Goal: Contribute content: Contribute content

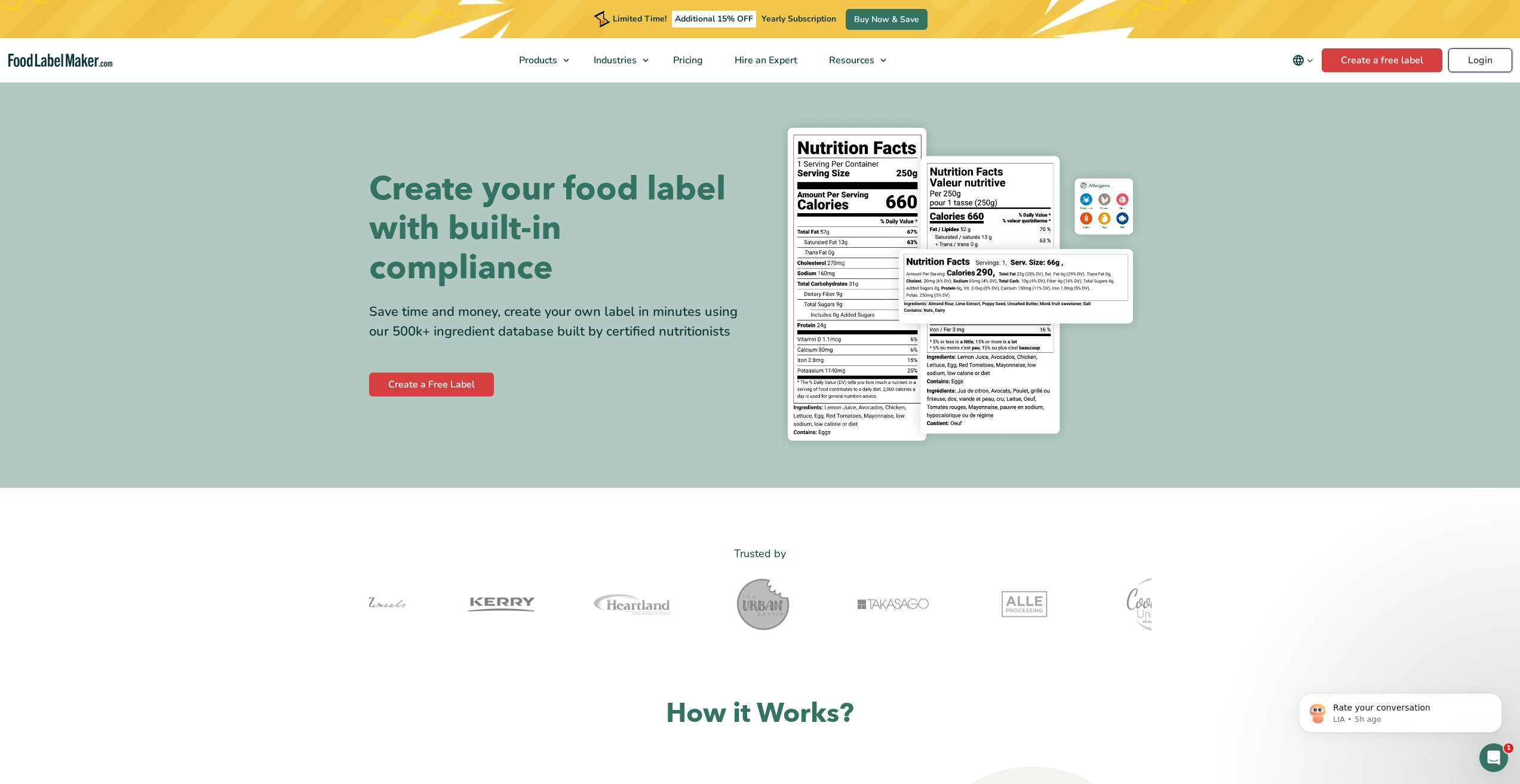
click at [1474, 59] on link "Login" at bounding box center [1480, 60] width 64 height 24
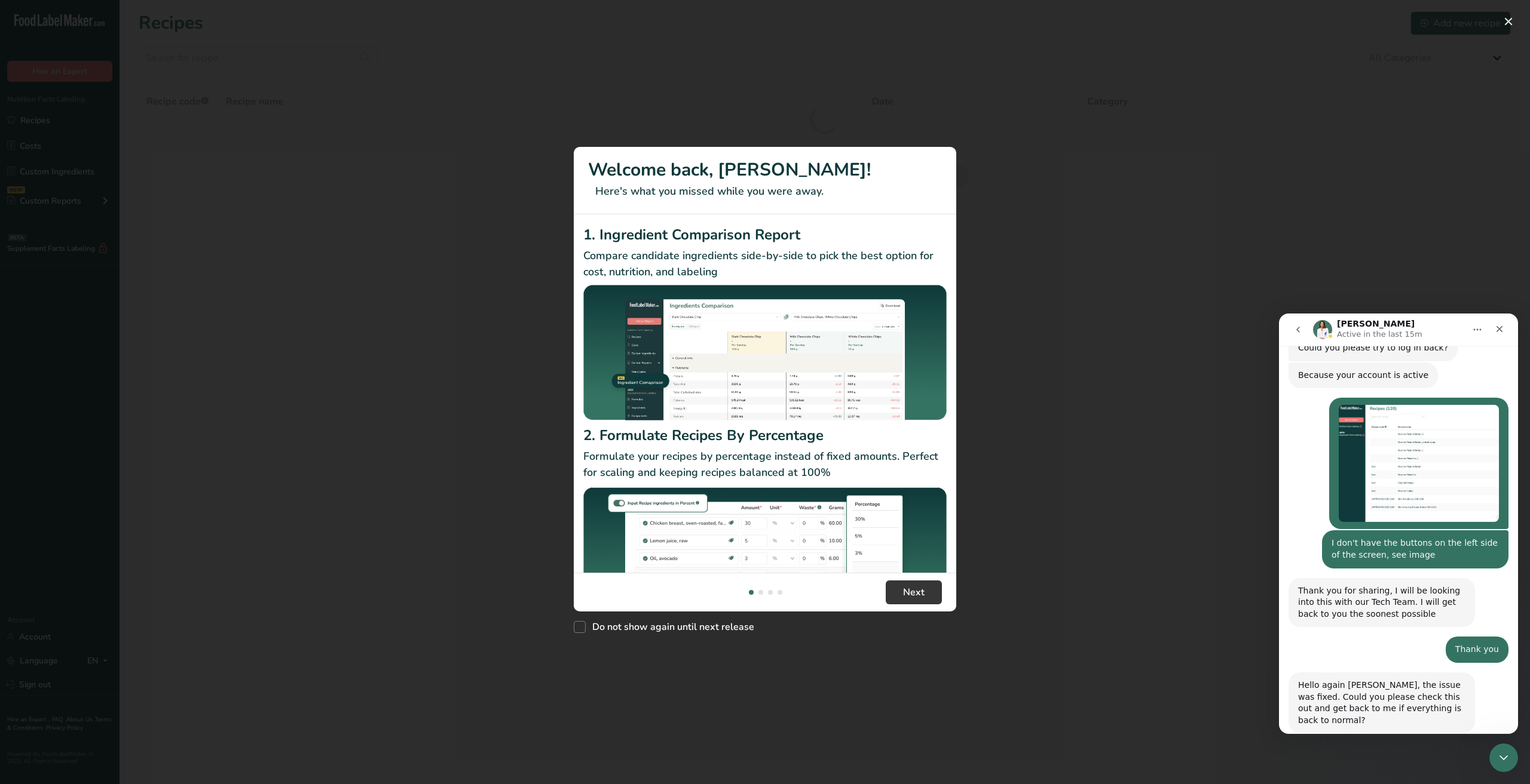
scroll to position [1309, 0]
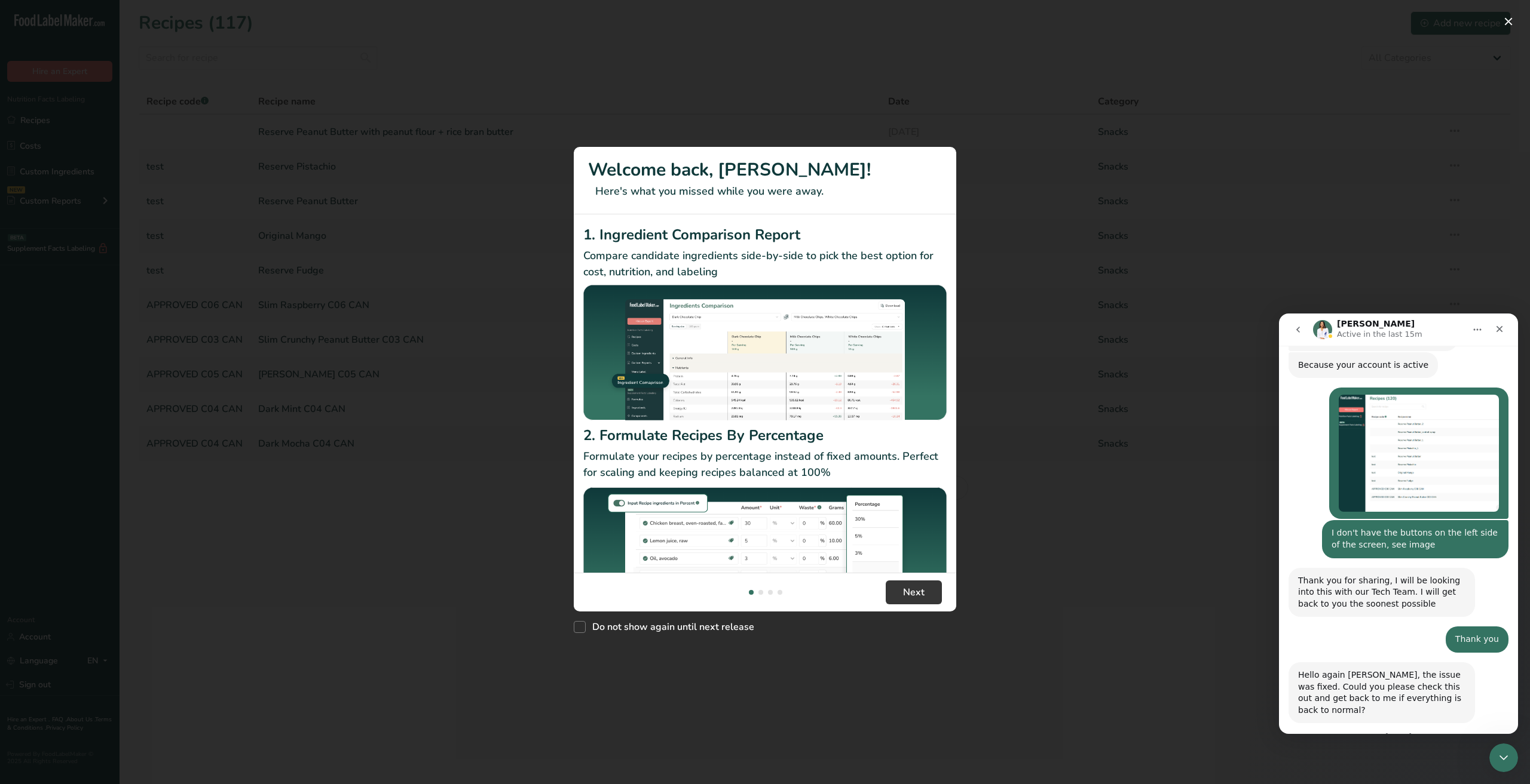
drag, startPoint x: 1428, startPoint y: 683, endPoint x: 2501, endPoint y: 896, distance: 1093.9
click at [1428, 782] on span "Amazing" at bounding box center [1428, 792] width 21 height 21
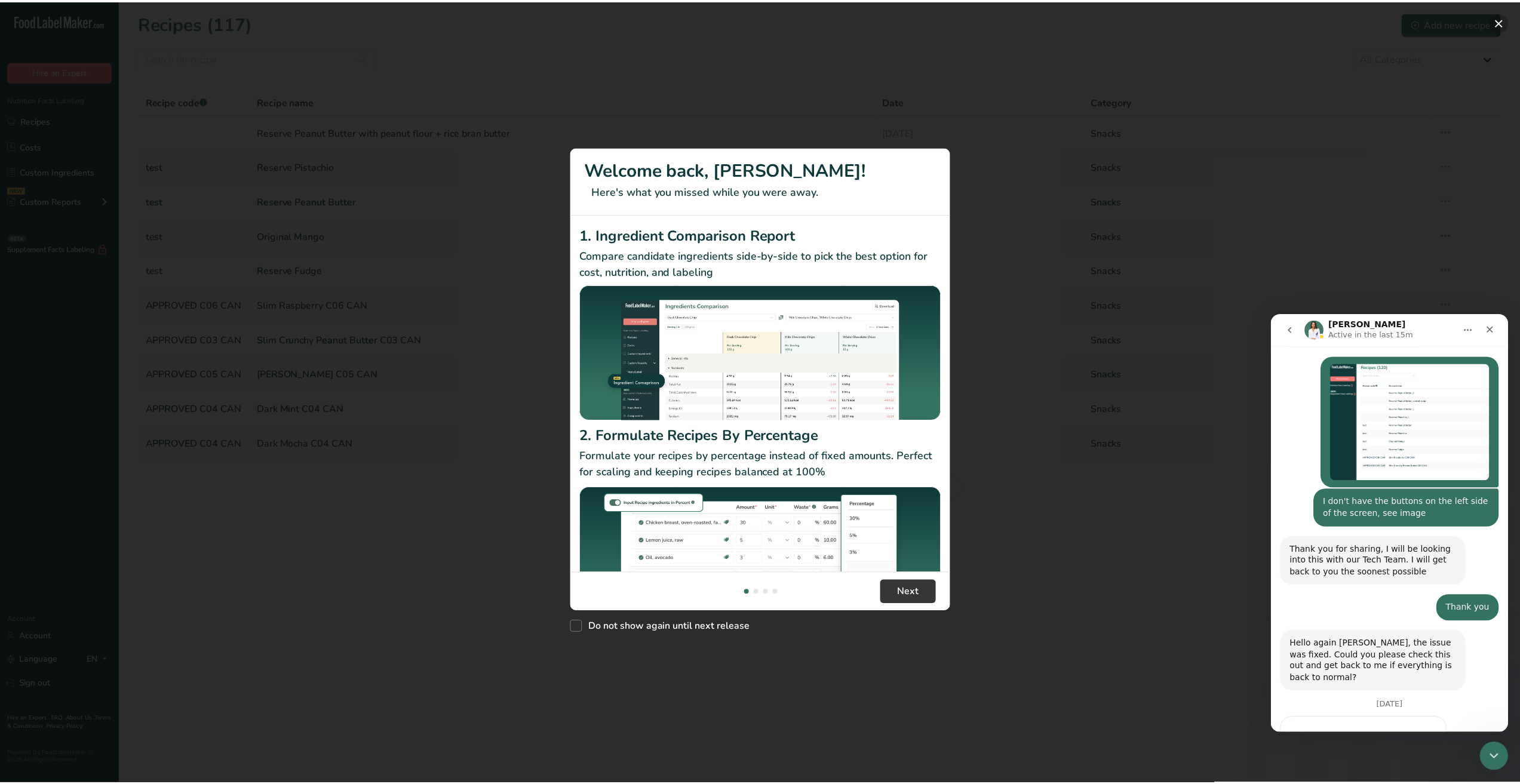
scroll to position [1341, 0]
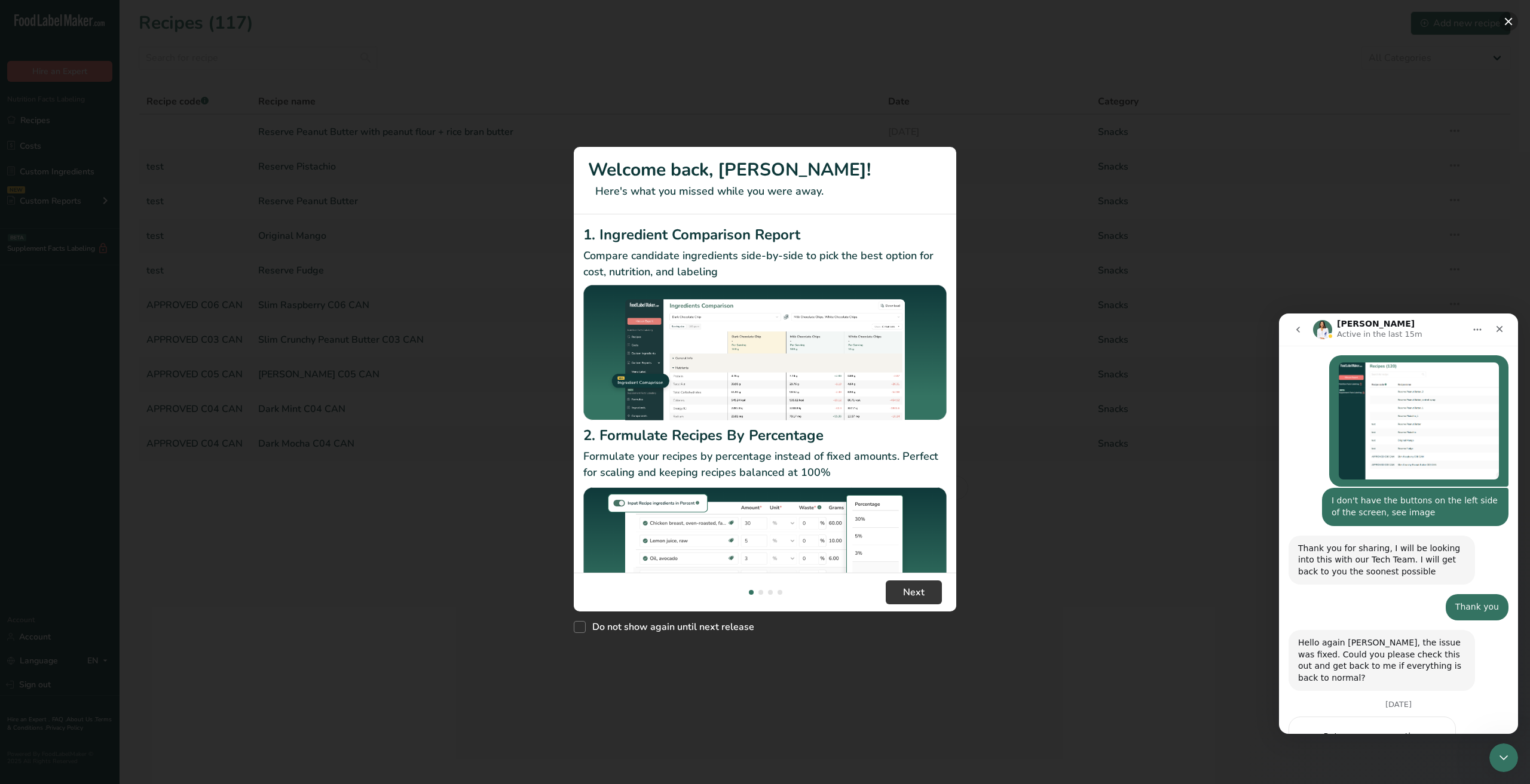
click at [1503, 18] on button "New Features" at bounding box center [1508, 21] width 19 height 19
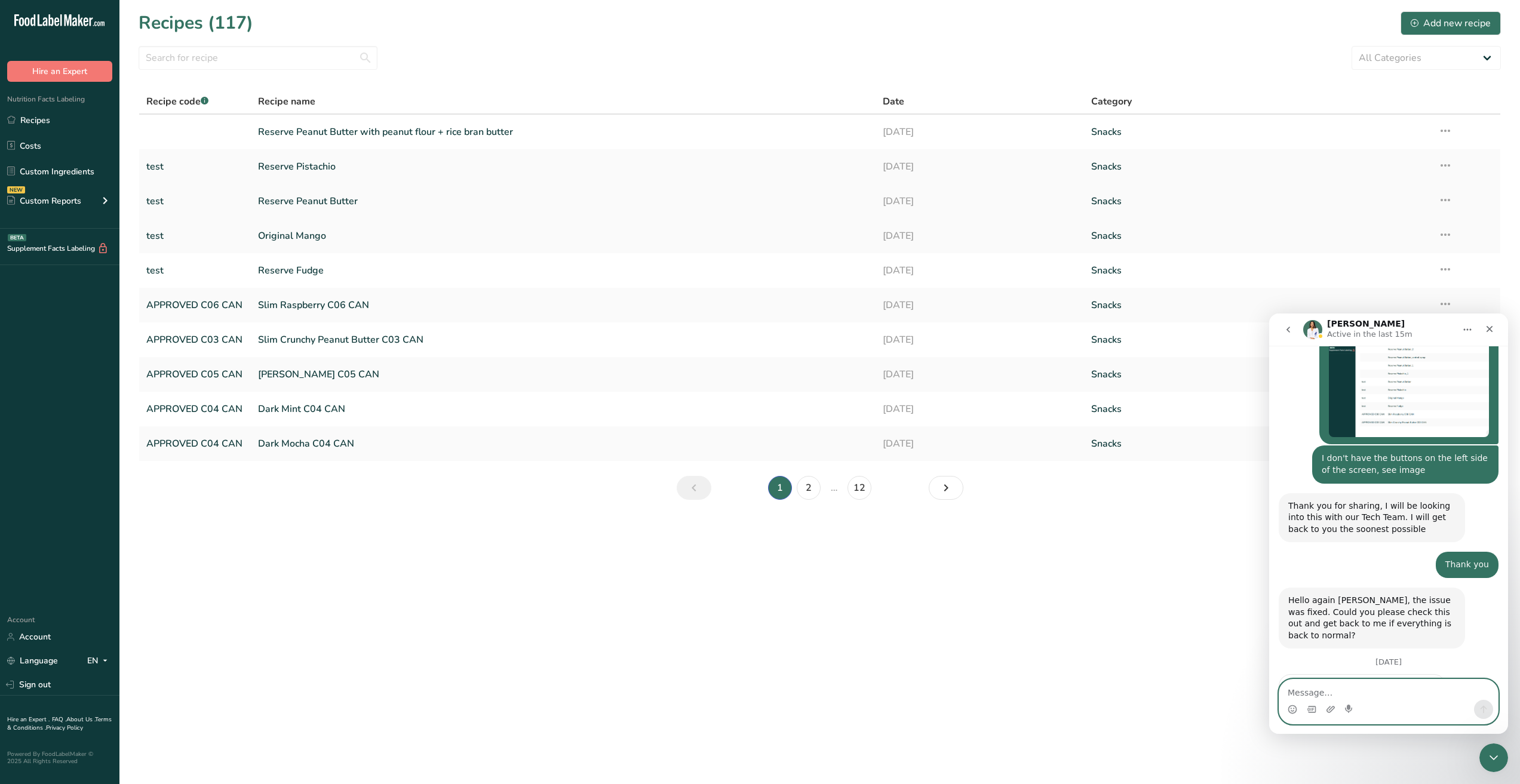
scroll to position [1384, 0]
click at [1398, 594] on div "Hello again Brian, the issue was fixed. Could you please check this out and get…" at bounding box center [1372, 617] width 167 height 47
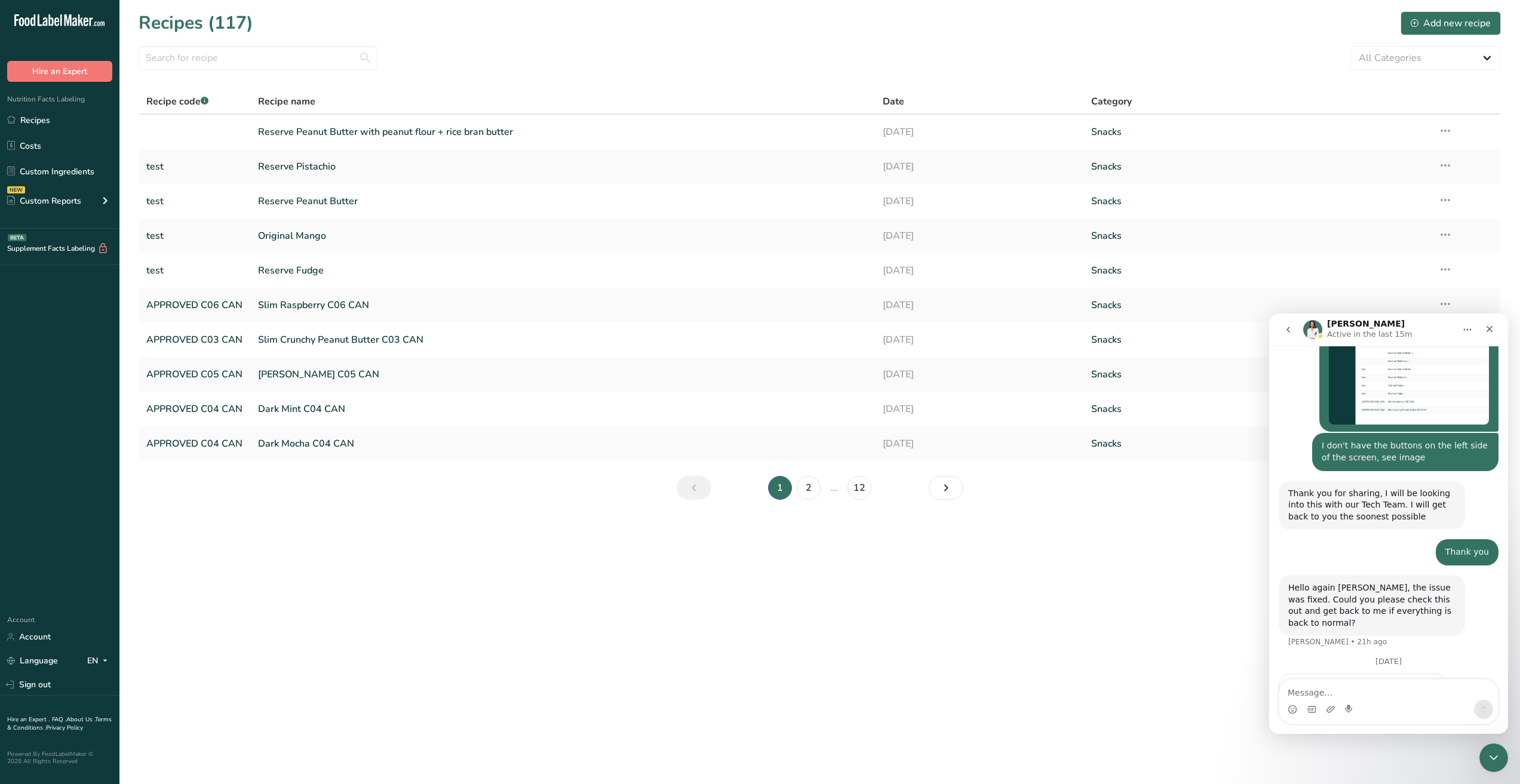
click at [1418, 582] on div "Hello again Brian, the issue was fixed. Could you please check this out and get…" at bounding box center [1372, 605] width 167 height 47
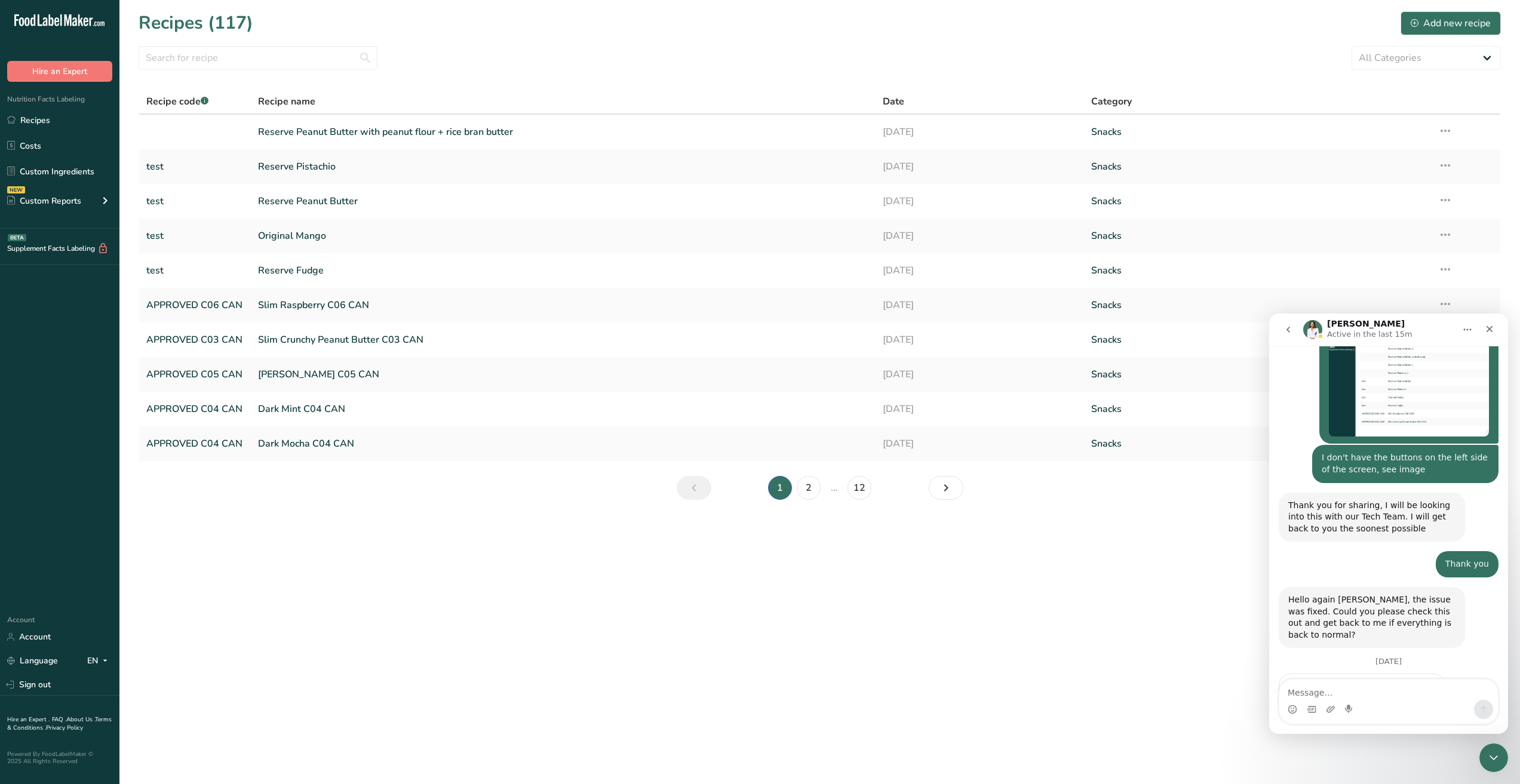
scroll to position [1384, 0]
click at [1373, 692] on textarea "Message…" at bounding box center [1388, 689] width 218 height 20
type textarea "I"
type textarea "the buttons on the left are back. Thank you"
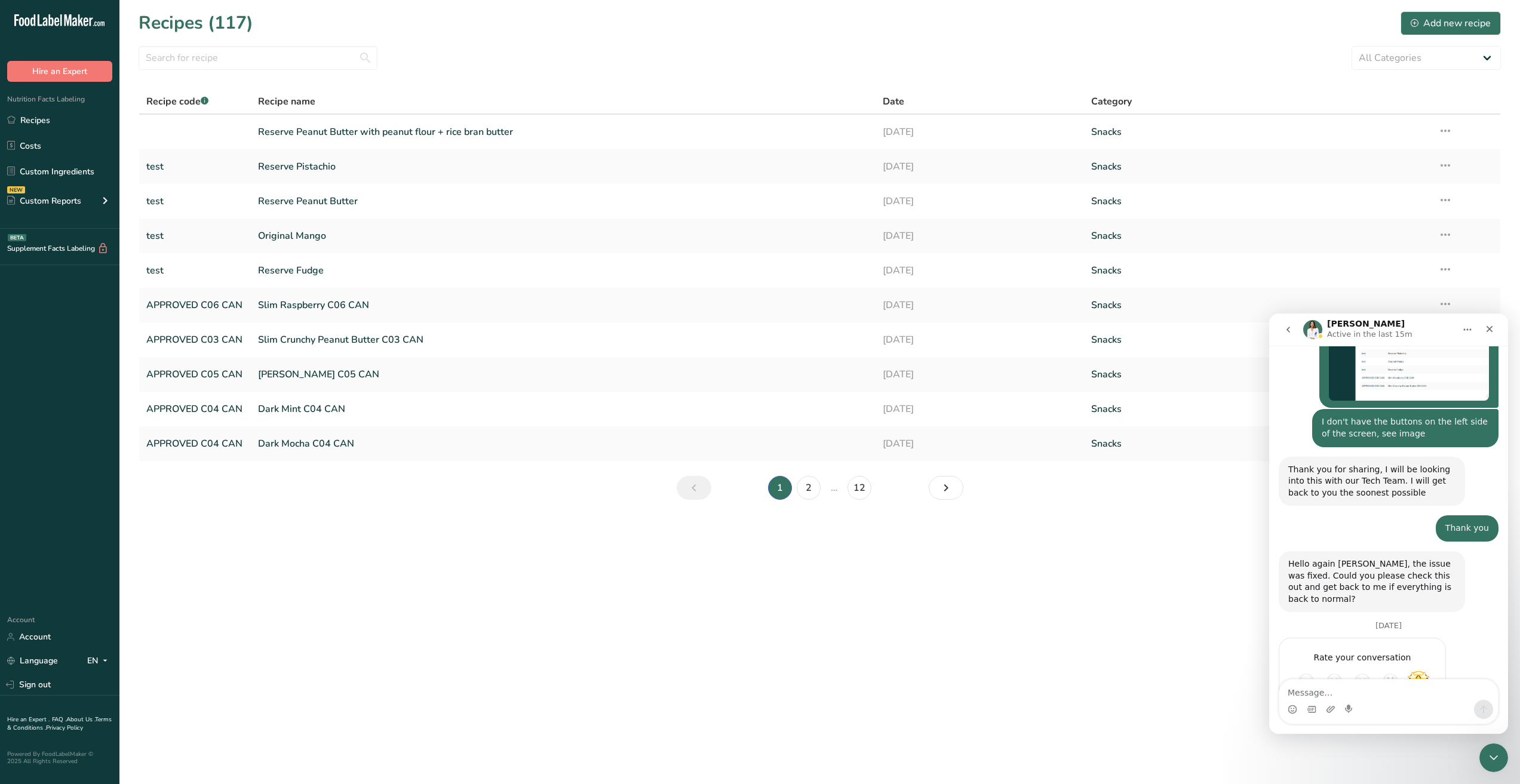
click at [900, 586] on main "Recipes (117) Add new recipe All Categories Baked Goods Beverages Confectionery…" at bounding box center [760, 392] width 1520 height 784
click at [1427, 21] on div "Add new recipe" at bounding box center [1451, 24] width 80 height 15
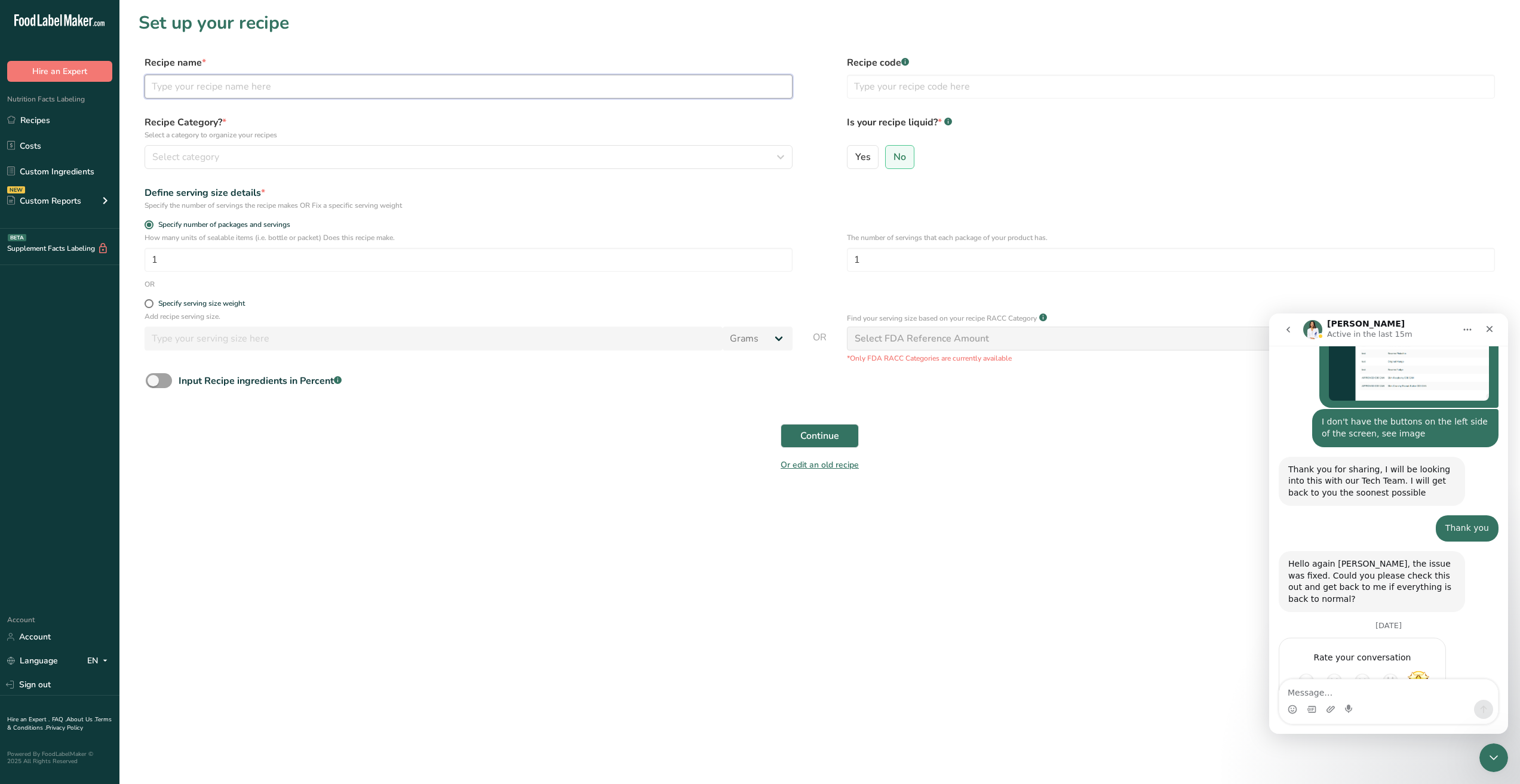
click at [288, 85] on input "text" at bounding box center [468, 86] width 648 height 24
click at [198, 85] on input "text" at bounding box center [468, 86] width 648 height 24
type input "NuGo Chocolate Dynamo Protein Energy Bar"
click at [201, 311] on div "Specify serving size weight" at bounding box center [468, 305] width 648 height 12
click at [152, 308] on span at bounding box center [149, 304] width 9 height 9
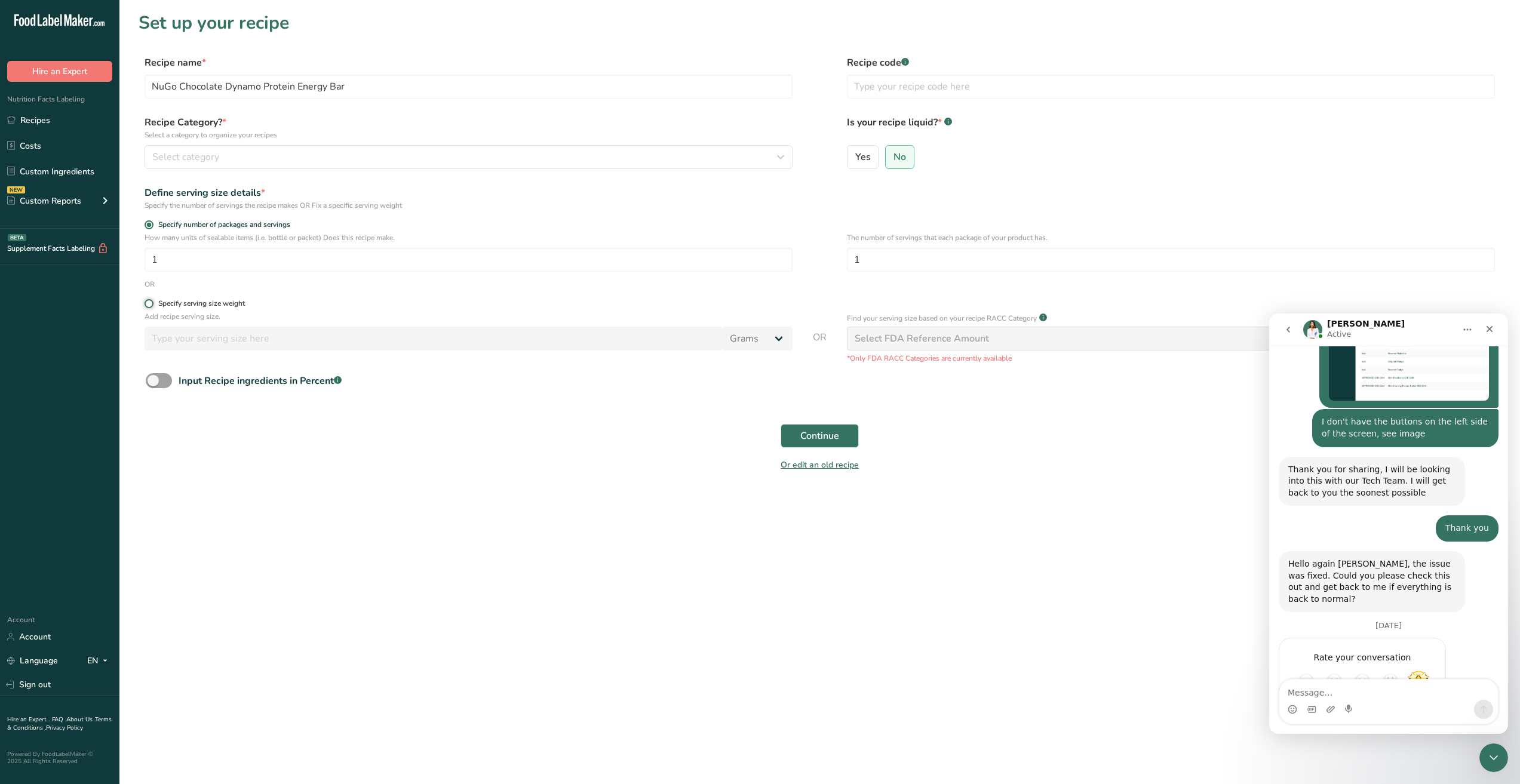
click at [152, 308] on input "Specify serving size weight" at bounding box center [148, 304] width 8 height 8
radio input "true"
radio input "false"
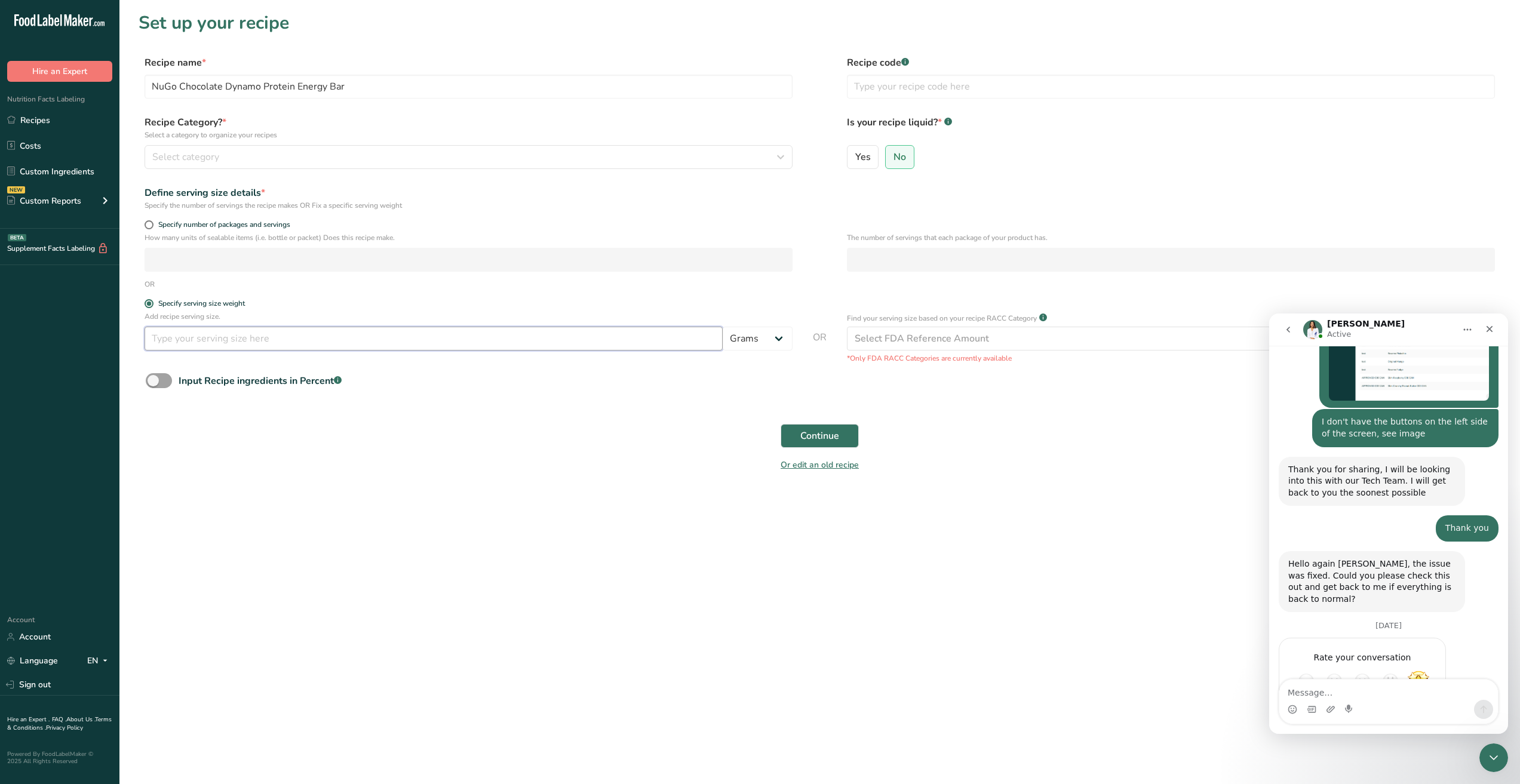
click at [404, 348] on input "number" at bounding box center [434, 338] width 578 height 24
type input "65"
click at [704, 411] on form "Recipe name * NuGo Chocolate Dynamo Protein Energy Bar Recipe code .a-a{fill:#3…" at bounding box center [820, 267] width 1362 height 423
click at [822, 443] on span "Continue" at bounding box center [820, 436] width 39 height 15
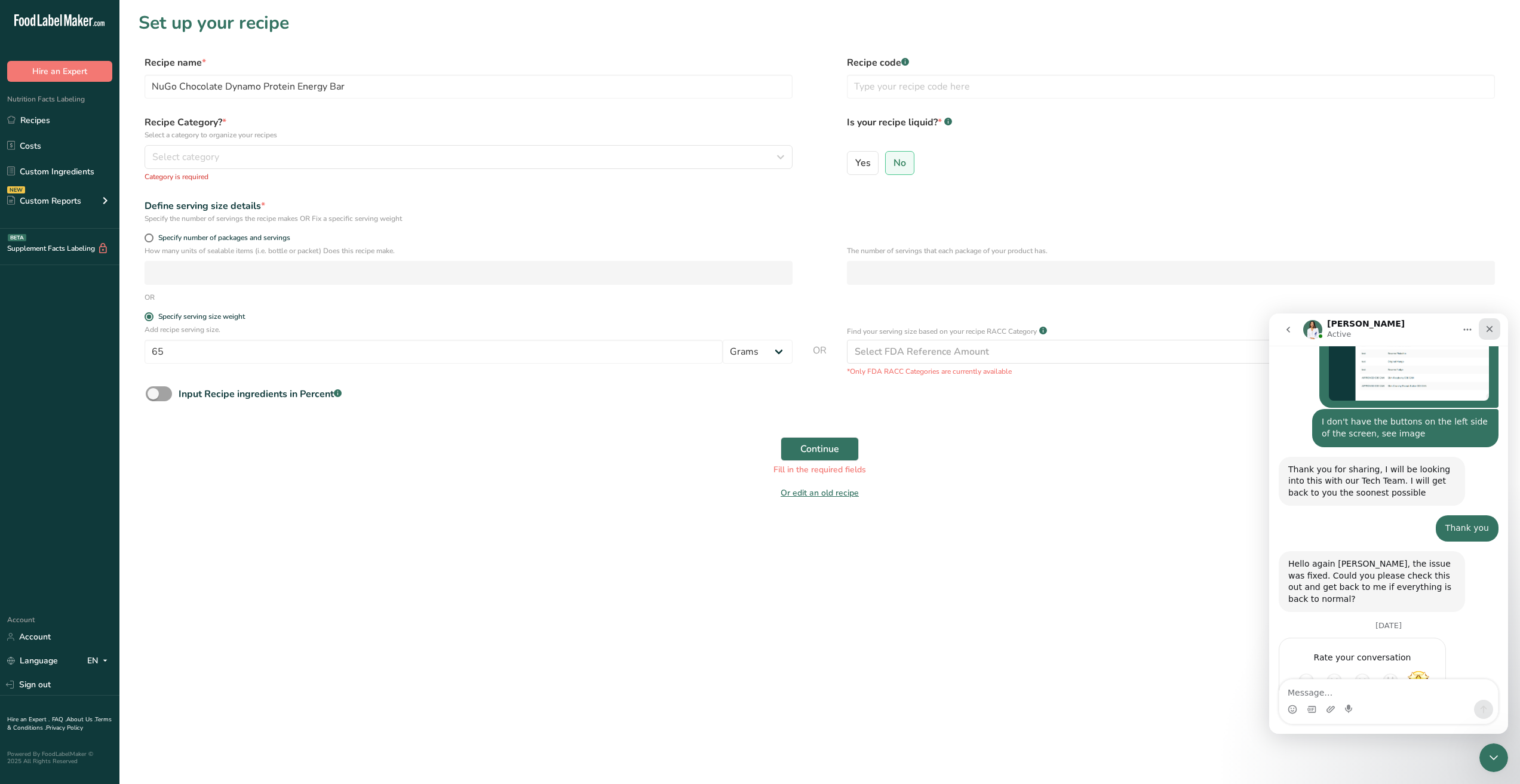
click at [1488, 328] on icon "Close" at bounding box center [1490, 329] width 10 height 10
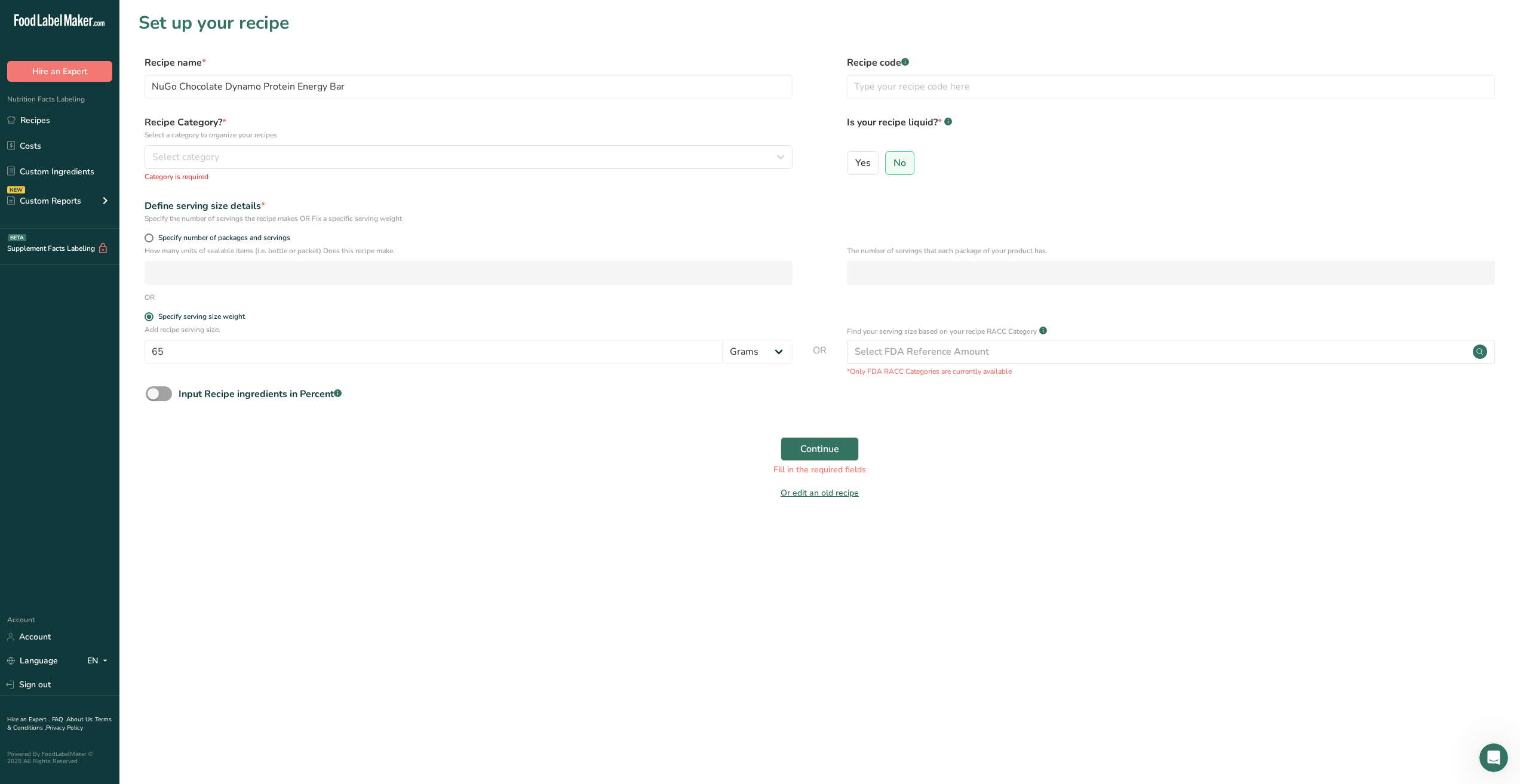
scroll to position [1420, 0]
click at [996, 361] on div "Select FDA Reference Amount" at bounding box center [1170, 352] width 648 height 24
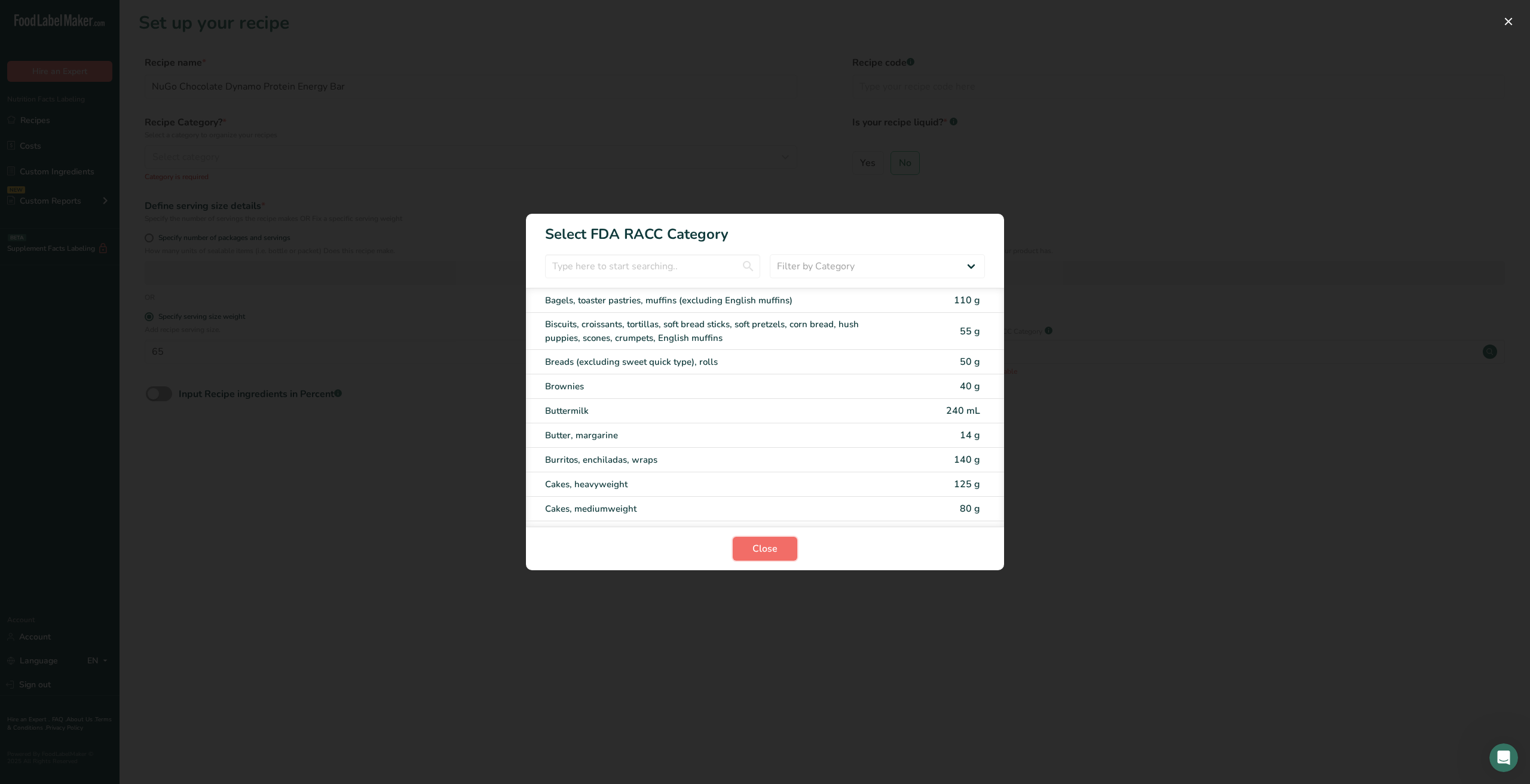
click at [786, 556] on button "Close" at bounding box center [765, 549] width 65 height 24
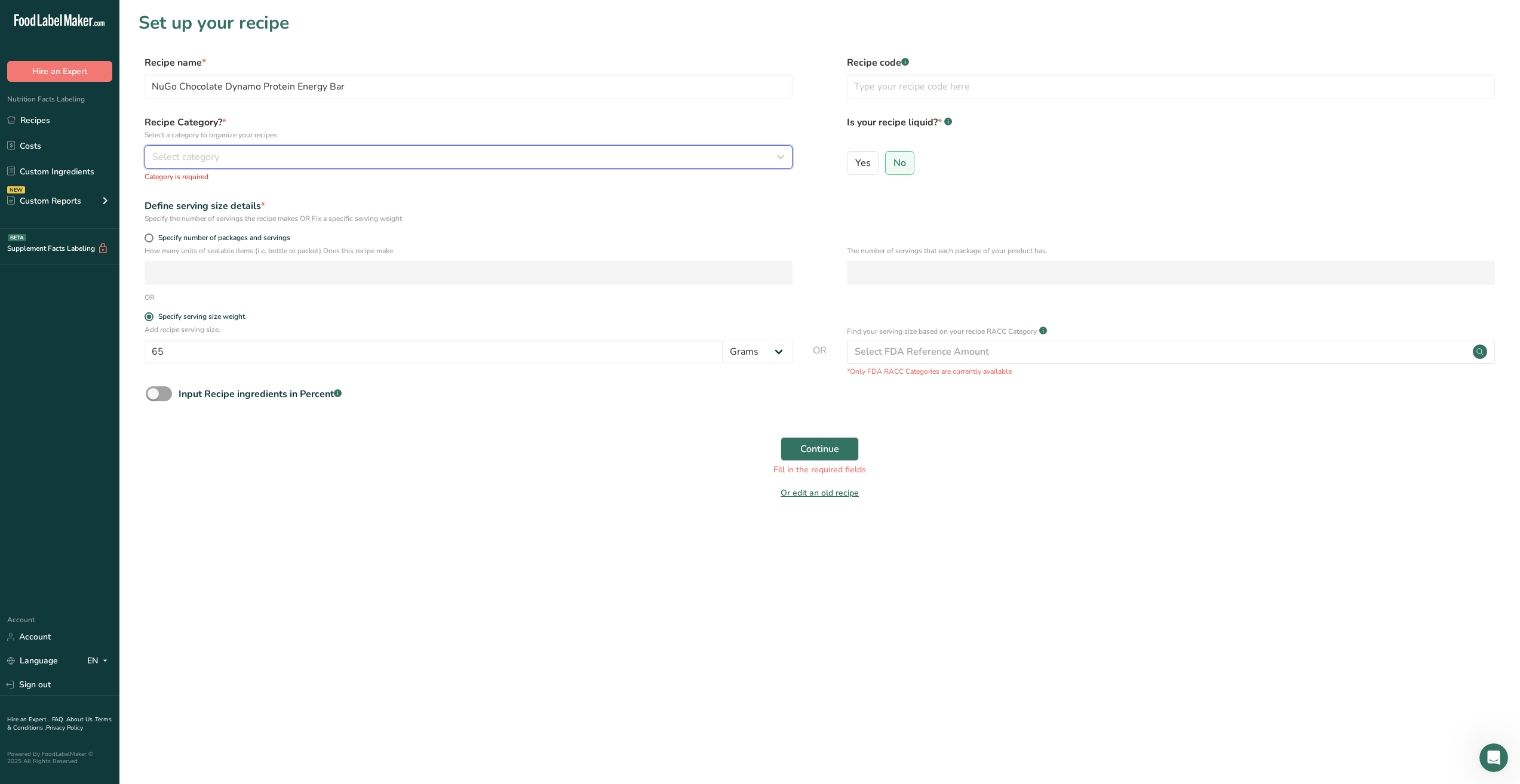
click at [242, 150] on button "Select category" at bounding box center [468, 157] width 648 height 24
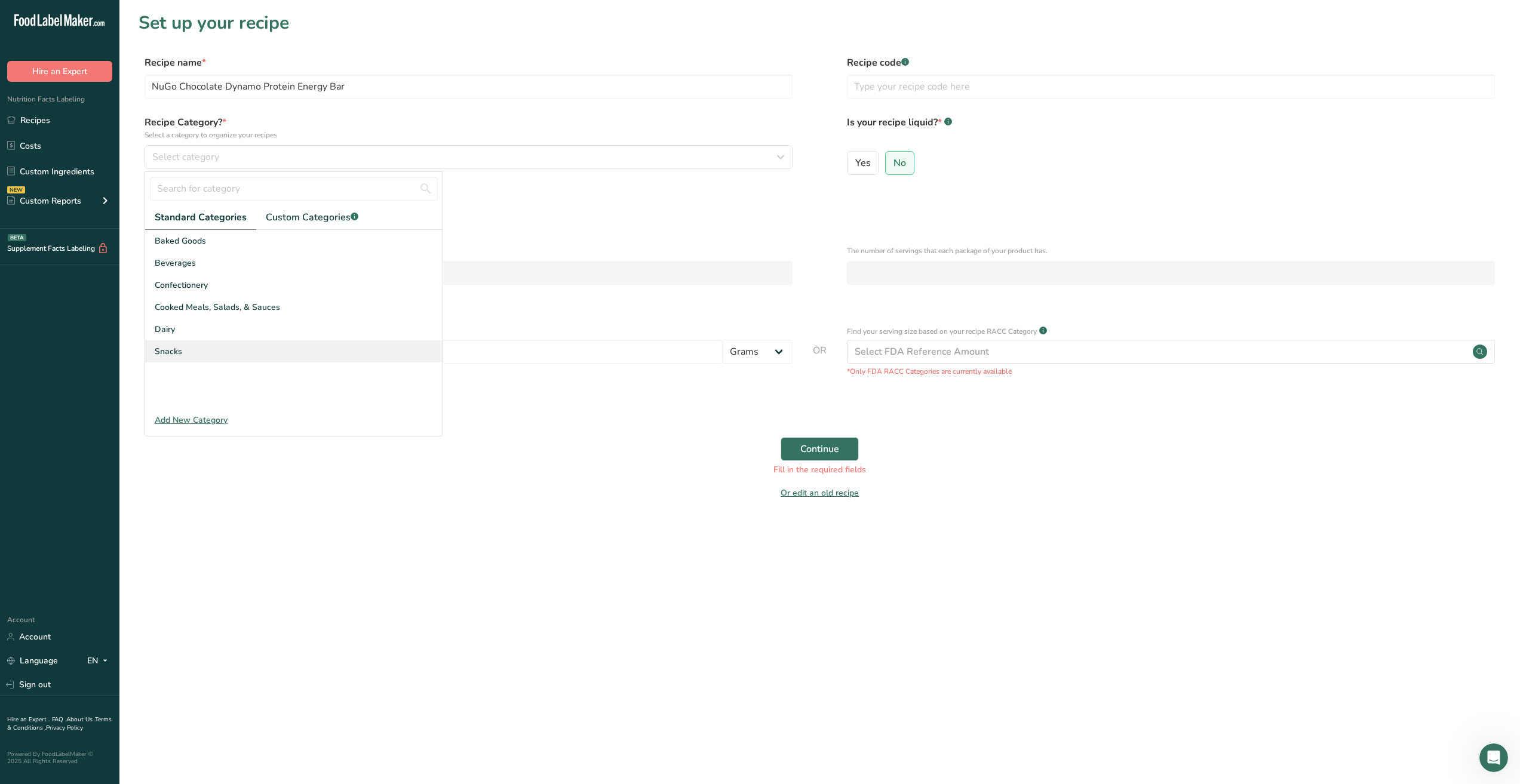
click at [205, 351] on div "Snacks" at bounding box center [294, 352] width 297 height 22
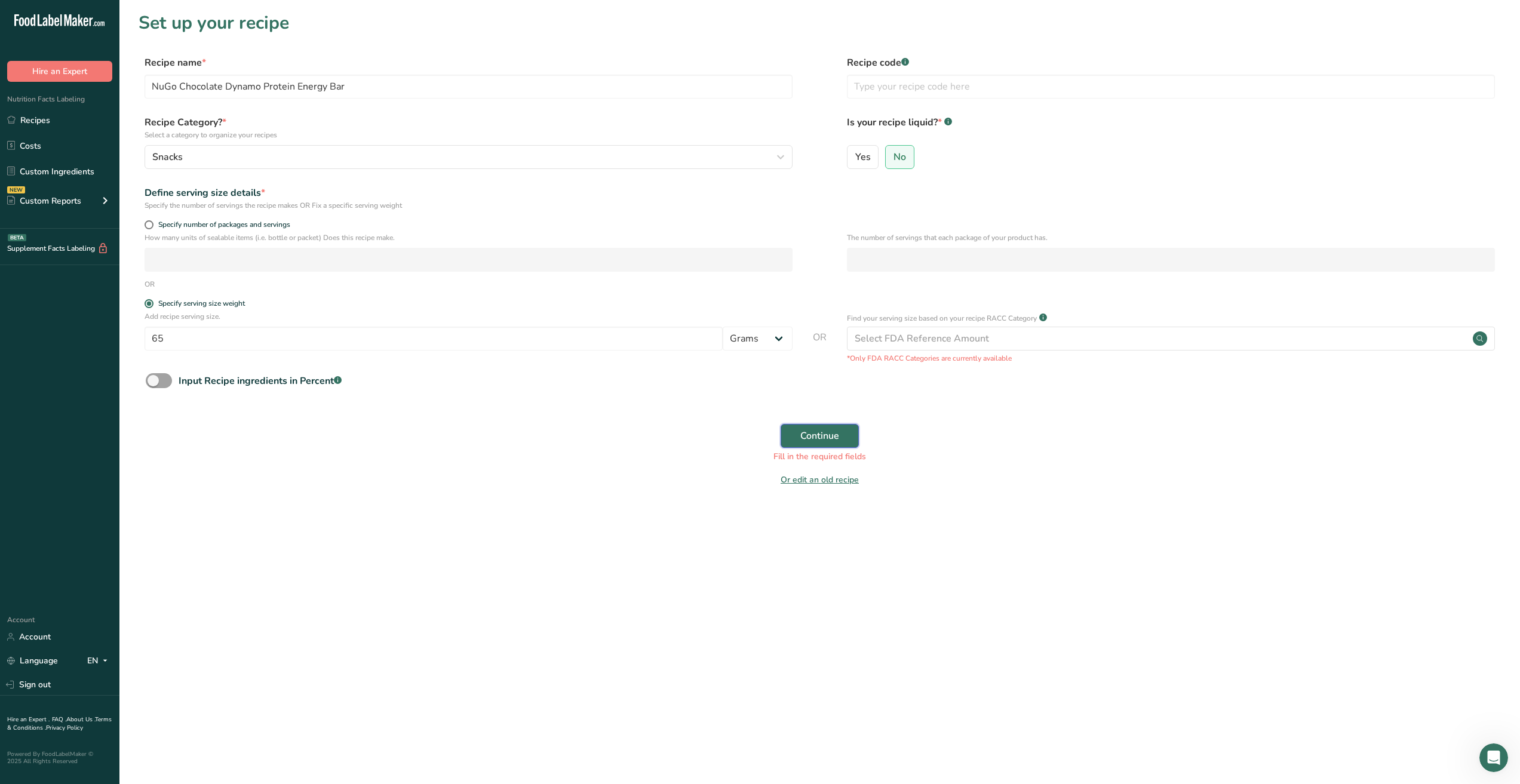
click at [823, 443] on span "Continue" at bounding box center [820, 436] width 39 height 15
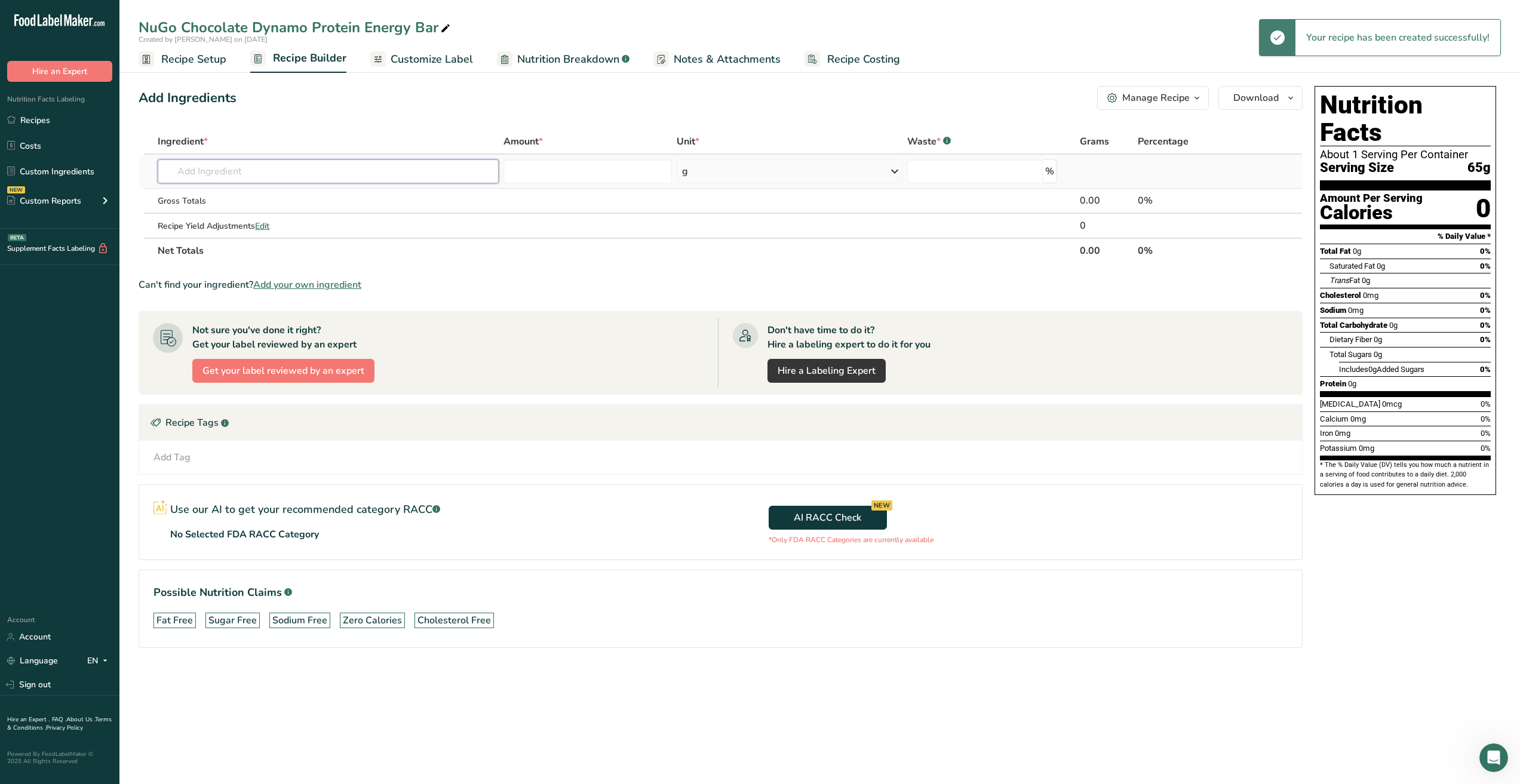
click at [242, 171] on input "text" at bounding box center [328, 171] width 341 height 24
click at [184, 177] on input "text" at bounding box center [328, 171] width 341 height 24
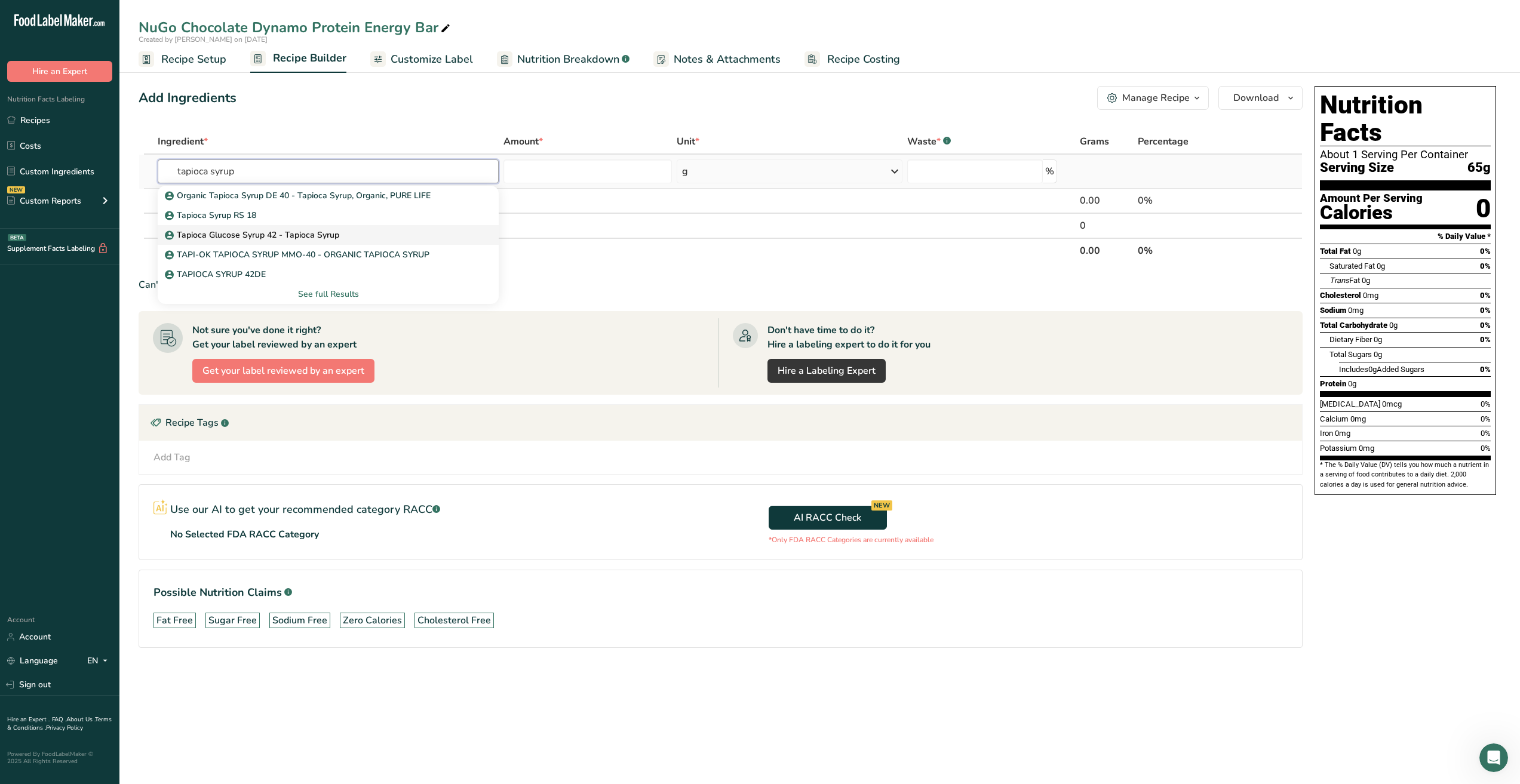
type input "tapioca syrup"
click at [260, 238] on p "Tapioca Glucose Syrup 42 - Tapioca Syrup" at bounding box center [253, 235] width 172 height 13
type input "Tapioca Glucose Syrup 42 - Tapioca Syrup"
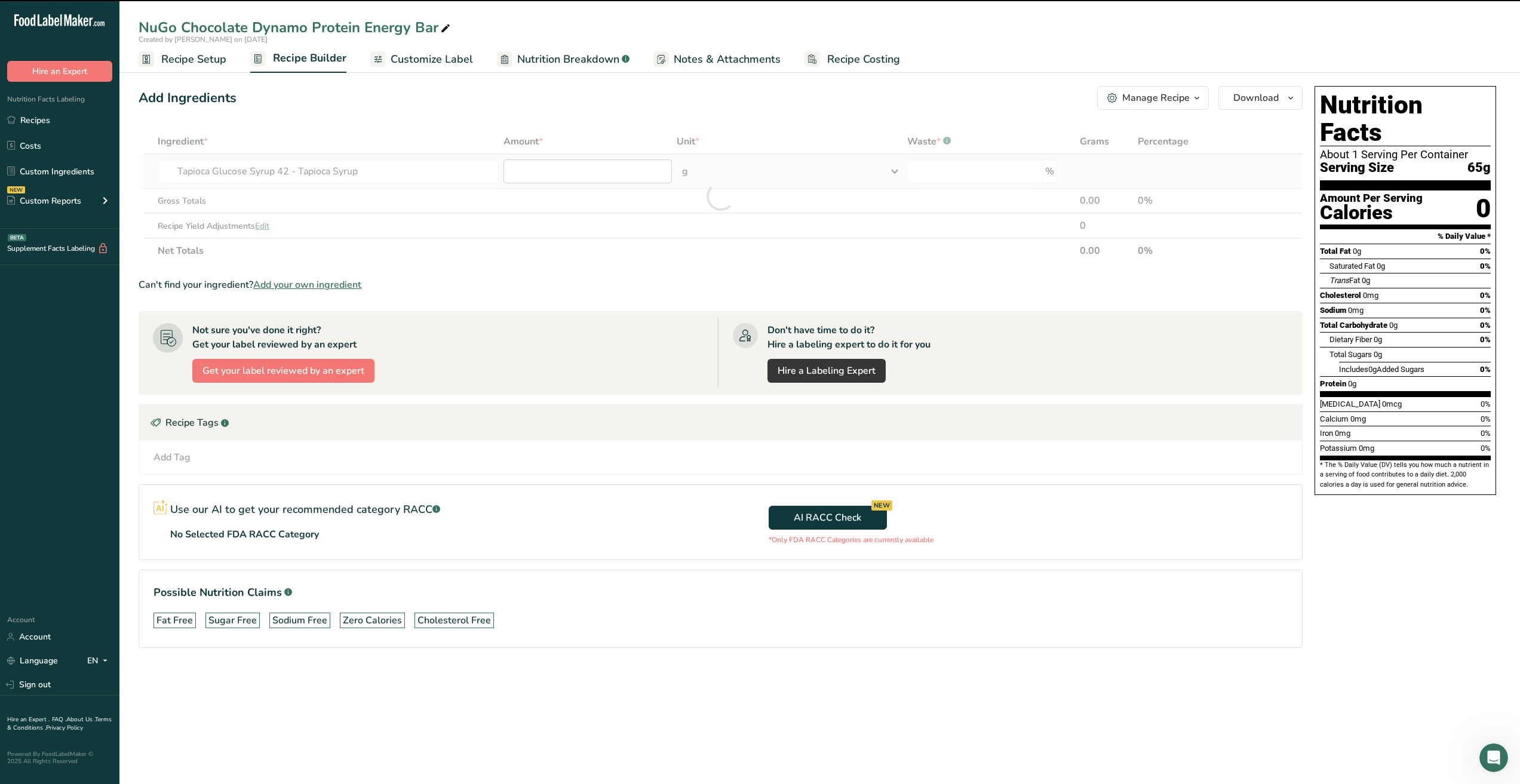
type input "0"
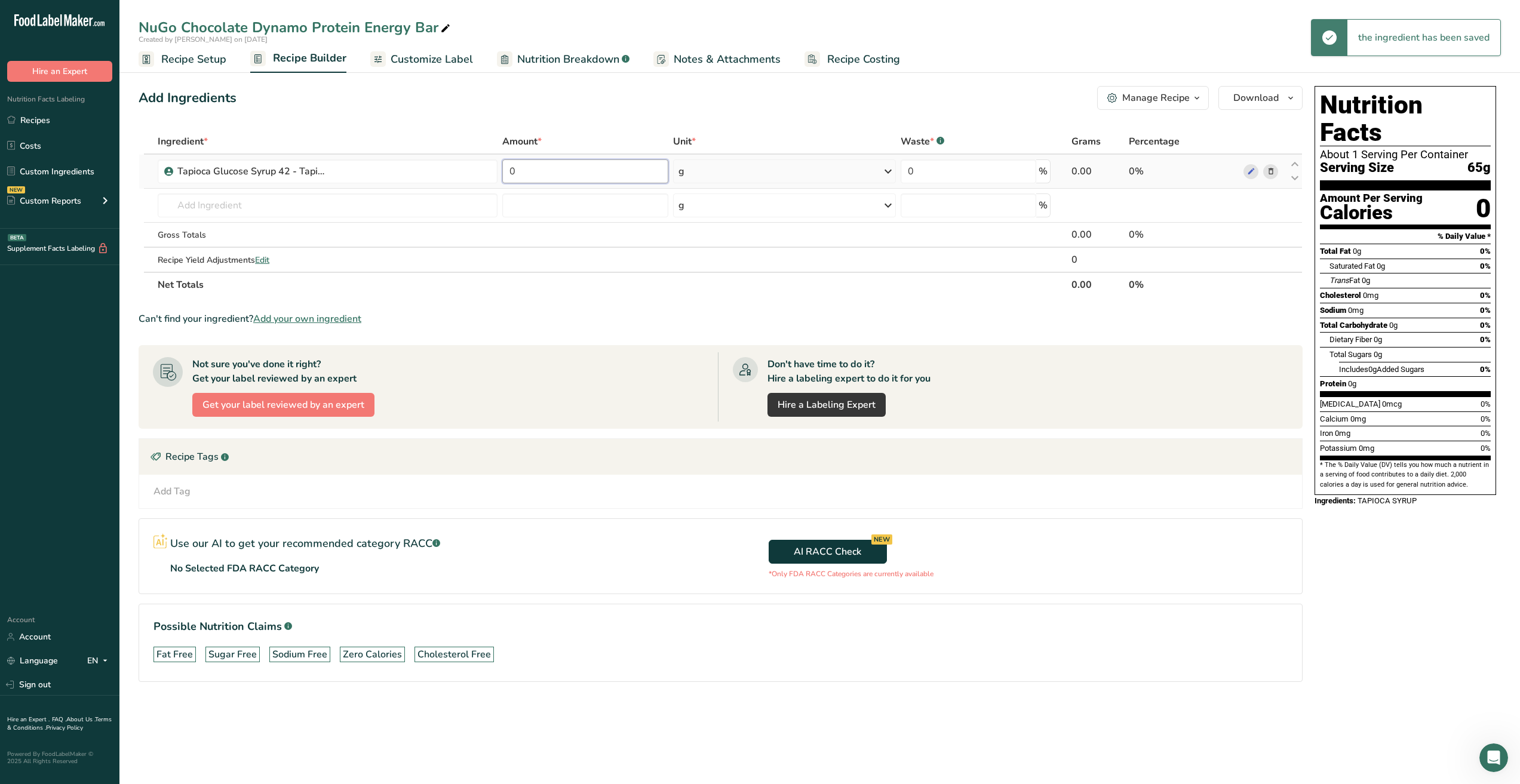
click at [549, 170] on input "0" at bounding box center [585, 171] width 166 height 24
drag, startPoint x: 549, startPoint y: 170, endPoint x: 310, endPoint y: 171, distance: 239.0
click at [310, 171] on tr "Tapioca Glucose Syrup 42 - Tapioca Syrup 0 g Weight Units g kg mg See more Volu…" at bounding box center [721, 172] width 1163 height 34
type input "24.92"
click at [443, 199] on div "Ingredient * Amount * Unit * Waste * .a-a{fill:#347362;}.b-a{fill:#fff;} Grams …" at bounding box center [721, 213] width 1164 height 168
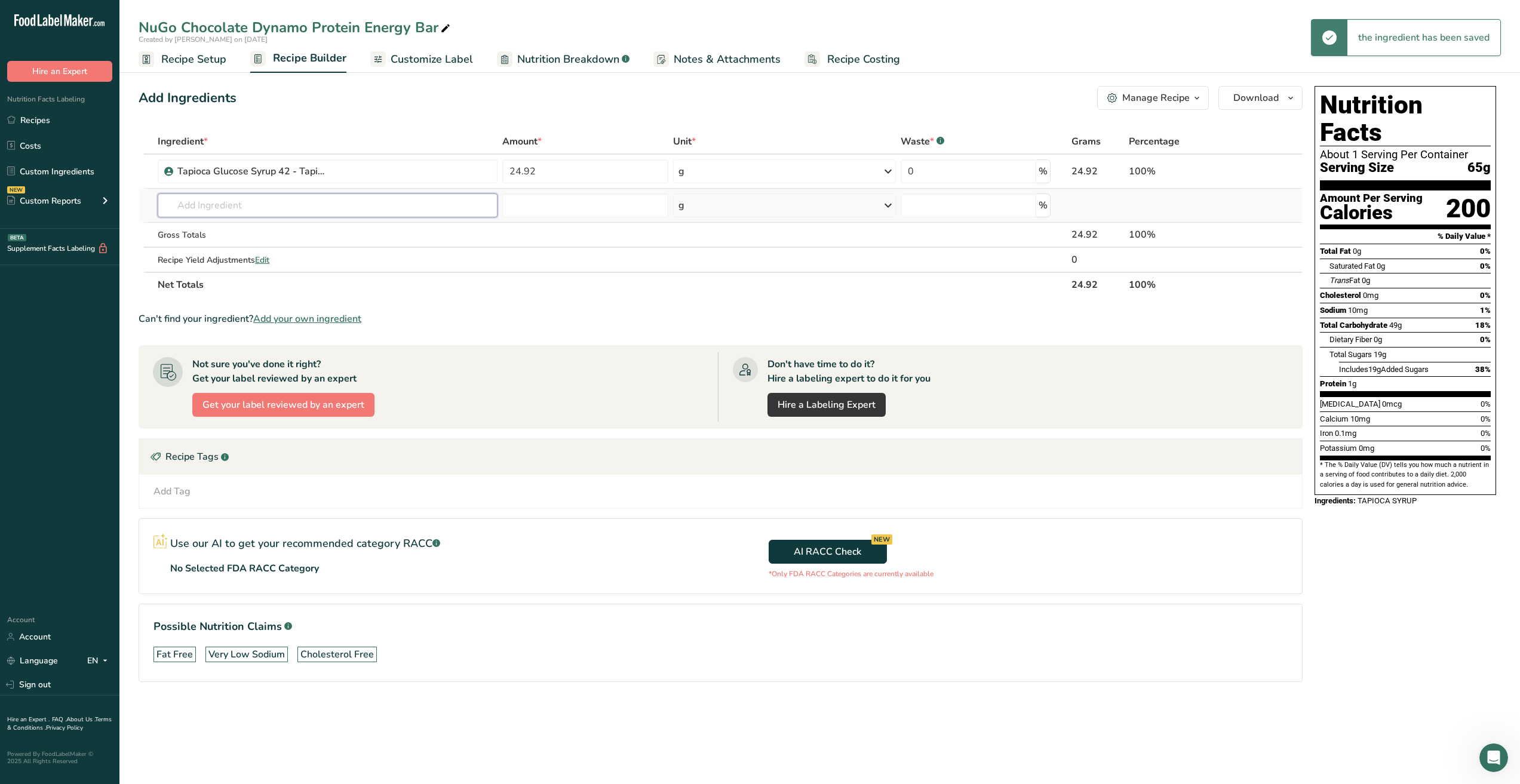
click at [422, 206] on input "text" at bounding box center [327, 205] width 340 height 24
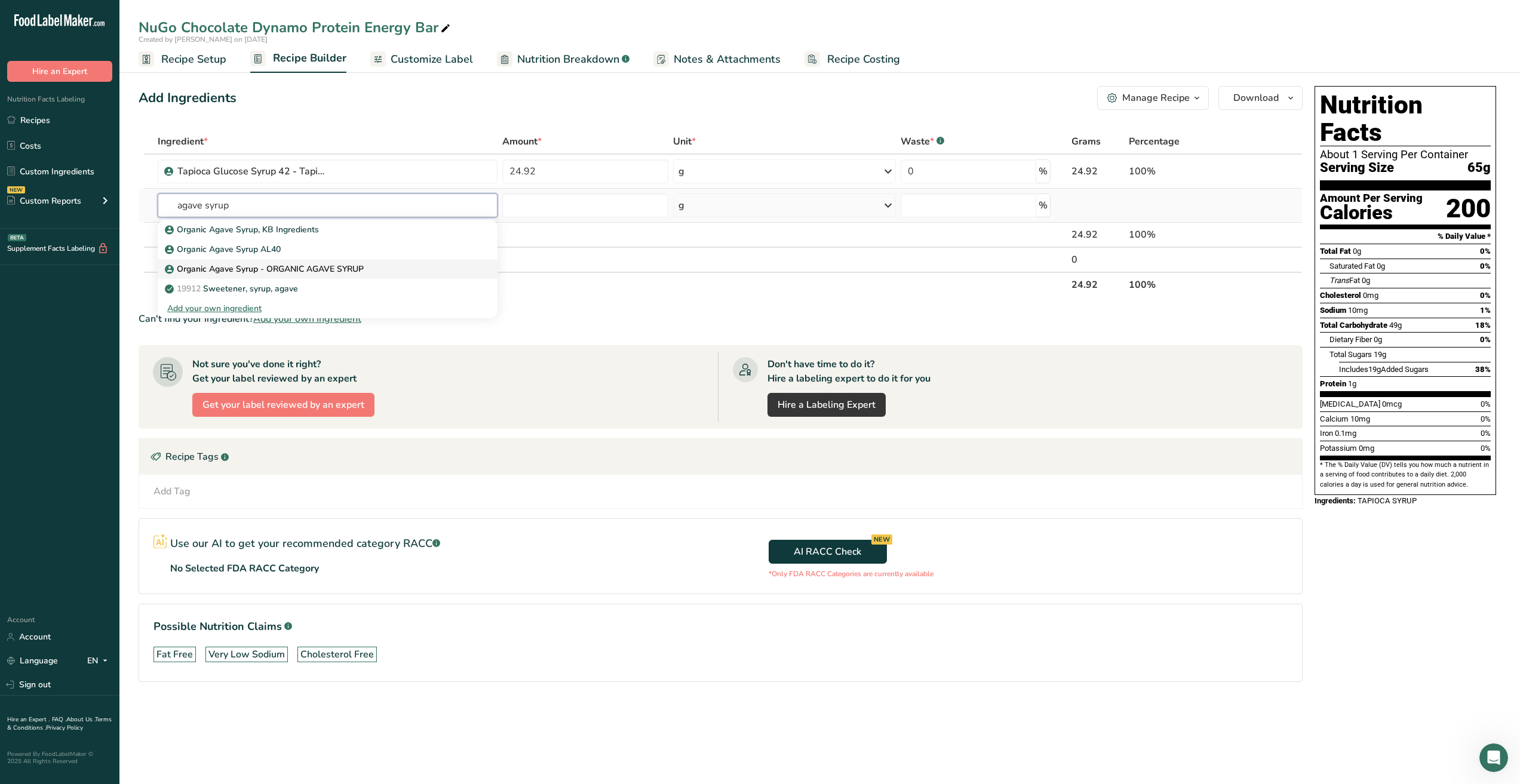
type input "agave syrup"
click at [331, 265] on p "Organic Agave Syrup - ORGANIC AGAVE SYRUP" at bounding box center [265, 269] width 196 height 13
type input "Organic Agave Syrup - ORGANIC AGAVE SYRUP"
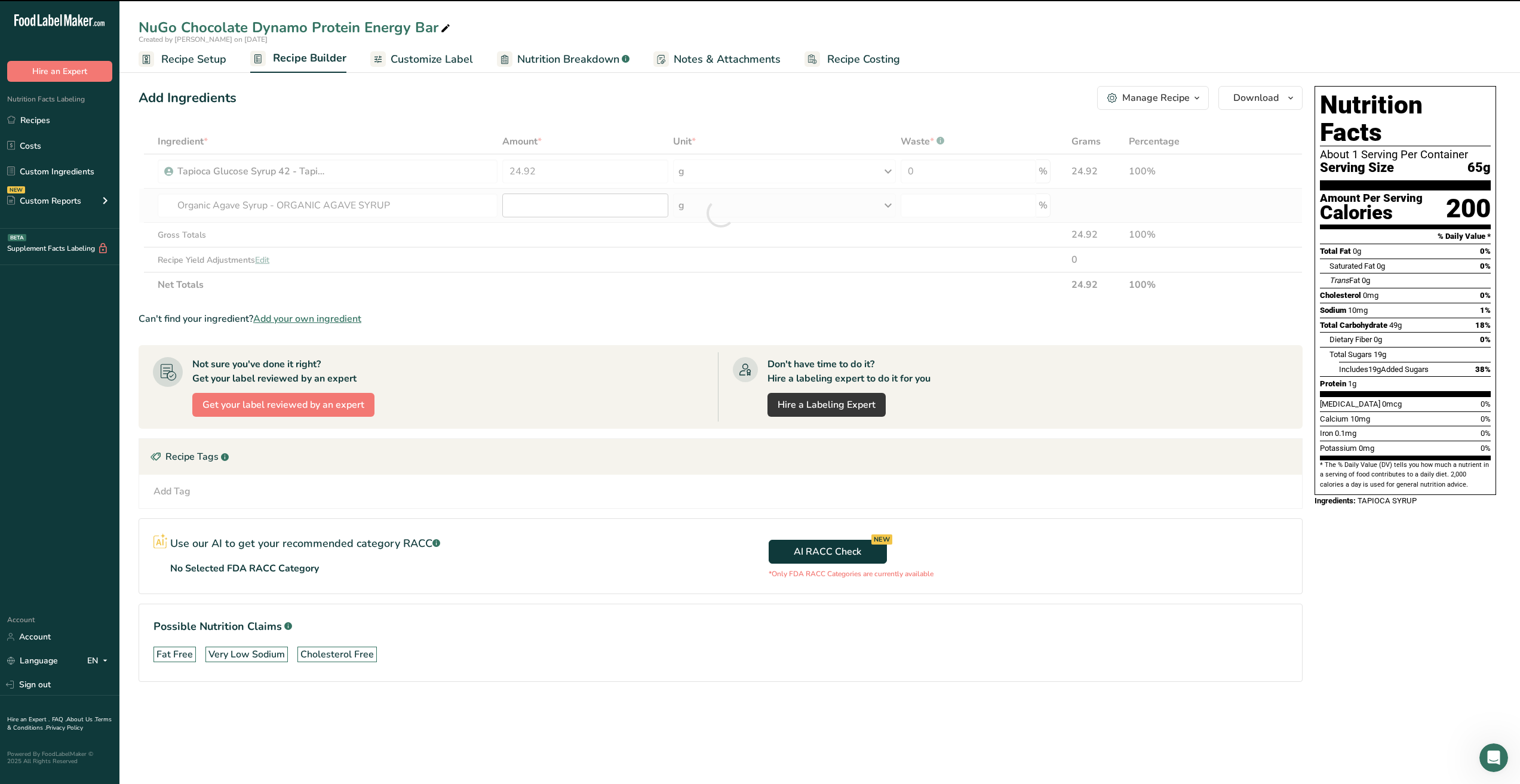
type input "0"
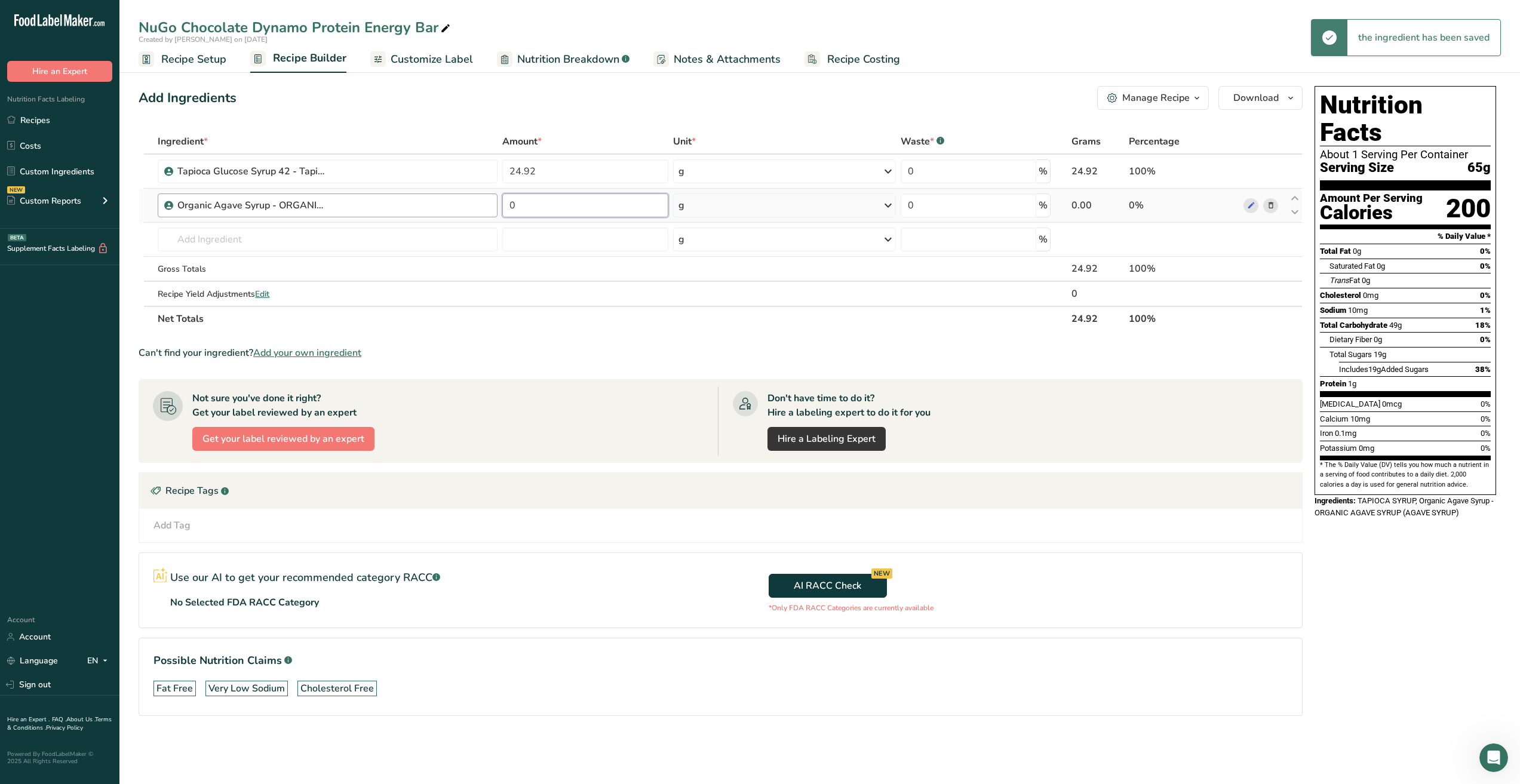
drag, startPoint x: 550, startPoint y: 206, endPoint x: 451, endPoint y: 208, distance: 99.0
click at [451, 208] on tr "Organic Agave Syrup - ORGANIC AGAVE SYRUP 0 g Weight Units g kg mg See more Vol…" at bounding box center [721, 206] width 1163 height 34
type input "3.50"
click at [309, 239] on div "Ingredient * Amount * Unit * Waste * .a-a{fill:#347362;}.b-a{fill:#fff;} Grams …" at bounding box center [721, 230] width 1164 height 203
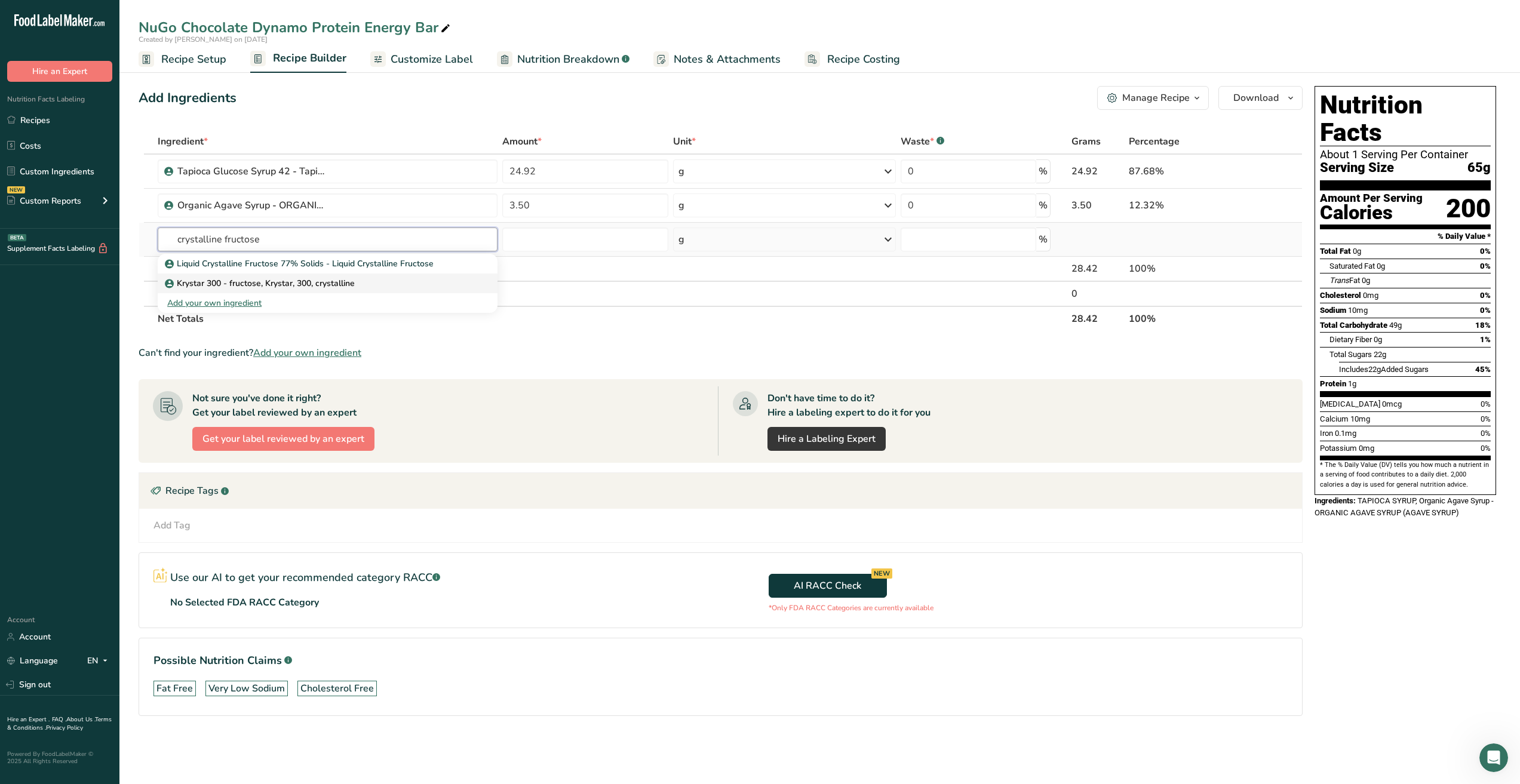
type input "crystalline fructose"
click at [311, 284] on p "Krystar 300 - fructose, Krystar, 300, crystalline" at bounding box center [261, 283] width 187 height 13
type input "Krystar 300 - fructose, Krystar, 300, crystalline"
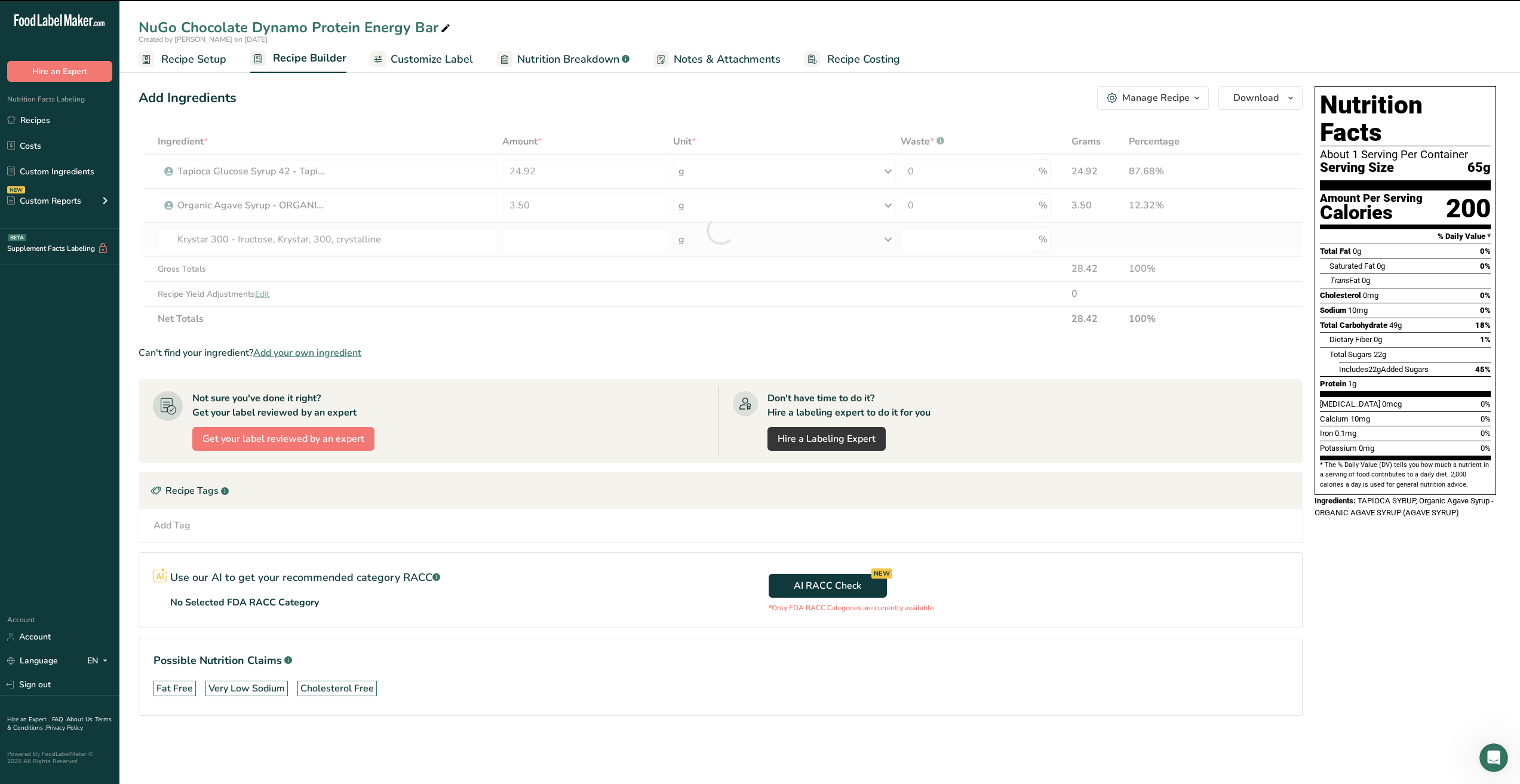
type input "0"
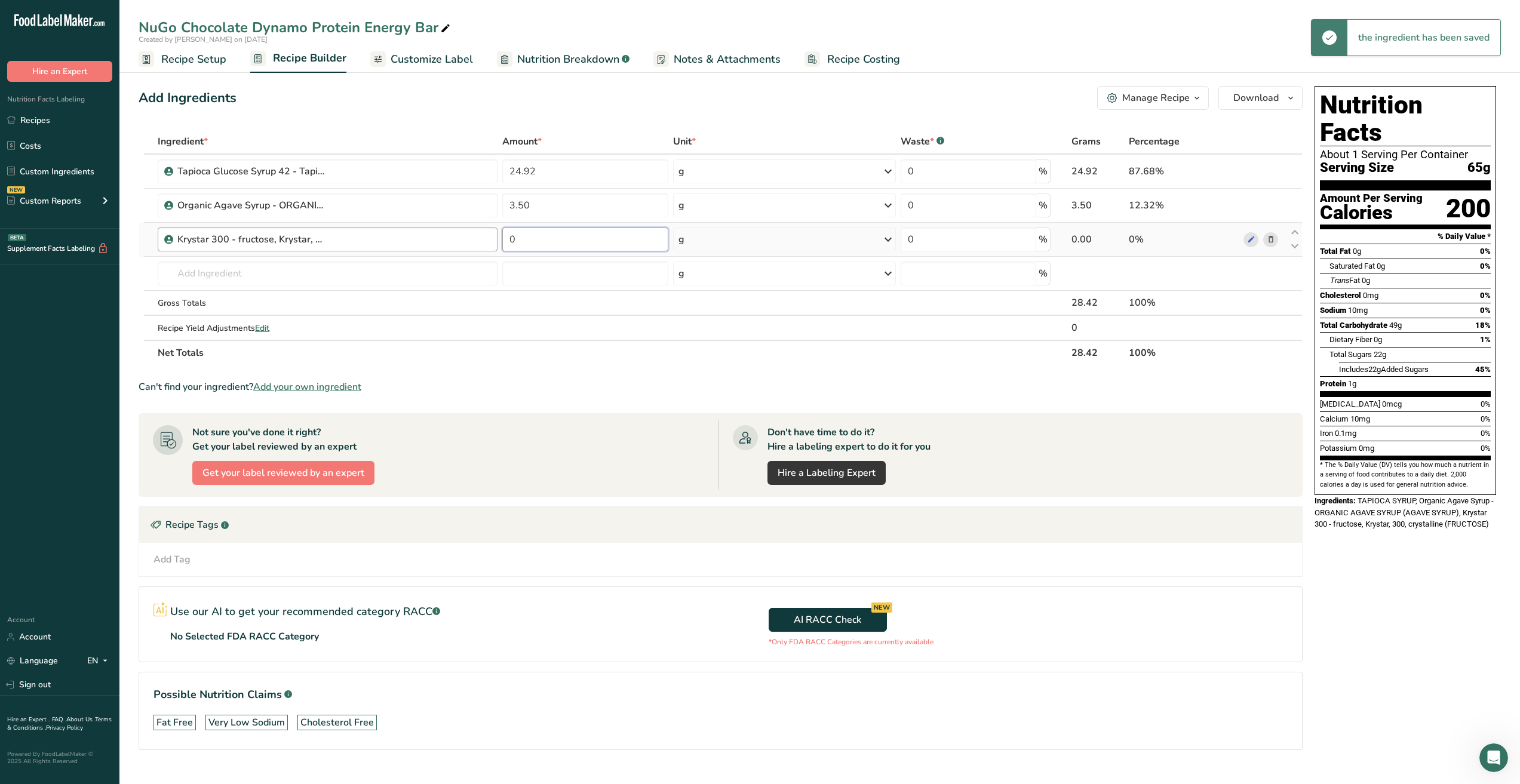
drag, startPoint x: 560, startPoint y: 244, endPoint x: 486, endPoint y: 244, distance: 74.0
click at [486, 244] on tr "Krystar 300 - fructose, Krystar, 300, crystalline 0 g Weight Units g kg mg See …" at bounding box center [721, 240] width 1163 height 34
type input "12"
click at [405, 266] on div "Ingredient * Amount * Unit * Waste * .a-a{fill:#347362;}.b-a{fill:#fff;} Grams …" at bounding box center [721, 247] width 1164 height 237
click at [345, 235] on div "Krystar 300 - fructose, Krystar, 300, crystalline" at bounding box center [334, 240] width 313 height 15
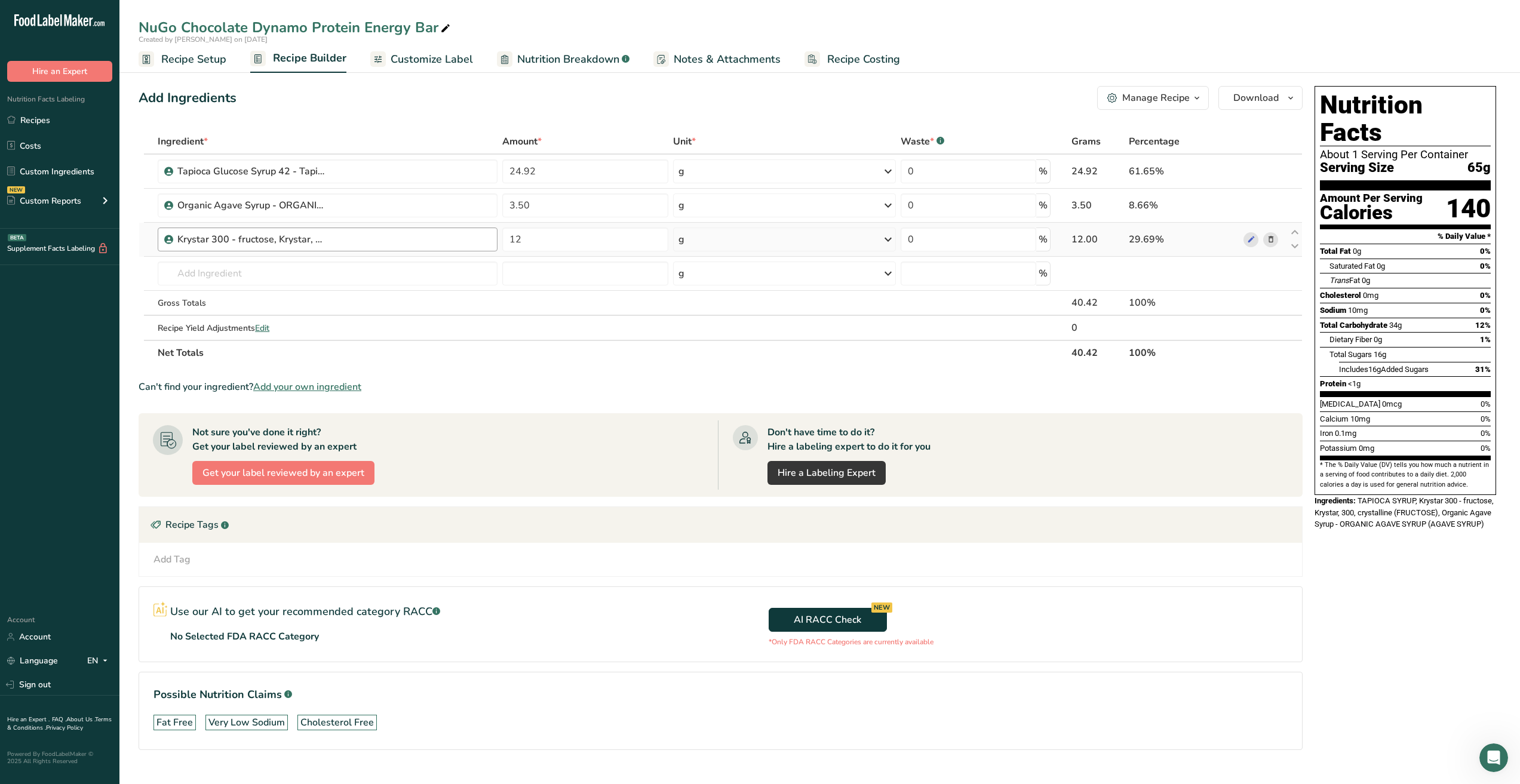
click at [345, 235] on div "Krystar 300 - fructose, Krystar, 300, crystalline" at bounding box center [334, 240] width 313 height 15
drag, startPoint x: 335, startPoint y: 239, endPoint x: 103, endPoint y: 238, distance: 232.0
click at [103, 238] on div ".a-20{fill:#fff;} Hire an Expert Nutrition Facts Labeling Recipes Costs Custom …" at bounding box center [760, 403] width 1520 height 807
click at [300, 242] on div "Krystar 300 - fructose, Krystar, 300, crystalline" at bounding box center [252, 240] width 149 height 15
click at [1272, 240] on icon at bounding box center [1271, 240] width 9 height 13
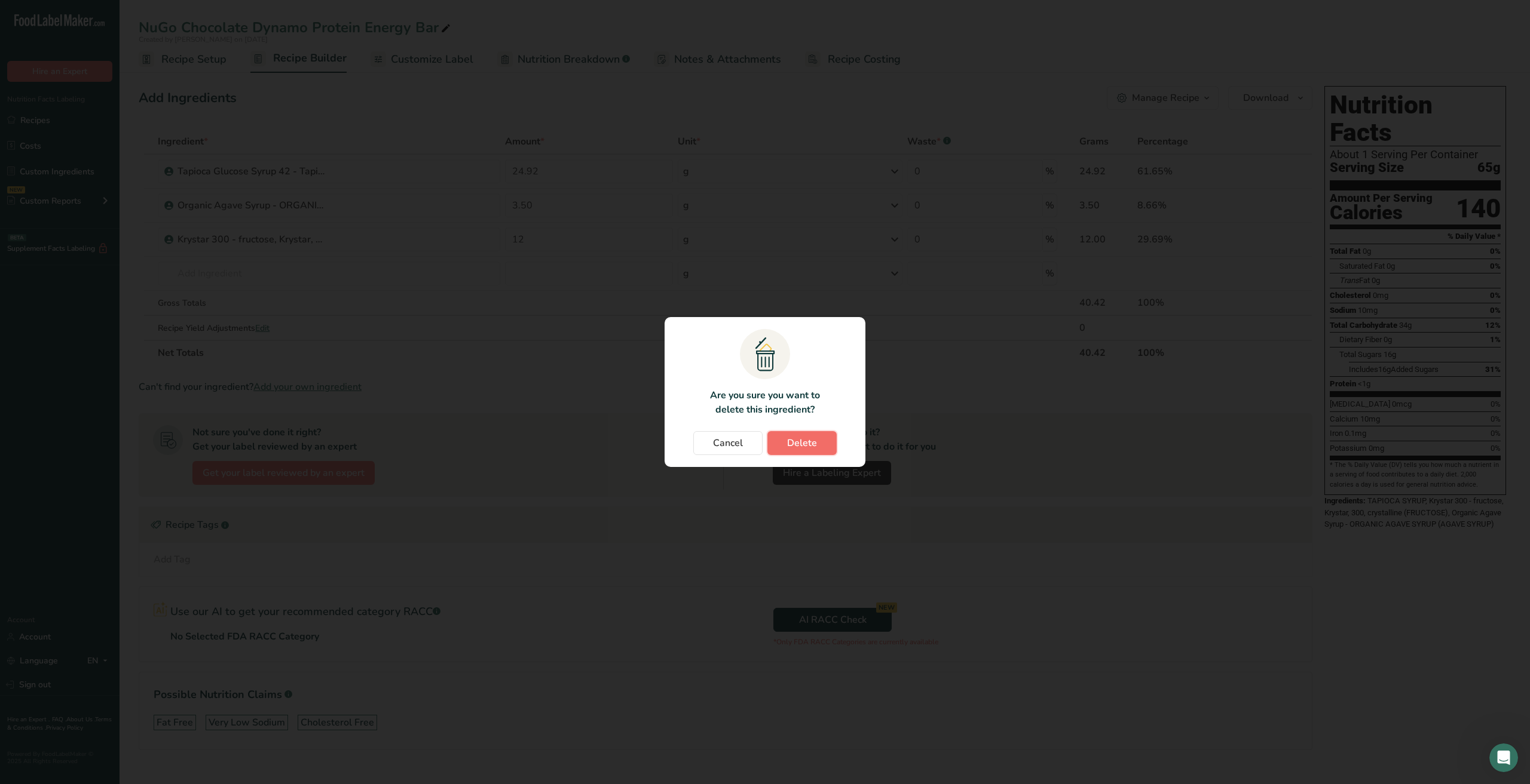
click at [794, 442] on span "Delete" at bounding box center [802, 443] width 30 height 15
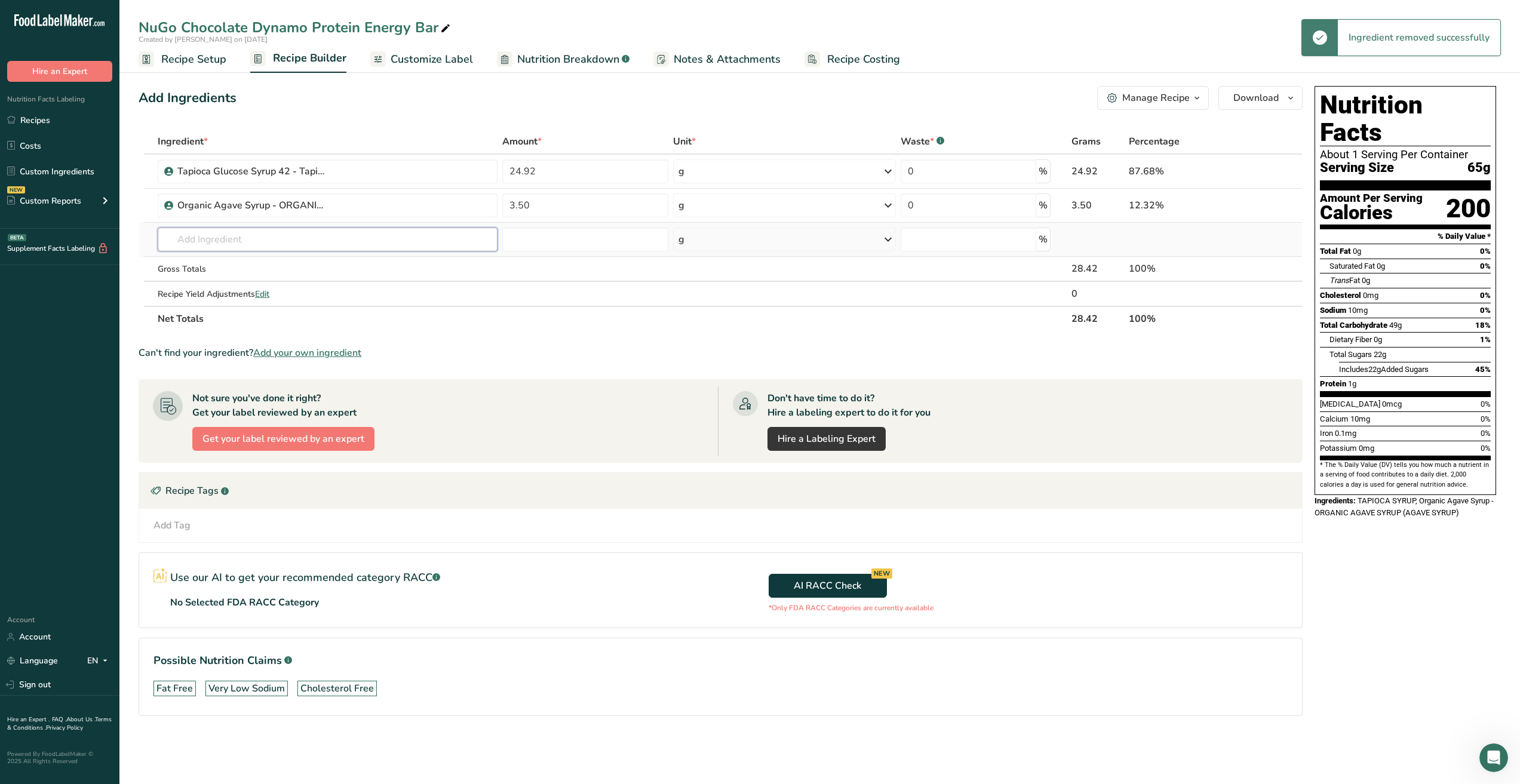
click at [303, 241] on input "text" at bounding box center [327, 239] width 340 height 24
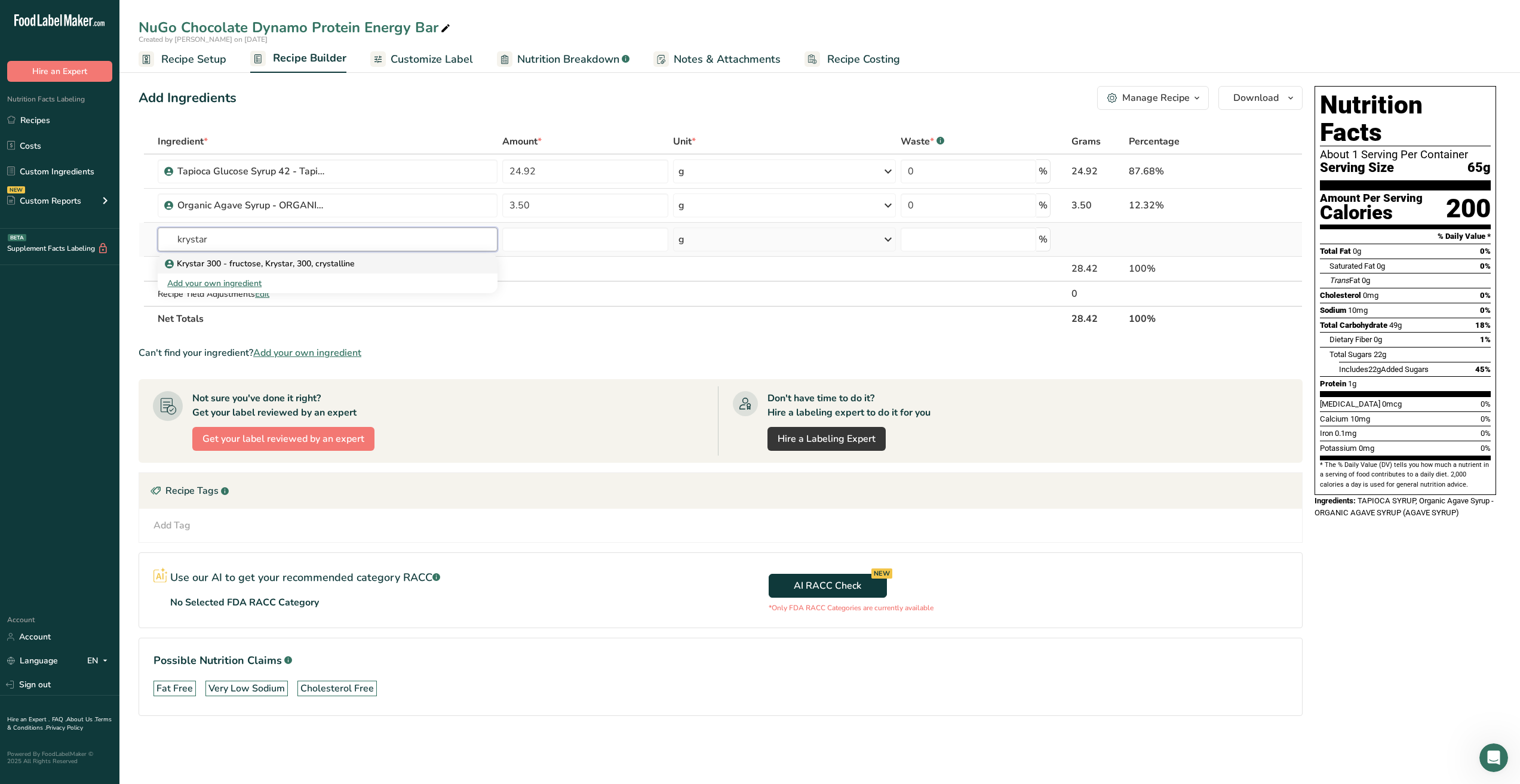
type input "krystar"
click at [310, 265] on p "Krystar 300 - fructose, Krystar, 300, crystalline" at bounding box center [261, 263] width 187 height 13
type input "Krystar 300 - fructose, Krystar, 300, crystalline"
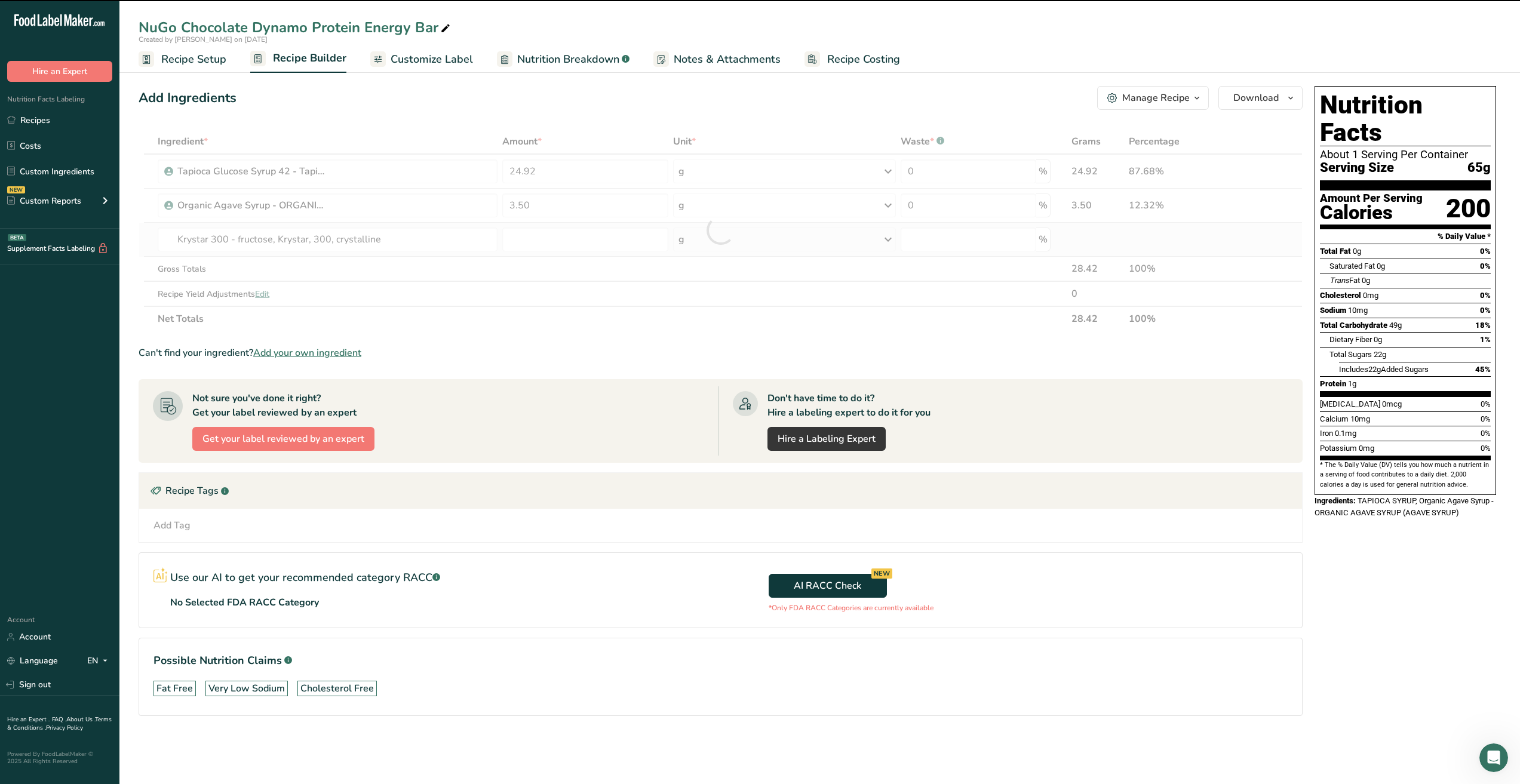
type input "0"
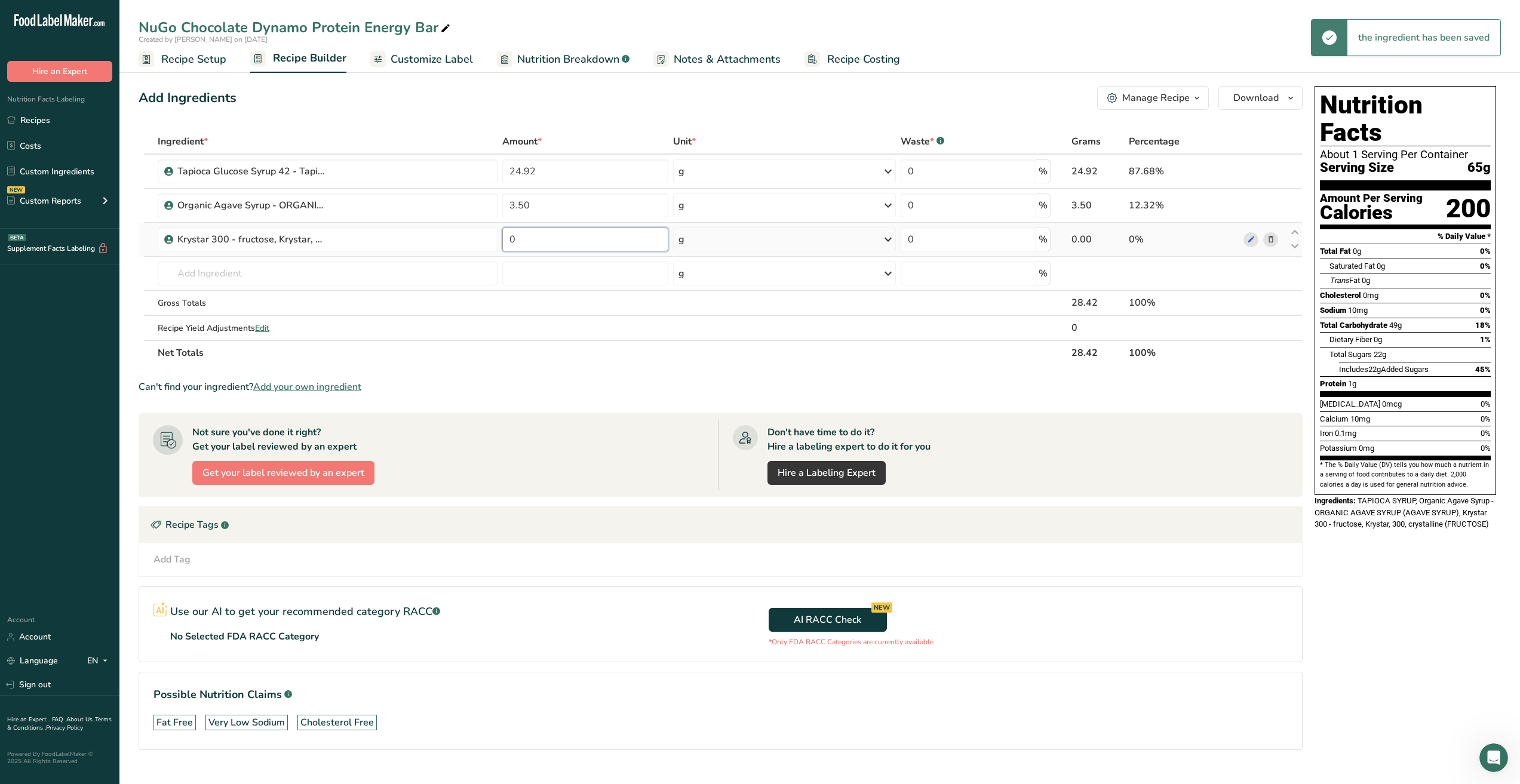
click at [553, 244] on input "0" at bounding box center [585, 239] width 166 height 24
drag, startPoint x: 541, startPoint y: 237, endPoint x: 495, endPoint y: 238, distance: 46.0
click at [495, 238] on tr "Krystar 300 - fructose, Krystar, 300, crystalline 0 g Weight Units g kg mg See …" at bounding box center [721, 240] width 1163 height 34
type input "12"
click at [375, 274] on div "Ingredient * Amount * Unit * Waste * .a-a{fill:#347362;}.b-a{fill:#fff;} Grams …" at bounding box center [721, 247] width 1164 height 237
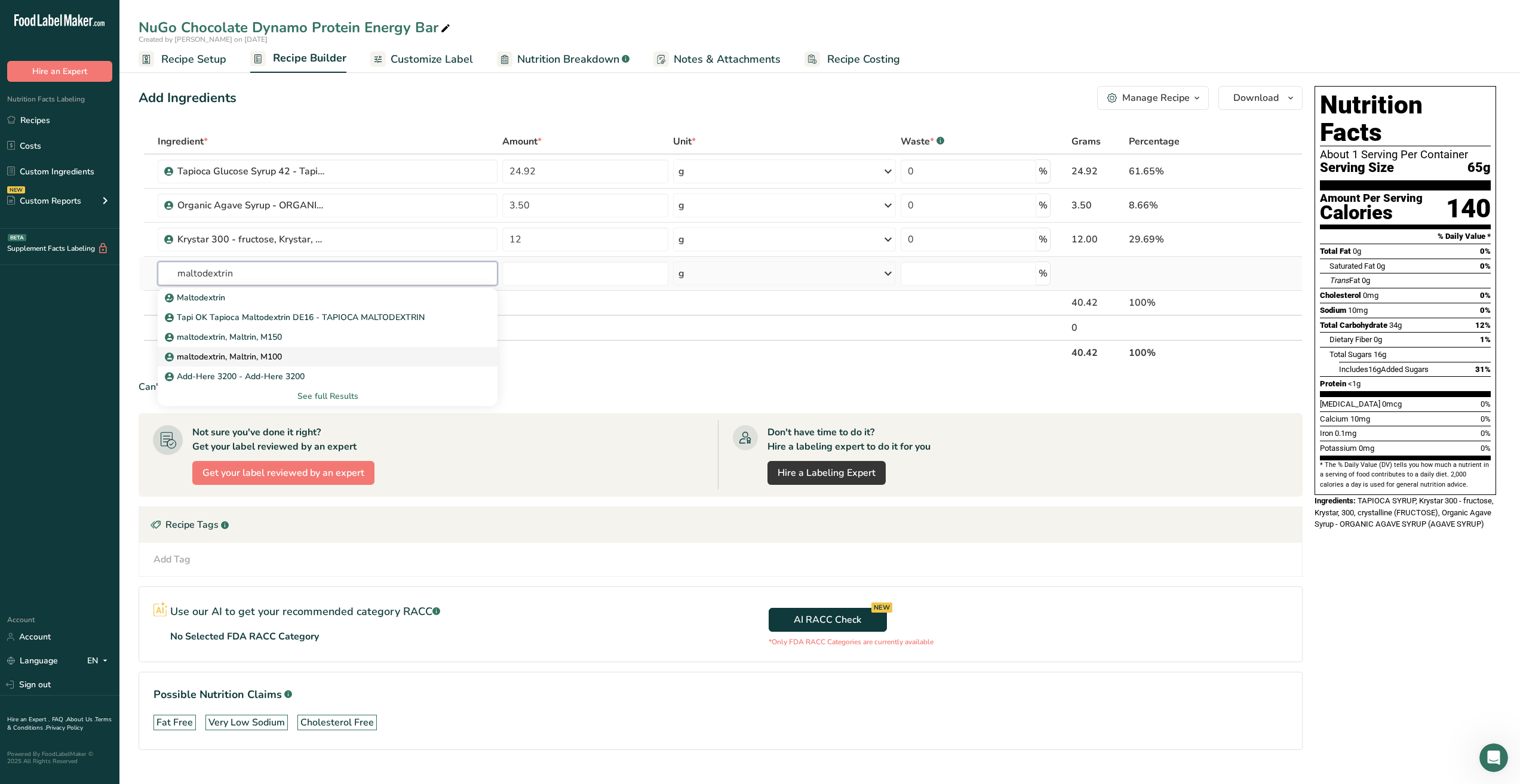
type input "maltodextrin"
click at [295, 351] on div "maltodextrin, Maltrin, M100" at bounding box center [318, 356] width 302 height 13
type input "maltodextrin, Maltrin, M100"
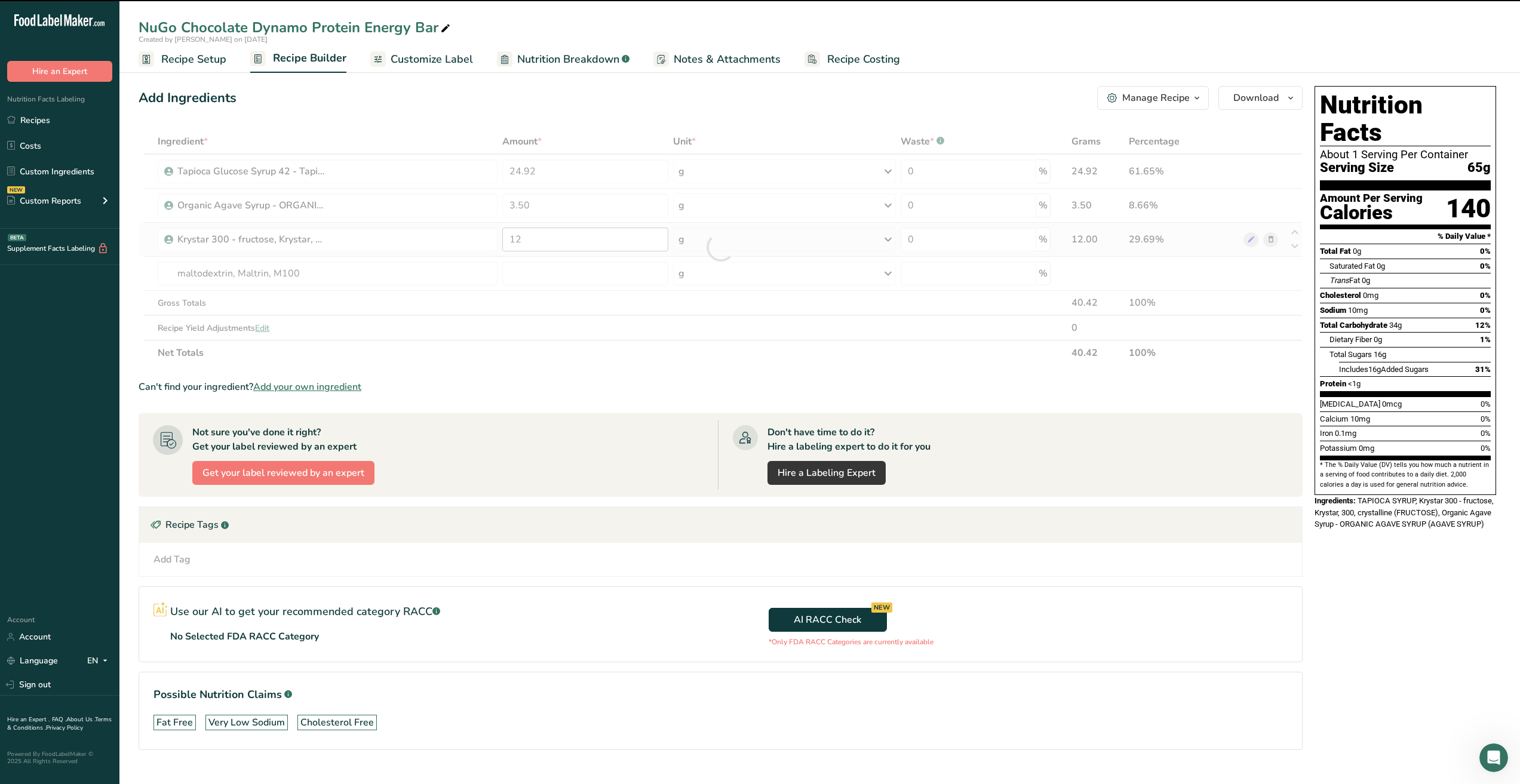
type input "0"
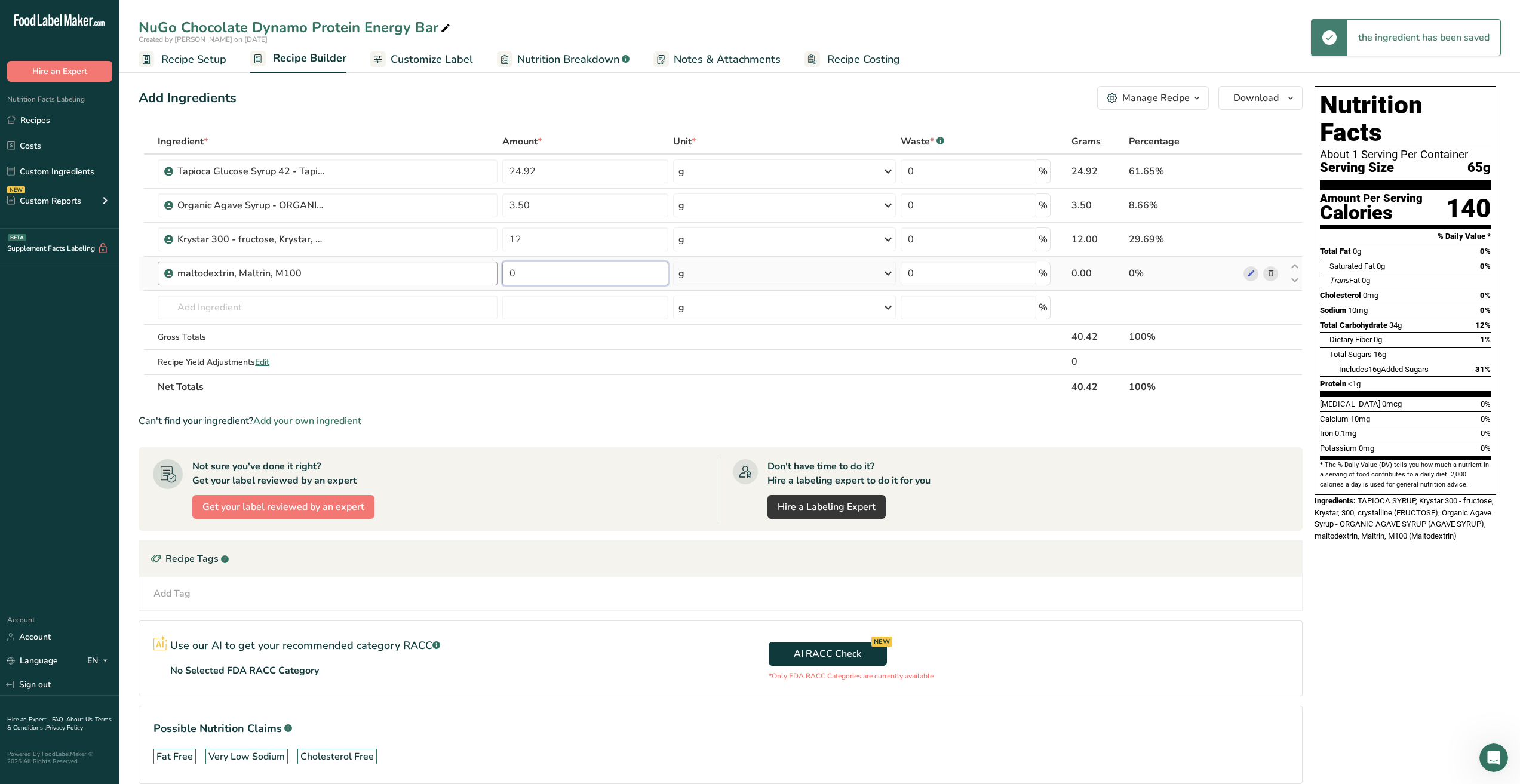
drag, startPoint x: 530, startPoint y: 275, endPoint x: 461, endPoint y: 274, distance: 69.0
click at [461, 274] on tr "maltodextrin, Maltrin, M100 0 g Weight Units g kg mg See more Volume Units l Vo…" at bounding box center [721, 274] width 1163 height 34
type input "8"
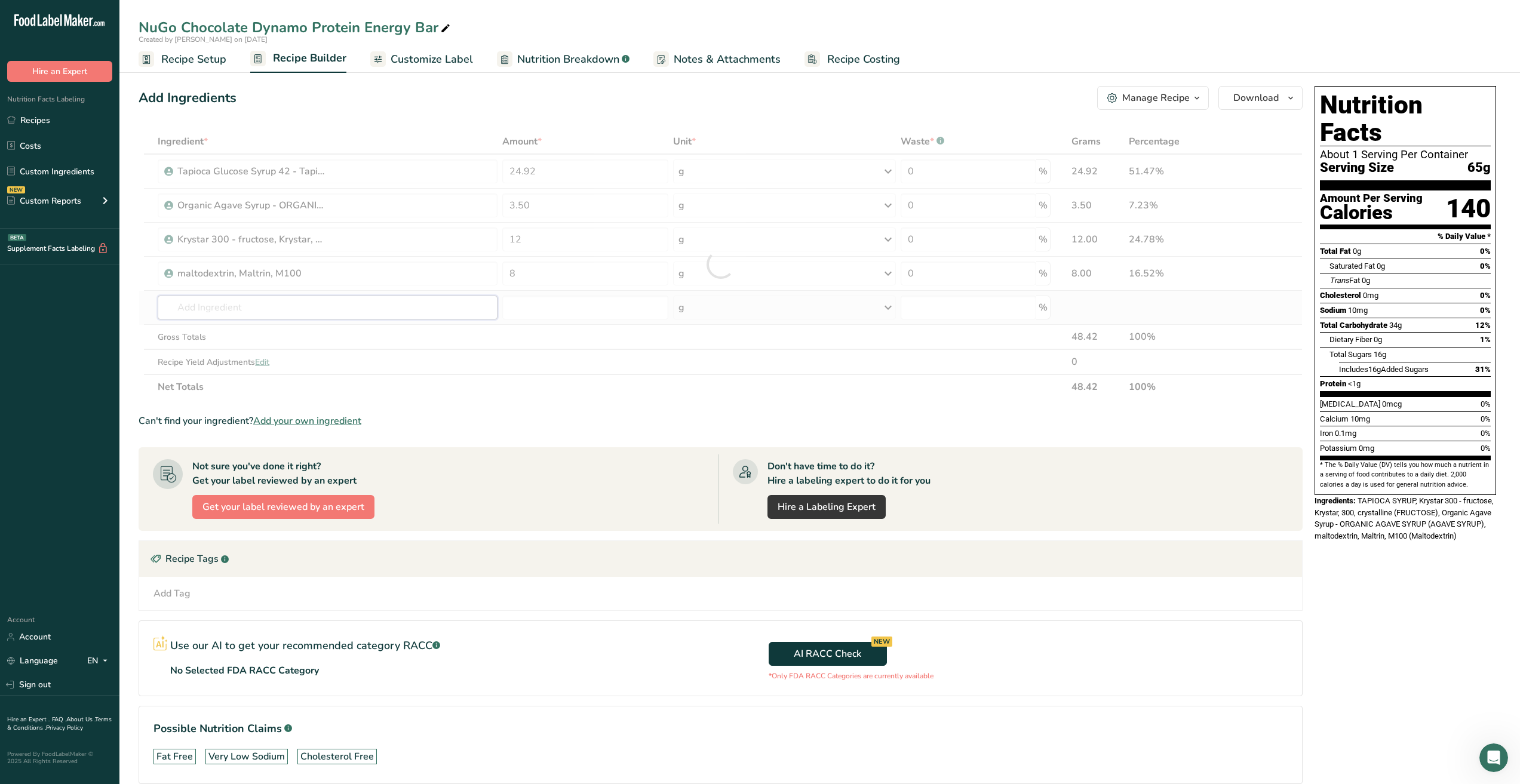
click at [354, 314] on div "Ingredient * Amount * Unit * Waste * .a-a{fill:#347362;}.b-a{fill:#fff;} Grams …" at bounding box center [721, 264] width 1164 height 271
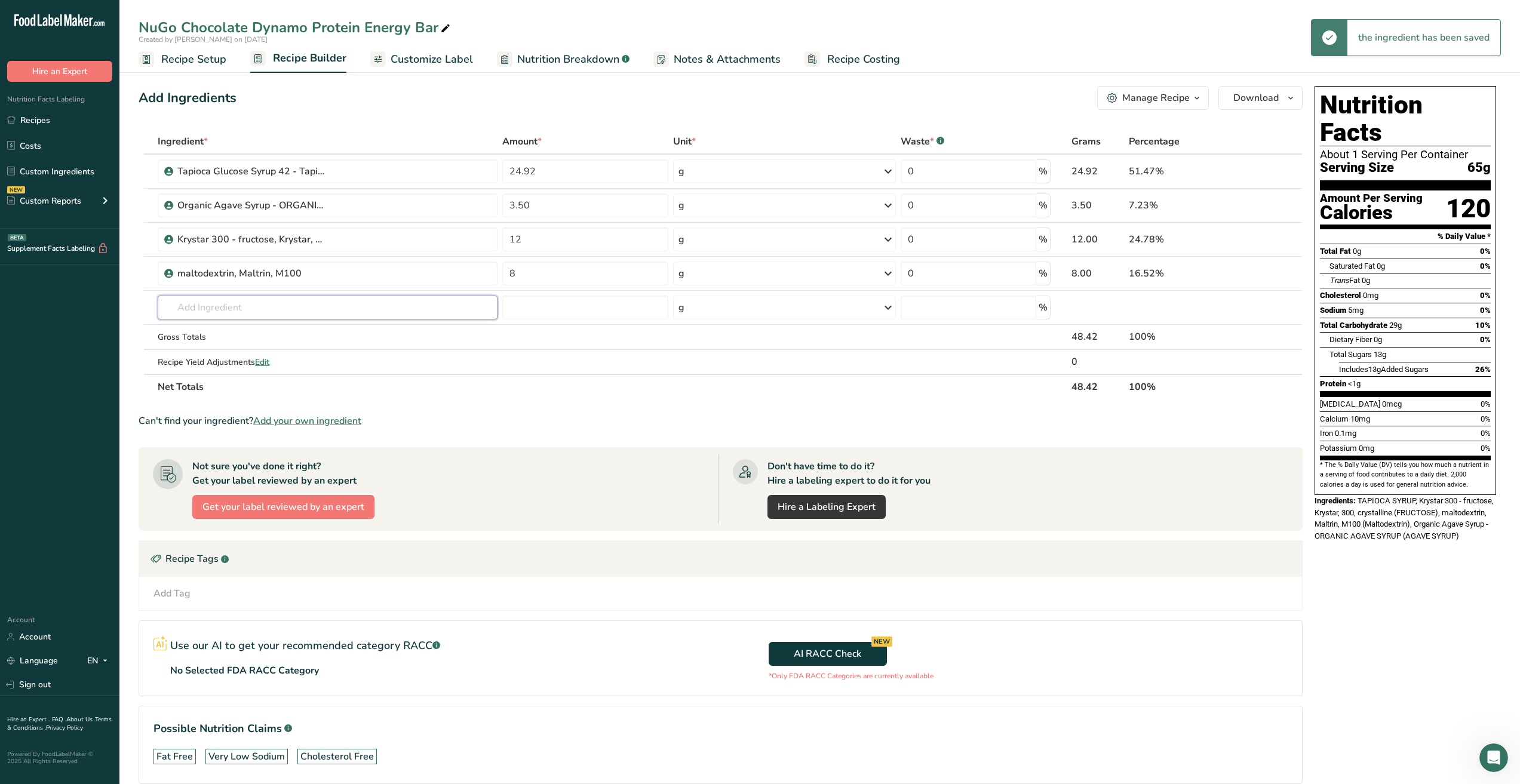
click at [318, 307] on input "text" at bounding box center [327, 307] width 340 height 24
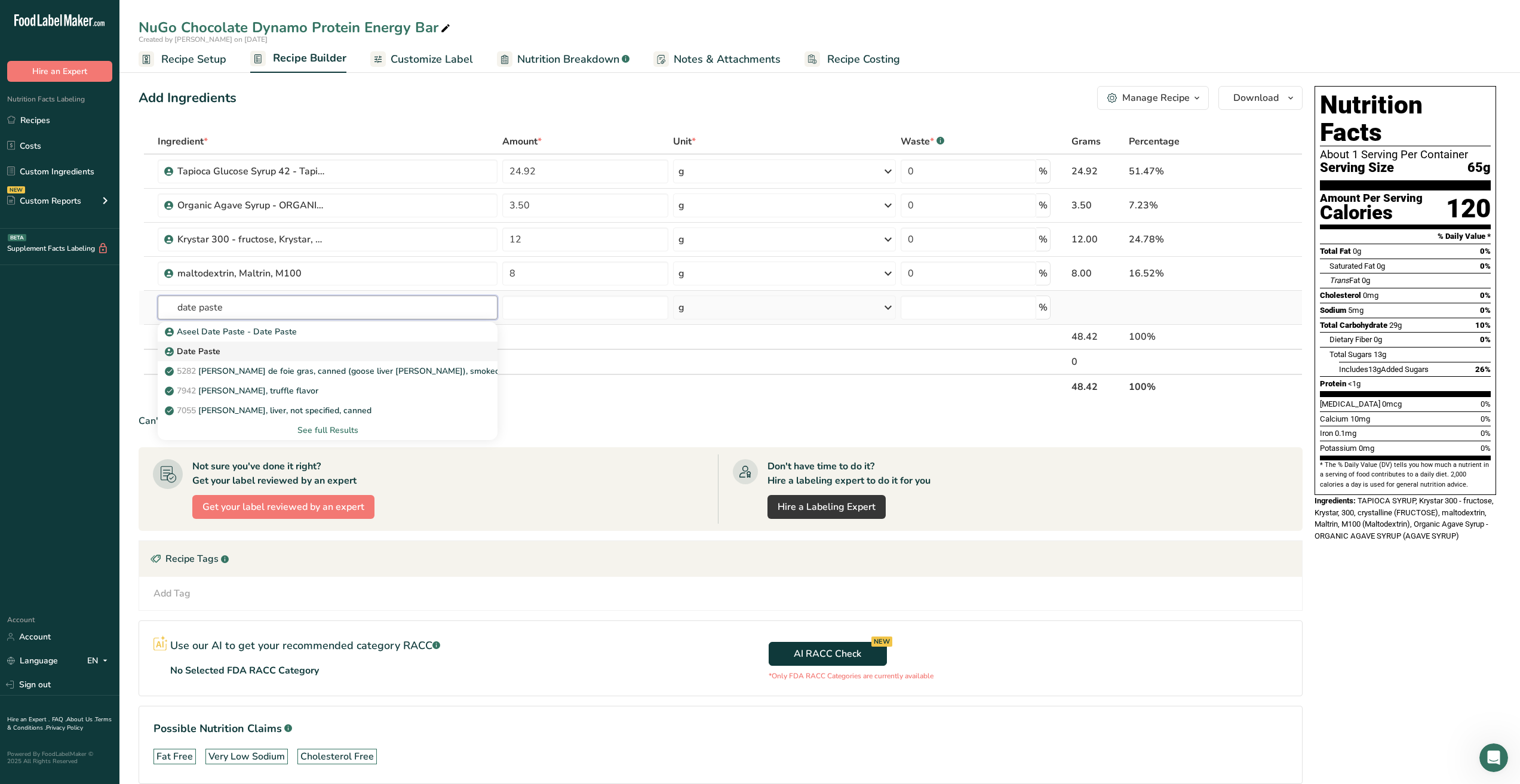
type input "date paste"
click at [307, 350] on div "Date Paste" at bounding box center [318, 352] width 302 height 13
type input "Date Paste"
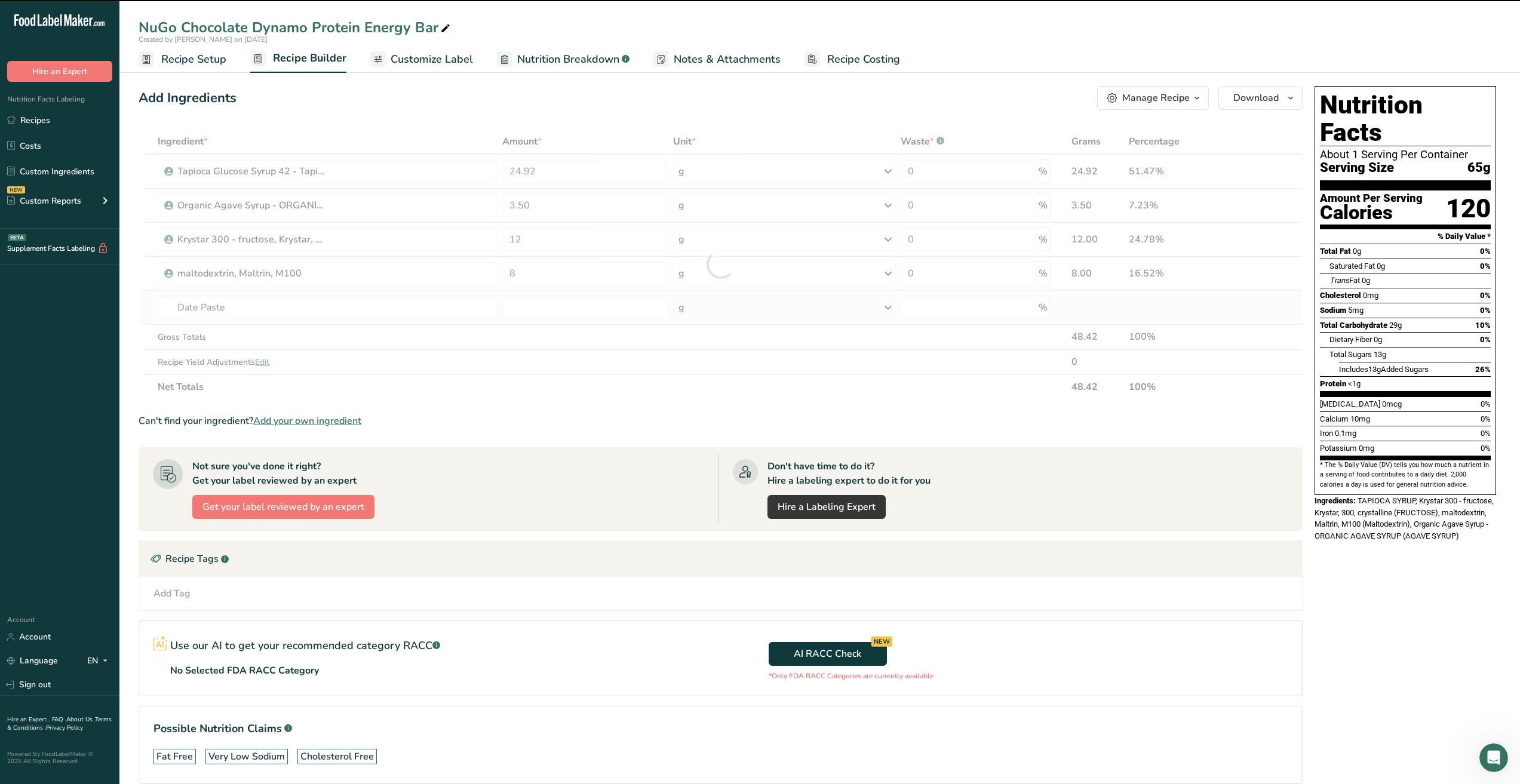
type input "0"
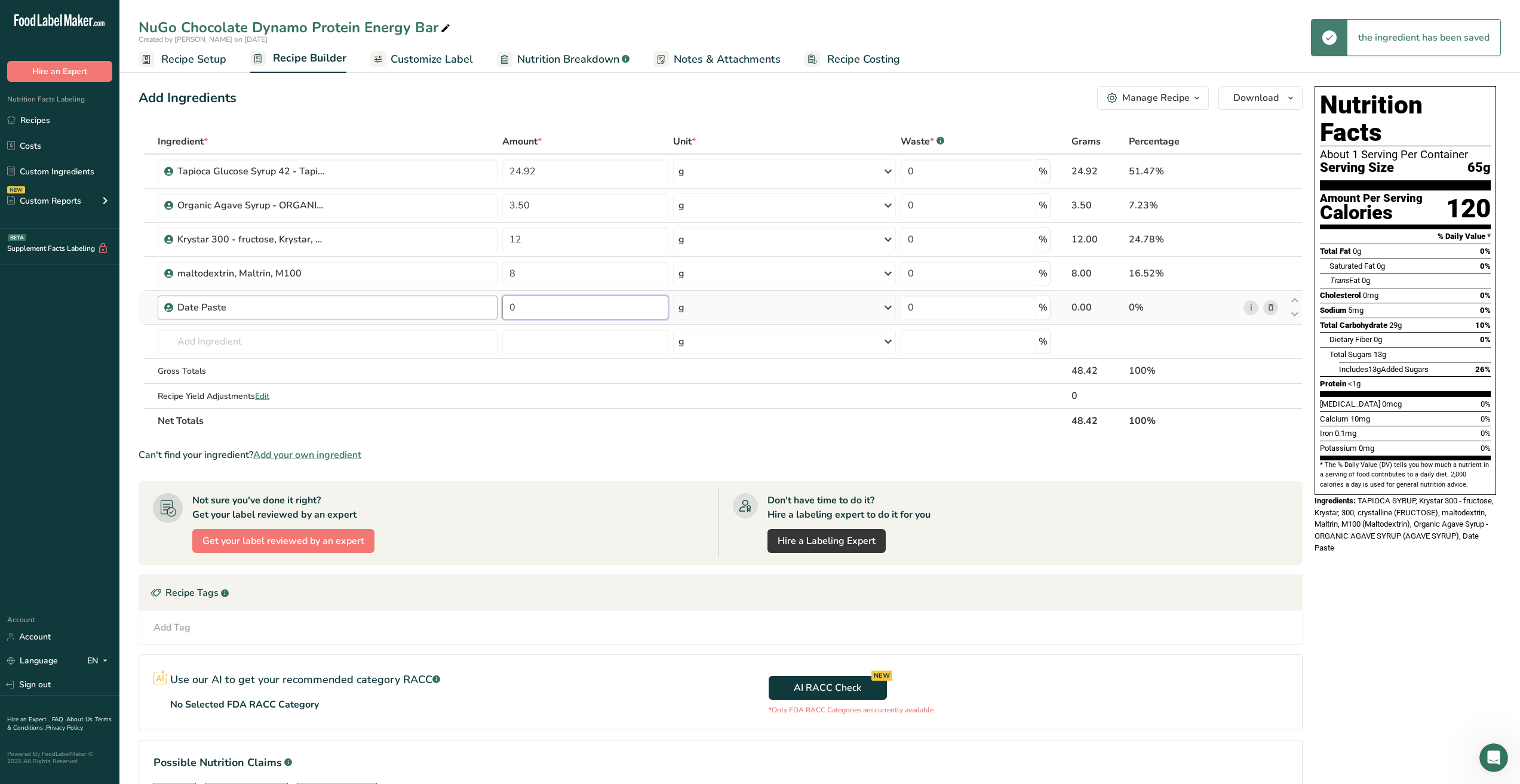
drag, startPoint x: 567, startPoint y: 313, endPoint x: 426, endPoint y: 308, distance: 141.1
click at [426, 308] on tr "Date Paste 0 g Weight Units g kg mg See more Volume Units l Volume units requir…" at bounding box center [721, 308] width 1163 height 34
type input "4"
click at [384, 348] on div "Ingredient * Amount * Unit * Waste * .a-a{fill:#347362;}.b-a{fill:#fff;} Grams …" at bounding box center [721, 281] width 1164 height 305
click at [389, 347] on input "text" at bounding box center [327, 341] width 340 height 24
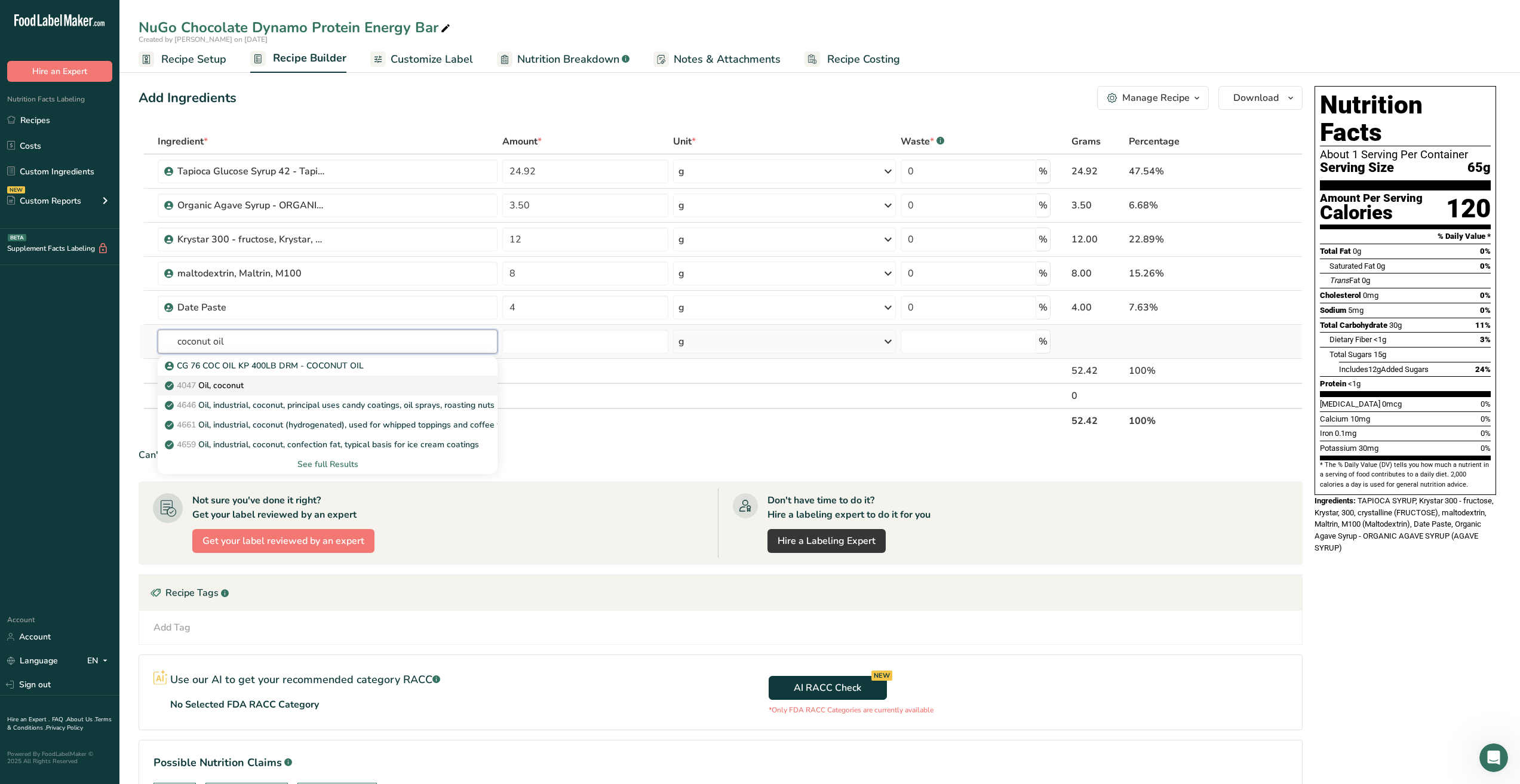
type input "coconut oil"
click at [307, 383] on div "4047 Oil, coconut" at bounding box center [318, 385] width 302 height 13
type input "Oil, coconut"
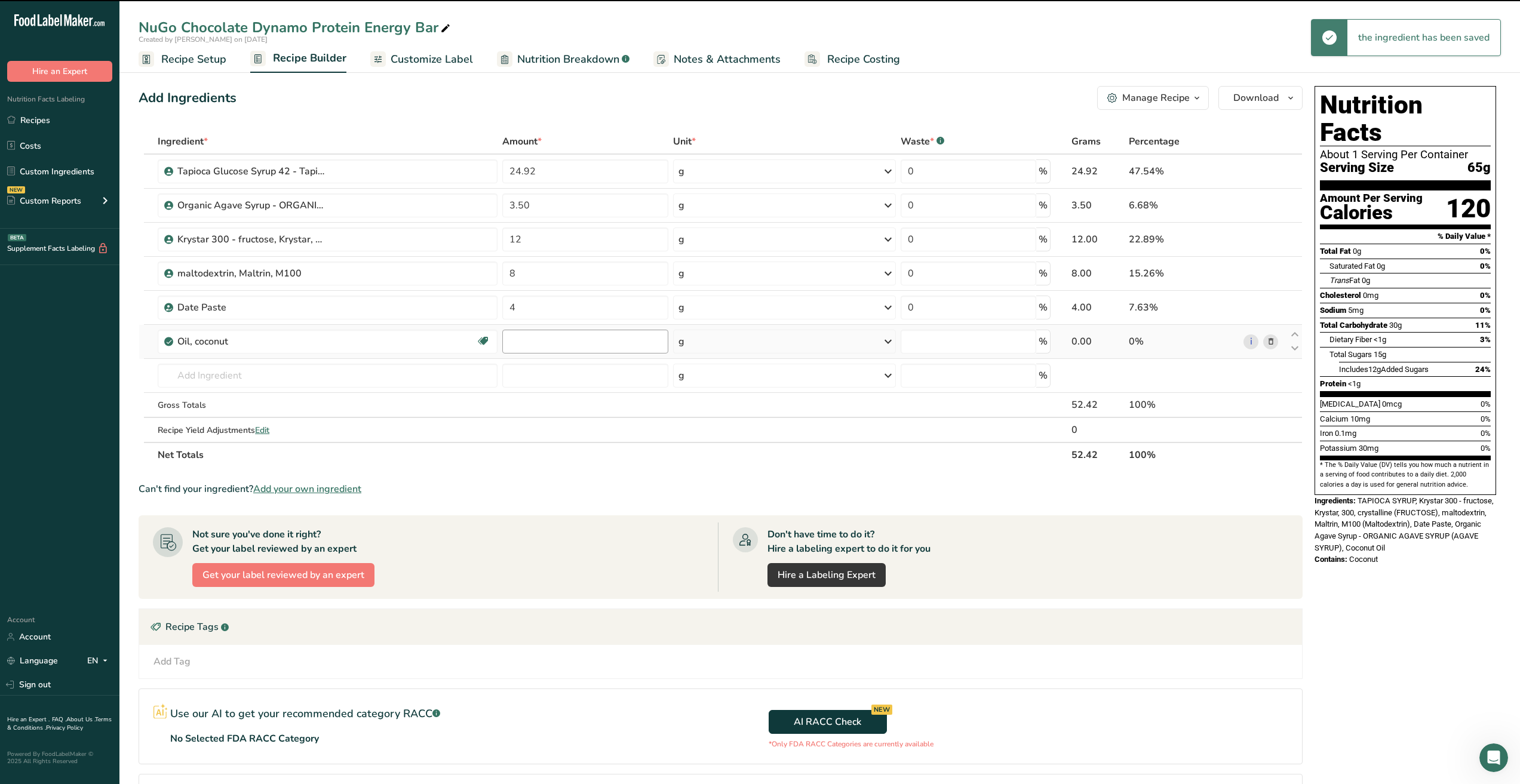
type input "0"
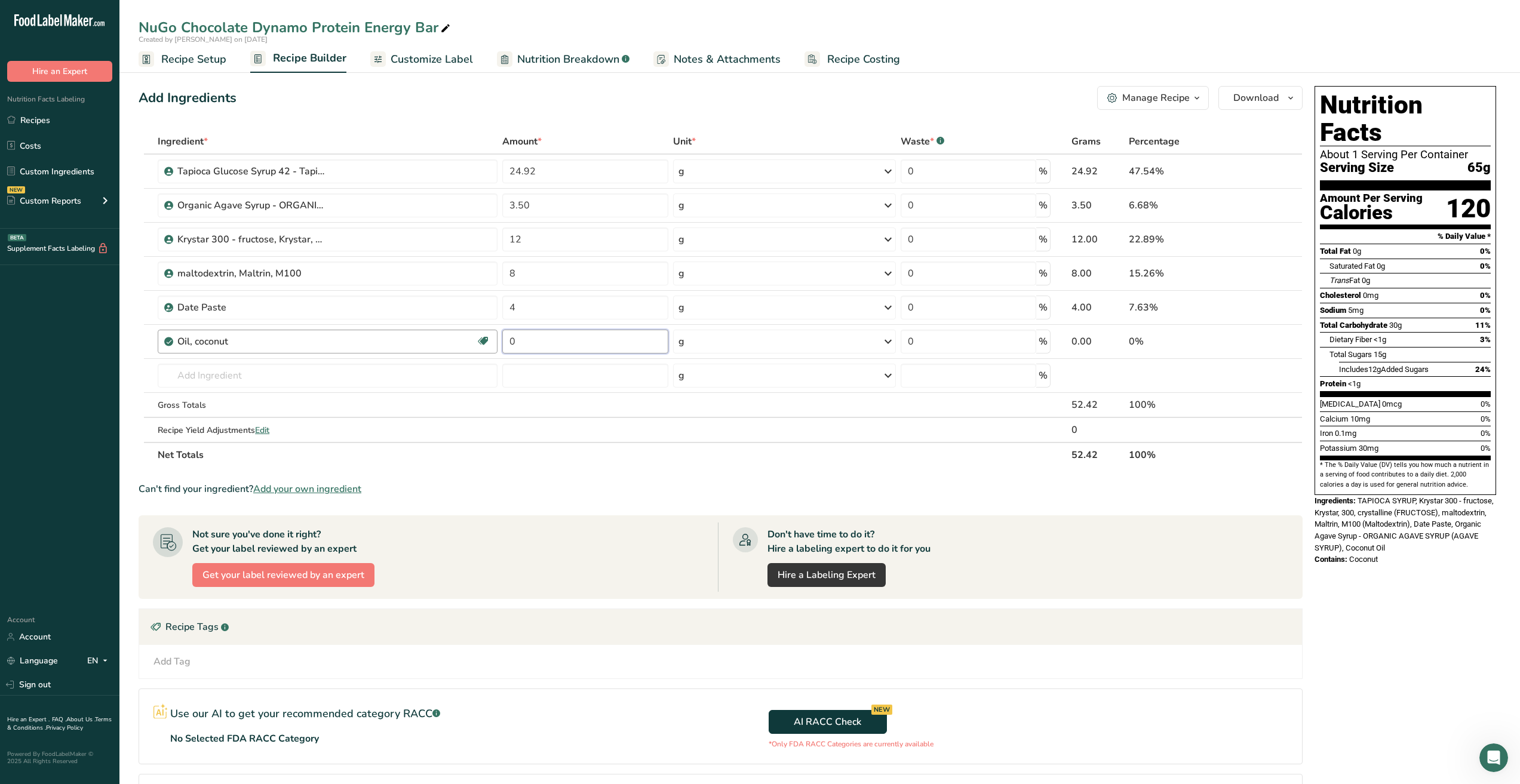
drag, startPoint x: 534, startPoint y: 343, endPoint x: 414, endPoint y: 330, distance: 120.7
click at [414, 330] on tr "Oil, coconut Dairy free Gluten free Vegan Vegetarian Soy free 0 g Portions 1 tb…" at bounding box center [721, 342] width 1163 height 34
type input "4"
click at [344, 378] on div "Ingredient * Amount * Unit * Waste * .a-a{fill:#347362;}.b-a{fill:#fff;} Grams …" at bounding box center [721, 298] width 1164 height 339
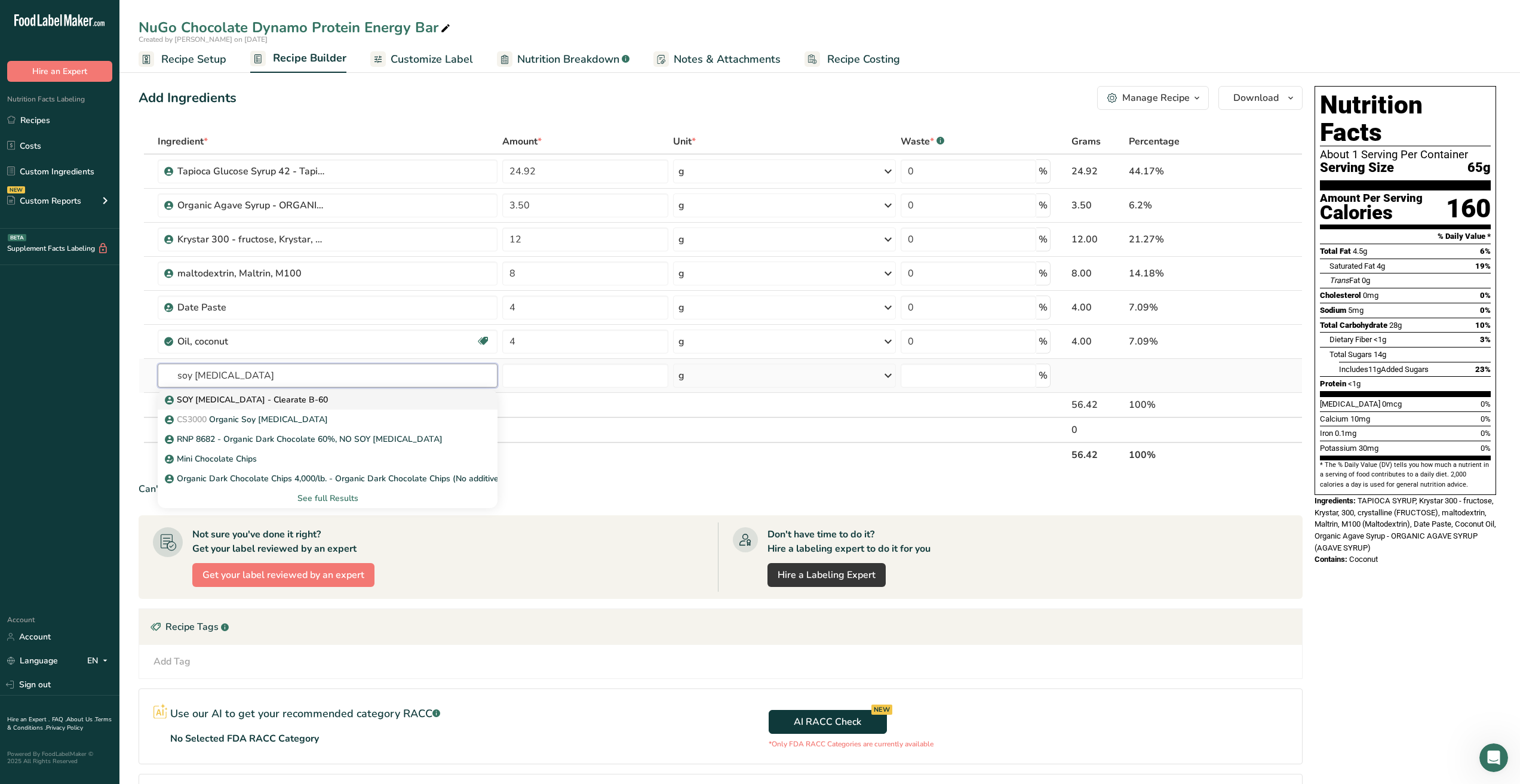
type input "soy lecithin"
click at [333, 401] on div "SOY [MEDICAL_DATA] - Clearate B-60" at bounding box center [318, 400] width 302 height 13
type input "SOY [MEDICAL_DATA] - Clearate B-60"
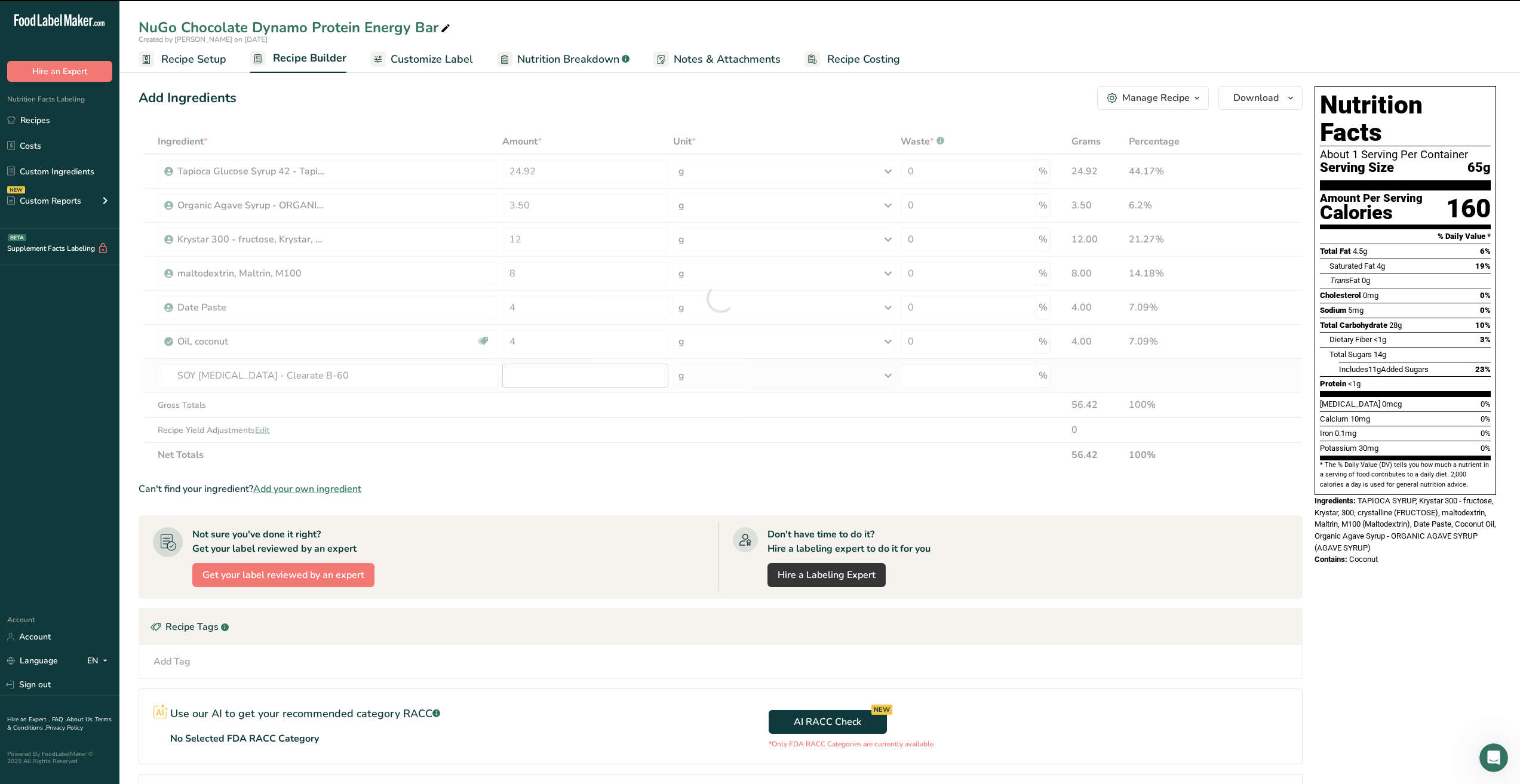
type input "0"
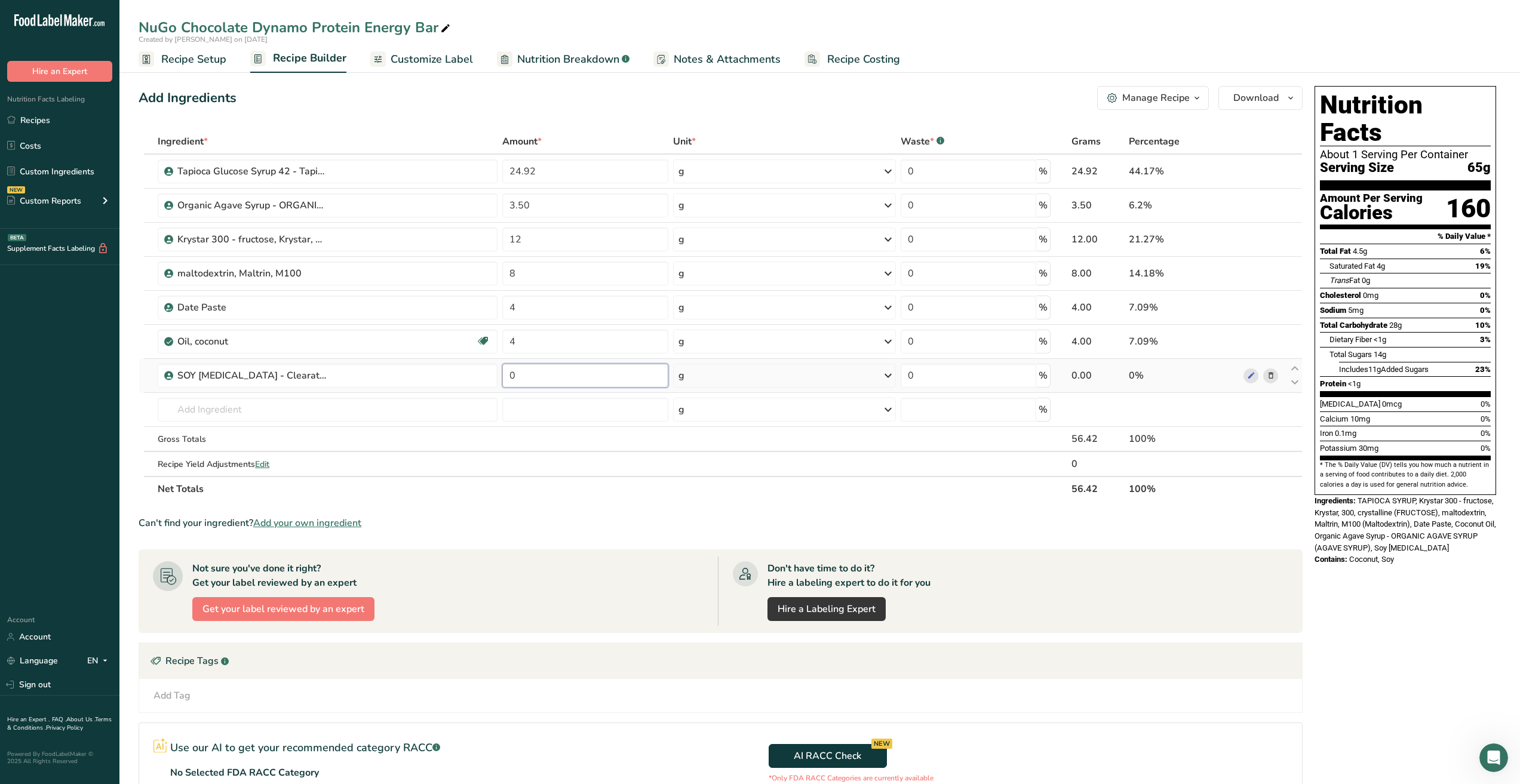
click at [549, 372] on input "0" at bounding box center [585, 375] width 166 height 24
type input "1"
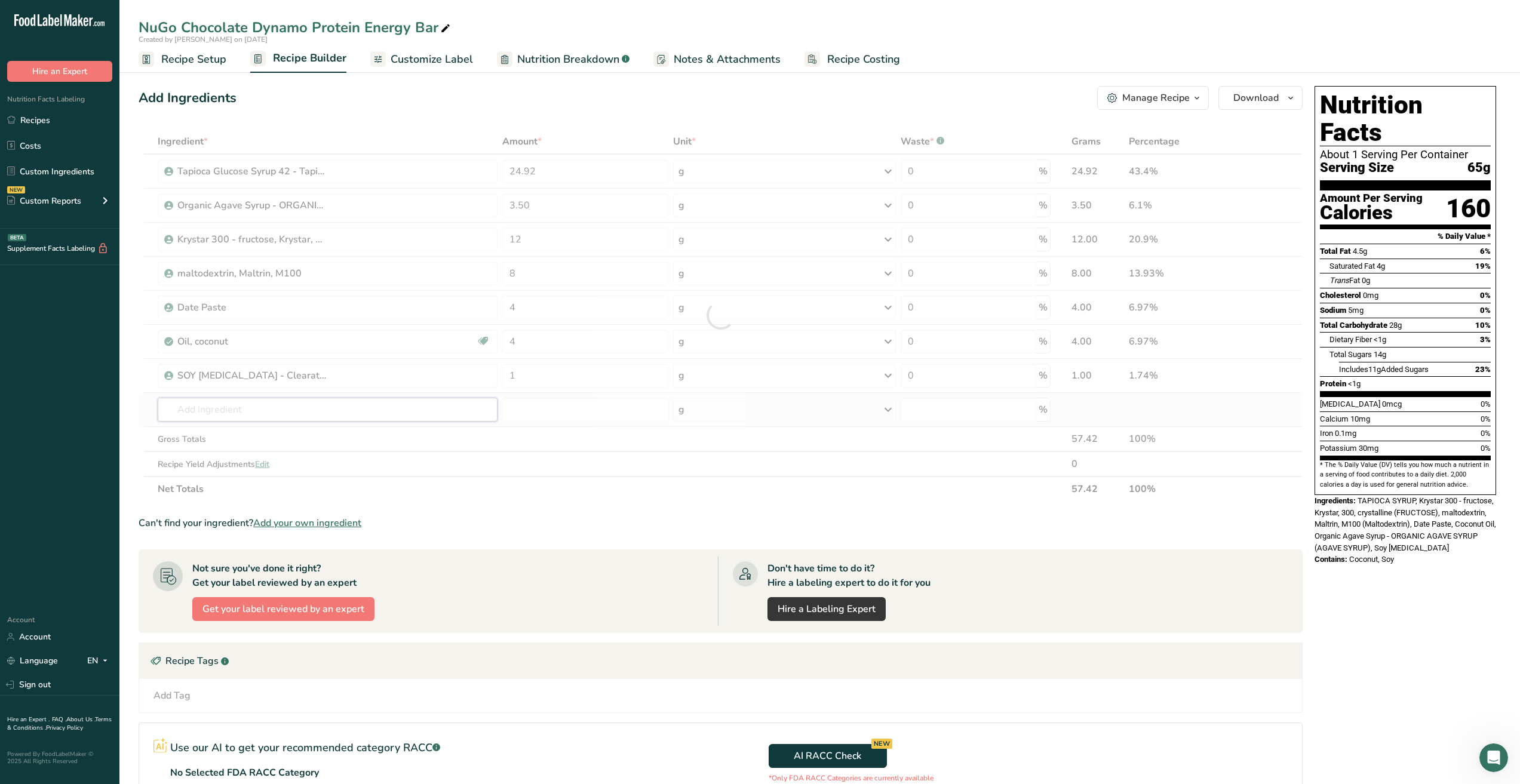
click at [383, 417] on div "Ingredient * Amount * Unit * Waste * .a-a{fill:#347362;}.b-a{fill:#fff;} Grams …" at bounding box center [721, 315] width 1164 height 373
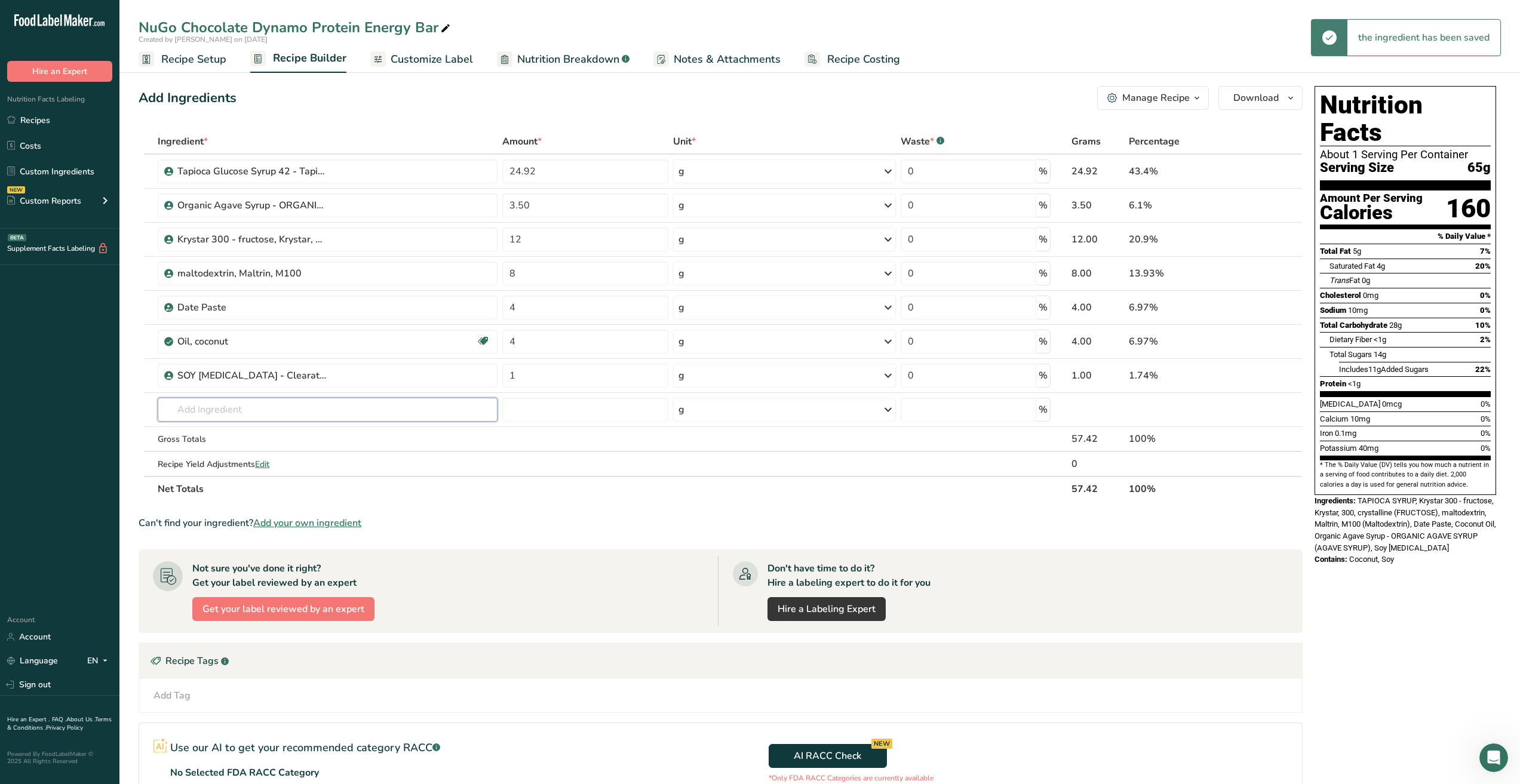
click at [384, 412] on input "text" at bounding box center [327, 409] width 340 height 24
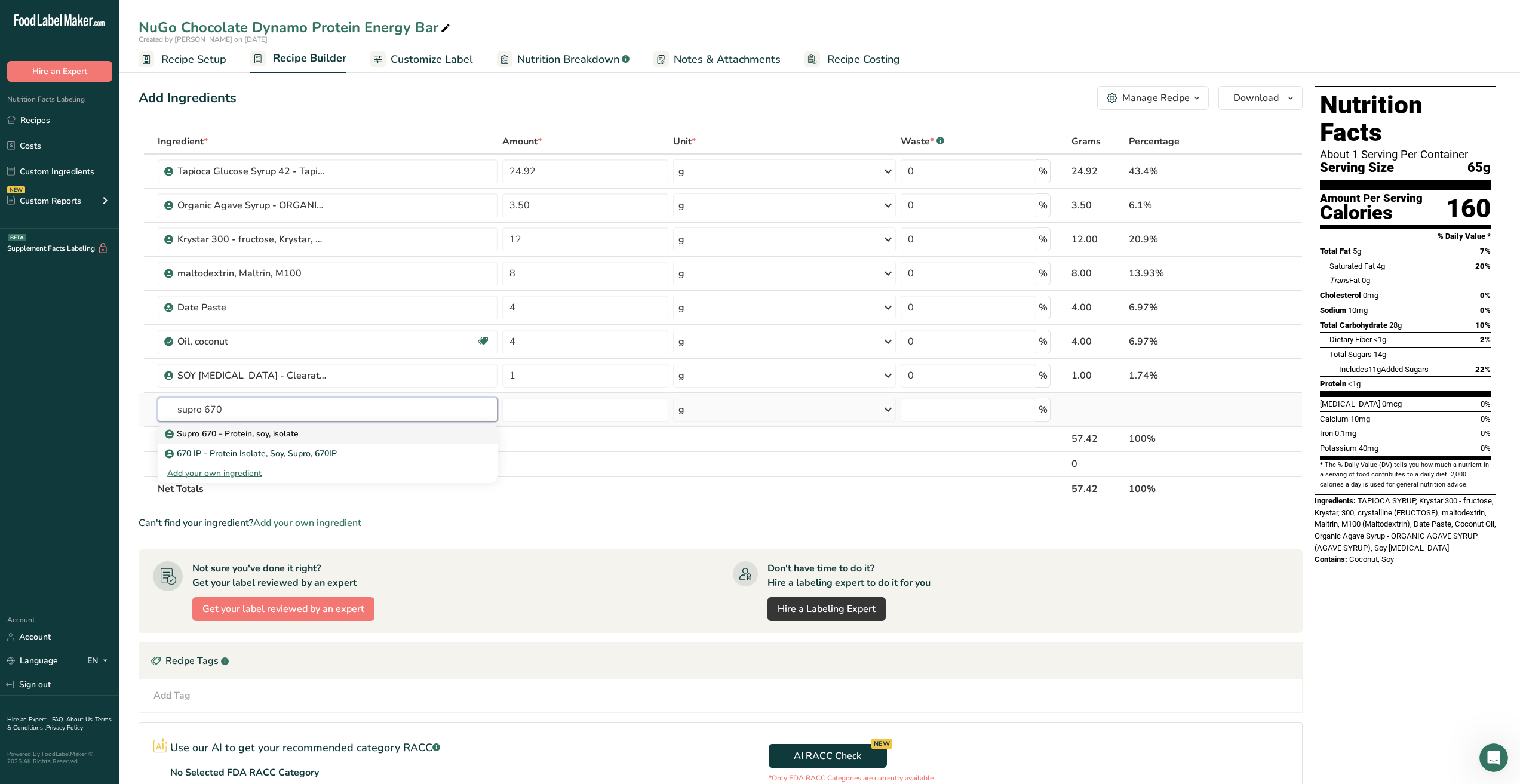
type input "supro 670"
click at [268, 432] on p "Supro 670 - Protein, soy, isolate" at bounding box center [233, 434] width 131 height 13
type input "Supro 670 - Protein, soy, isolate"
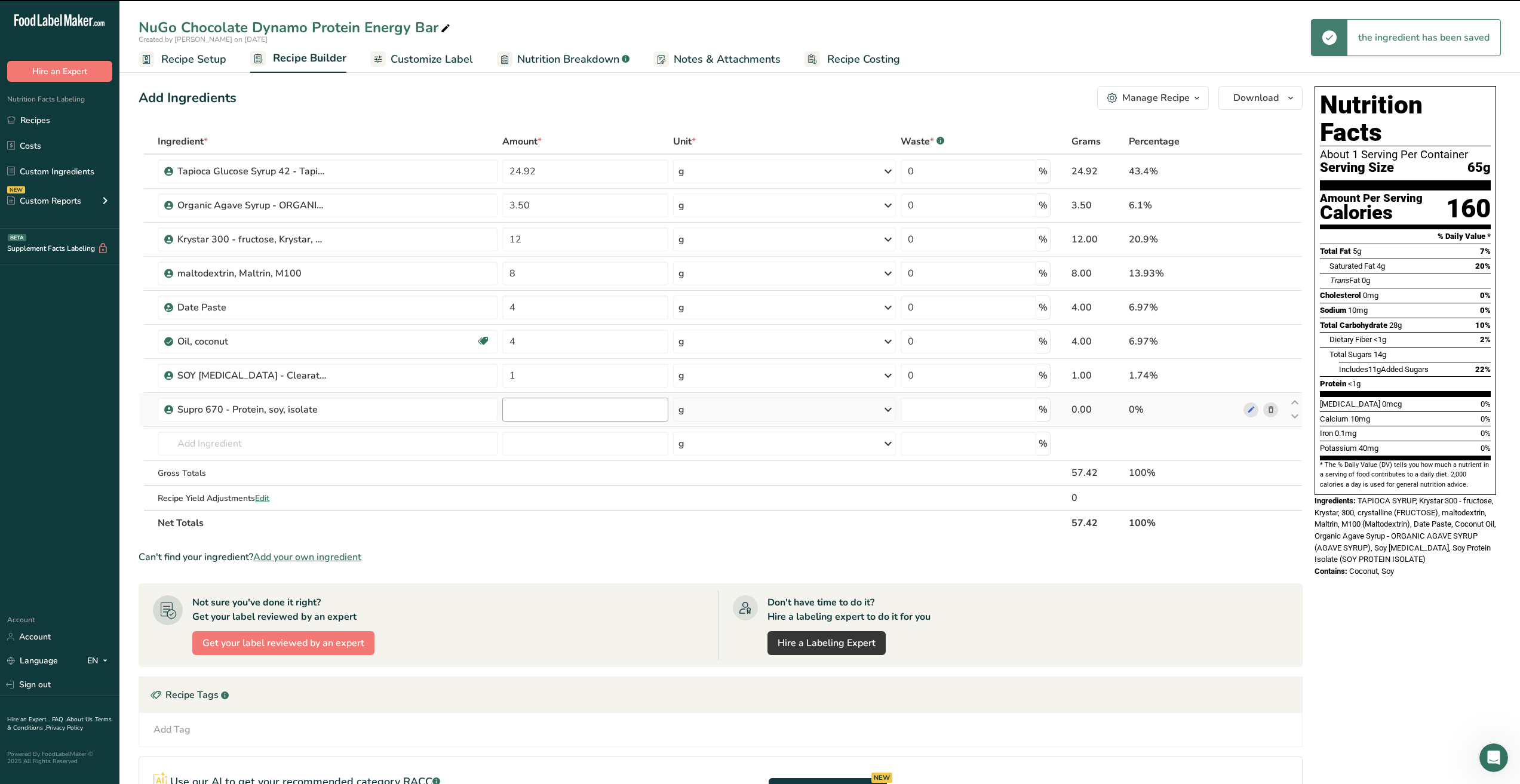
type input "0"
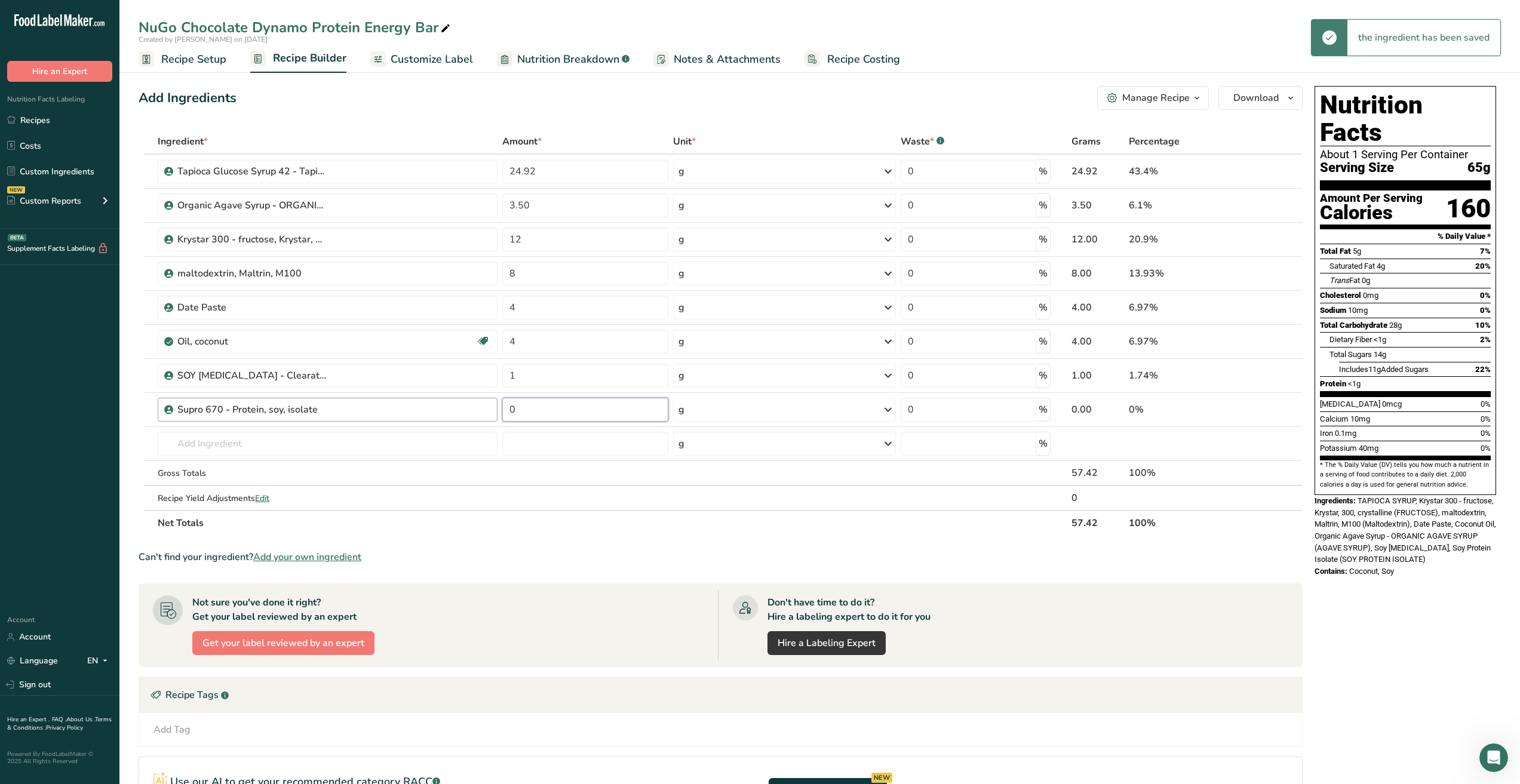
drag, startPoint x: 531, startPoint y: 407, endPoint x: 415, endPoint y: 407, distance: 116.0
click at [415, 407] on tr "Supro 670 - Protein, soy, isolate 0 g Weight Units g kg mg See more Volume Unit…" at bounding box center [721, 410] width 1163 height 34
type input "14"
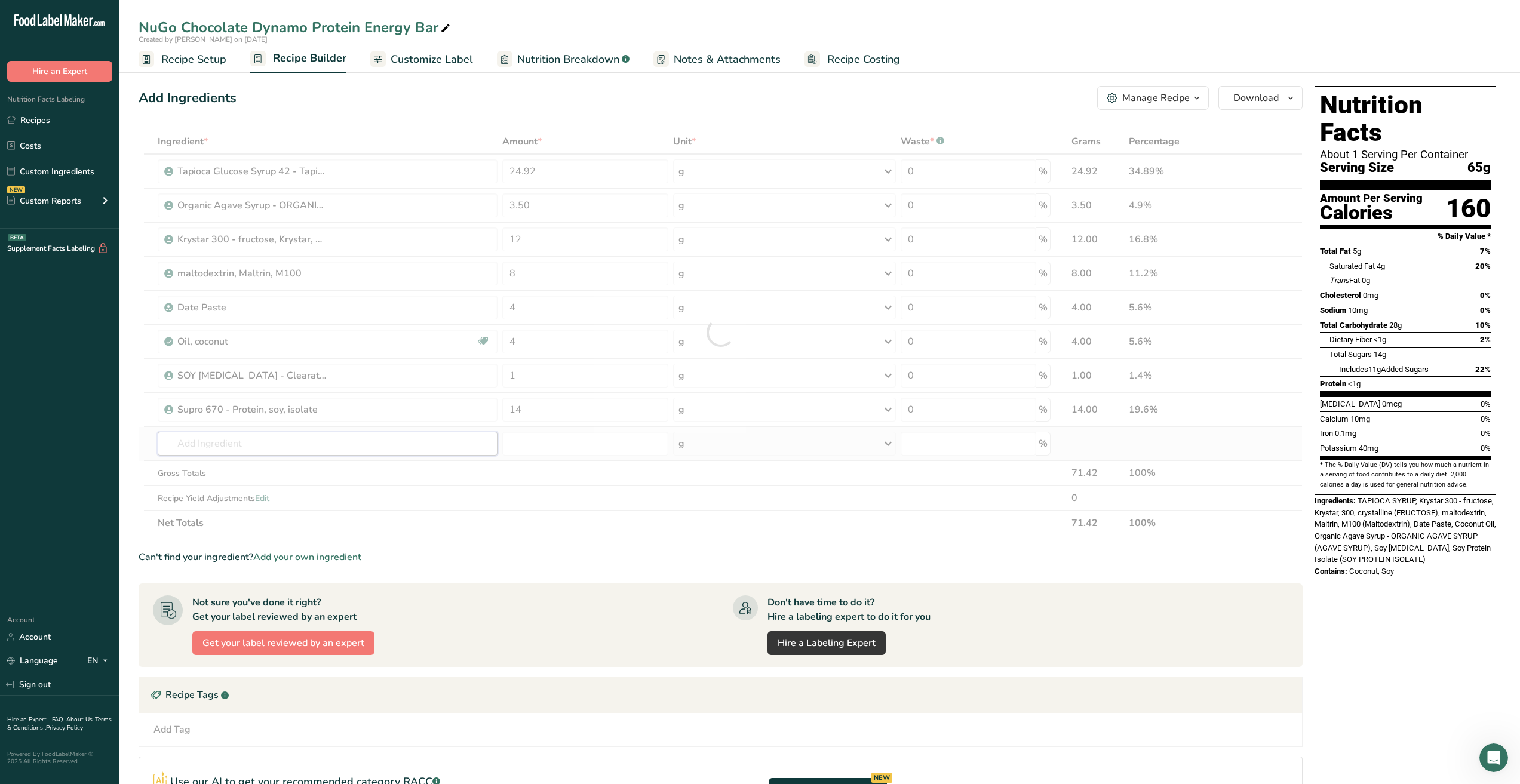
click at [359, 446] on div "Ingredient * Amount * Unit * Waste * .a-a{fill:#347362;}.b-a{fill:#fff;} Grams …" at bounding box center [721, 332] width 1164 height 407
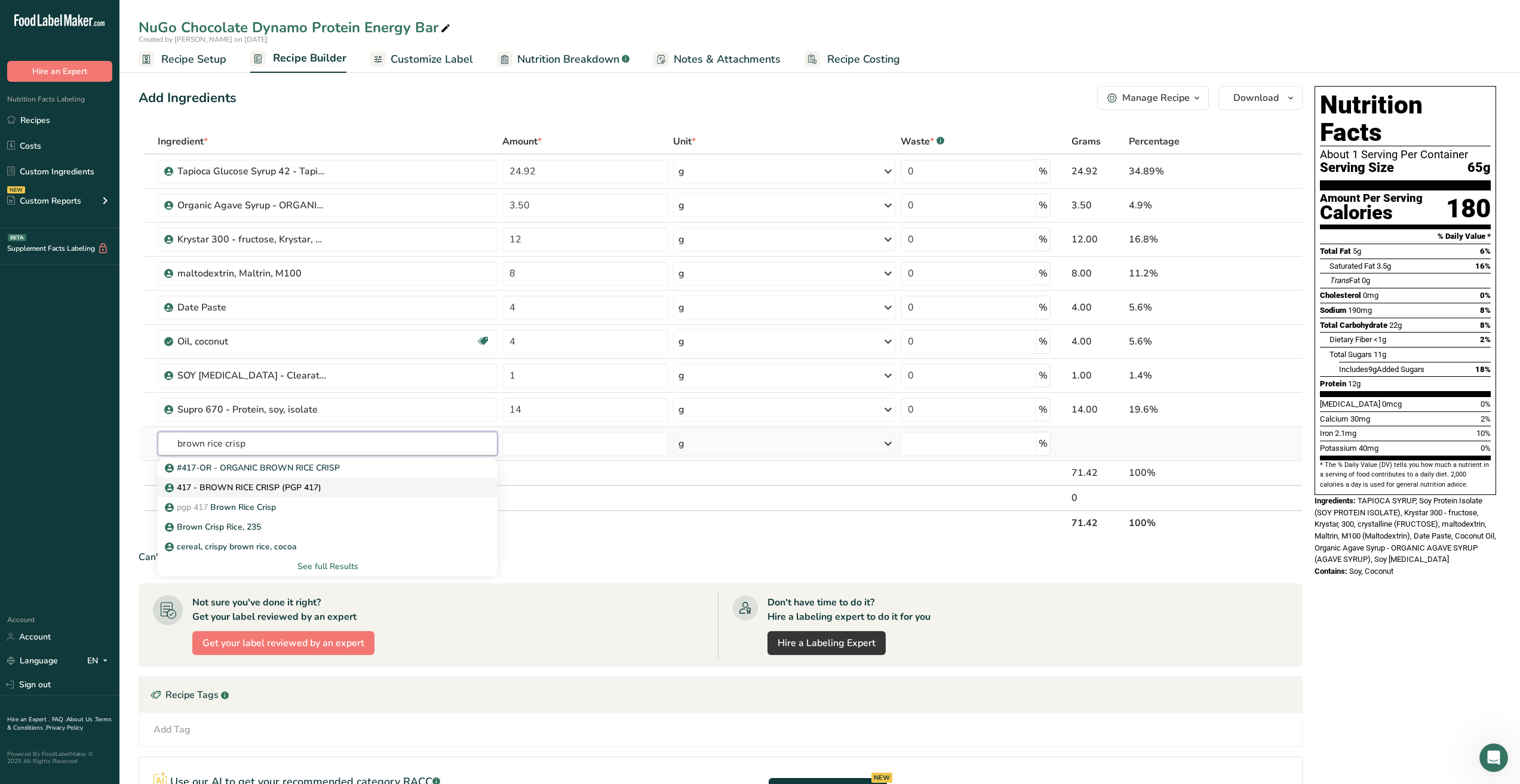
type input "brown rice crisp"
click at [386, 485] on div "417 - BROWN RICE CRISP (PGP 417)" at bounding box center [318, 487] width 302 height 13
type input "417 - BROWN RICE CRISP (PGP 417)"
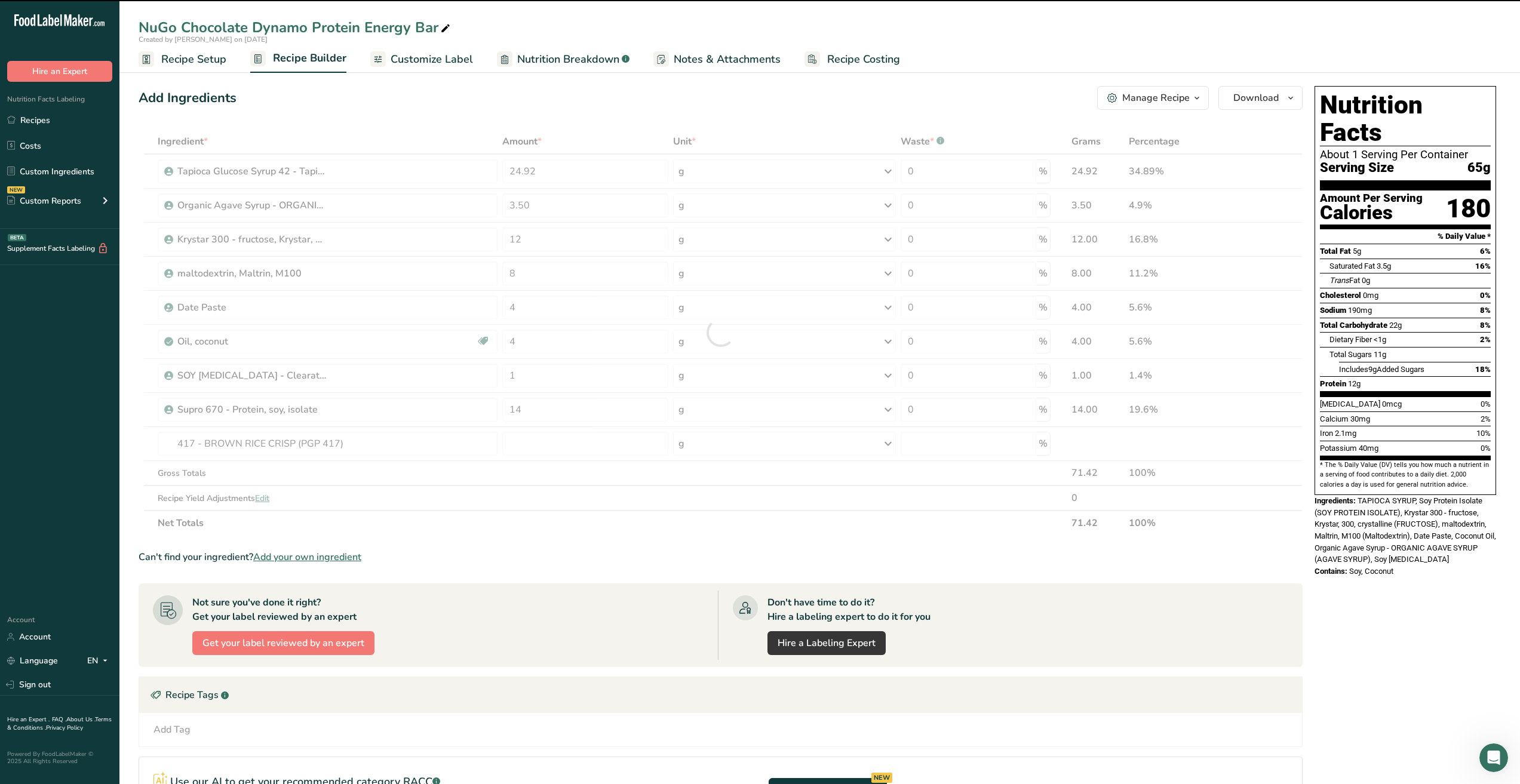
type input "0"
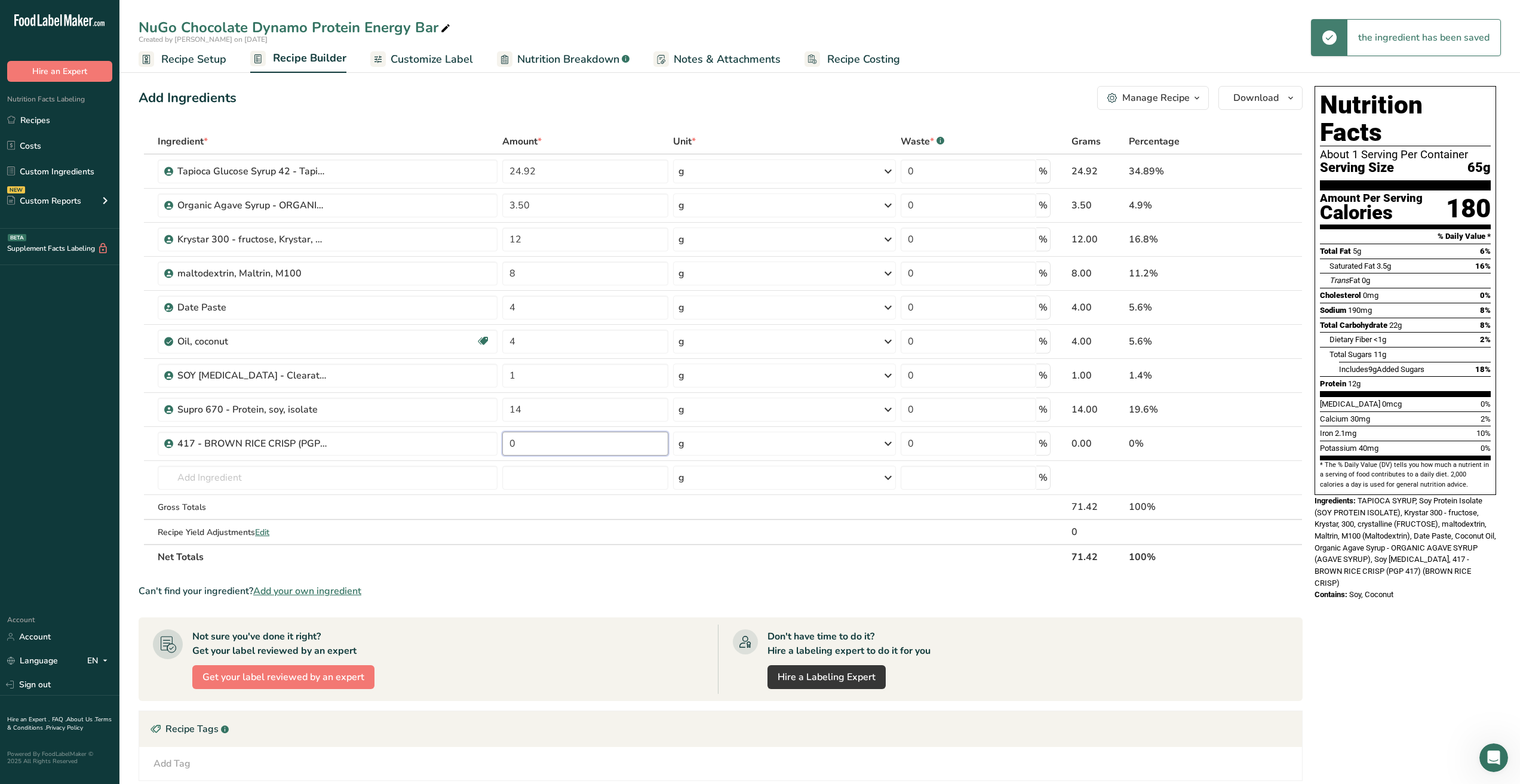
click at [554, 449] on input "0" at bounding box center [585, 443] width 166 height 24
drag, startPoint x: 558, startPoint y: 443, endPoint x: 373, endPoint y: 439, distance: 185.0
click at [373, 439] on tr "417 - BROWN RICE CRISP (PGP 417) 0 g Weight Units g kg mg See more Volume Units…" at bounding box center [721, 444] width 1163 height 34
type input "6"
click at [318, 479] on div "Ingredient * Amount * Unit * Waste * .a-a{fill:#347362;}.b-a{fill:#fff;} Grams …" at bounding box center [721, 349] width 1164 height 441
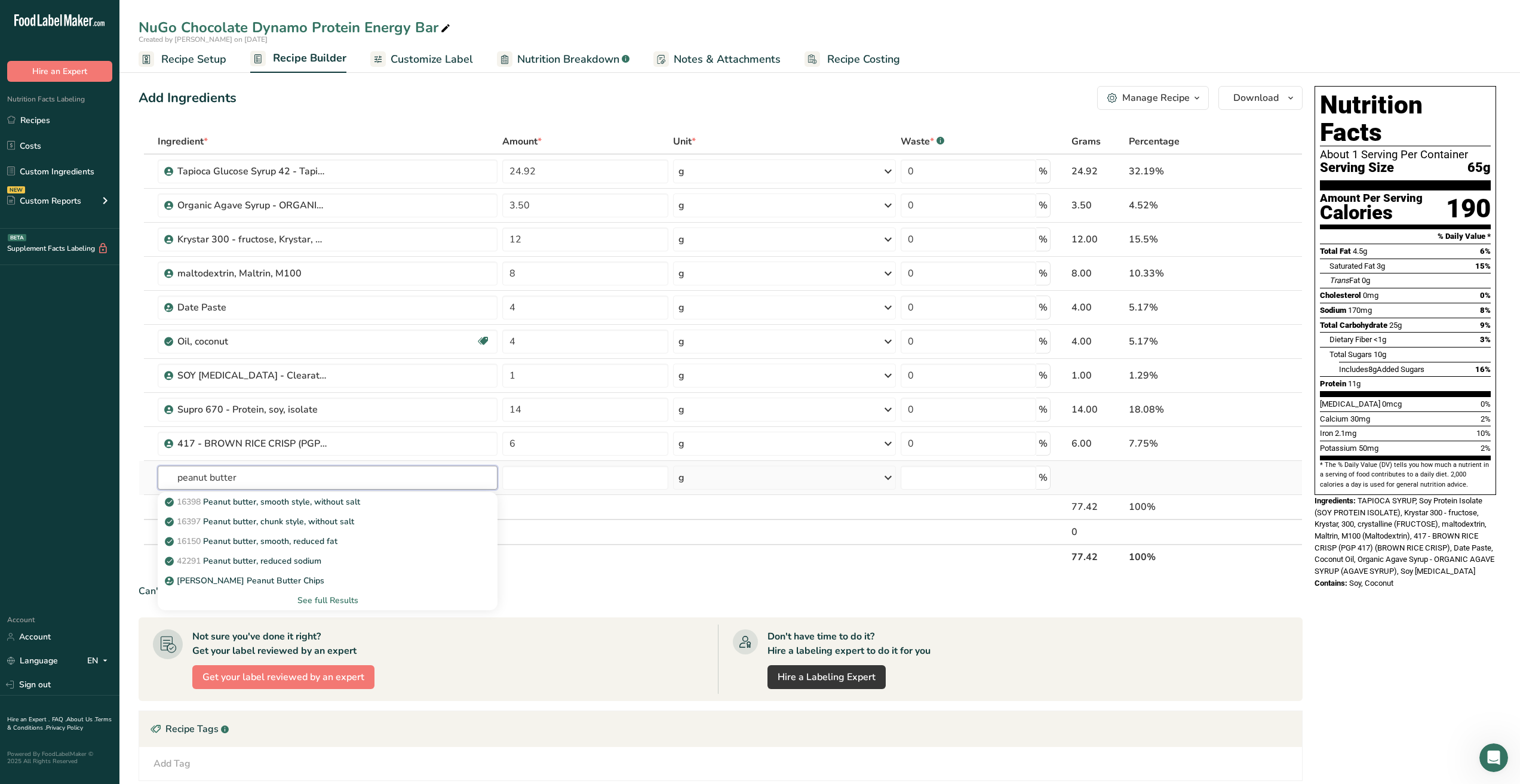
type input "peanut butter"
click at [321, 600] on div "See full Results" at bounding box center [327, 600] width 321 height 13
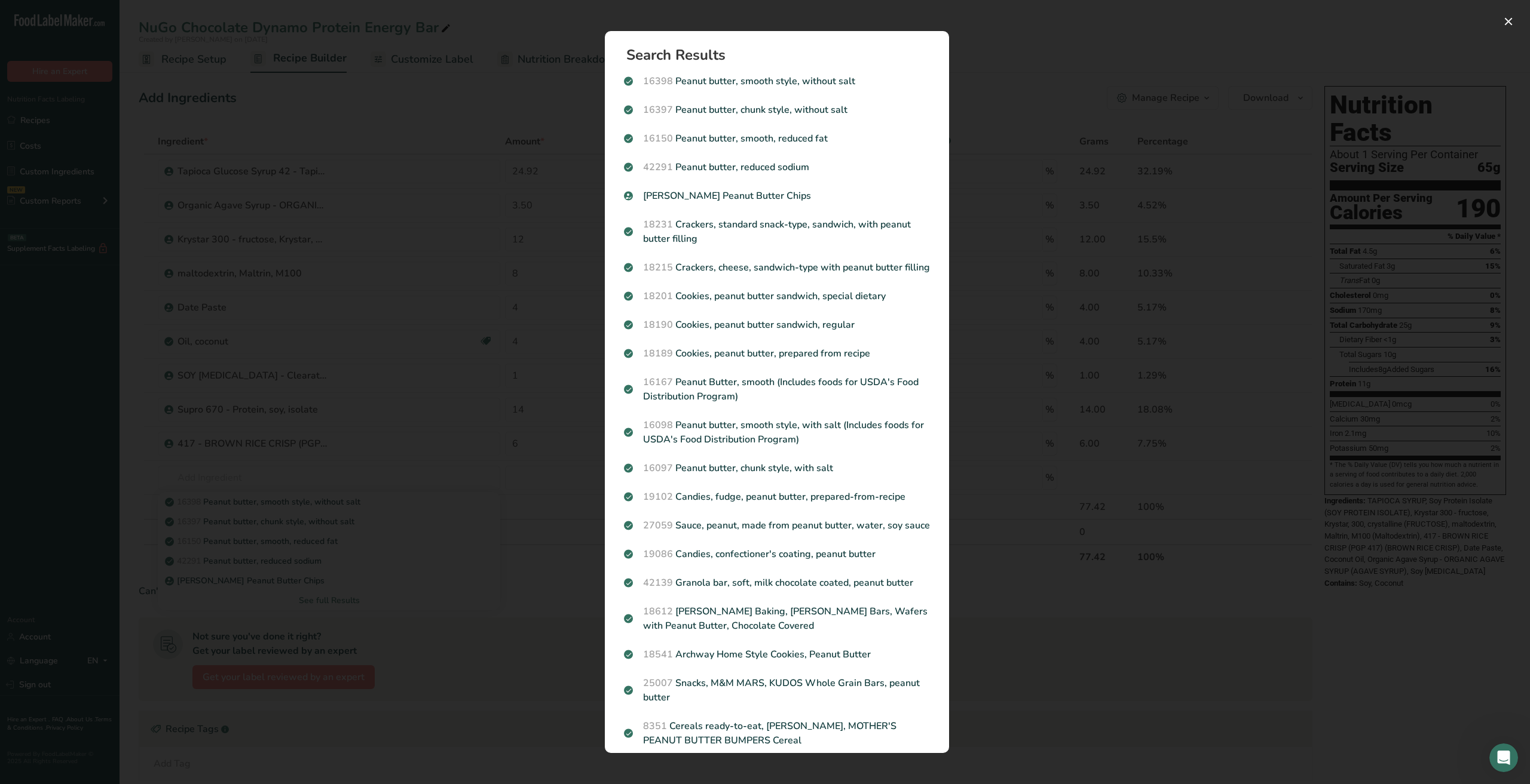
click at [287, 477] on div "Search results modal" at bounding box center [765, 392] width 1530 height 784
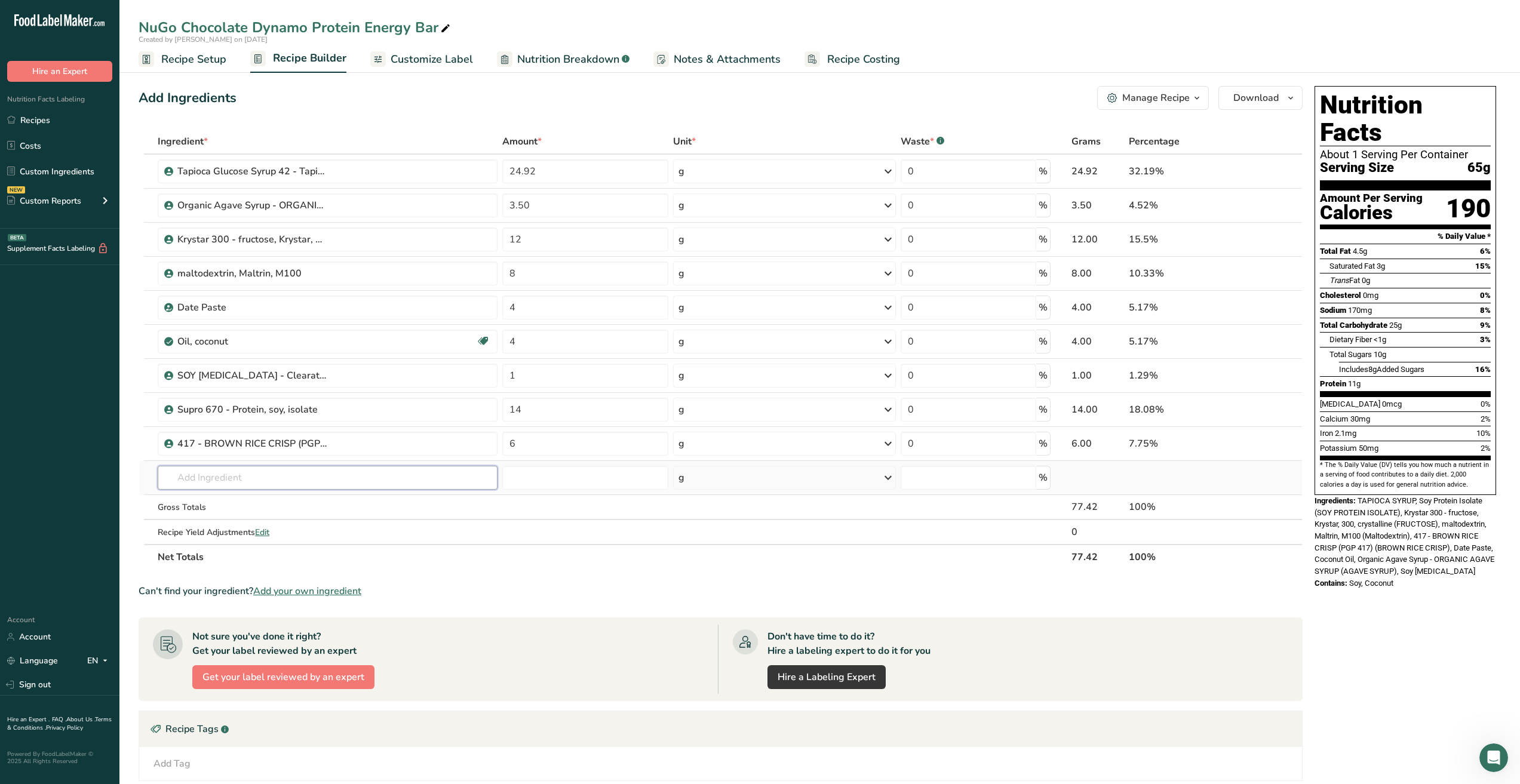
click at [263, 477] on input "text" at bounding box center [327, 477] width 340 height 24
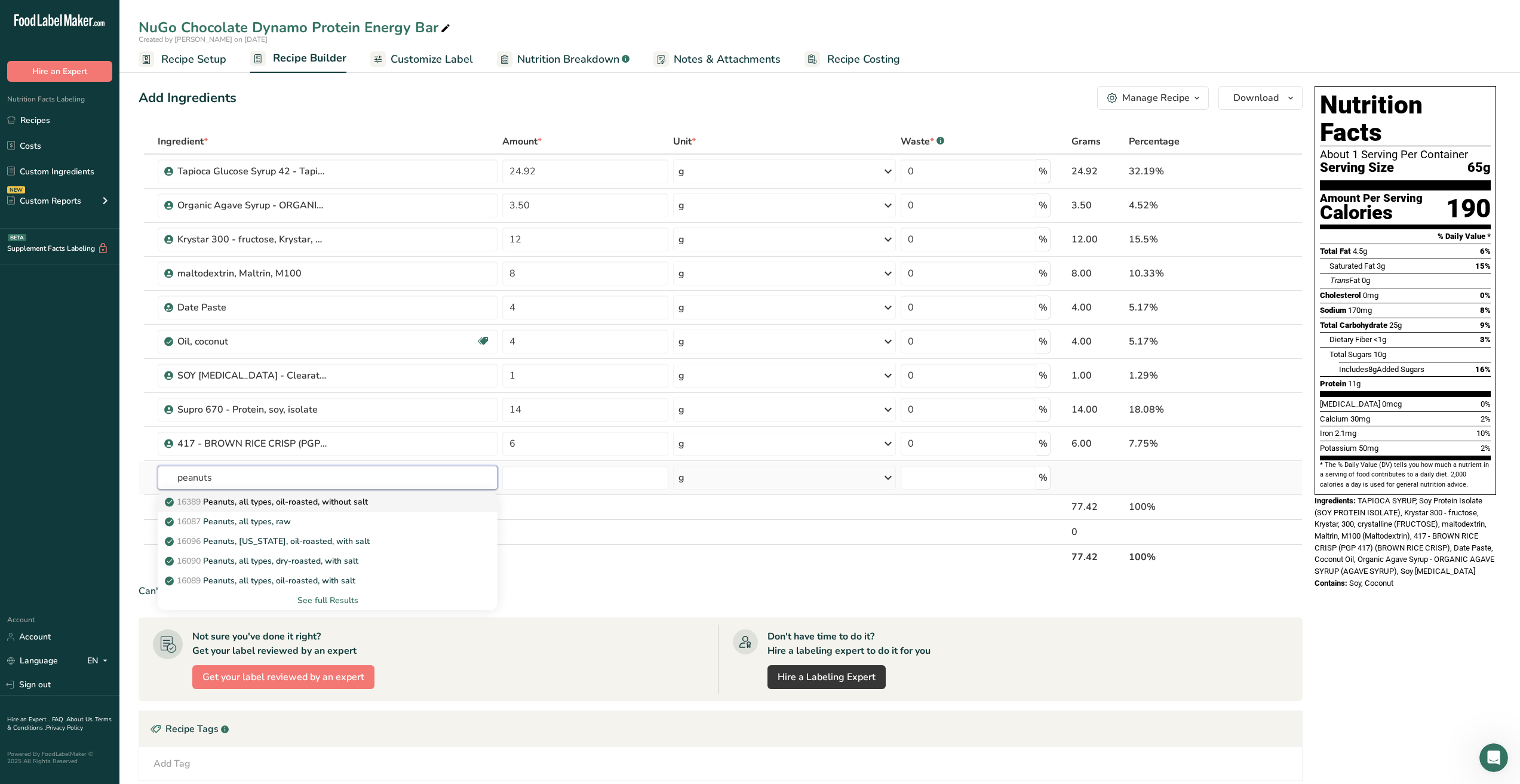
type input "peanuts"
click at [288, 504] on p "16389 Peanuts, all types, oil-roasted, without salt" at bounding box center [268, 502] width 201 height 13
type input "Peanuts, all types, oil-roasted, without salt"
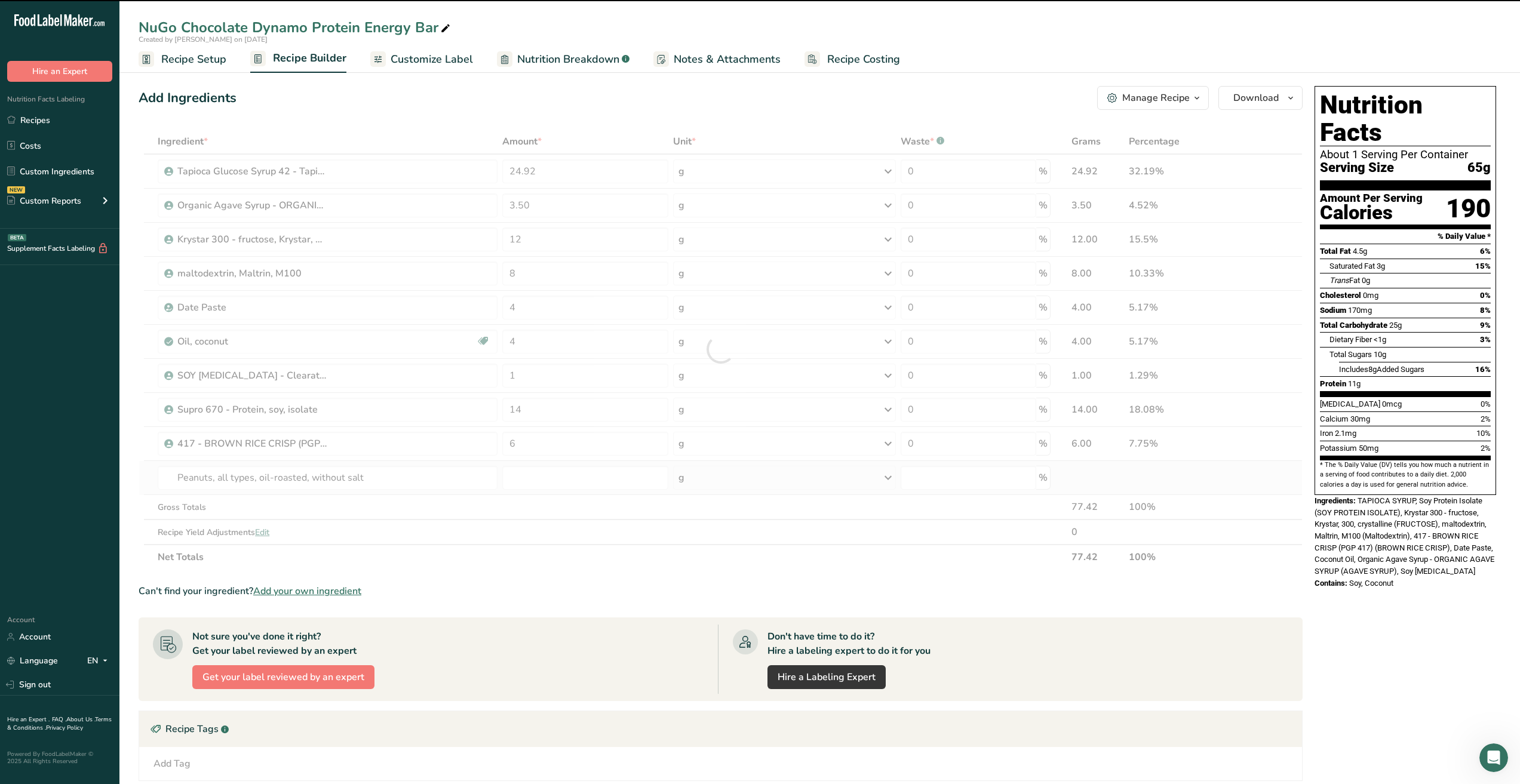
type input "0"
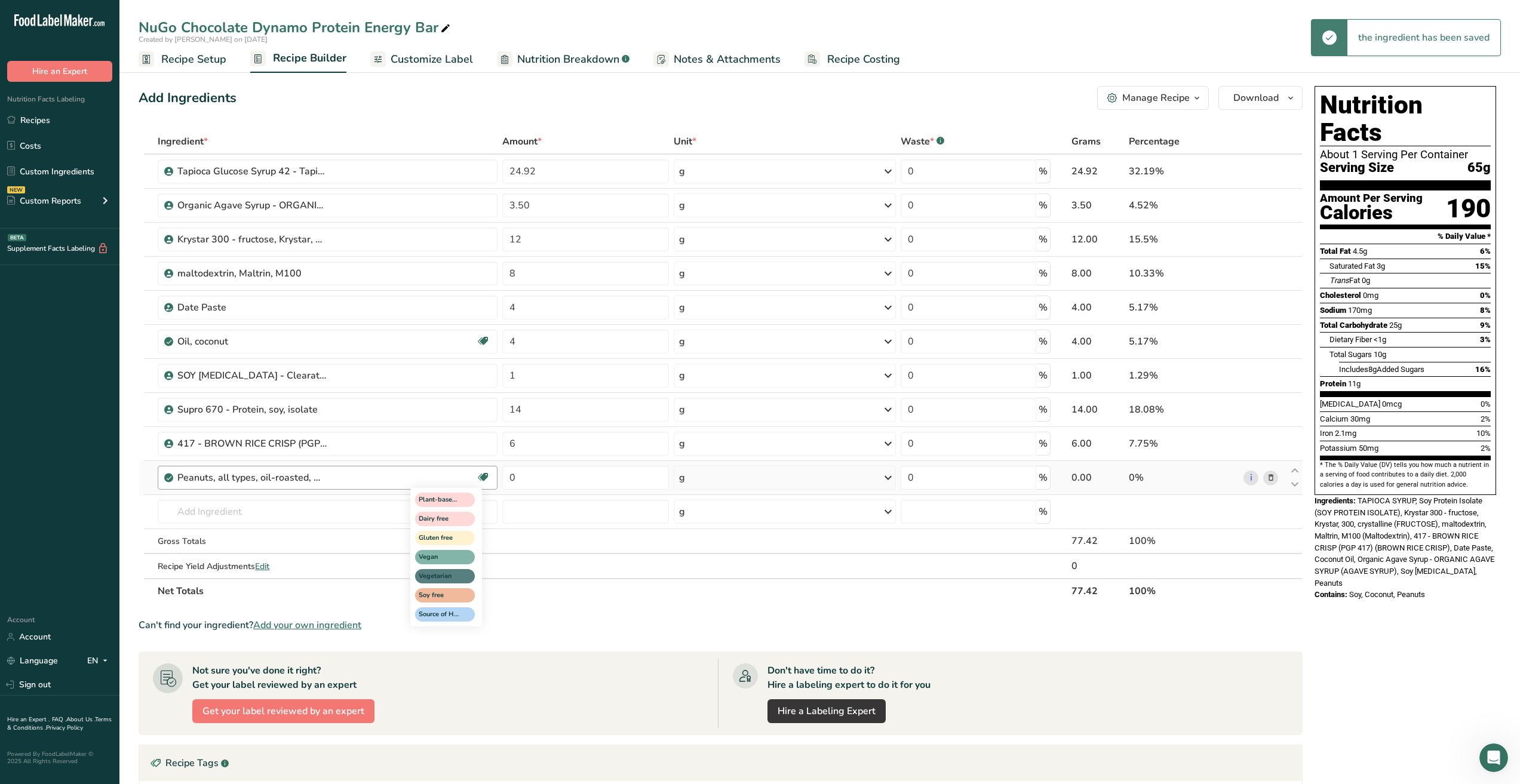
click at [481, 476] on icon at bounding box center [484, 477] width 12 height 18
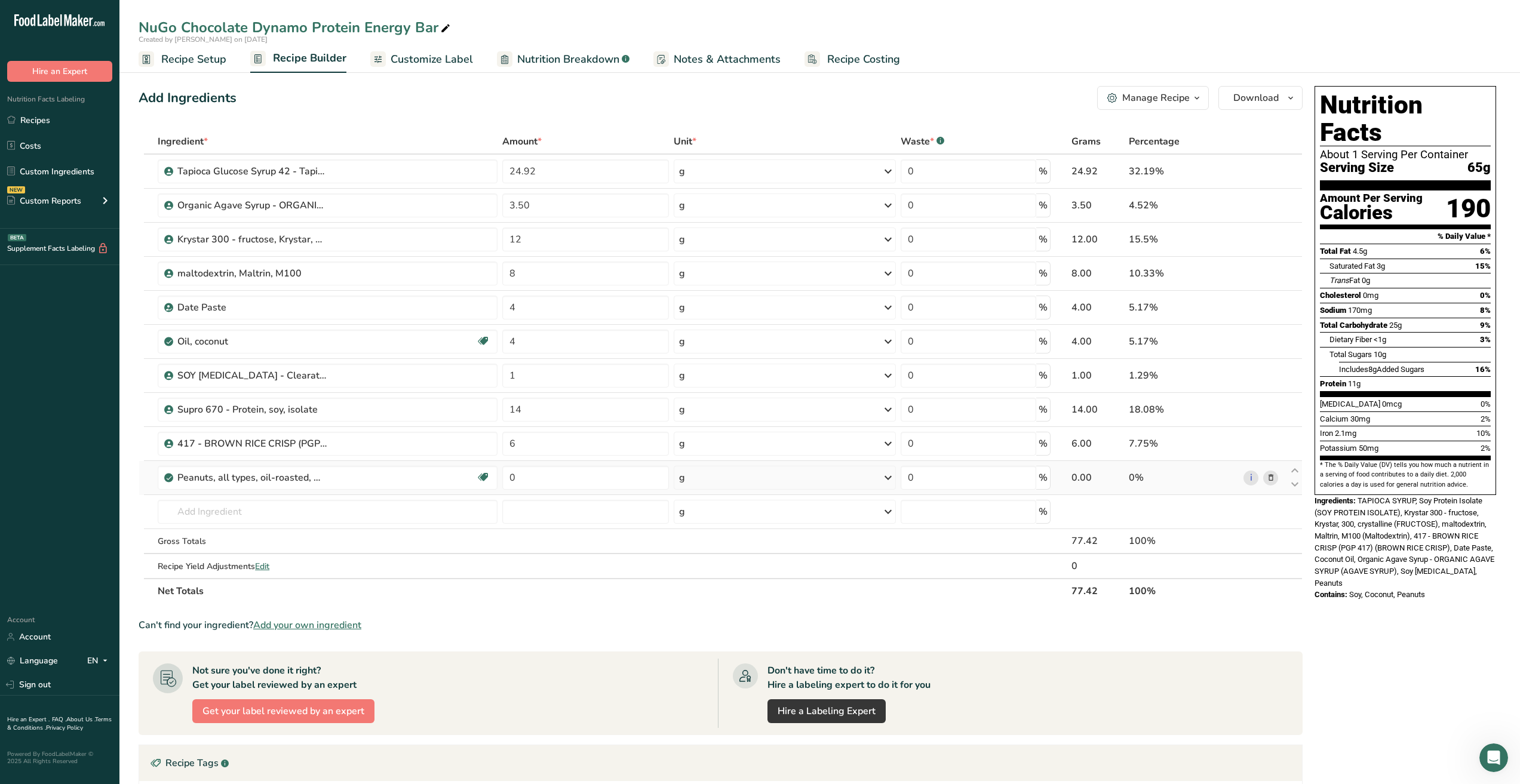
click at [1271, 479] on icon at bounding box center [1271, 478] width 9 height 13
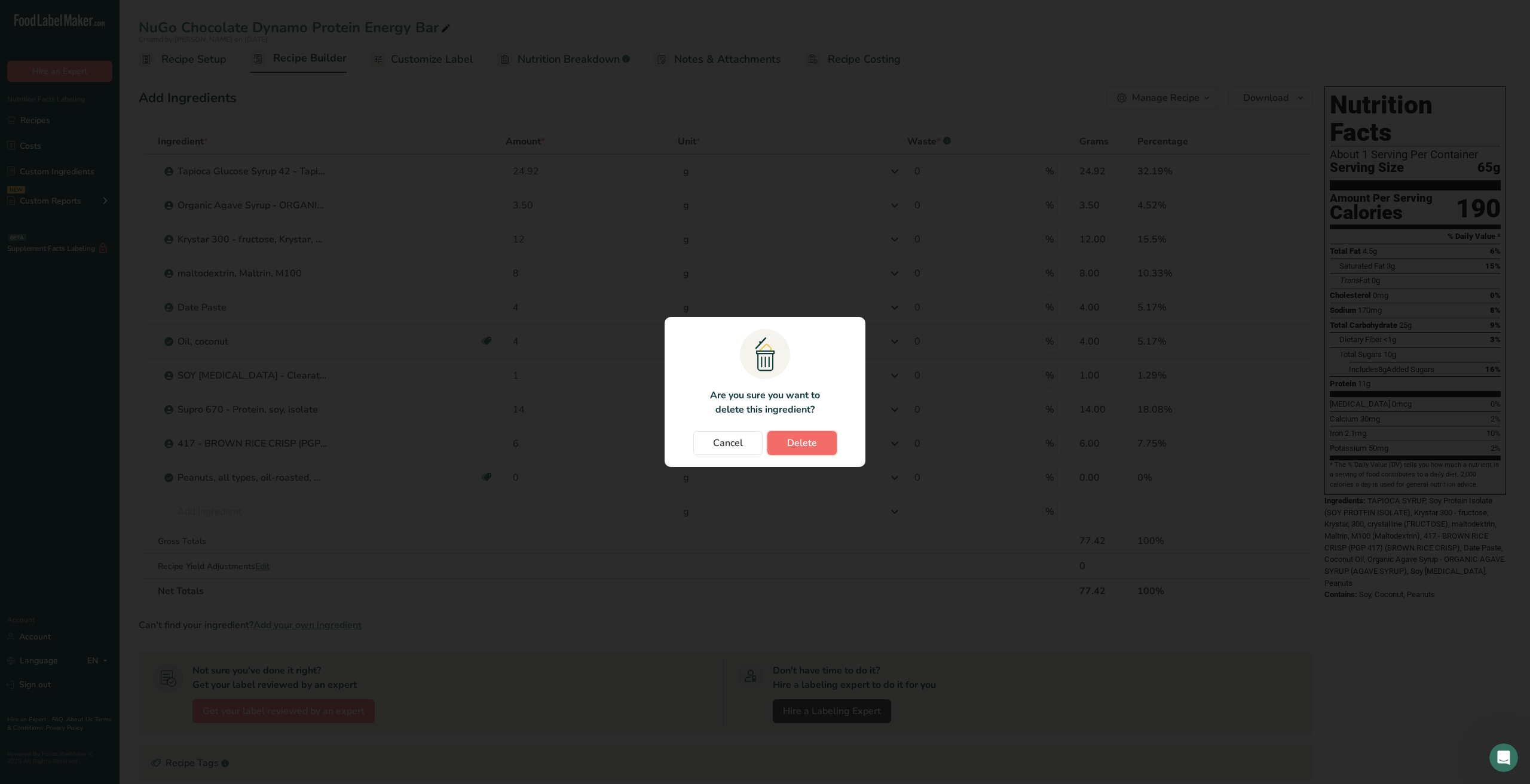
click at [819, 444] on button "Delete" at bounding box center [802, 443] width 69 height 24
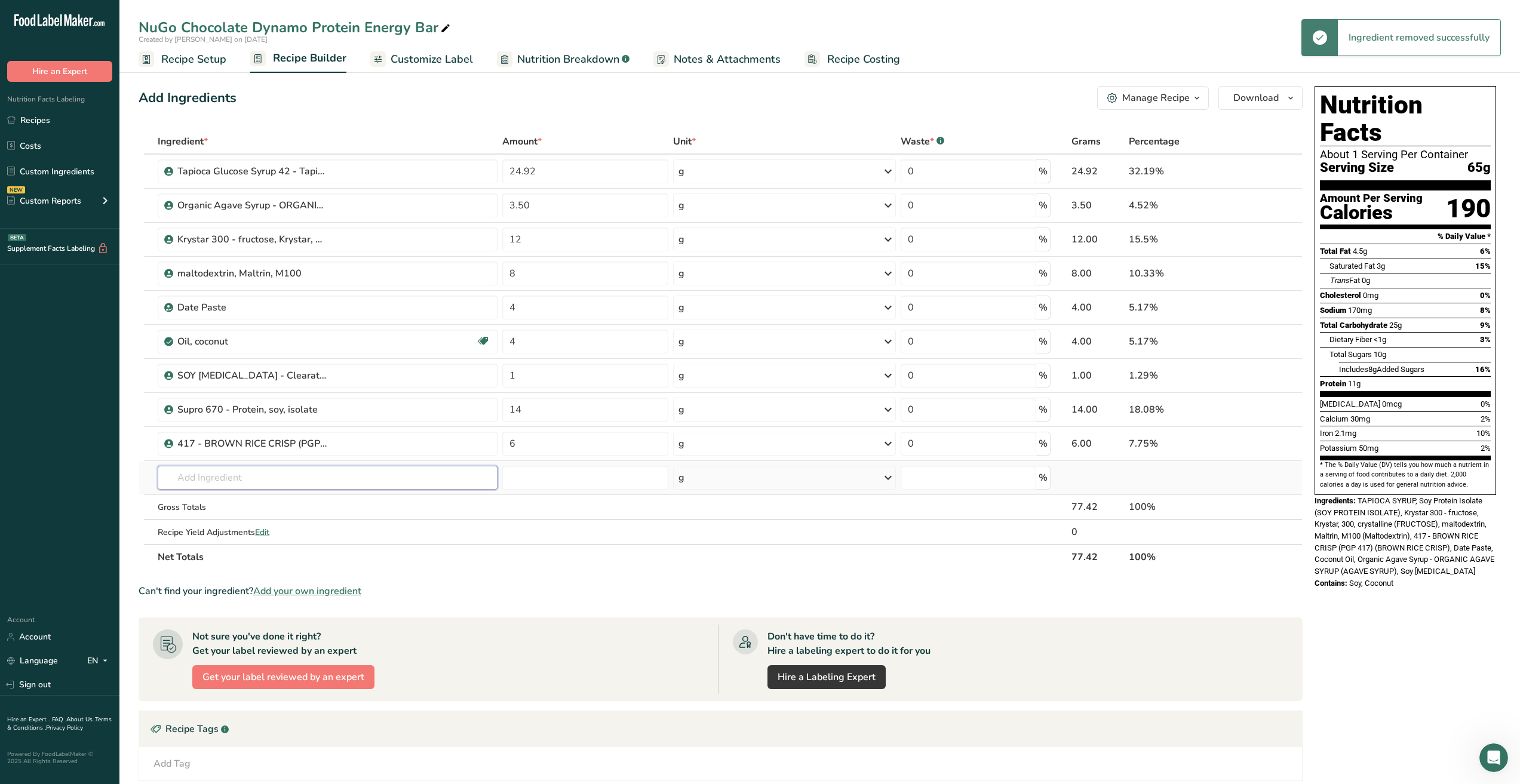
click at [271, 482] on input "text" at bounding box center [327, 477] width 340 height 24
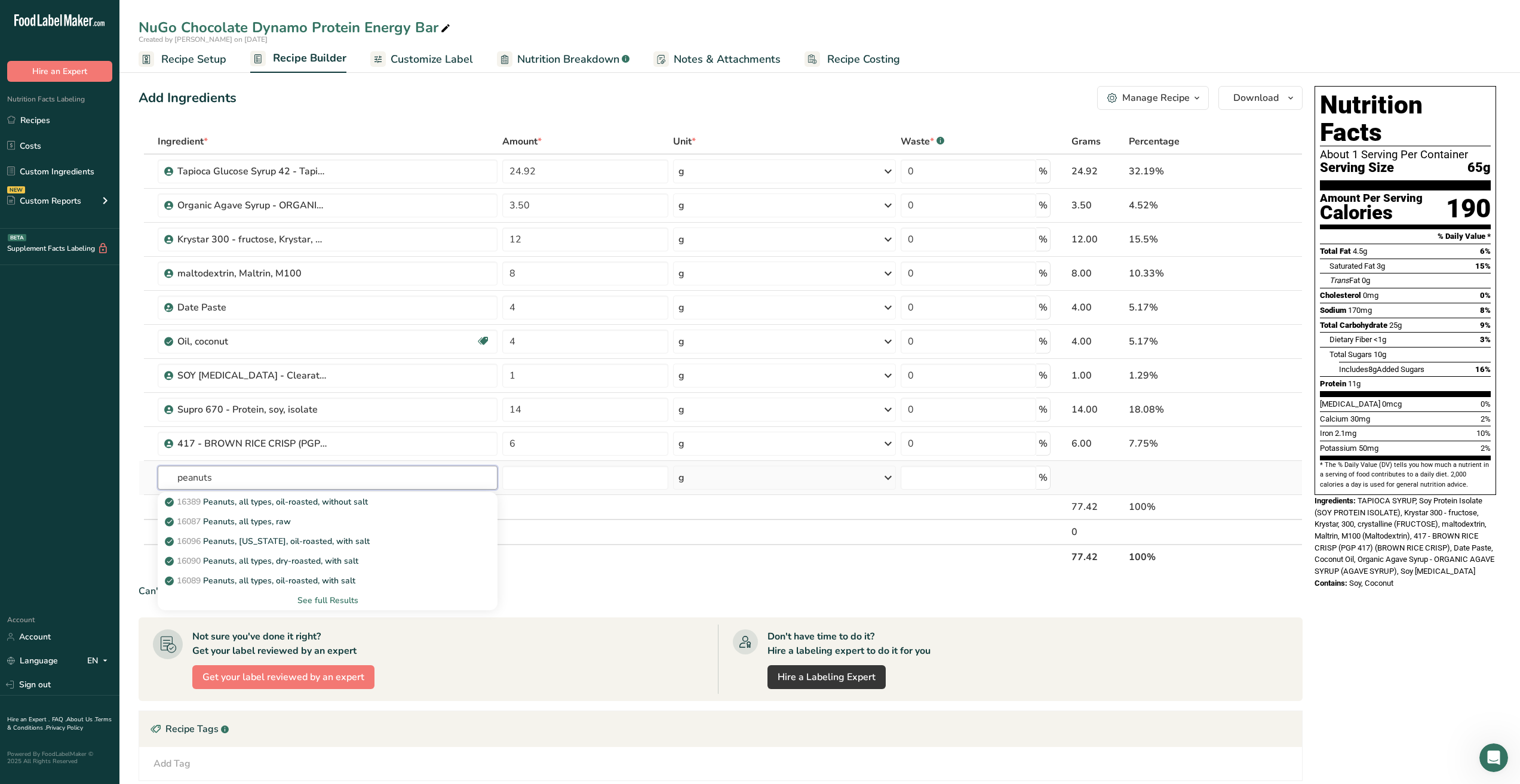
click at [252, 477] on input "peanuts" at bounding box center [327, 477] width 340 height 24
type input "peanuts dry roasted"
click at [284, 544] on p "16390 Peanuts, all types, dry-roasted, without salt" at bounding box center [269, 541] width 204 height 13
type input "Peanuts, all types, dry-roasted, without salt"
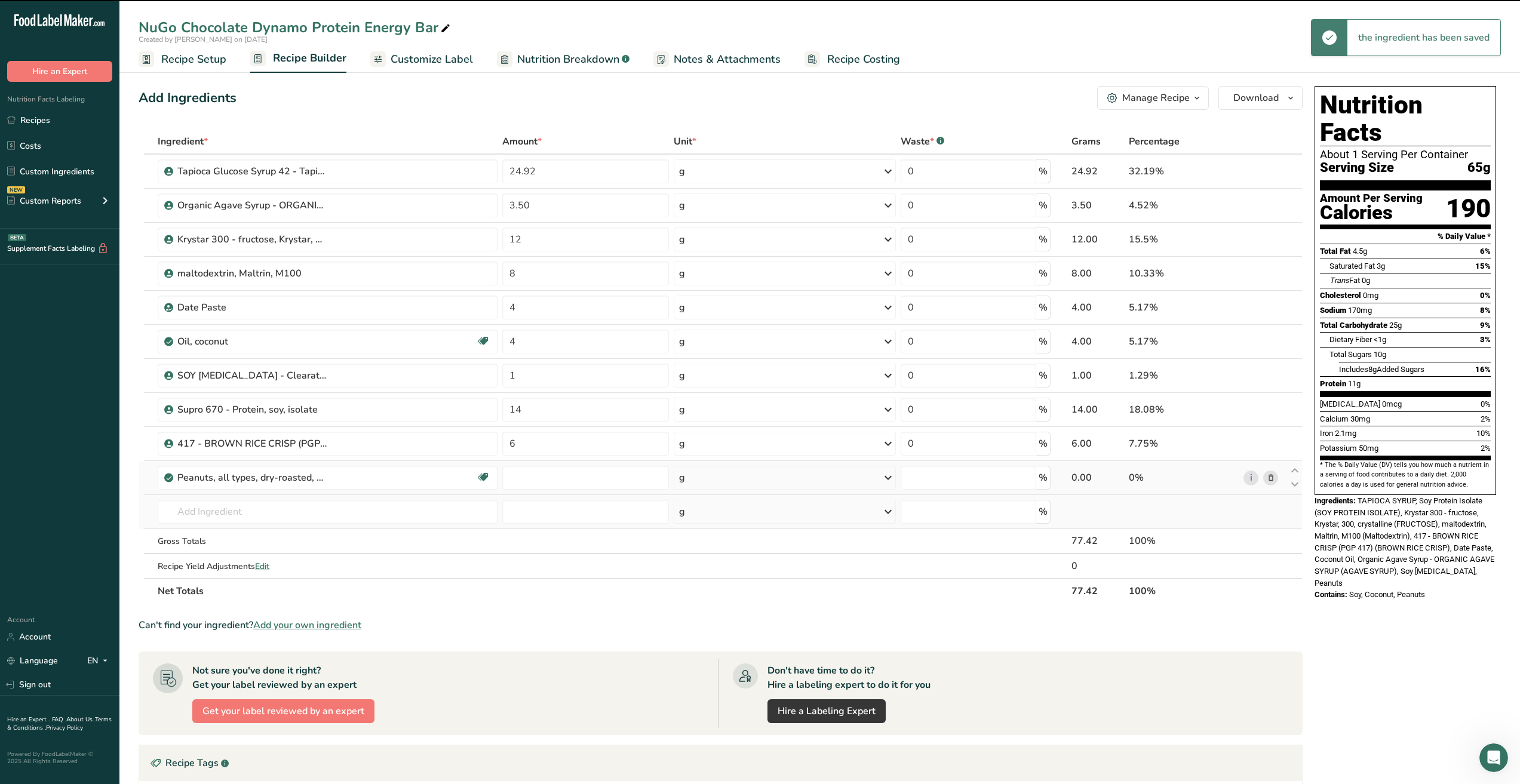
type input "0"
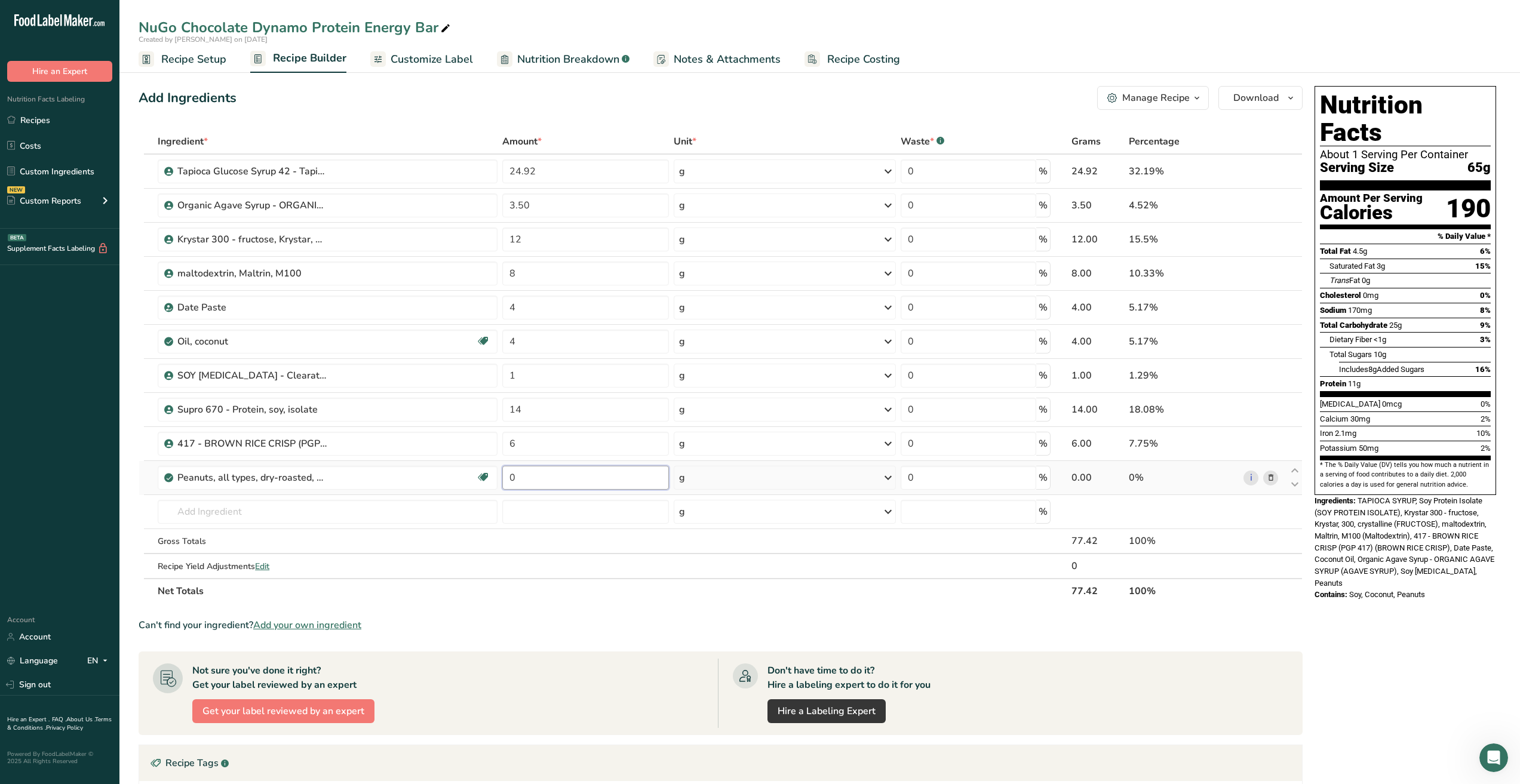
click at [556, 473] on input "0" at bounding box center [585, 477] width 166 height 24
type input "13"
click at [334, 508] on div "Ingredient * Amount * Unit * Waste * .a-a{fill:#347362;}.b-a{fill:#fff;} Grams …" at bounding box center [721, 366] width 1164 height 475
click at [302, 512] on input "text" at bounding box center [327, 512] width 340 height 24
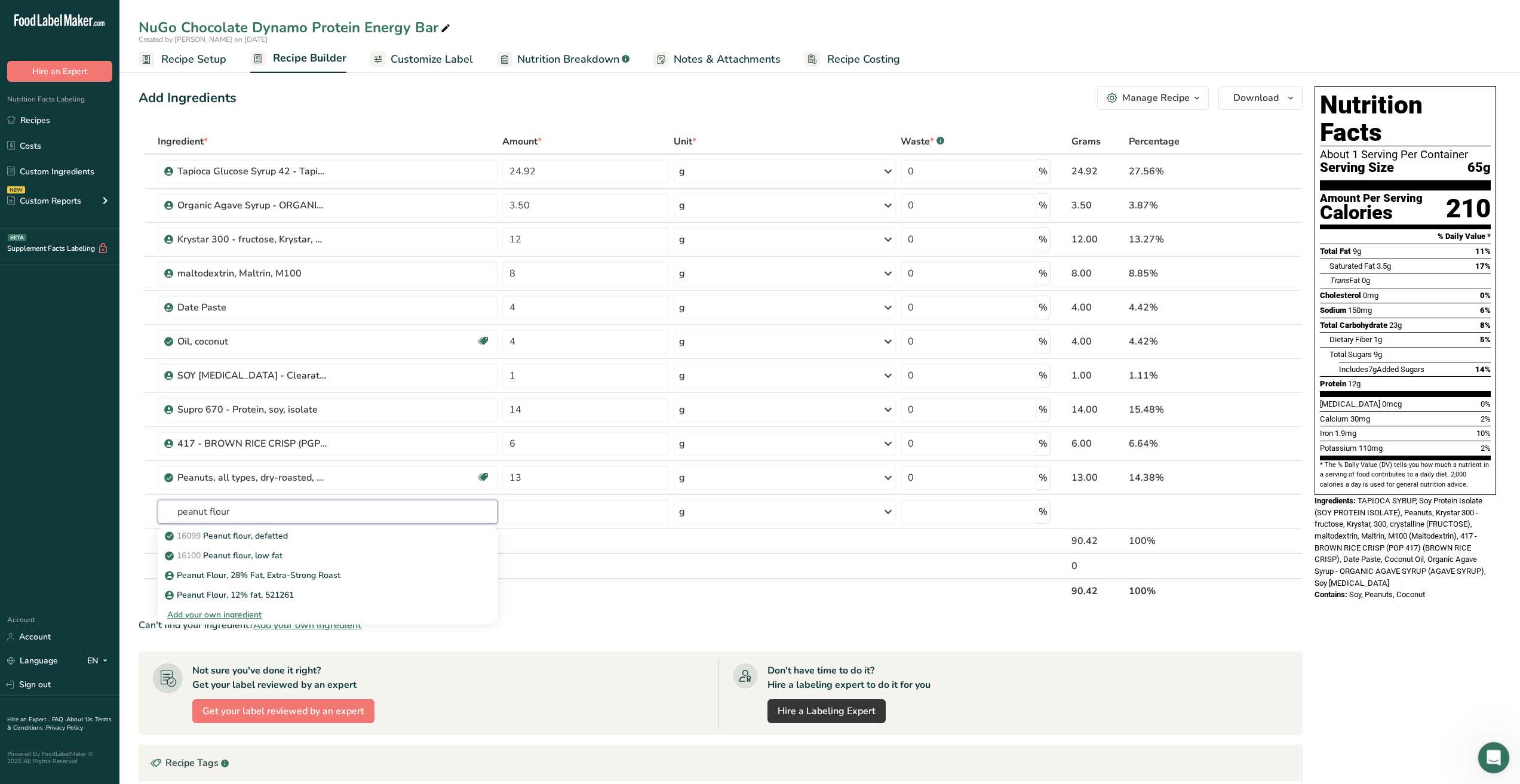
type input "peanut flour"
click at [331, 508] on input "text" at bounding box center [327, 512] width 340 height 24
click at [299, 592] on div "Peanut Flour, 12% fat, 521261" at bounding box center [318, 595] width 302 height 13
type input "Peanut Flour, 12% fat, 521261"
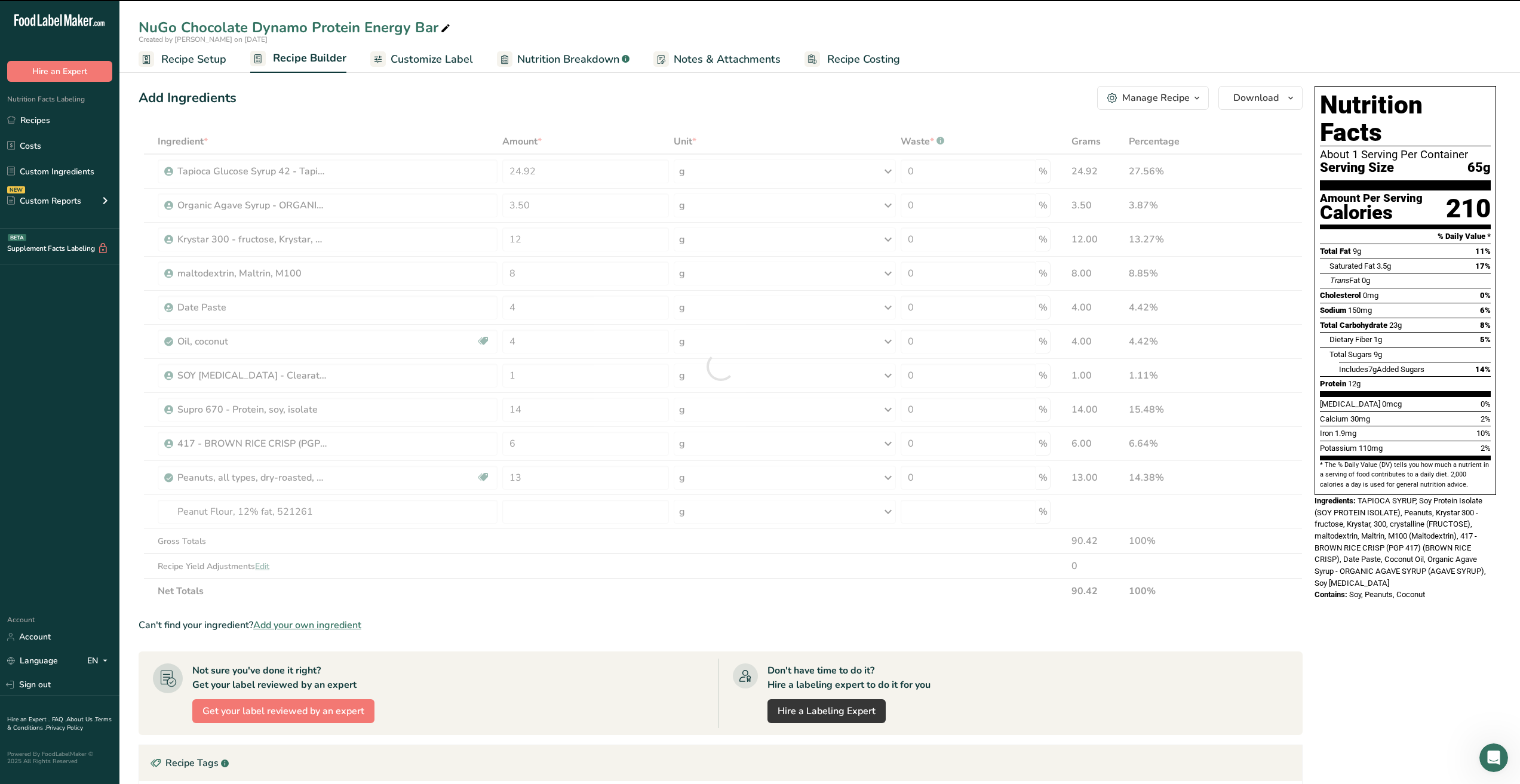
type input "0"
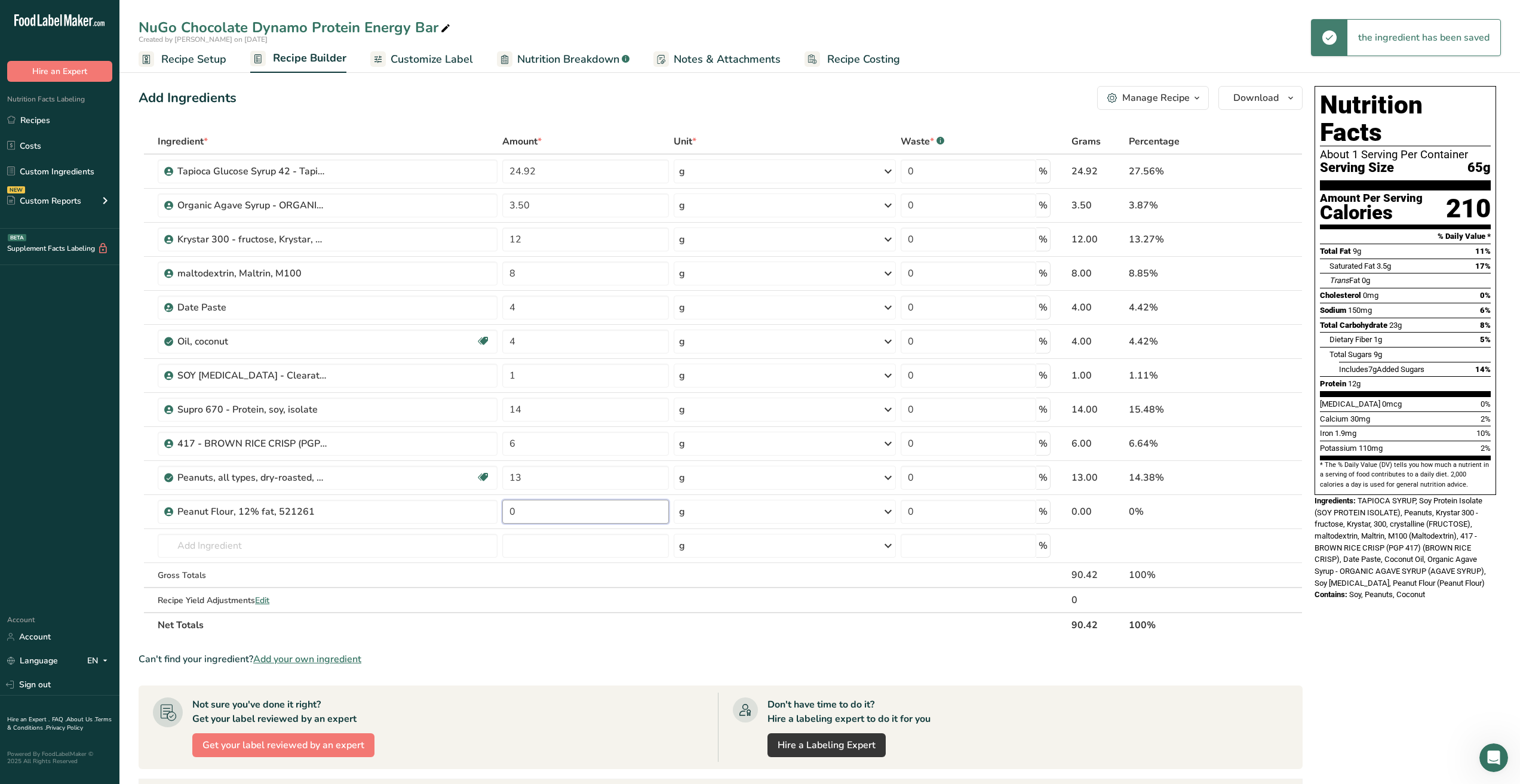
click at [555, 514] on input "0" at bounding box center [585, 512] width 166 height 24
click at [404, 521] on div "Ingredient * Amount * Unit * Waste * .a-a{fill:#347362;}.b-a{fill:#fff;} Grams …" at bounding box center [721, 383] width 1164 height 509
click at [1272, 510] on icon at bounding box center [1271, 512] width 9 height 13
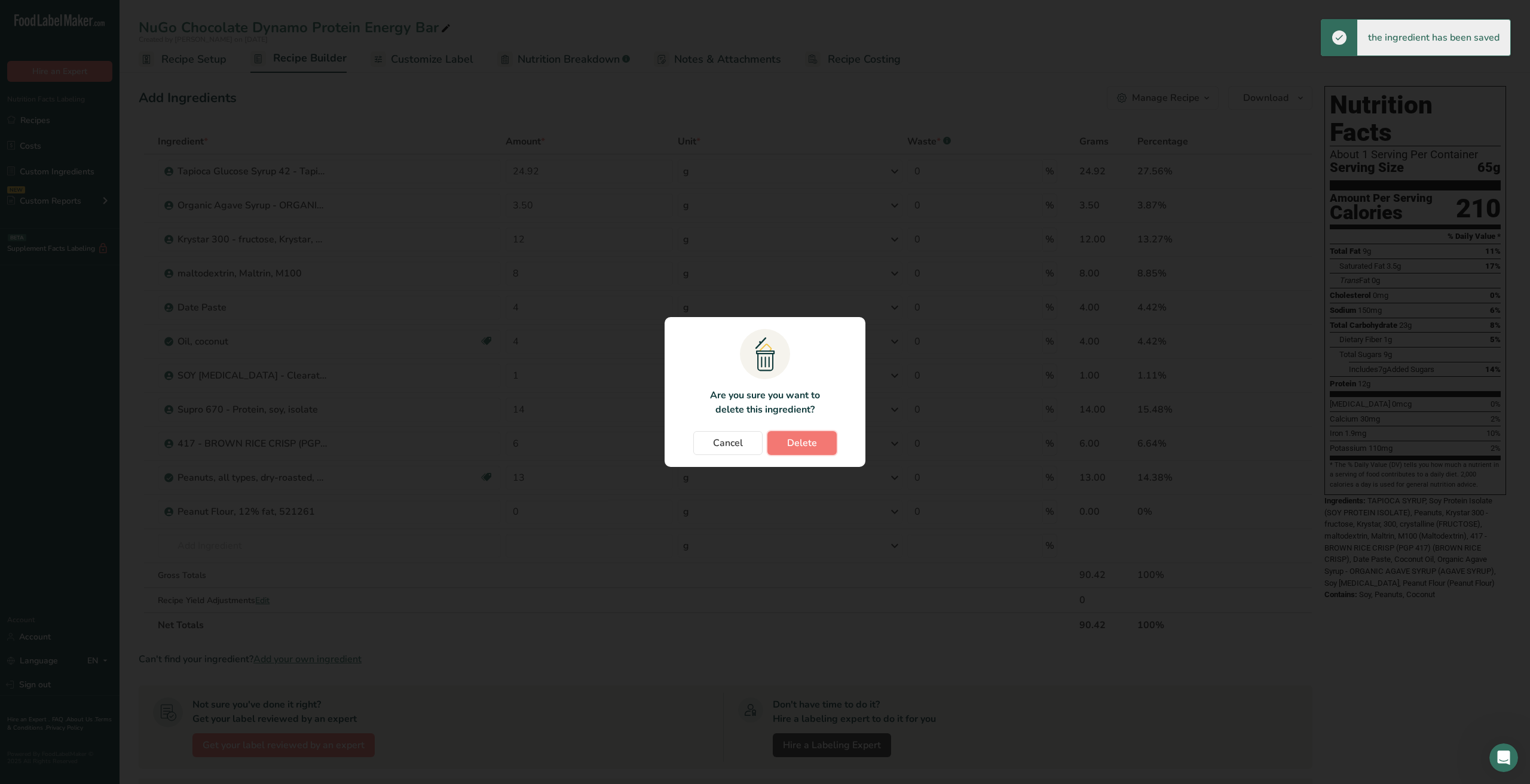
click at [798, 440] on span "Delete" at bounding box center [802, 443] width 30 height 15
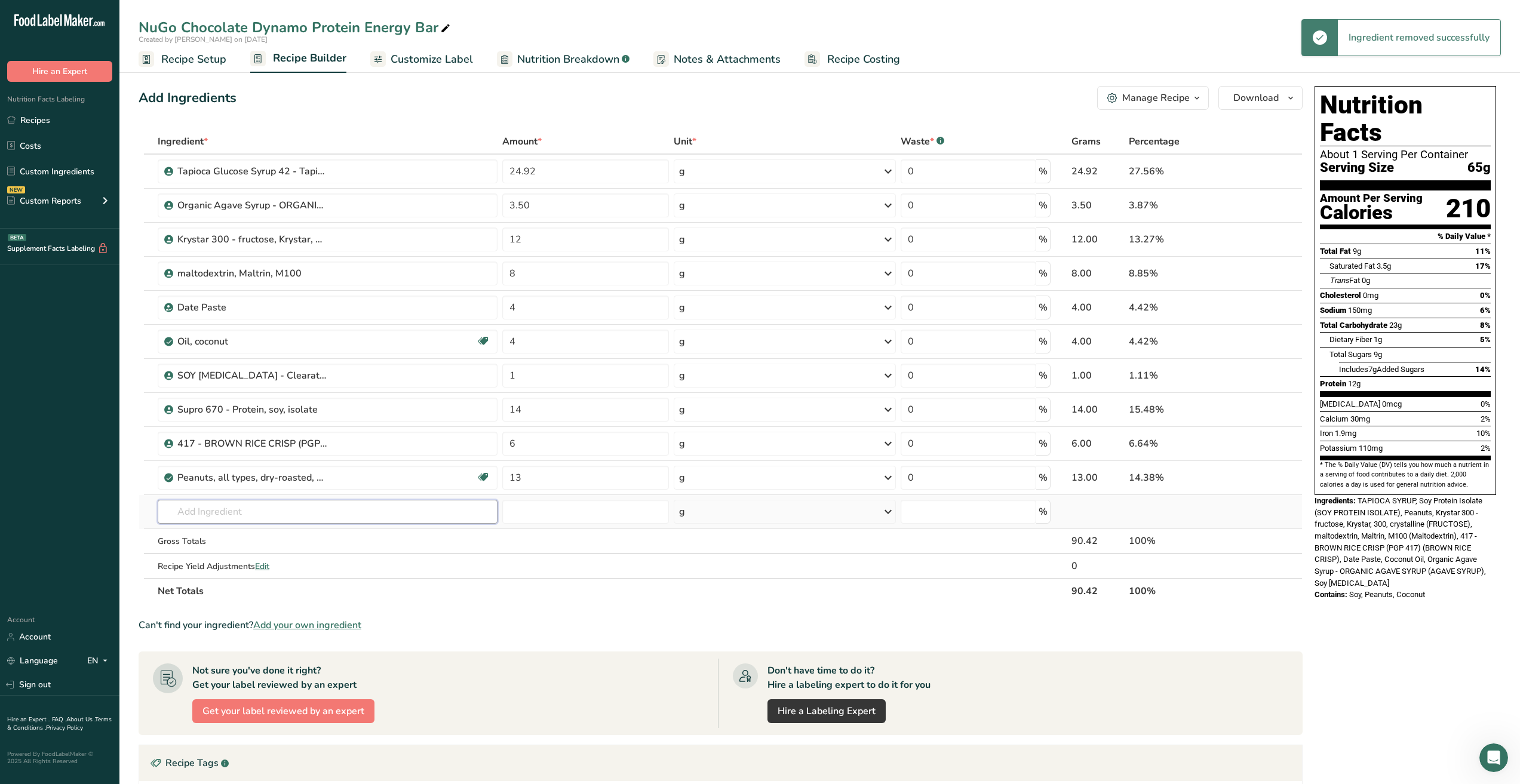
click at [235, 507] on input "text" at bounding box center [327, 512] width 340 height 24
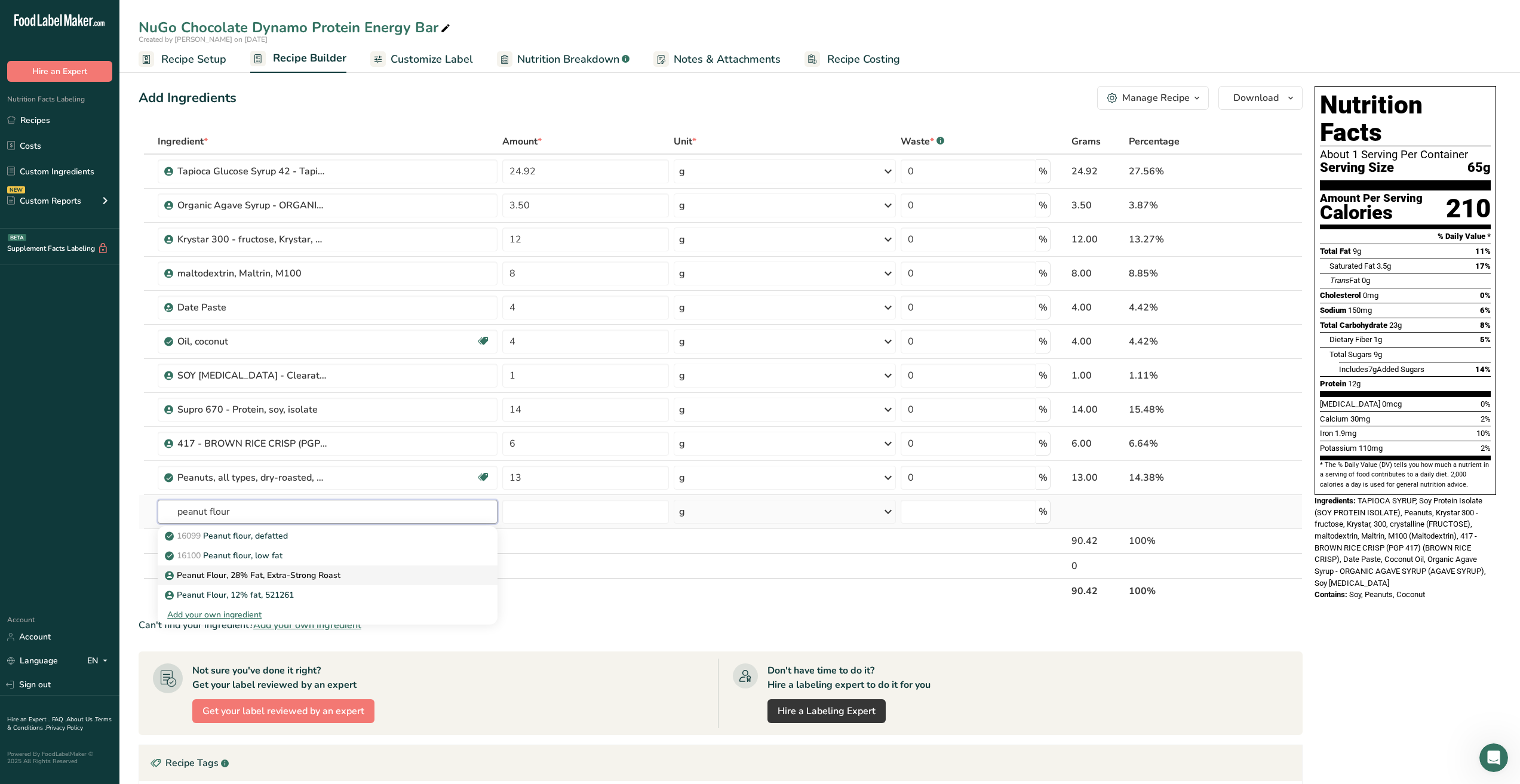
type input "peanut flour"
click at [298, 580] on p "Peanut Flour, 28% Fat, Extra-Strong Roast" at bounding box center [254, 575] width 173 height 13
type input "Peanut Flour, 28% Fat, Extra-Strong Roast"
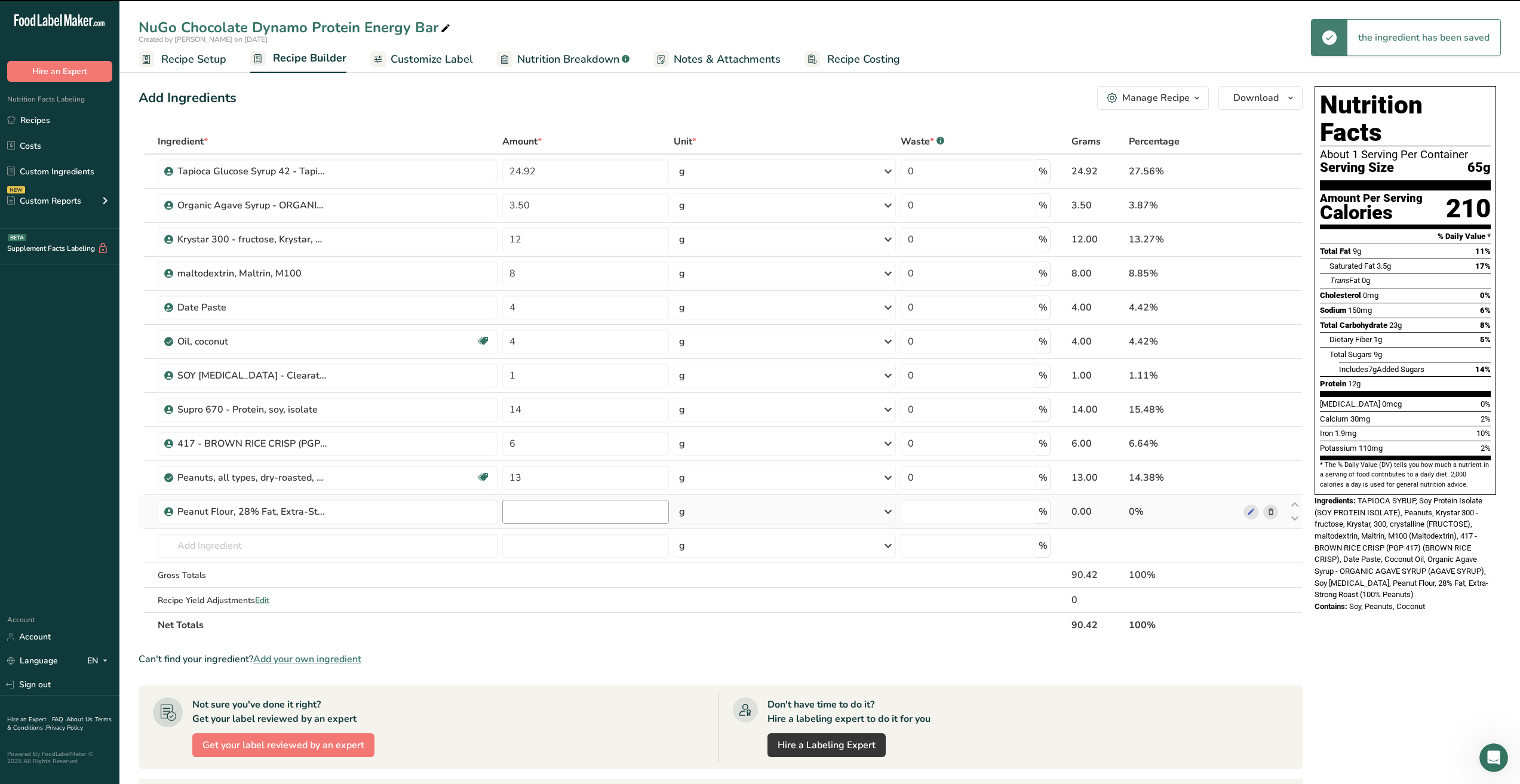
type input "0"
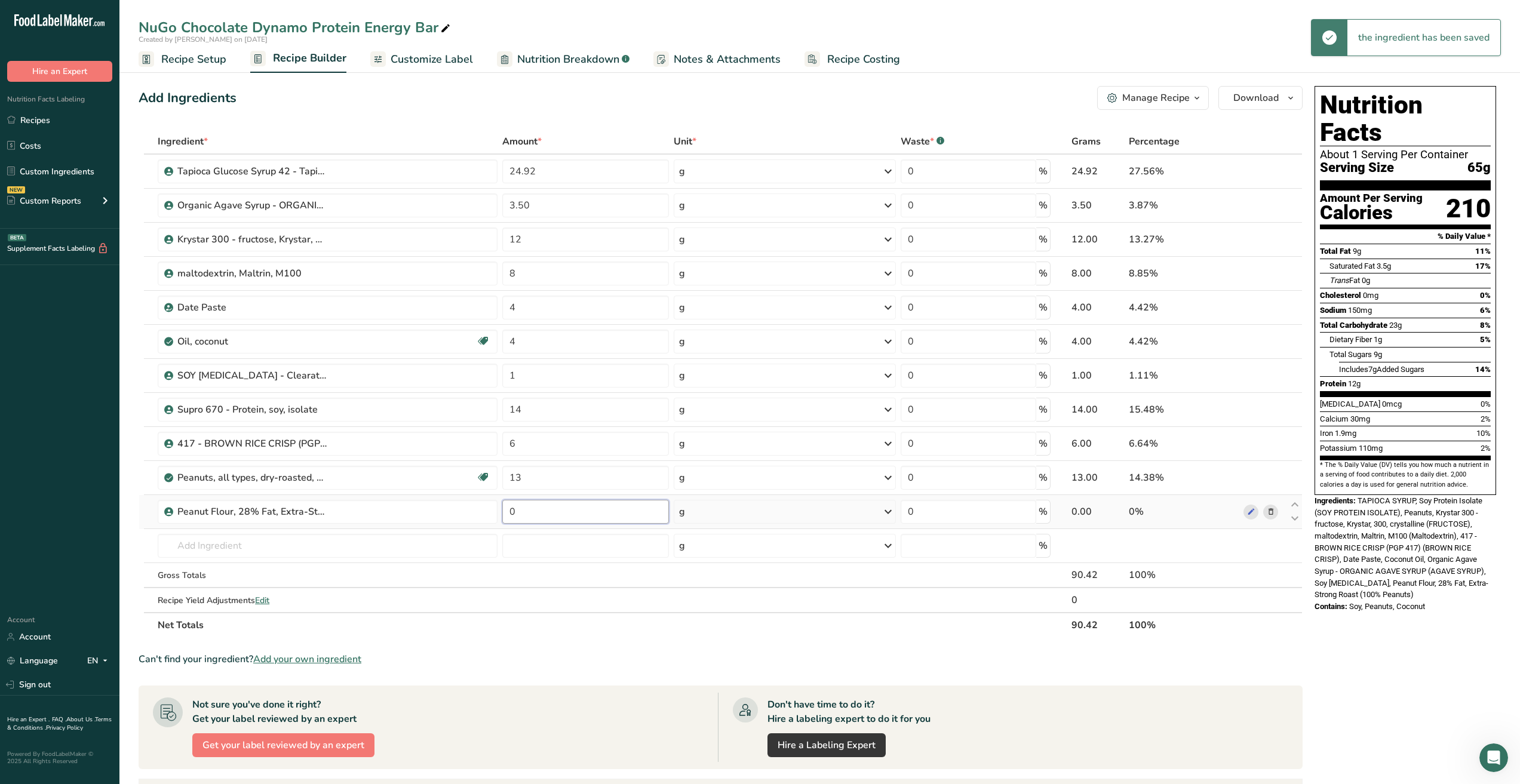
click at [562, 508] on input "0" at bounding box center [585, 512] width 166 height 24
type input "6"
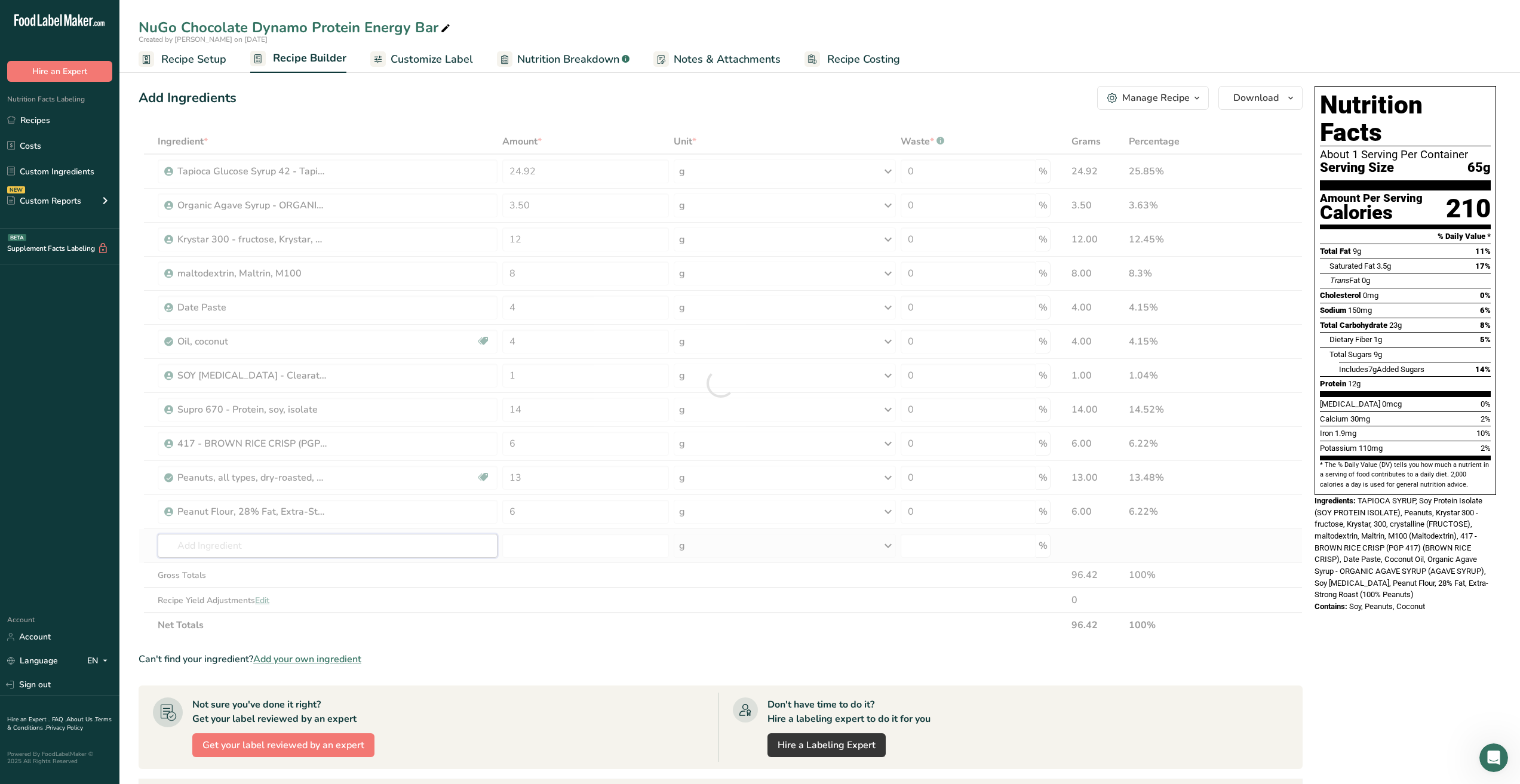
click at [442, 556] on div "Ingredient * Amount * Unit * Waste * .a-a{fill:#347362;}.b-a{fill:#fff;} Grams …" at bounding box center [721, 383] width 1164 height 509
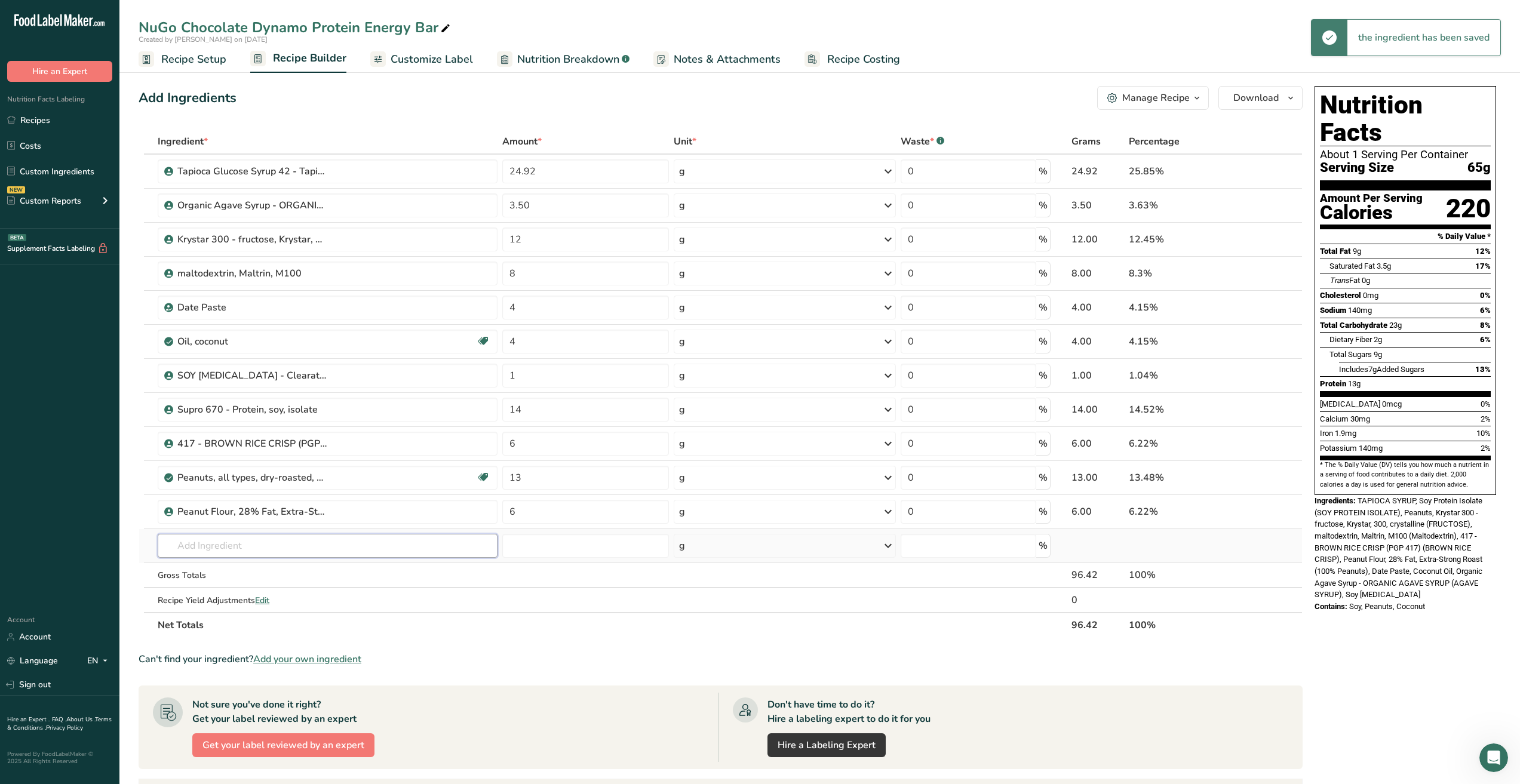
click at [395, 549] on input "text" at bounding box center [327, 546] width 340 height 24
type input "Rice Bran 200"
click at [372, 571] on div "RiBran 200 - Rice Bran 200" at bounding box center [318, 570] width 302 height 13
type input "RiBran 200 - Rice Bran 200"
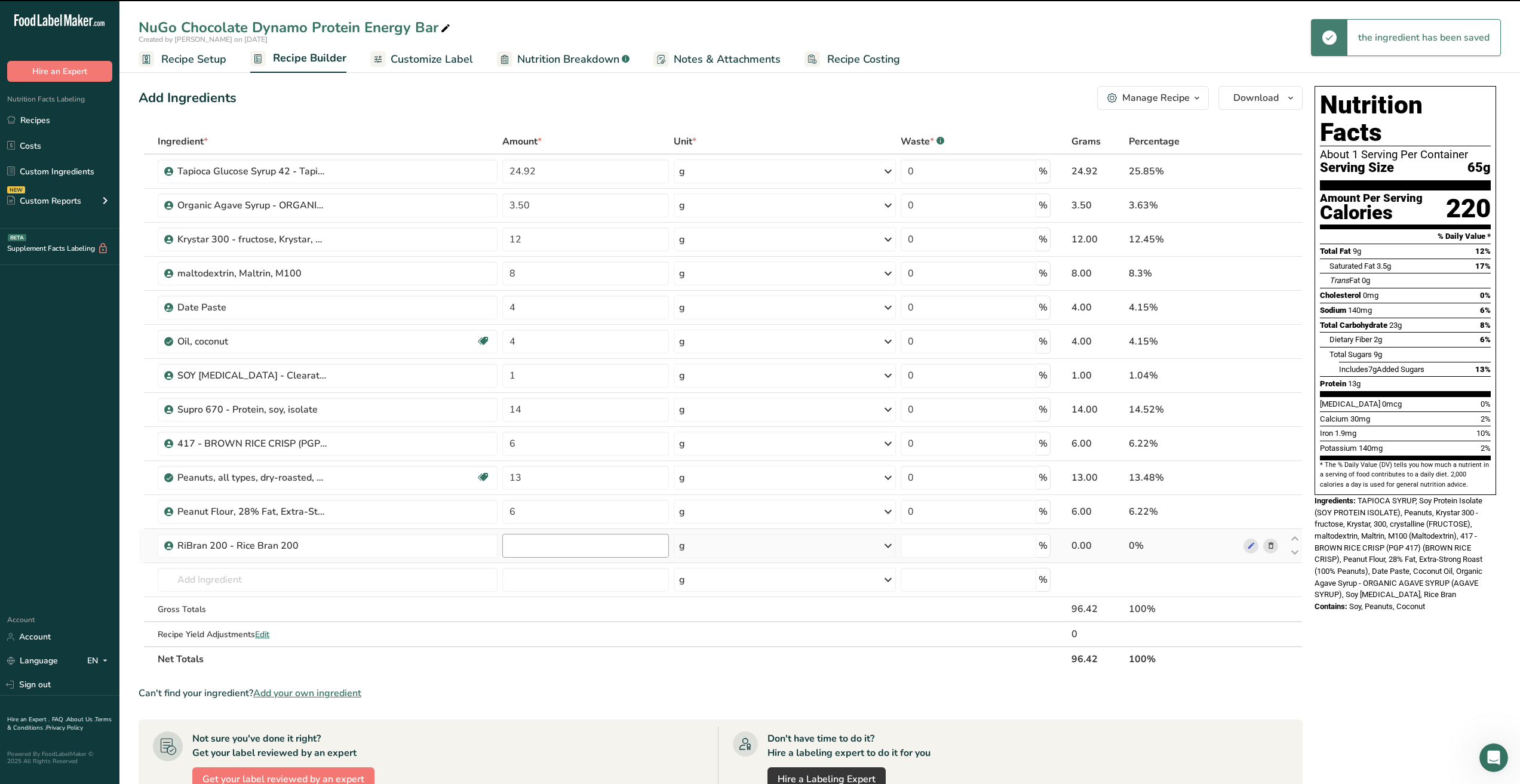
type input "0"
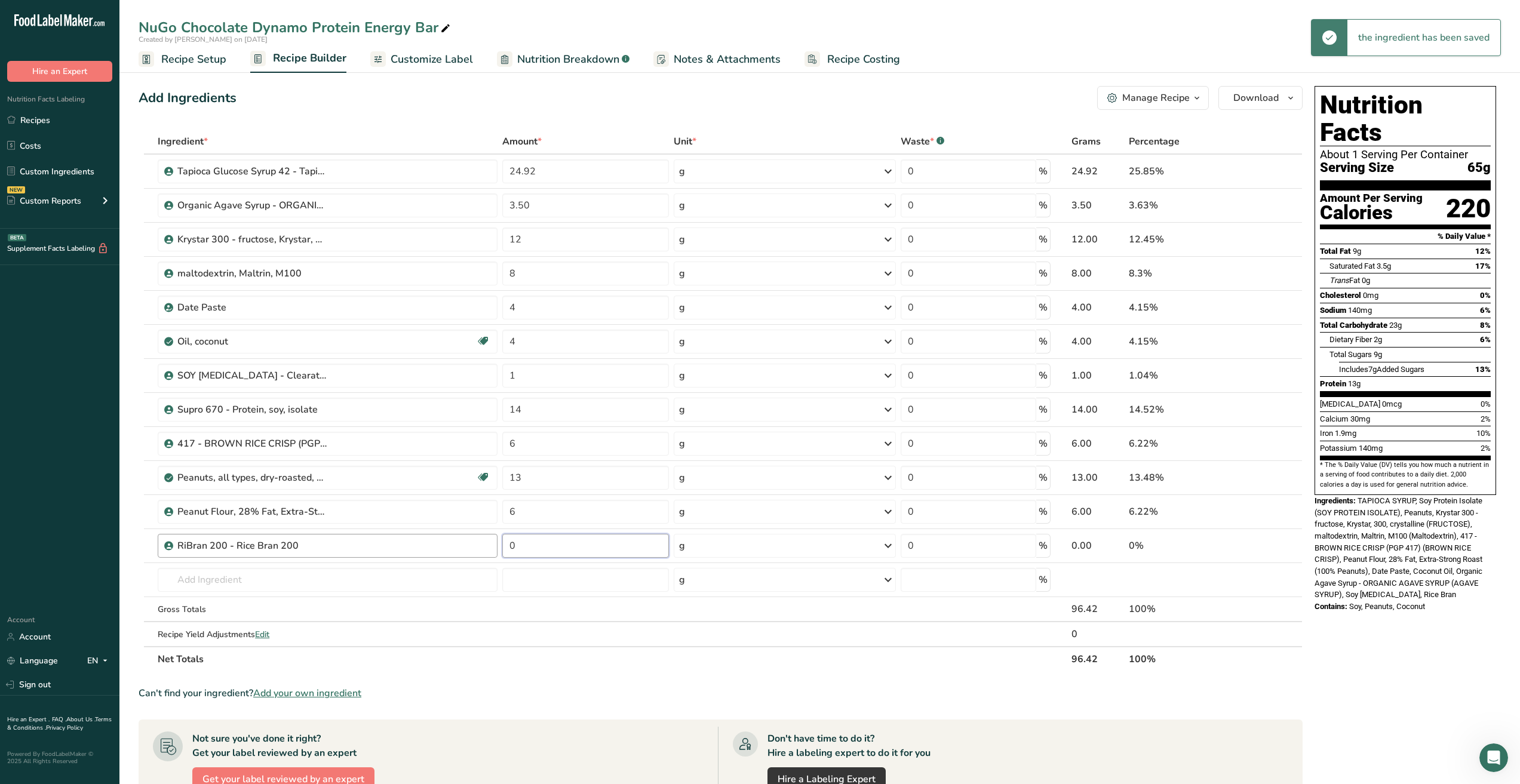
drag, startPoint x: 550, startPoint y: 543, endPoint x: 459, endPoint y: 544, distance: 91.0
click at [459, 544] on tr "RiBran 200 - Rice Bran 200 0 g Weight Units g kg mg See more Volume Units l Vol…" at bounding box center [721, 546] width 1163 height 34
type input "2"
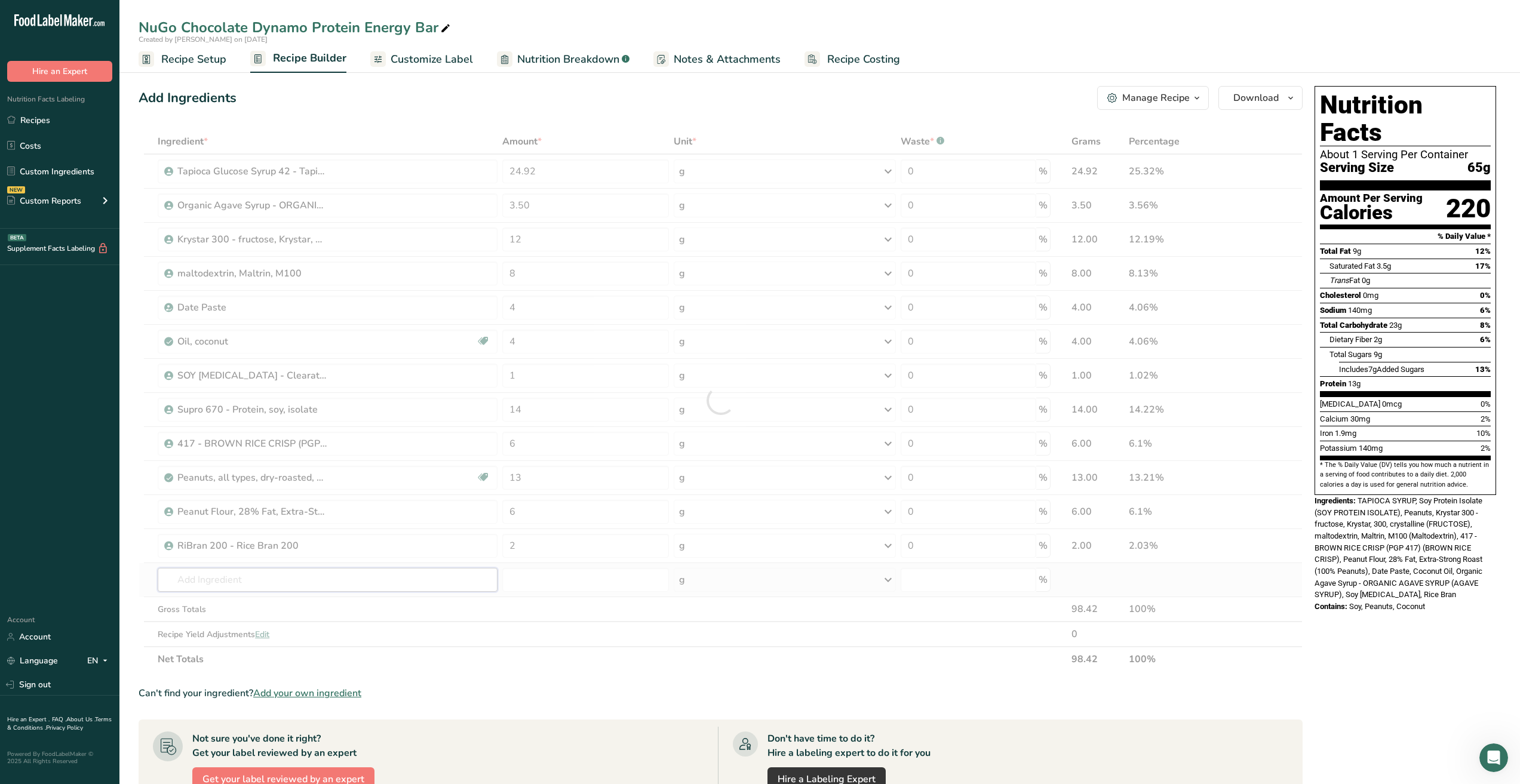
click at [367, 581] on div "Ingredient * Amount * Unit * Waste * .a-a{fill:#347362;}.b-a{fill:#fff;} Grams …" at bounding box center [721, 400] width 1164 height 543
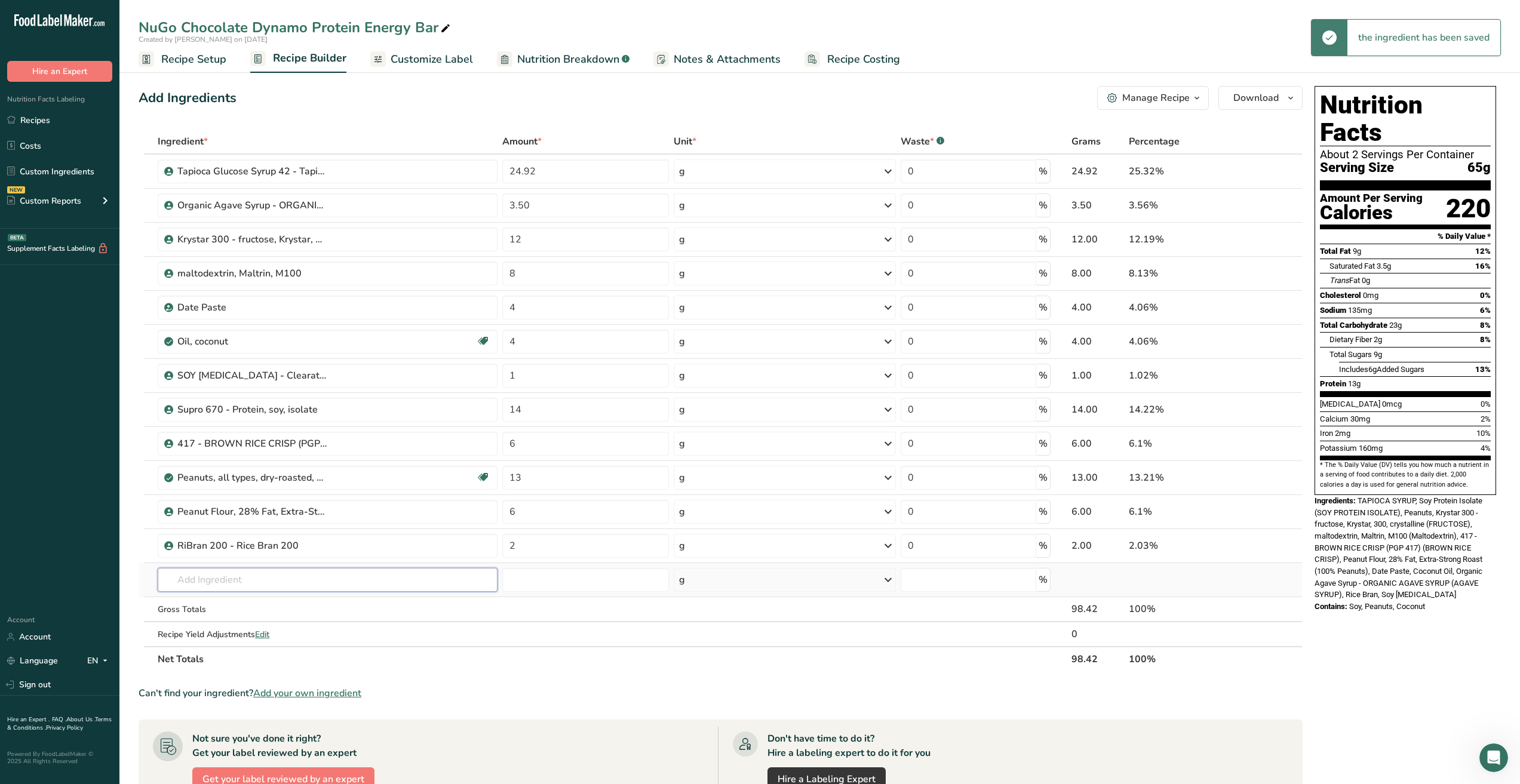
click at [367, 581] on input "text" at bounding box center [327, 580] width 340 height 24
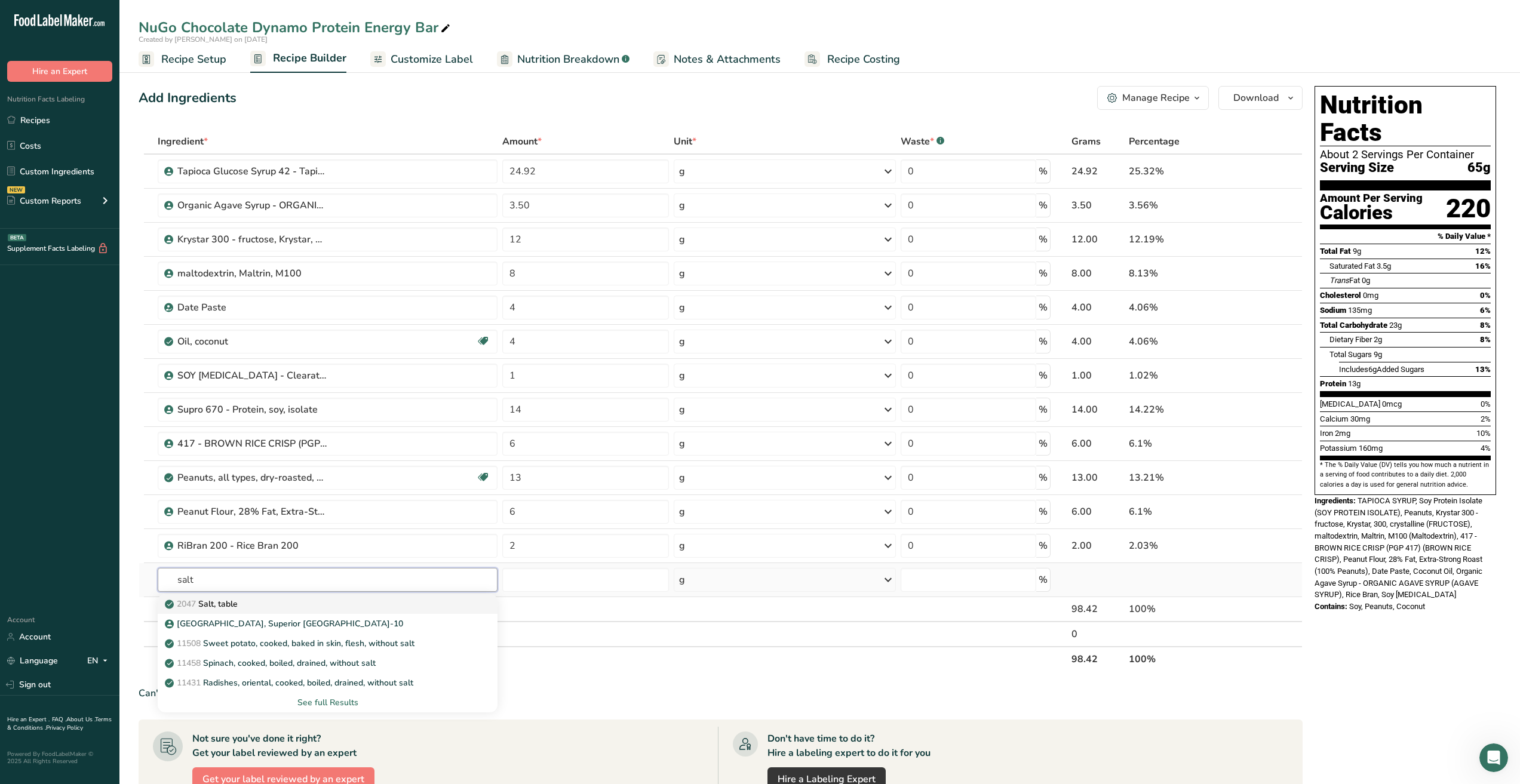
type input "salt"
click at [358, 608] on div "2047 Salt, table" at bounding box center [318, 604] width 302 height 13
type input "Salt, table"
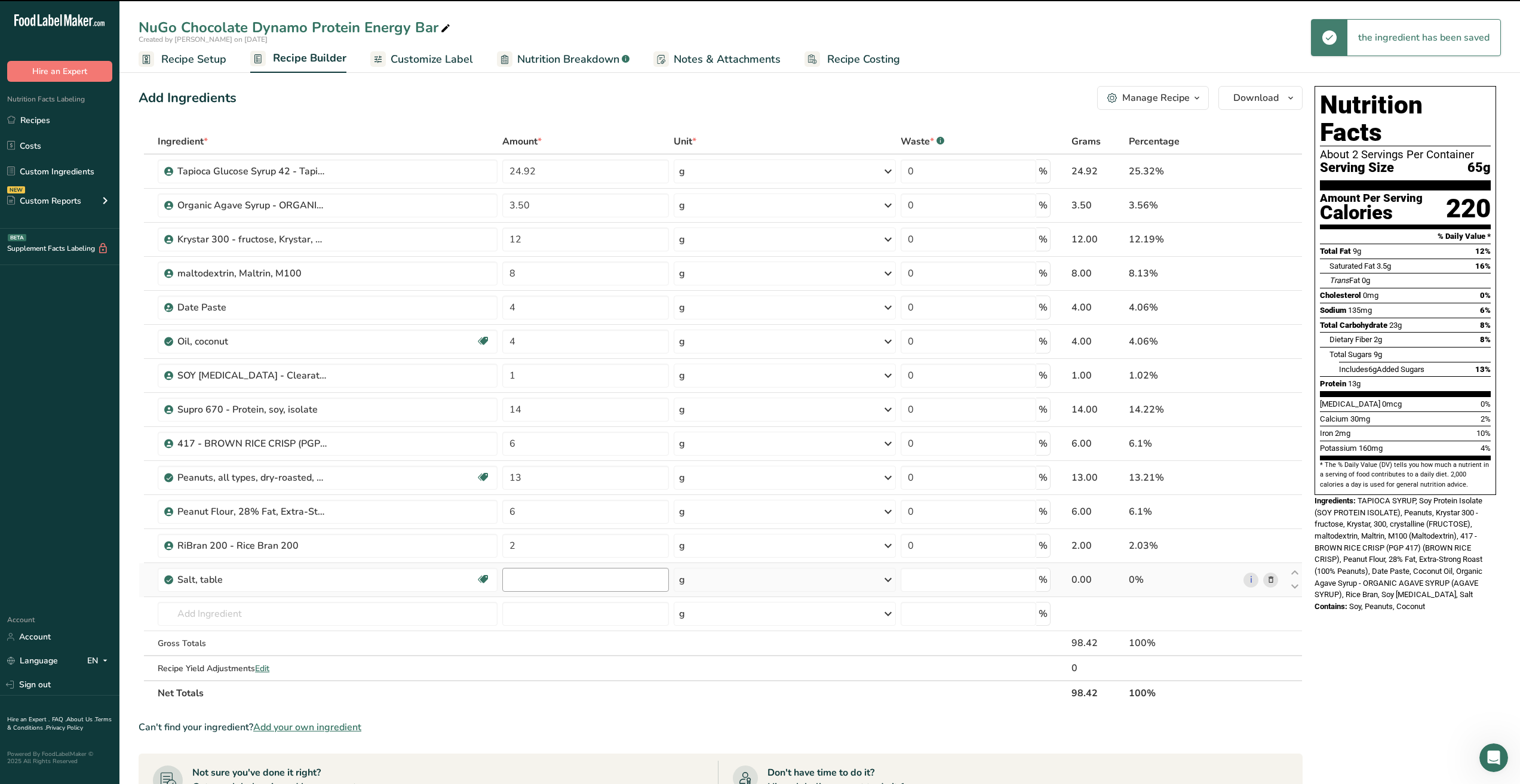
type input "0"
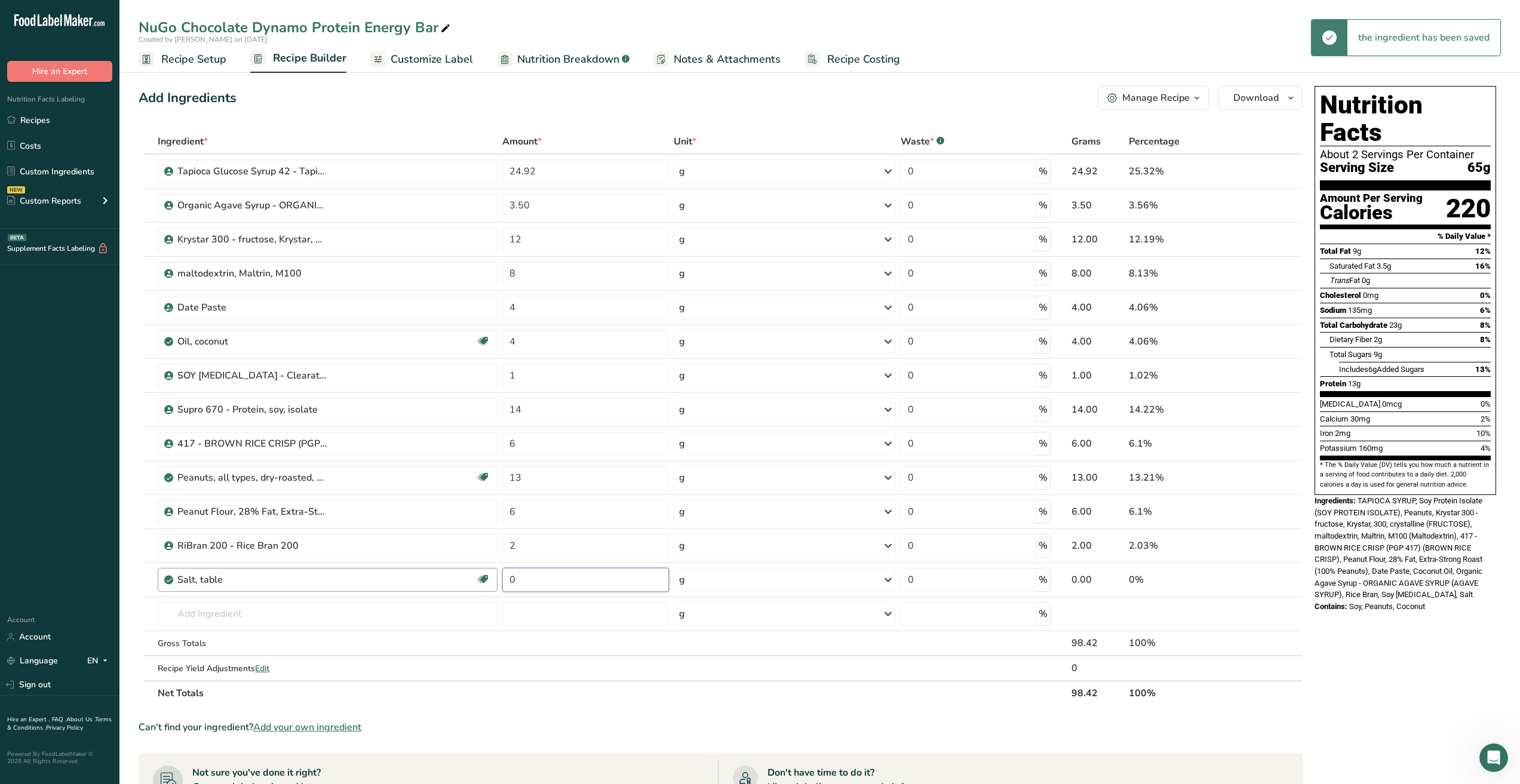
drag, startPoint x: 552, startPoint y: 580, endPoint x: 436, endPoint y: 580, distance: 116.0
click at [436, 580] on tr "Salt, table Dairy free Gluten free Vegan Vegetarian Soy free 0 g Portions 1 tsp…" at bounding box center [721, 580] width 1163 height 34
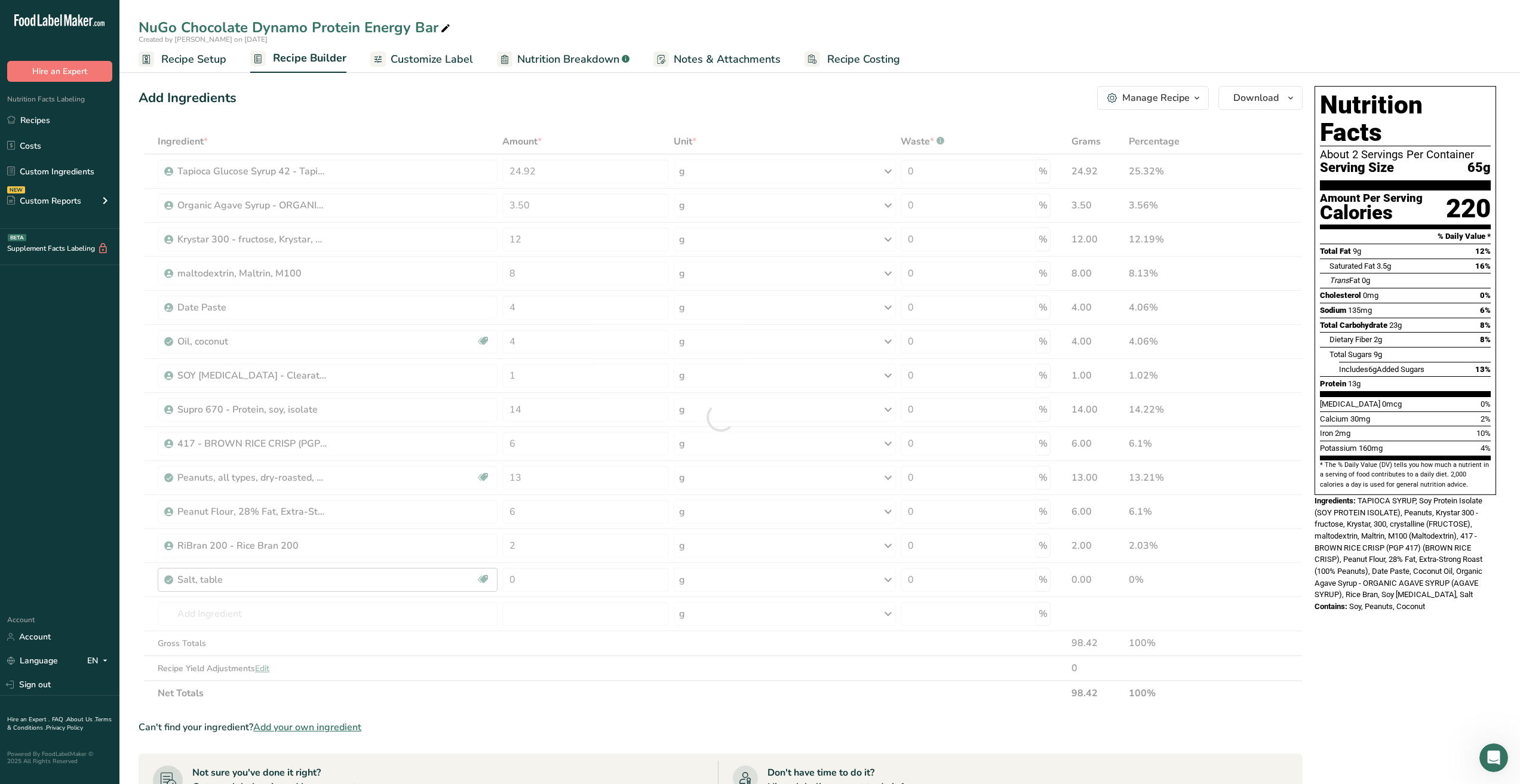
click at [390, 581] on div "Ingredient * Amount * Unit * Waste * .a-a{fill:#347362;}.b-a{fill:#fff;} Grams …" at bounding box center [721, 417] width 1164 height 577
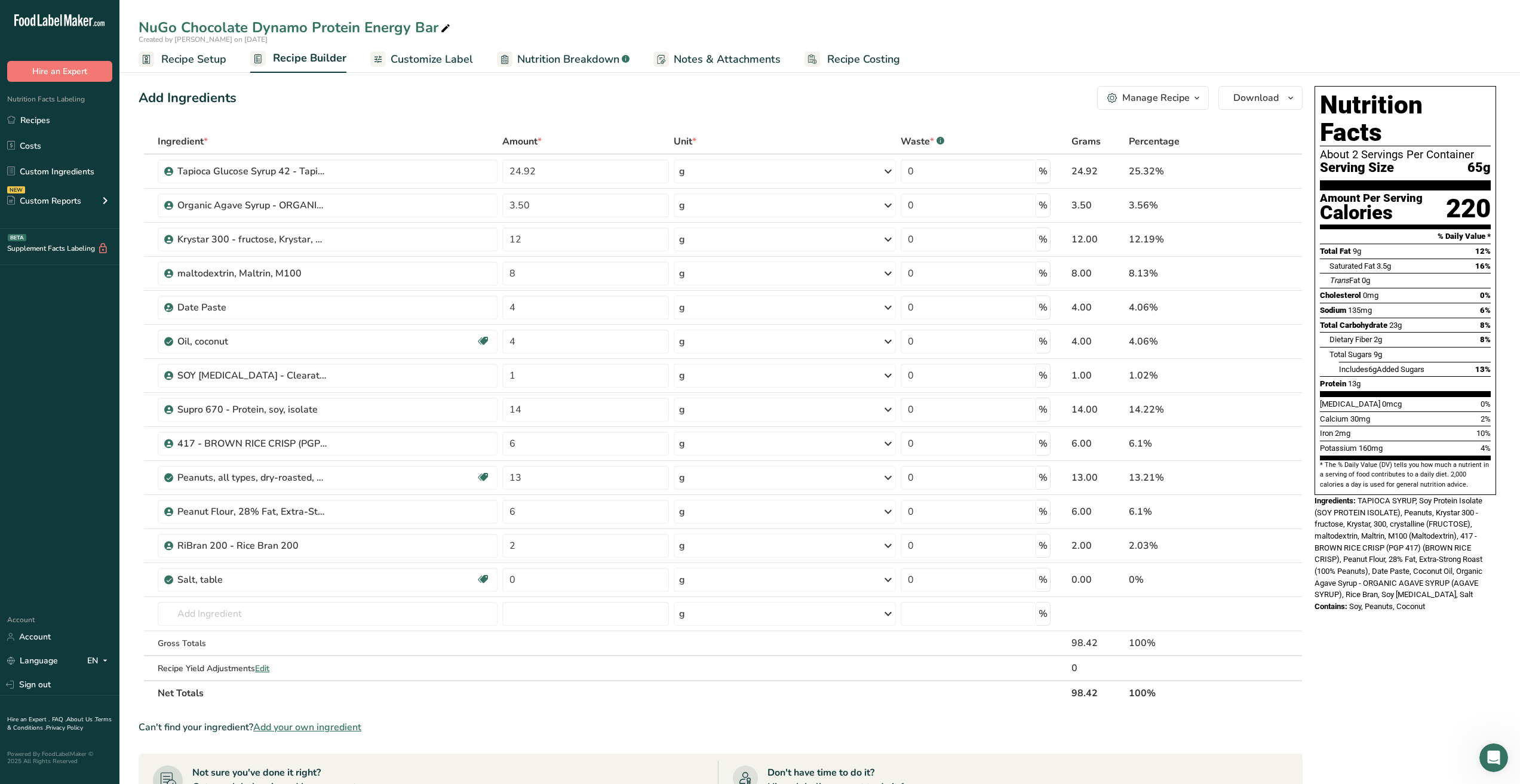
click at [1272, 580] on icon at bounding box center [1271, 580] width 9 height 13
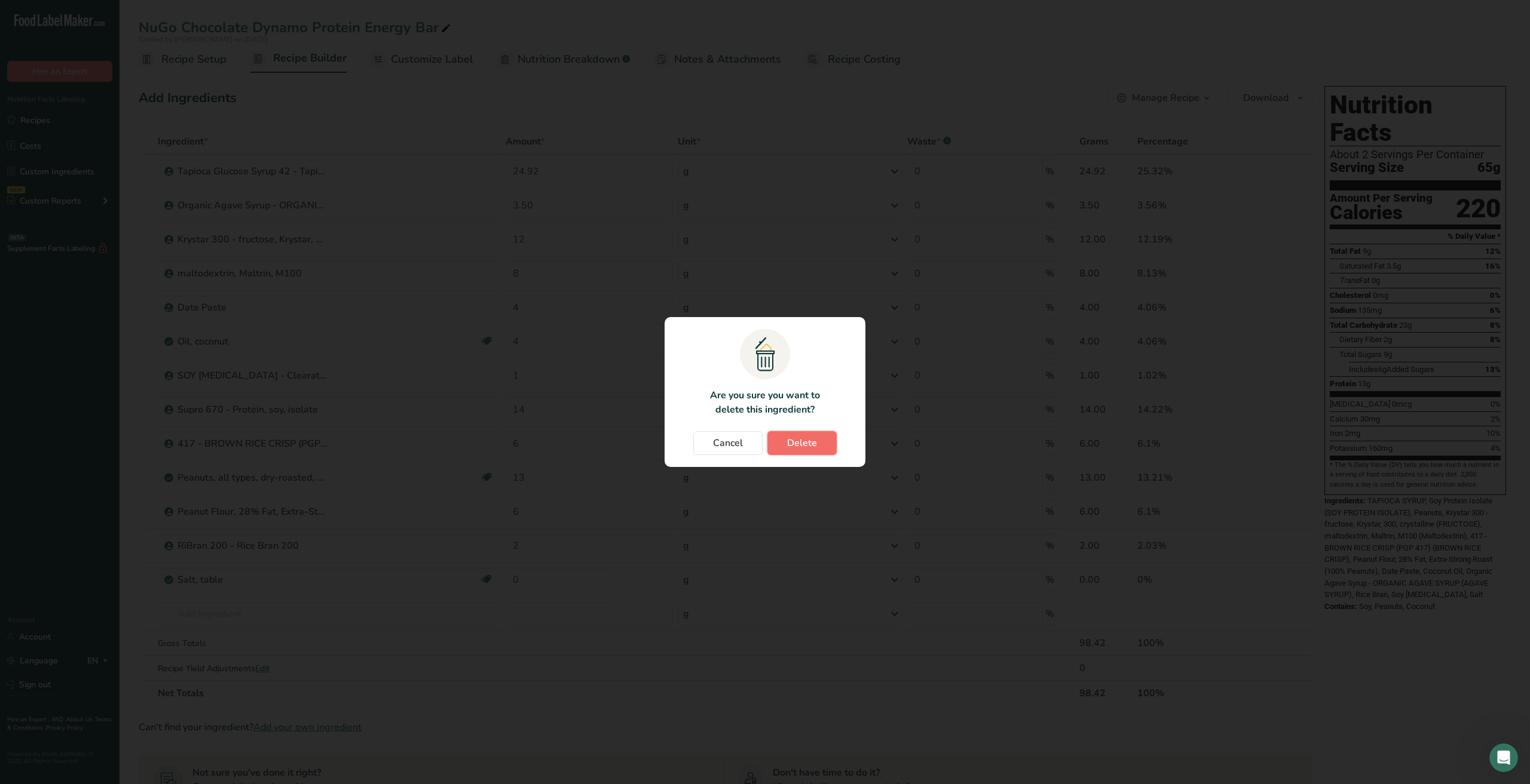
click at [819, 440] on button "Delete" at bounding box center [802, 443] width 69 height 24
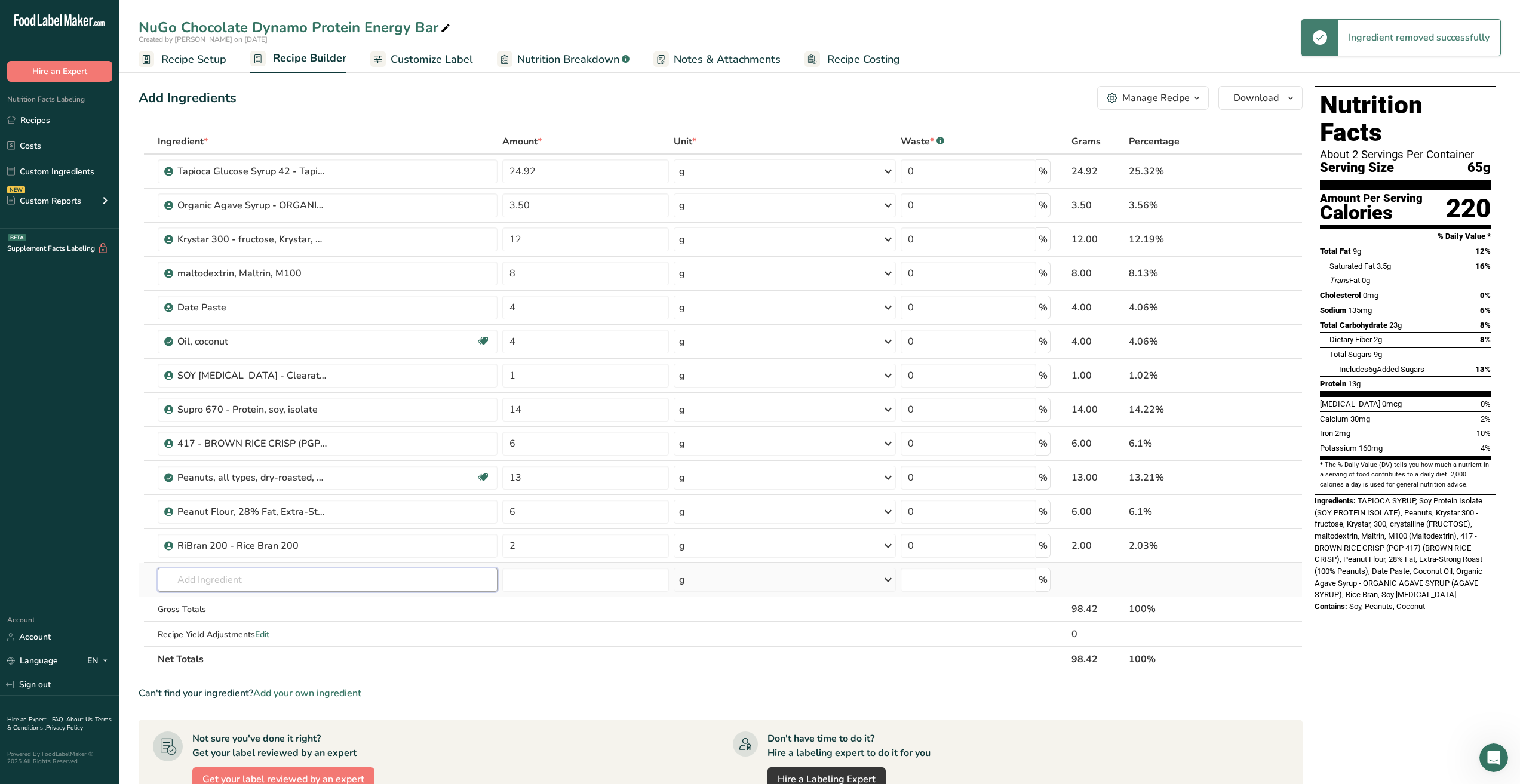
click at [227, 584] on input "text" at bounding box center [327, 580] width 340 height 24
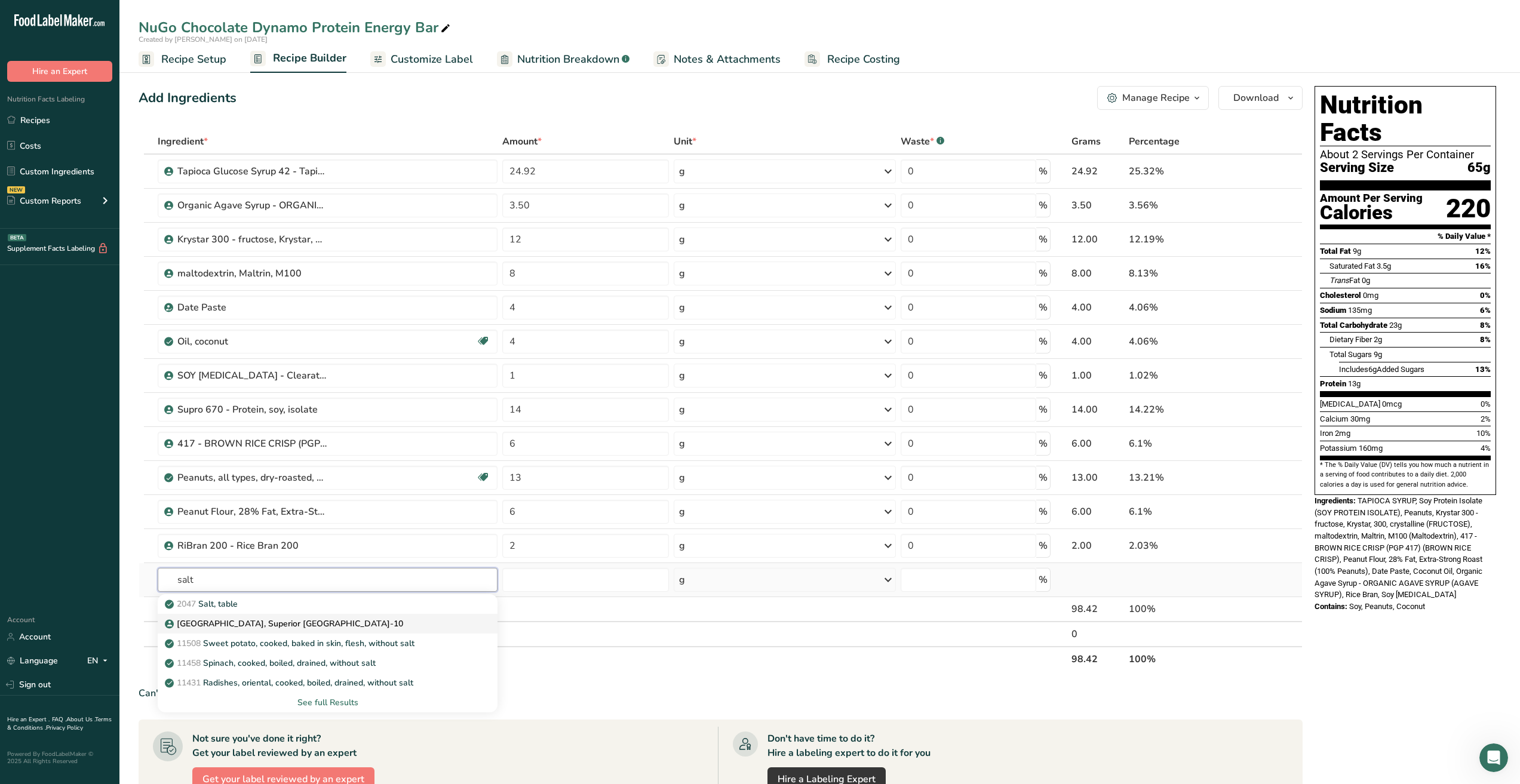
type input "salt"
click at [345, 622] on div "Salt, Superior TX-10" at bounding box center [318, 623] width 302 height 13
type input "Salt, Superior TX-10"
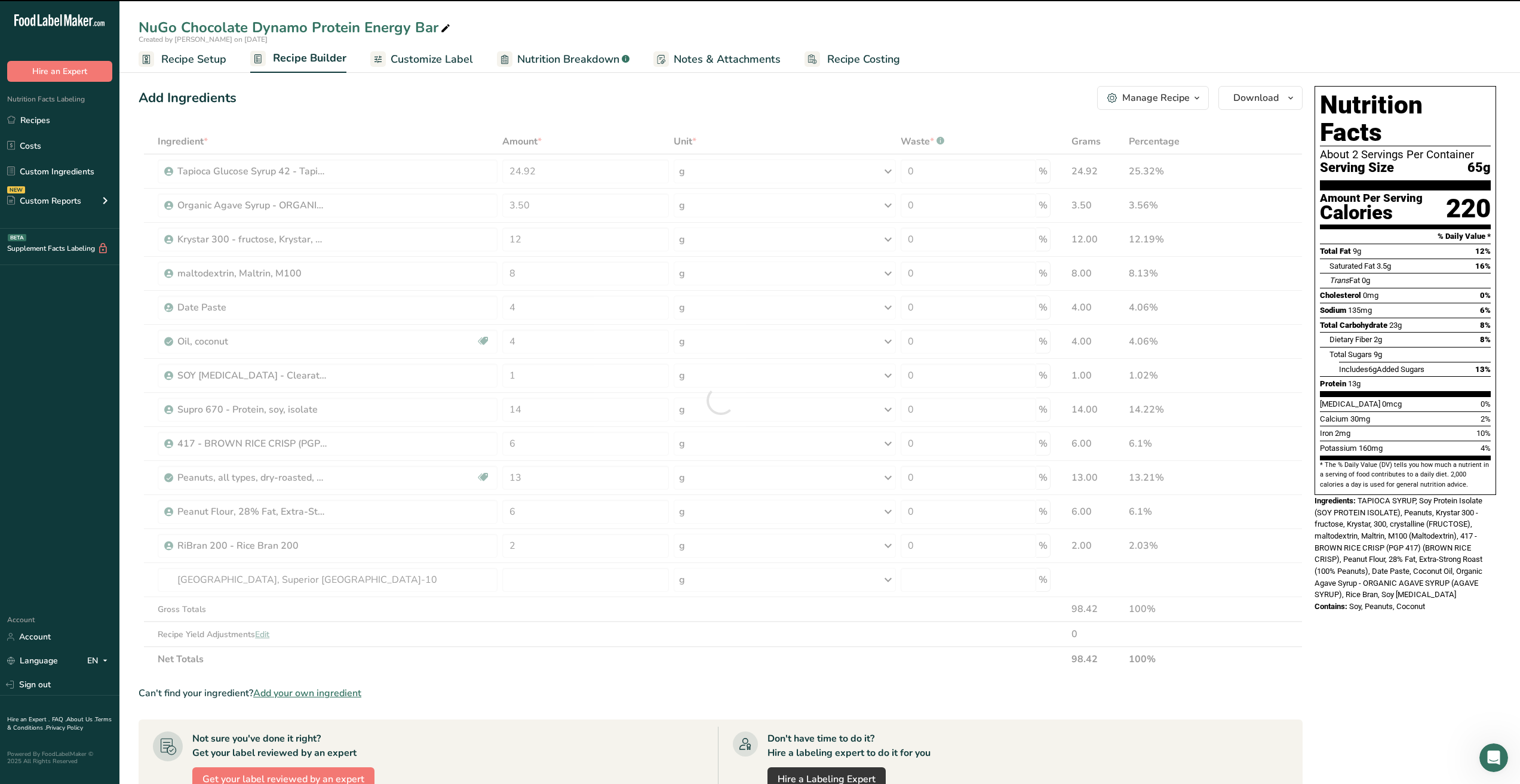
type input "0"
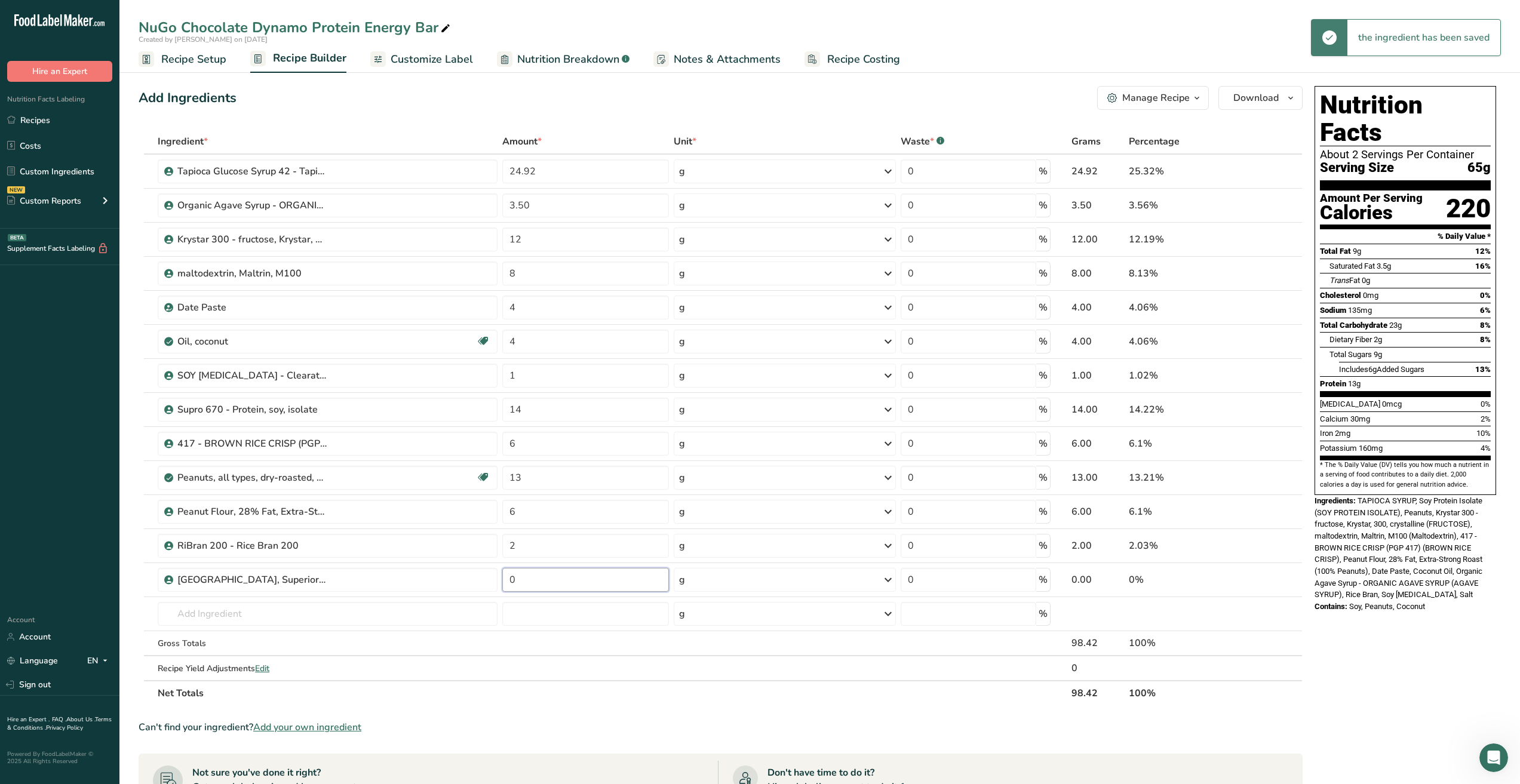
click at [541, 582] on input "0" at bounding box center [585, 580] width 166 height 24
type input "0.28"
click at [400, 622] on div "Ingredient * Amount * Unit * Waste * .a-a{fill:#347362;}.b-a{fill:#fff;} Grams …" at bounding box center [721, 417] width 1164 height 577
type input "F"
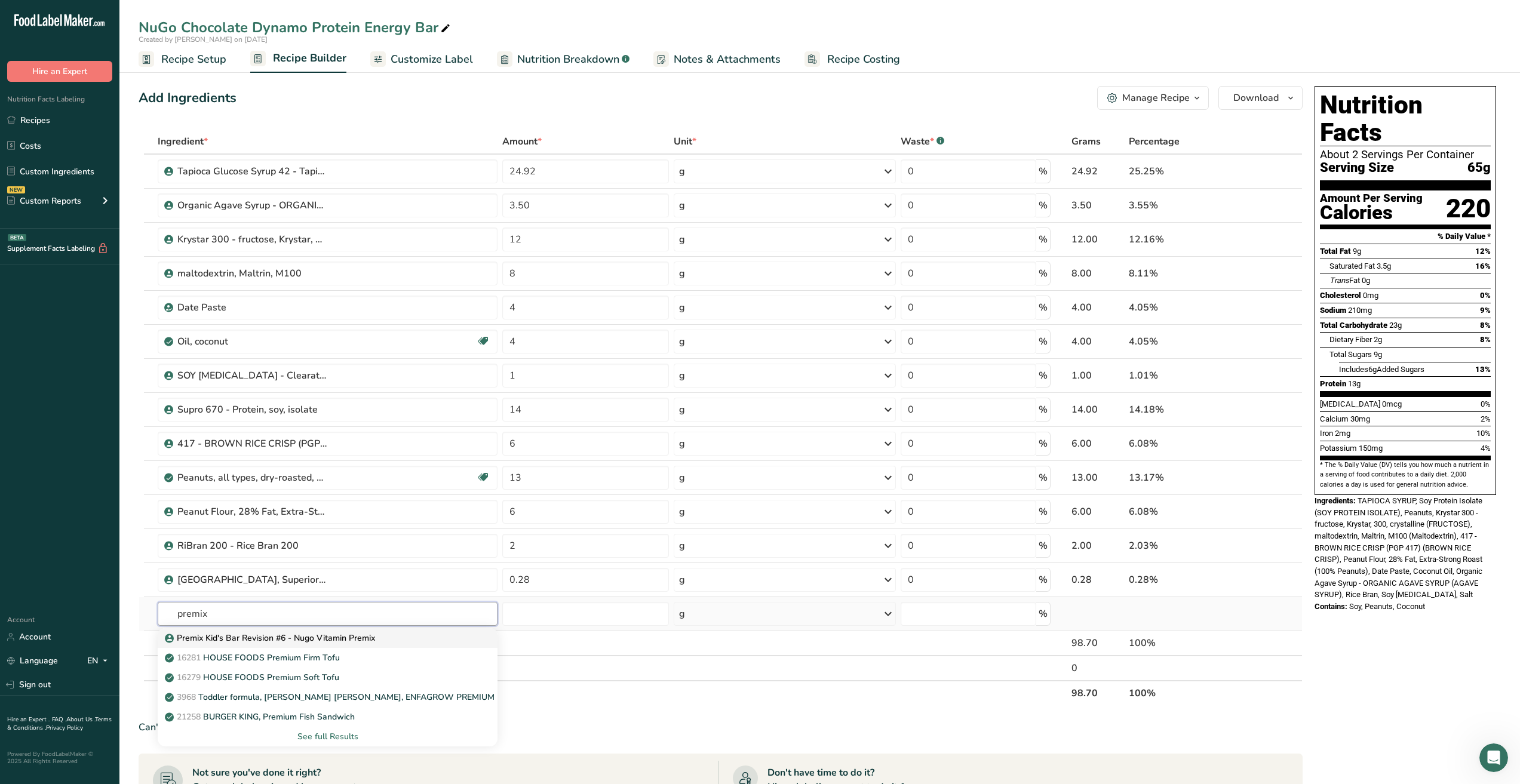
type input "premix"
click at [386, 635] on div "Premix Kid's Bar Revision #6 - Nugo Vitamin Premix" at bounding box center [318, 638] width 302 height 13
type input "Premix Kid's Bar Revision #6 - Nugo Vitamin Premix"
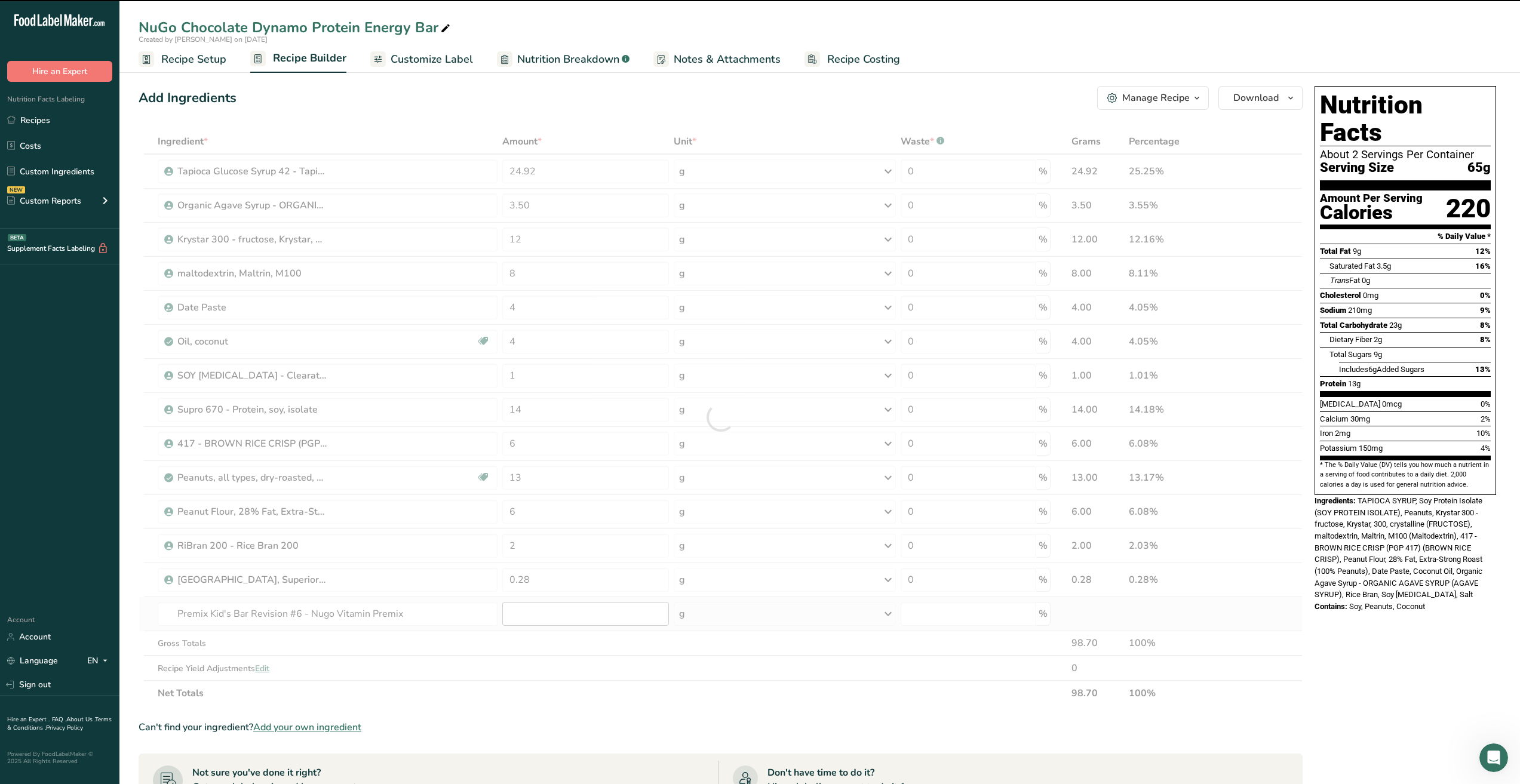
type input "0"
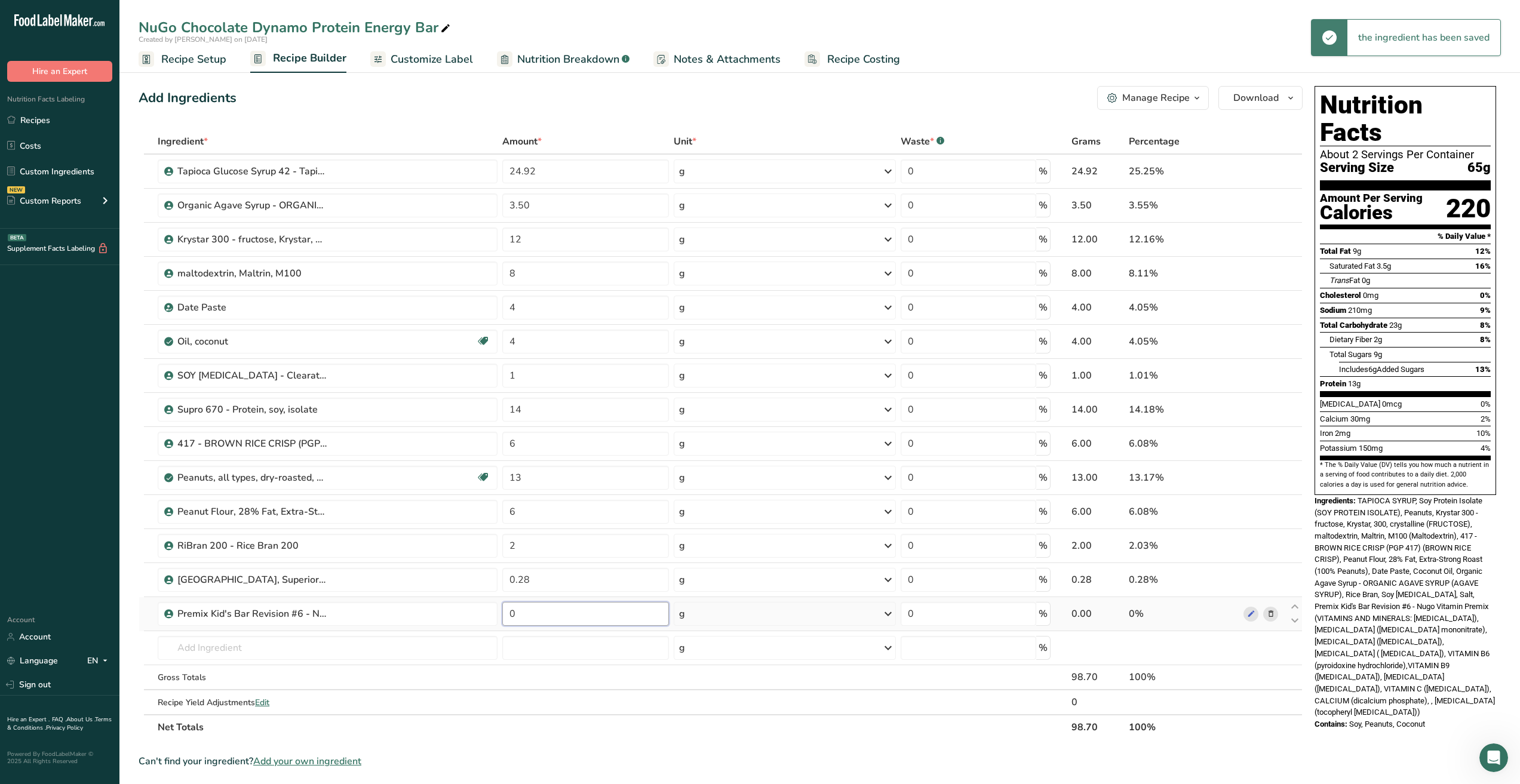
click at [527, 614] on input "0" at bounding box center [585, 614] width 166 height 24
drag, startPoint x: 527, startPoint y: 614, endPoint x: 445, endPoint y: 614, distance: 82.0
click at [445, 614] on tr "Premix Kid's Bar Revision #6 - Nugo Vitamin Premix 0 g Weight Units g kg mg See…" at bounding box center [721, 614] width 1163 height 34
type input "0.6"
click at [397, 648] on div "Ingredient * Amount * Unit * Waste * .a-a{fill:#347362;}.b-a{fill:#fff;} Grams …" at bounding box center [721, 434] width 1164 height 611
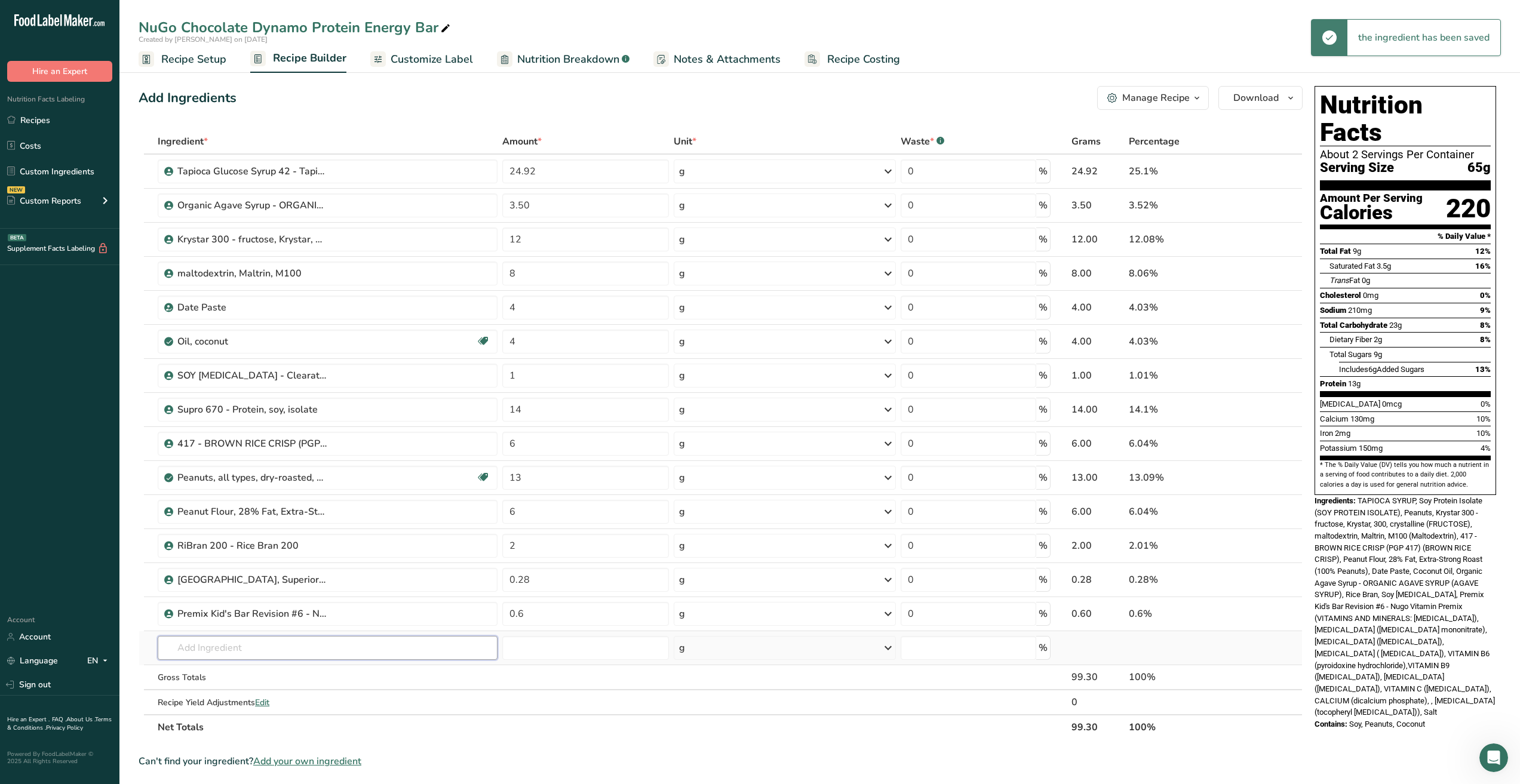
click at [397, 648] on input "text" at bounding box center [327, 648] width 340 height 24
type input "3"
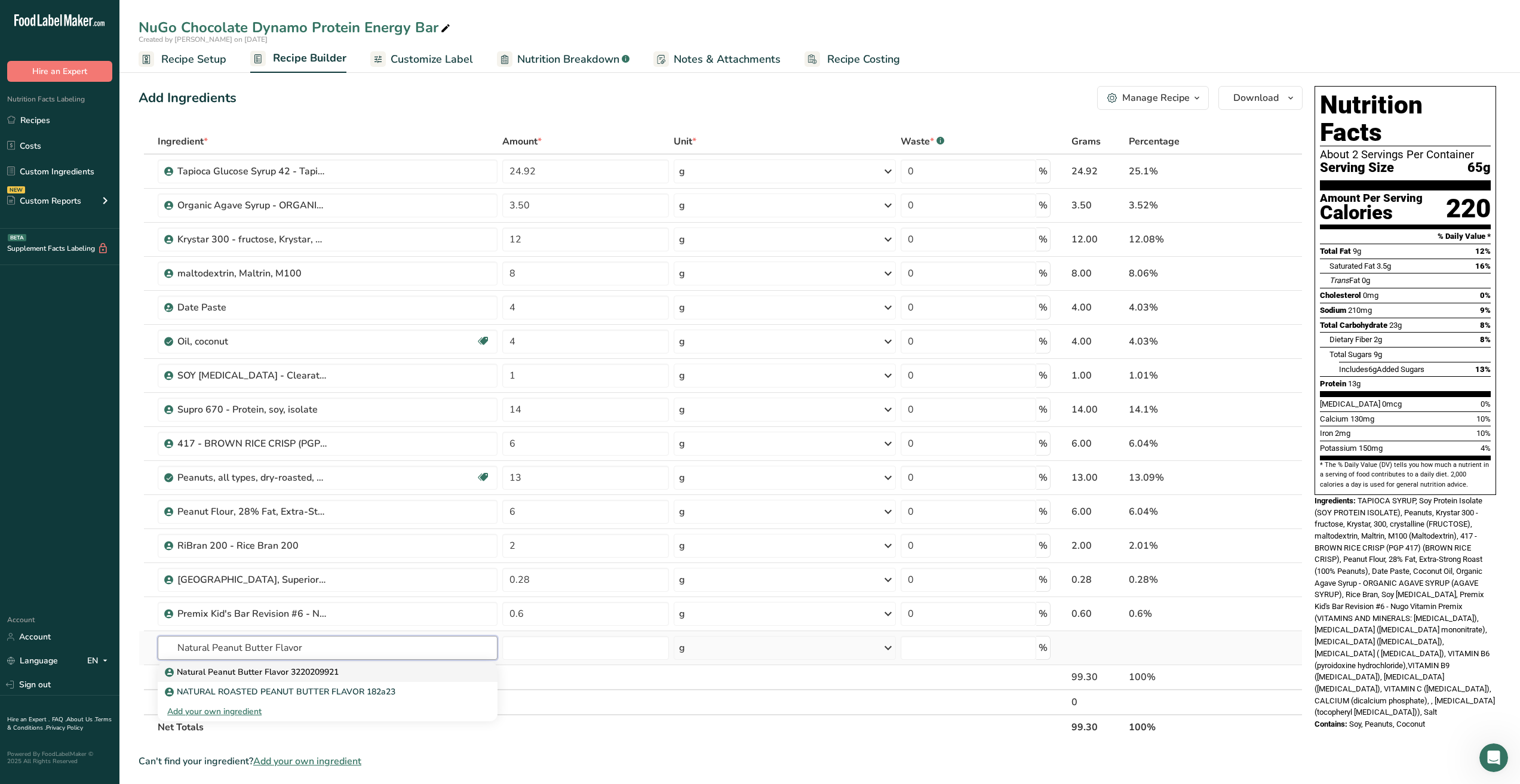
type input "Natural Peanut Butter Flavor"
click at [318, 673] on p "Natural Peanut Butter Flavor 3220209921" at bounding box center [253, 672] width 172 height 13
type input "Natural Peanut Butter Flavor 3220209921"
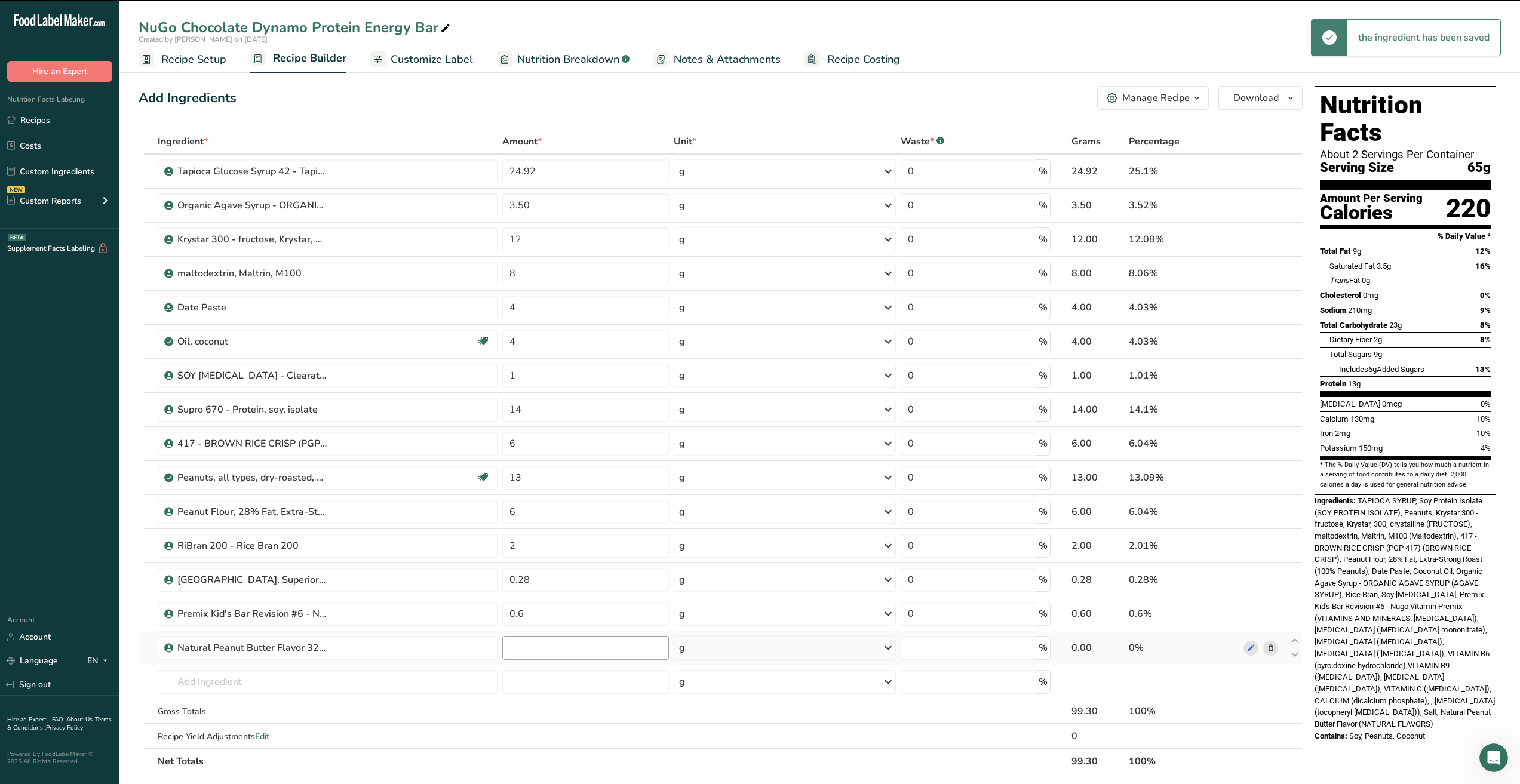
type input "0"
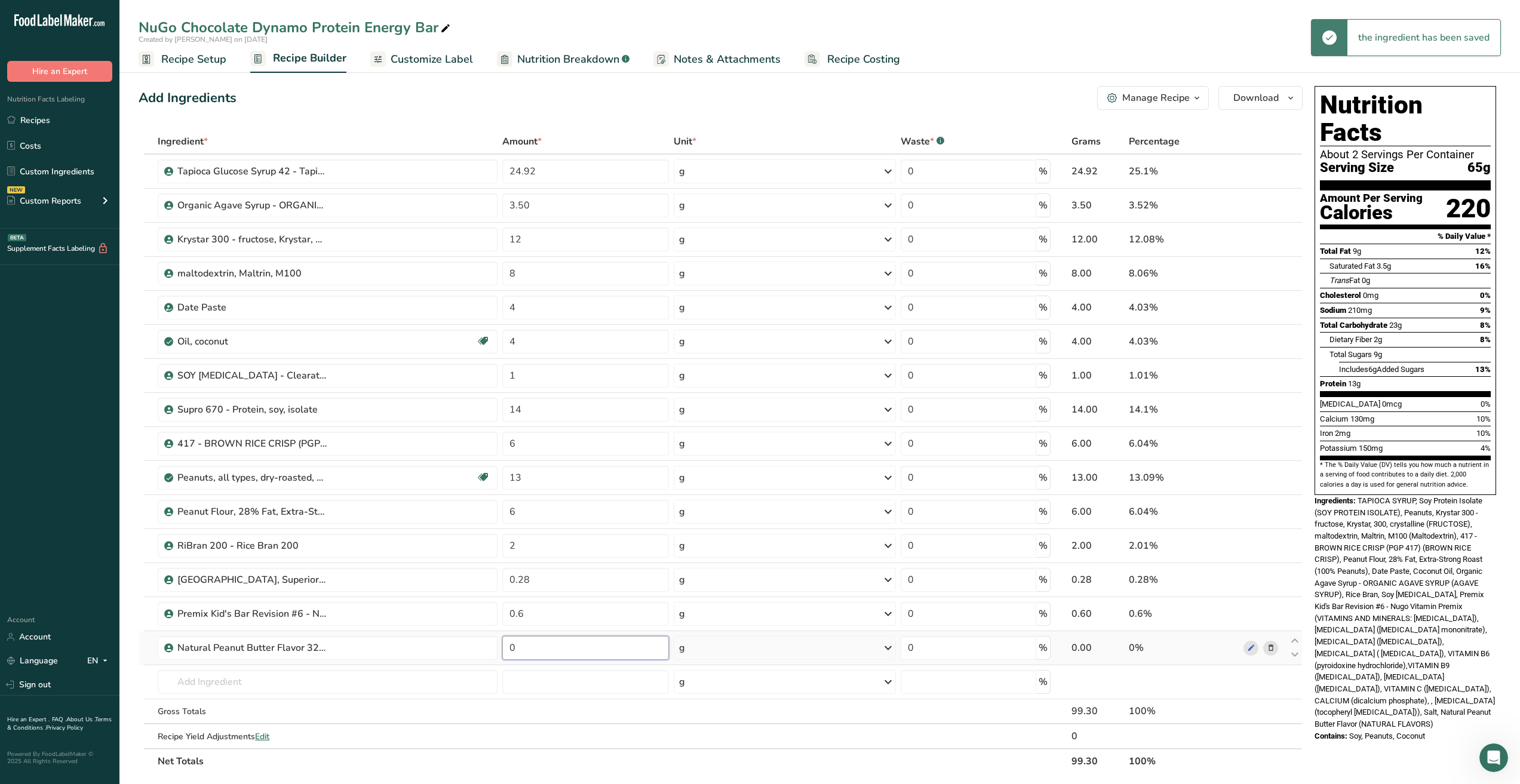
click at [547, 654] on input "0" at bounding box center [585, 648] width 166 height 24
drag, startPoint x: 547, startPoint y: 652, endPoint x: 484, endPoint y: 651, distance: 63.0
click at [484, 651] on tr "Natural Peanut Butter Flavor 3220209921 0 g Weight Units g kg mg See more Volum…" at bounding box center [721, 648] width 1163 height 34
type input "0.7"
click at [1338, 736] on div "Nutrition Facts About 2 Servings Per Container Serving Size 65g Amount Per Serv…" at bounding box center [1405, 639] width 191 height 1115
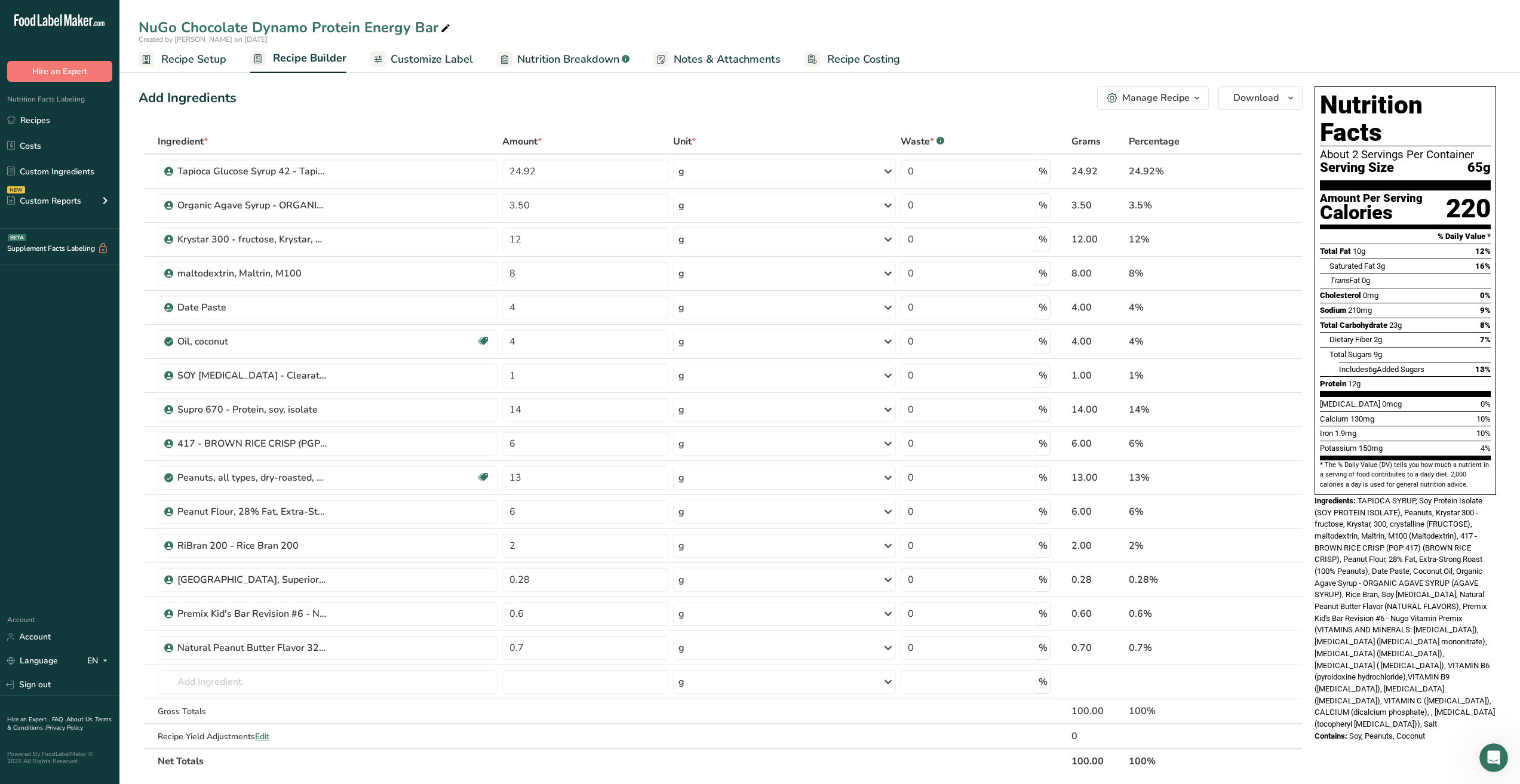
click at [569, 58] on span "Nutrition Breakdown" at bounding box center [568, 59] width 102 height 16
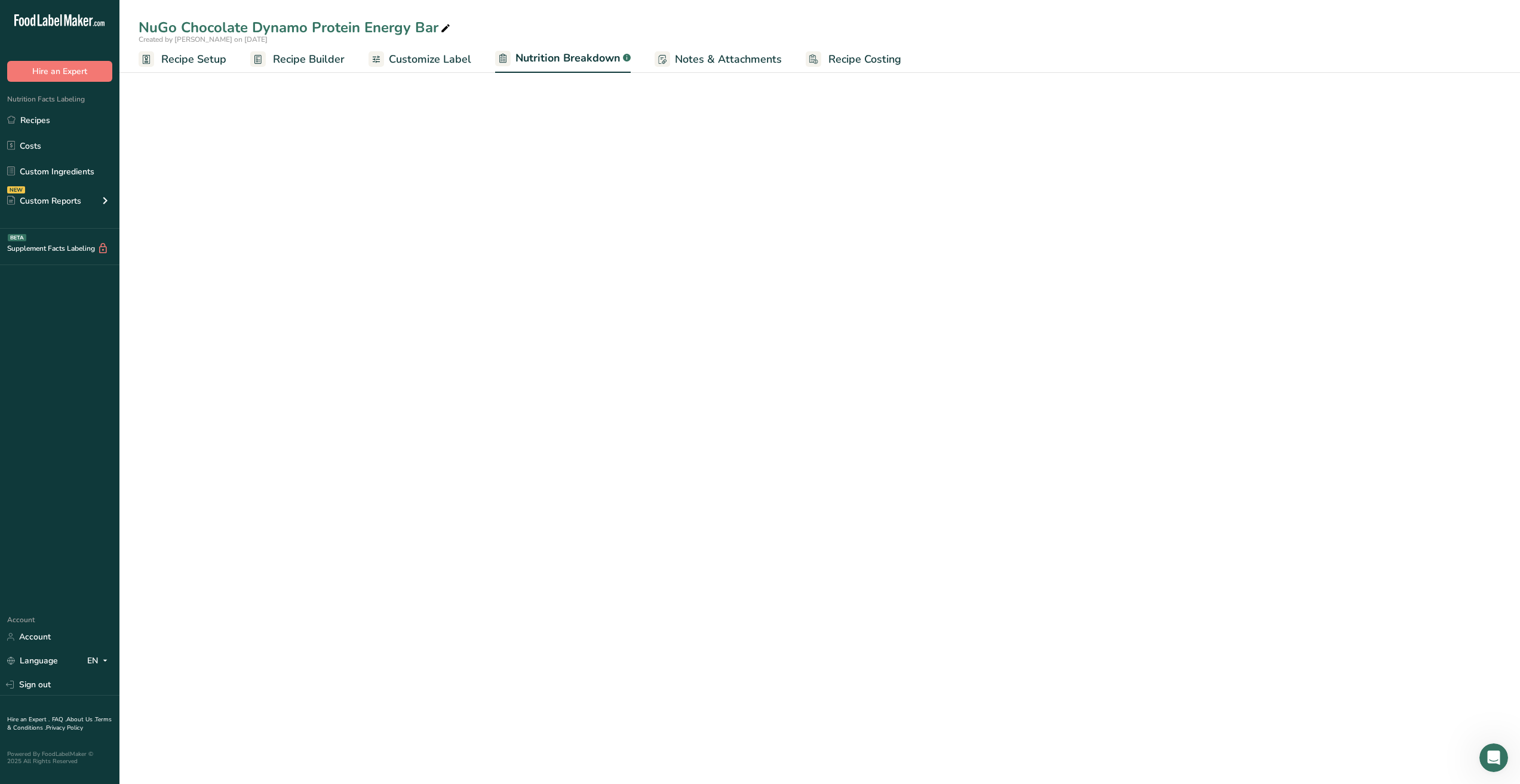
select select "Calories"
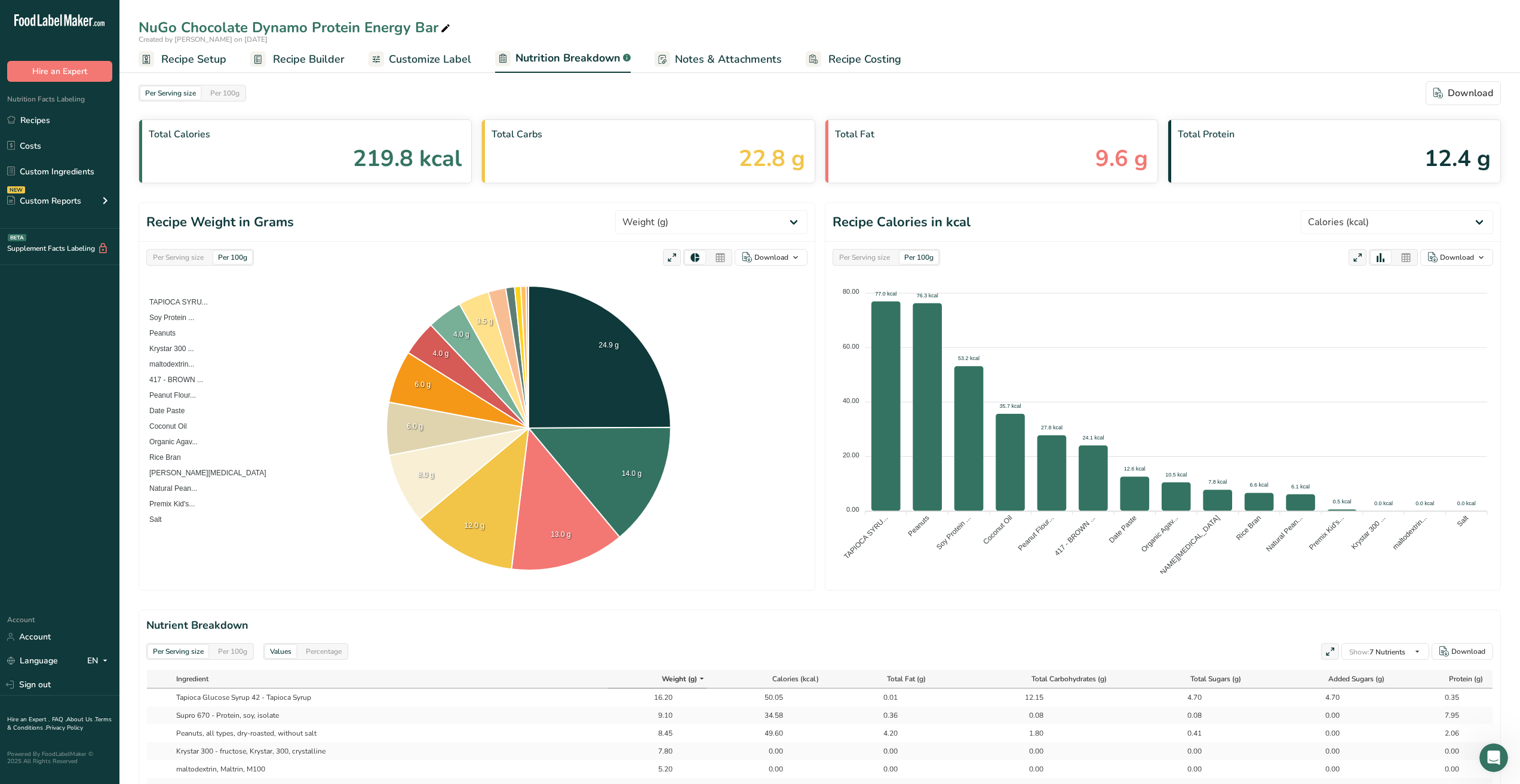
click at [207, 57] on span "Recipe Setup" at bounding box center [193, 59] width 65 height 16
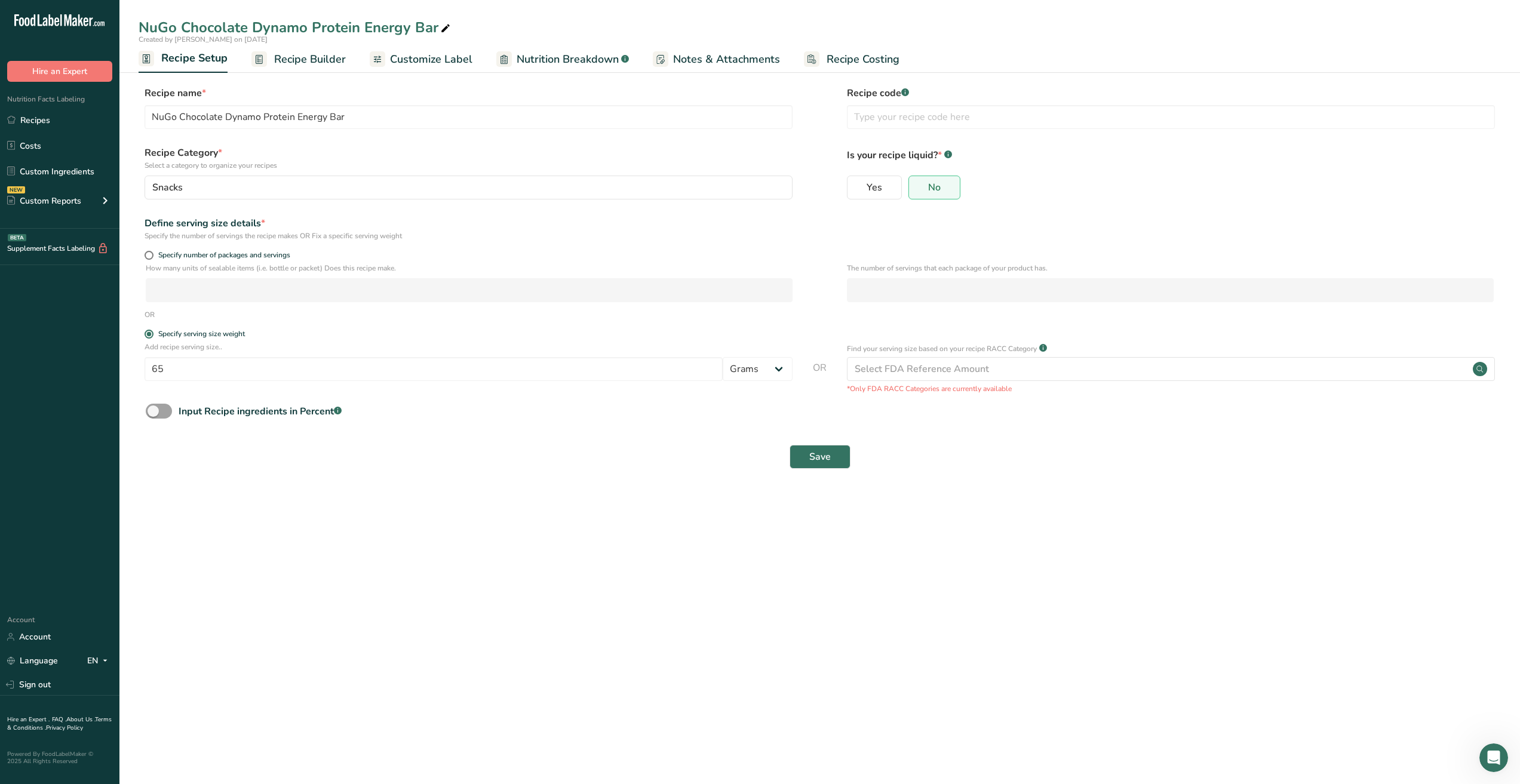
click at [293, 55] on span "Recipe Builder" at bounding box center [310, 59] width 72 height 16
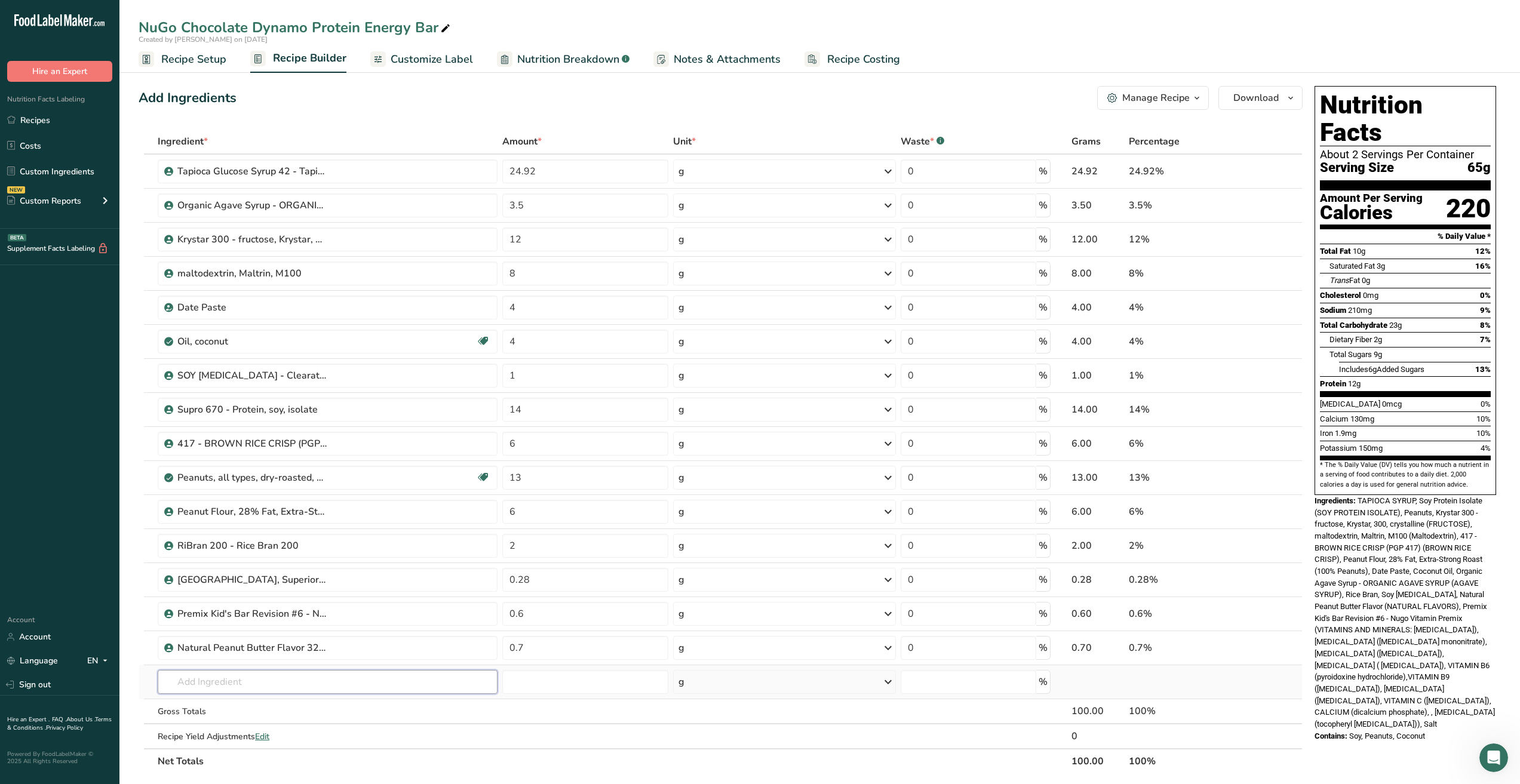
click at [184, 683] on input "text" at bounding box center [327, 682] width 340 height 24
type input "fructose crystalline"
click at [1249, 242] on icon at bounding box center [1251, 240] width 9 height 13
click at [566, 54] on span "Nutrition Breakdown" at bounding box center [568, 59] width 102 height 16
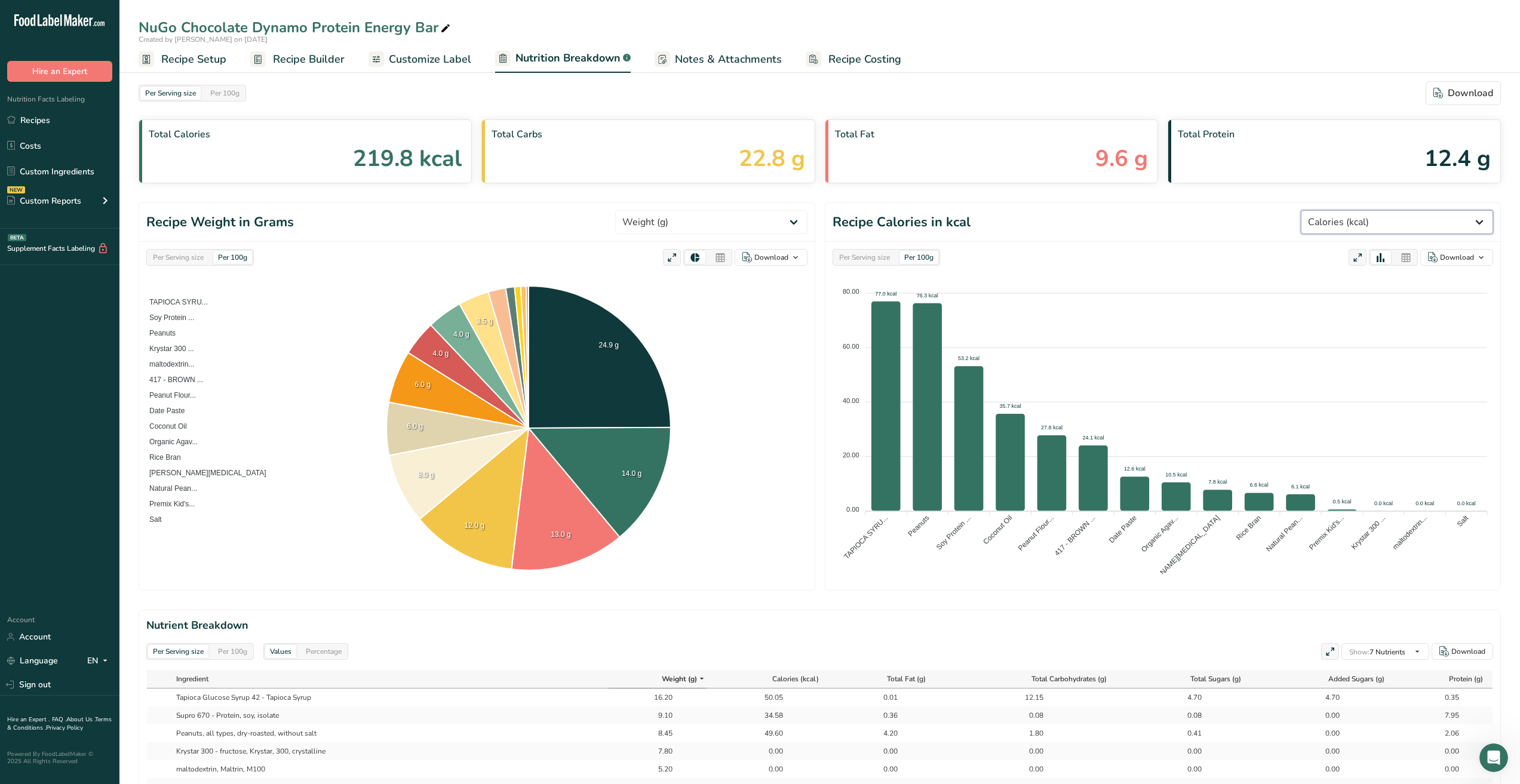
click at [1488, 224] on select "Weight (g) Calories (kcal) Energy KJ (kj) Total Fat (g) Saturated Fat (g) Trans…" at bounding box center [1397, 222] width 192 height 24
select select "Sodium"
click at [1345, 210] on select "Weight (g) Calories (kcal) Energy KJ (kj) Total Fat (g) Saturated Fat (g) Trans…" at bounding box center [1397, 222] width 192 height 24
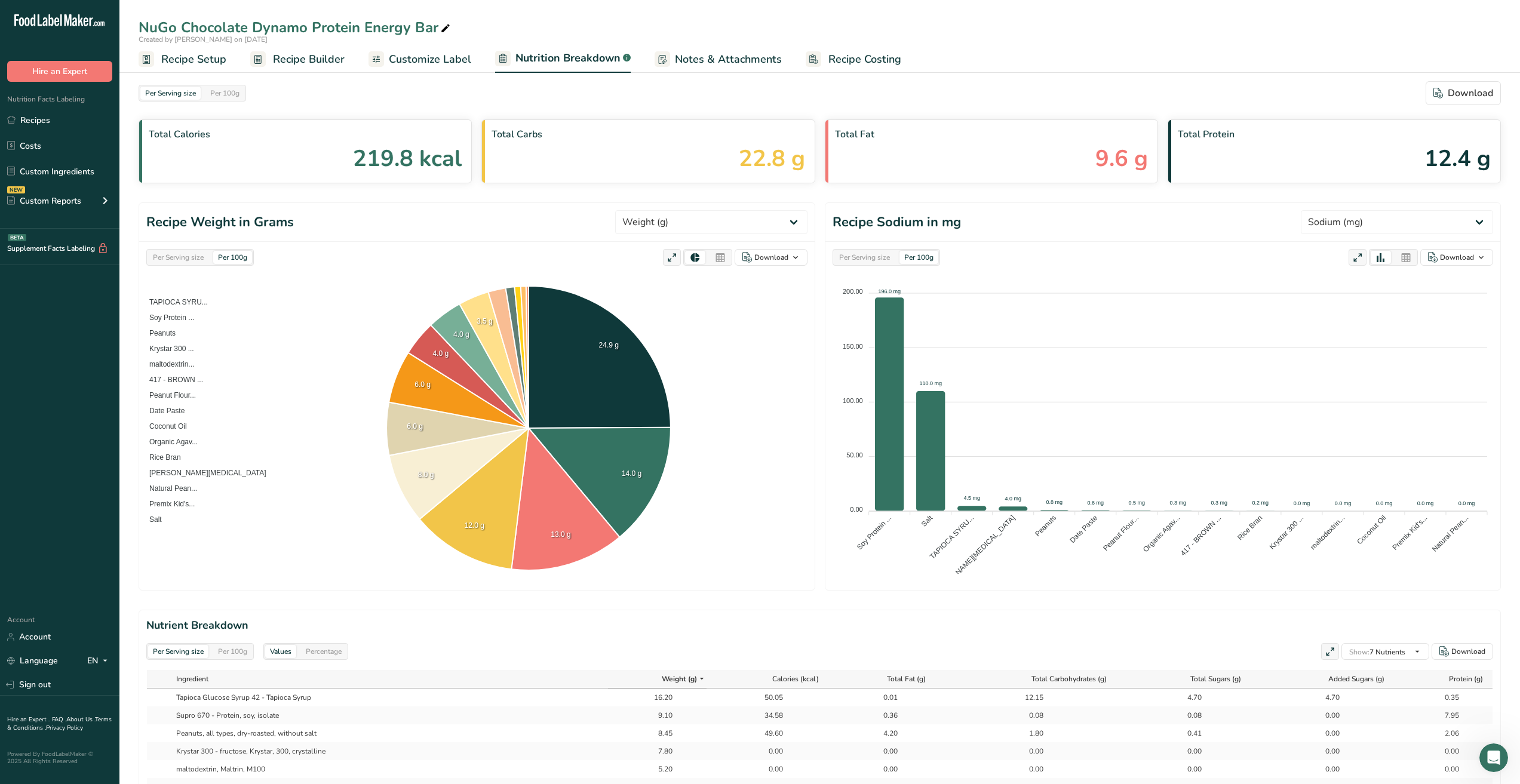
click at [306, 58] on span "Recipe Builder" at bounding box center [309, 59] width 72 height 16
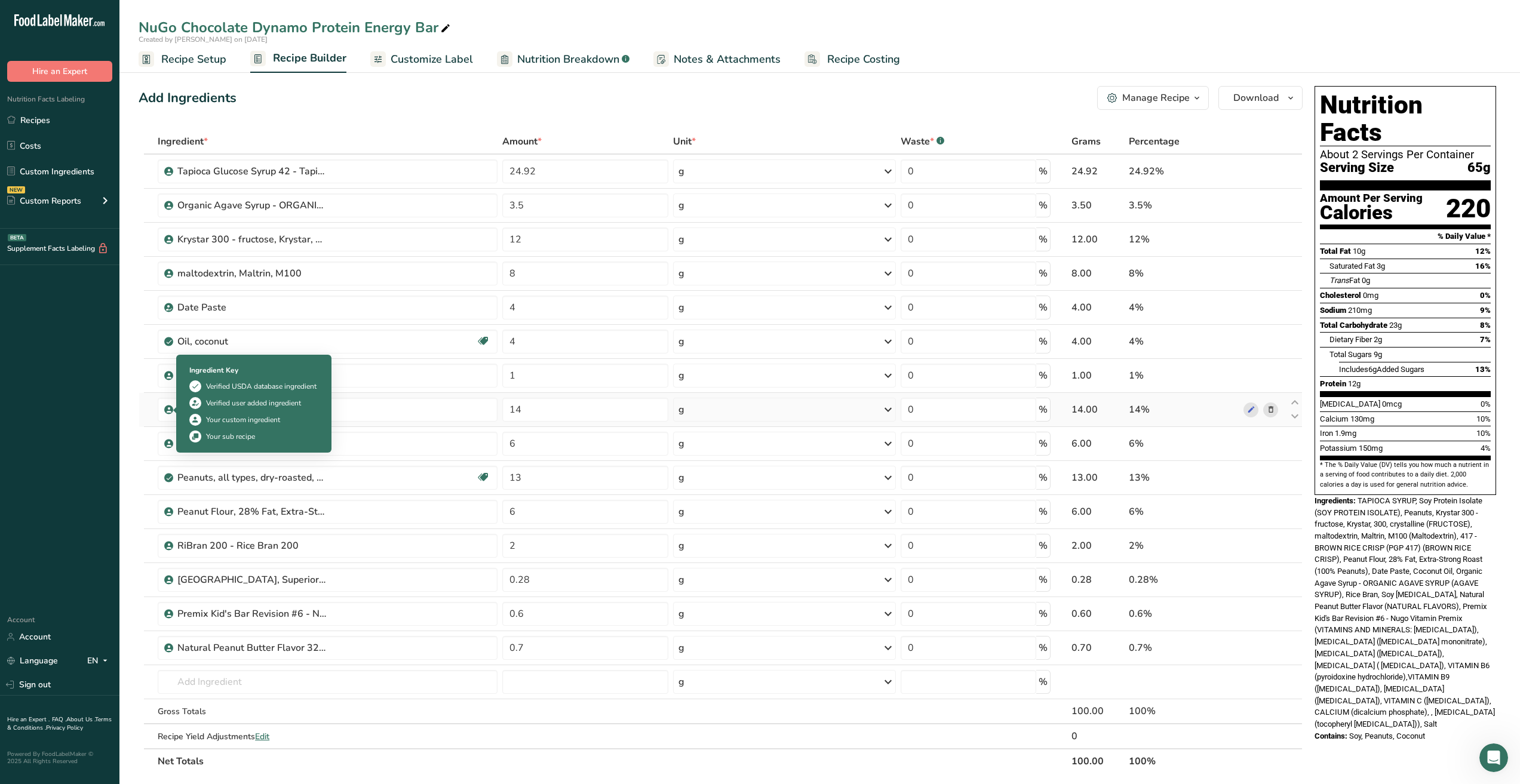
click at [167, 408] on icon at bounding box center [169, 410] width 7 height 11
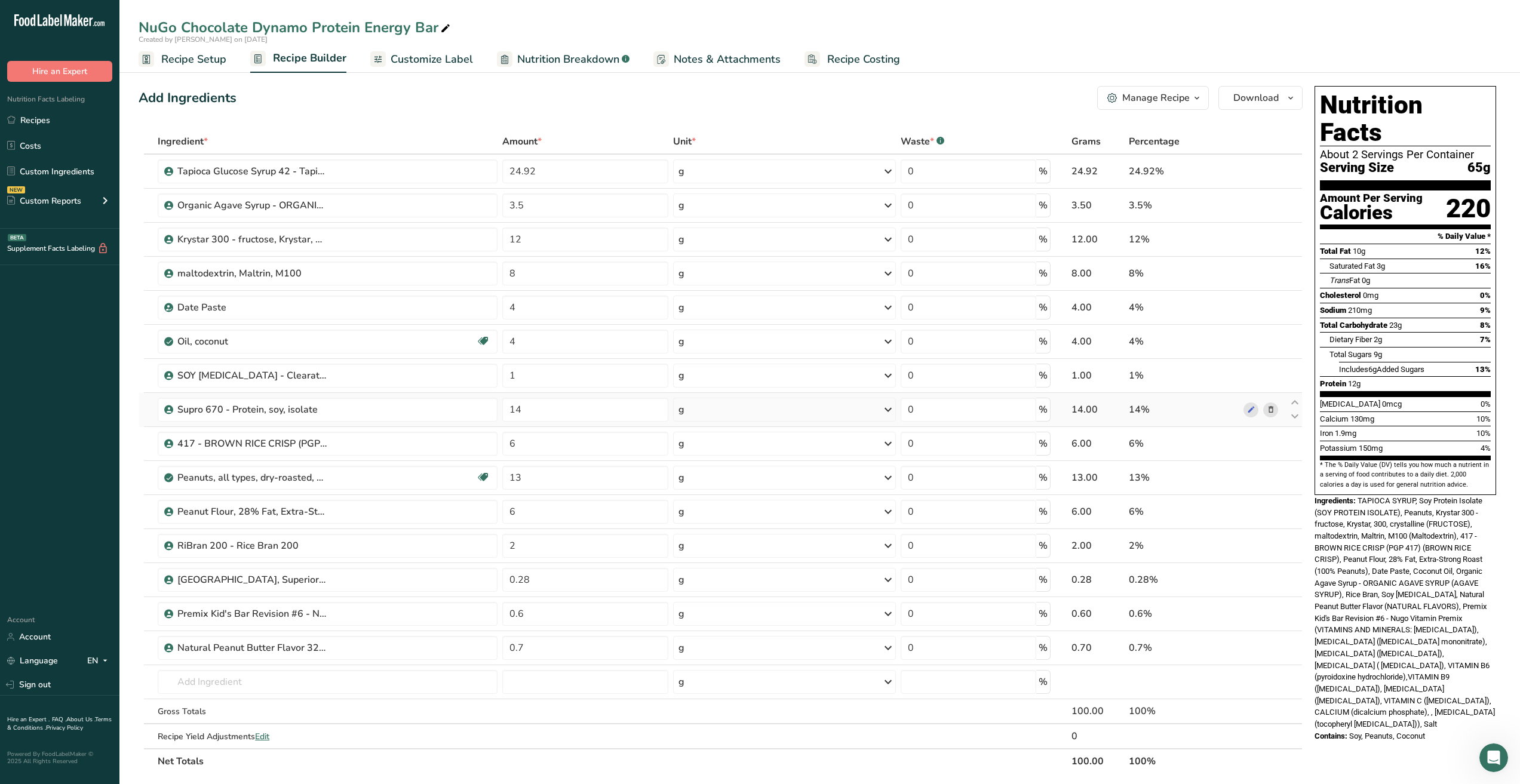
click at [167, 408] on icon at bounding box center [169, 410] width 7 height 11
click at [1248, 412] on icon at bounding box center [1251, 410] width 9 height 13
click at [441, 23] on icon at bounding box center [446, 28] width 11 height 16
drag, startPoint x: 247, startPoint y: 25, endPoint x: 182, endPoint y: 17, distance: 65.5
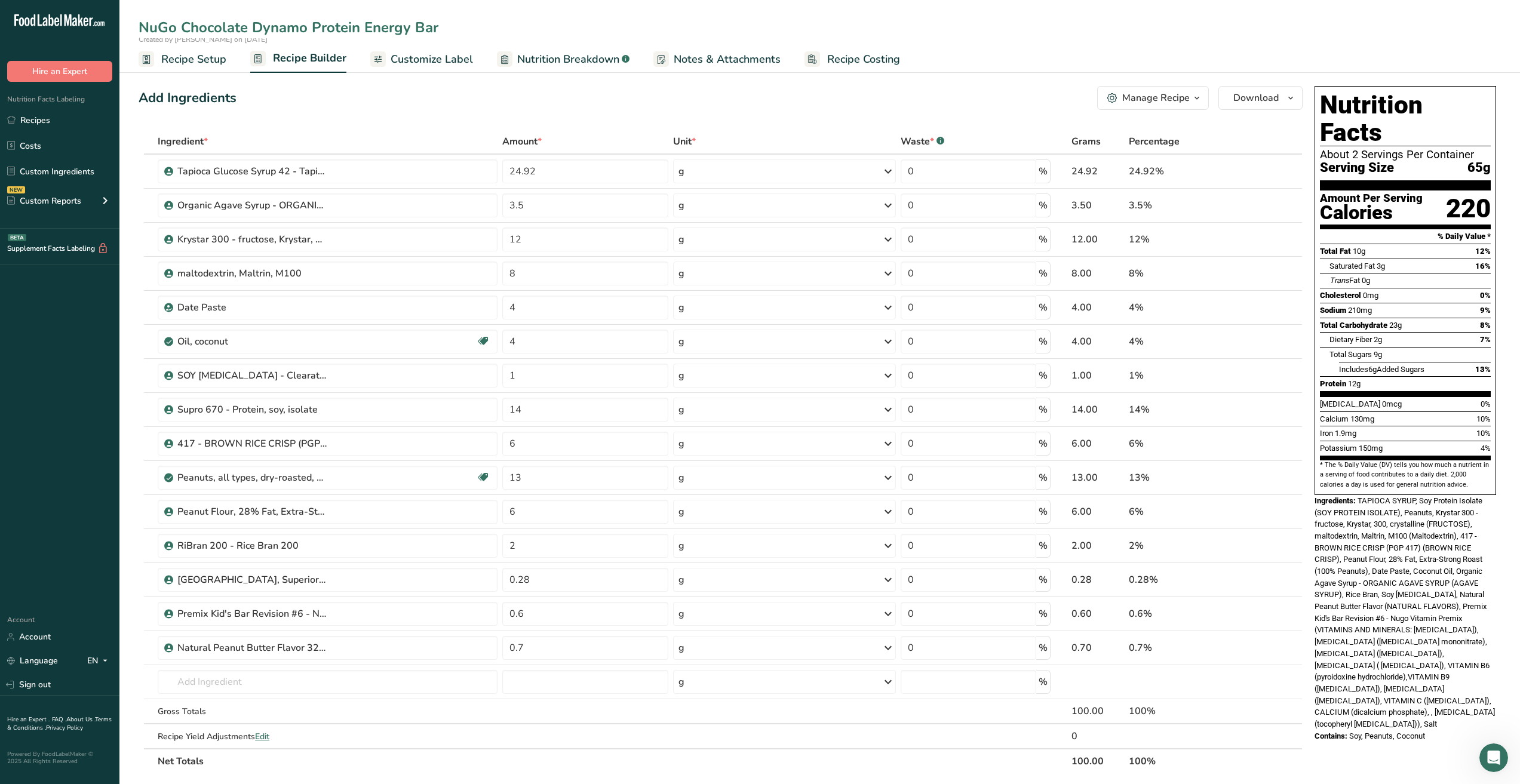
click at [182, 17] on input "NuGo Chocolate Dynamo Protein Energy Bar" at bounding box center [820, 27] width 1362 height 21
type input "NuGo Peanut Butter Dynamo Protein Energy Bar"
click at [416, 111] on div "Add Ingredients Manage Recipe Delete Recipe Duplicate Recipe Scale Recipe Save …" at bounding box center [724, 639] width 1171 height 1115
click at [1252, 240] on icon at bounding box center [1251, 240] width 9 height 13
click at [201, 61] on span "Recipe Setup" at bounding box center [193, 59] width 65 height 16
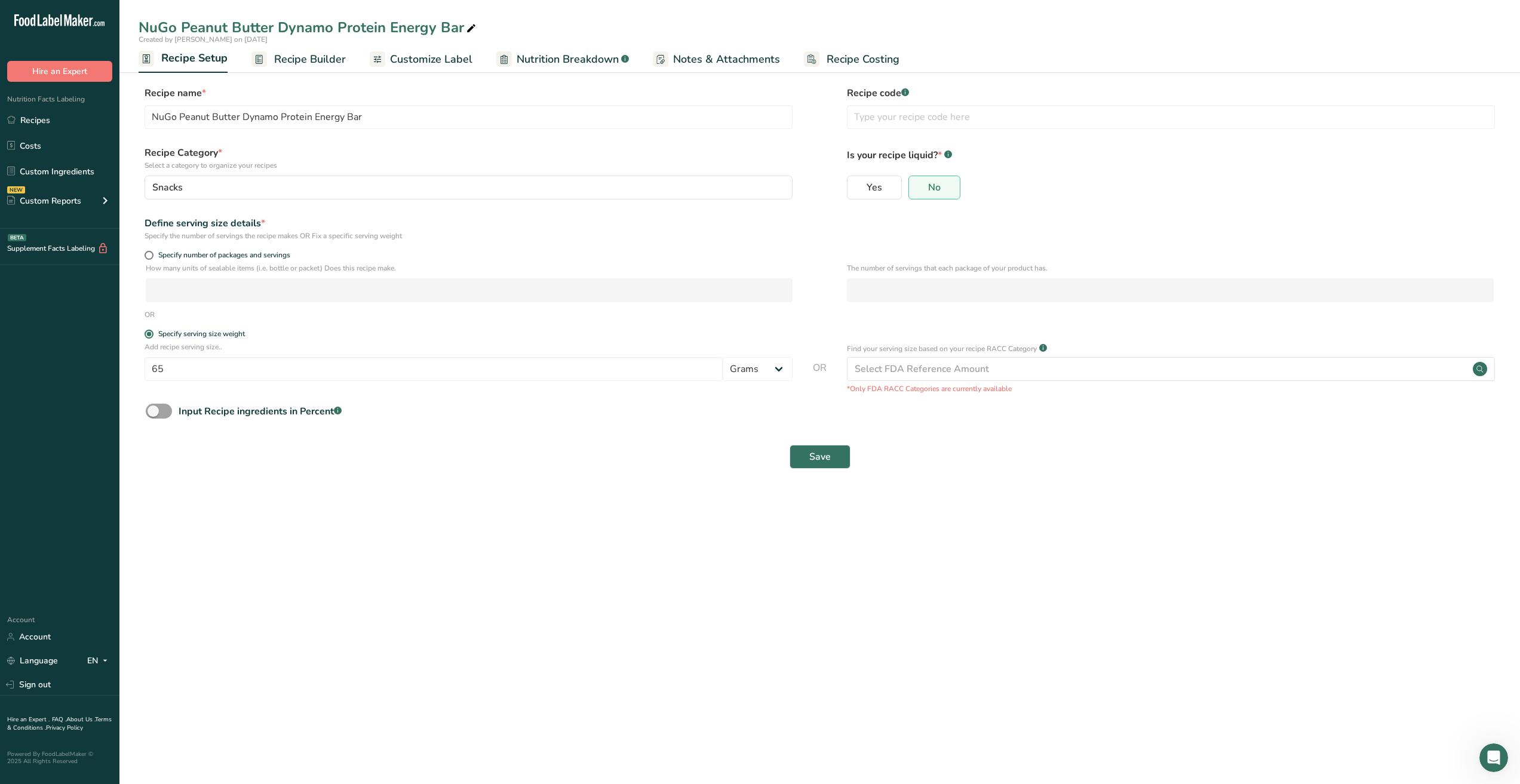
click at [309, 60] on span "Recipe Builder" at bounding box center [310, 59] width 72 height 16
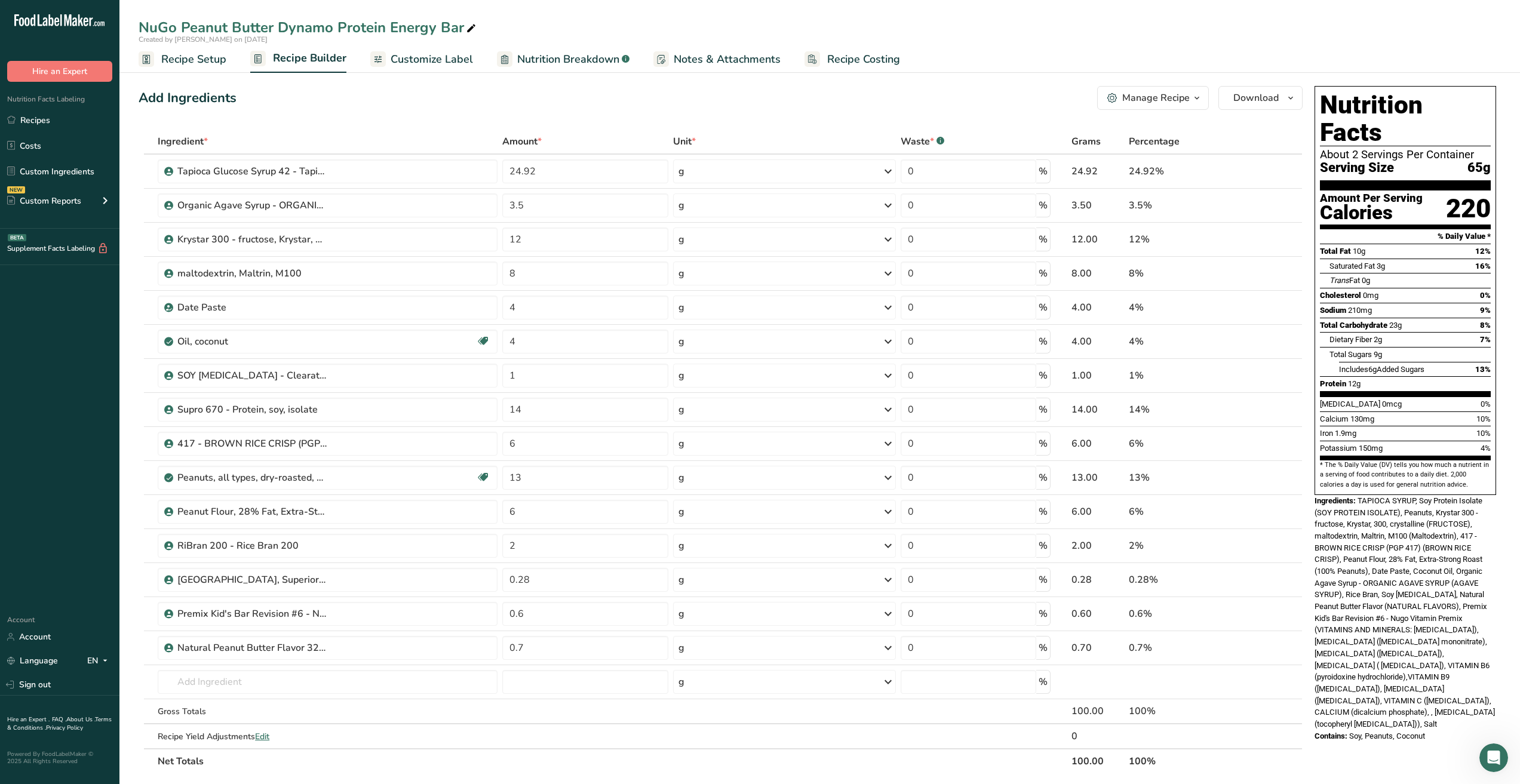
click at [578, 58] on span "Nutrition Breakdown" at bounding box center [568, 59] width 102 height 16
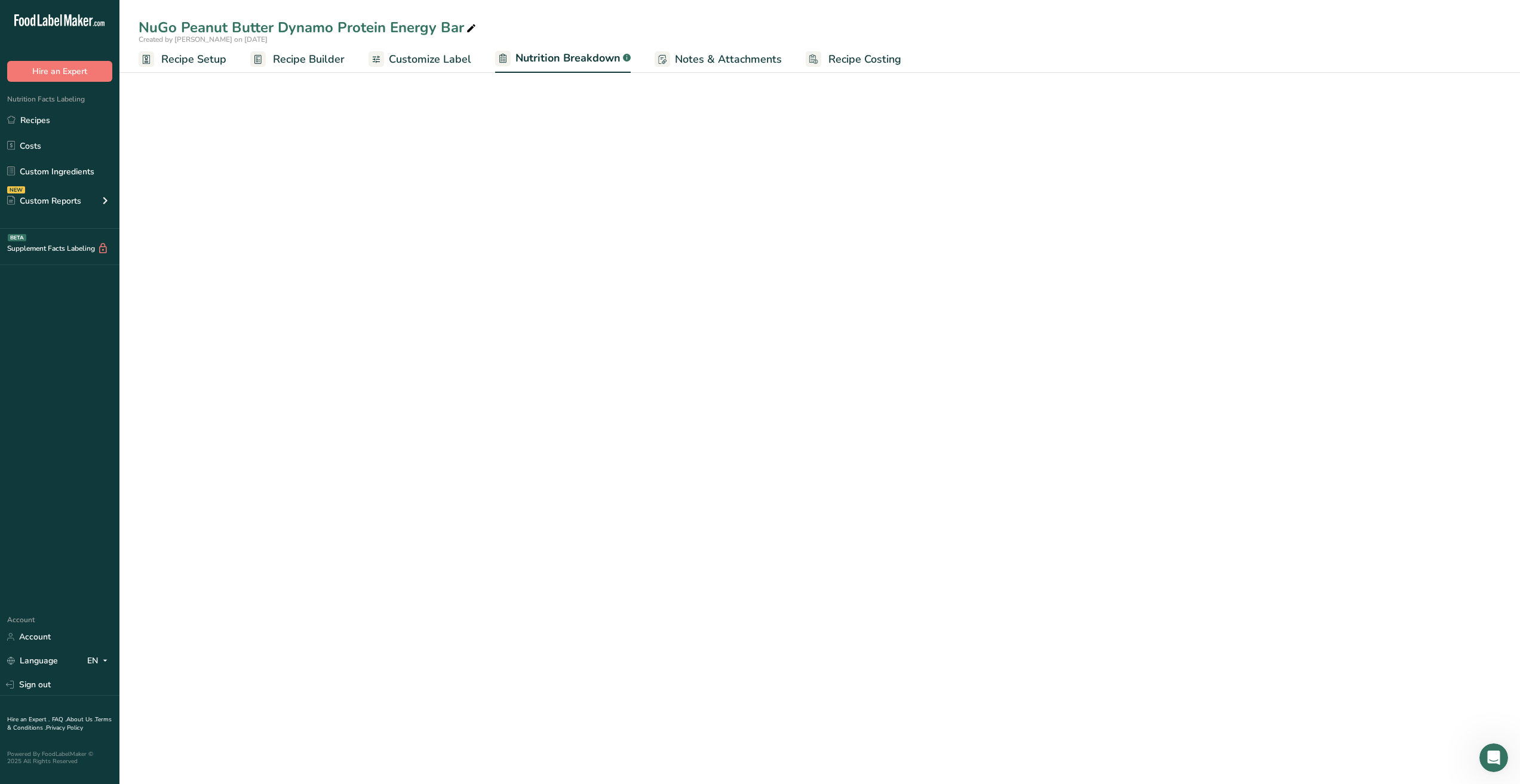
select select "Calories"
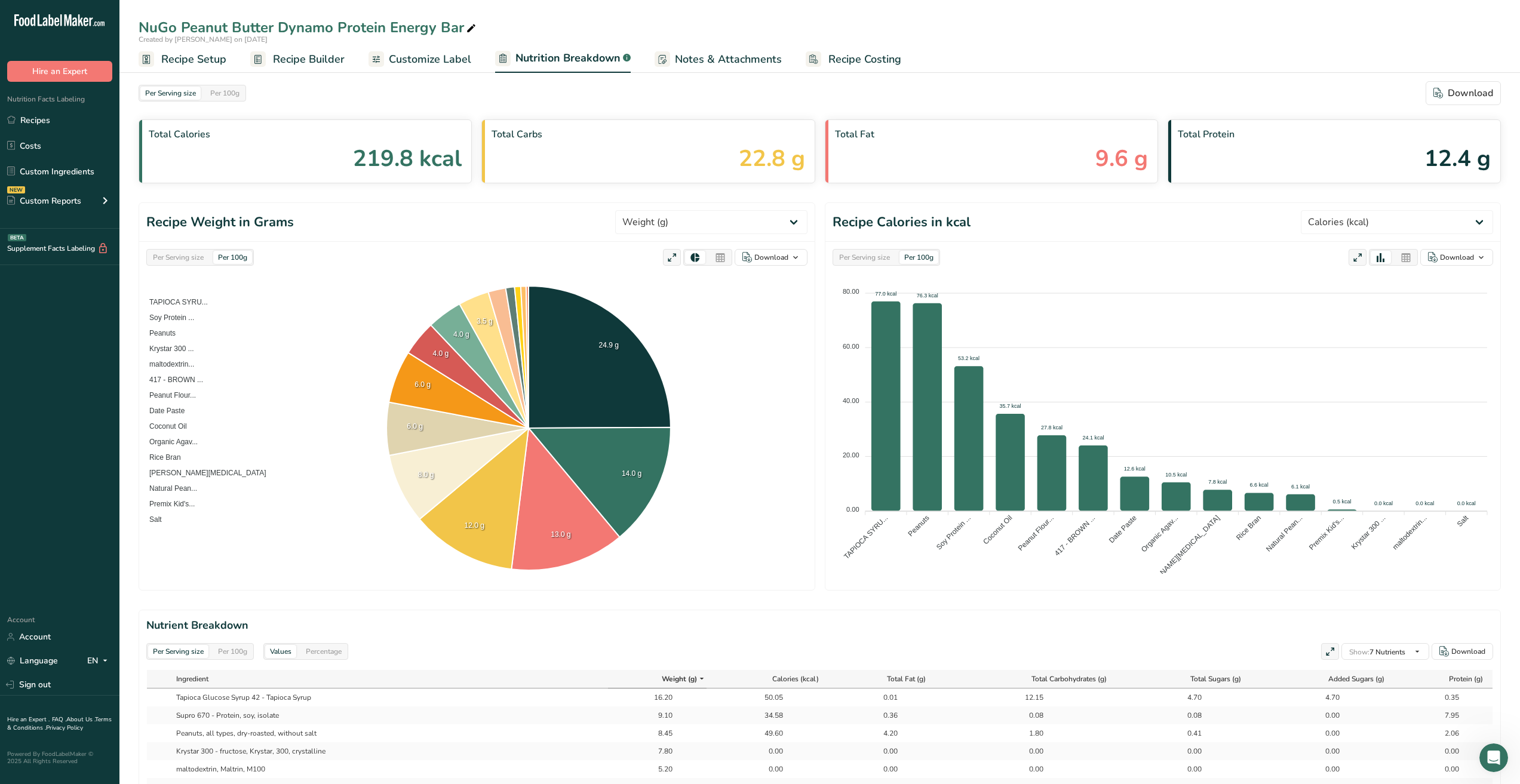
click at [308, 61] on span "Recipe Builder" at bounding box center [309, 59] width 72 height 16
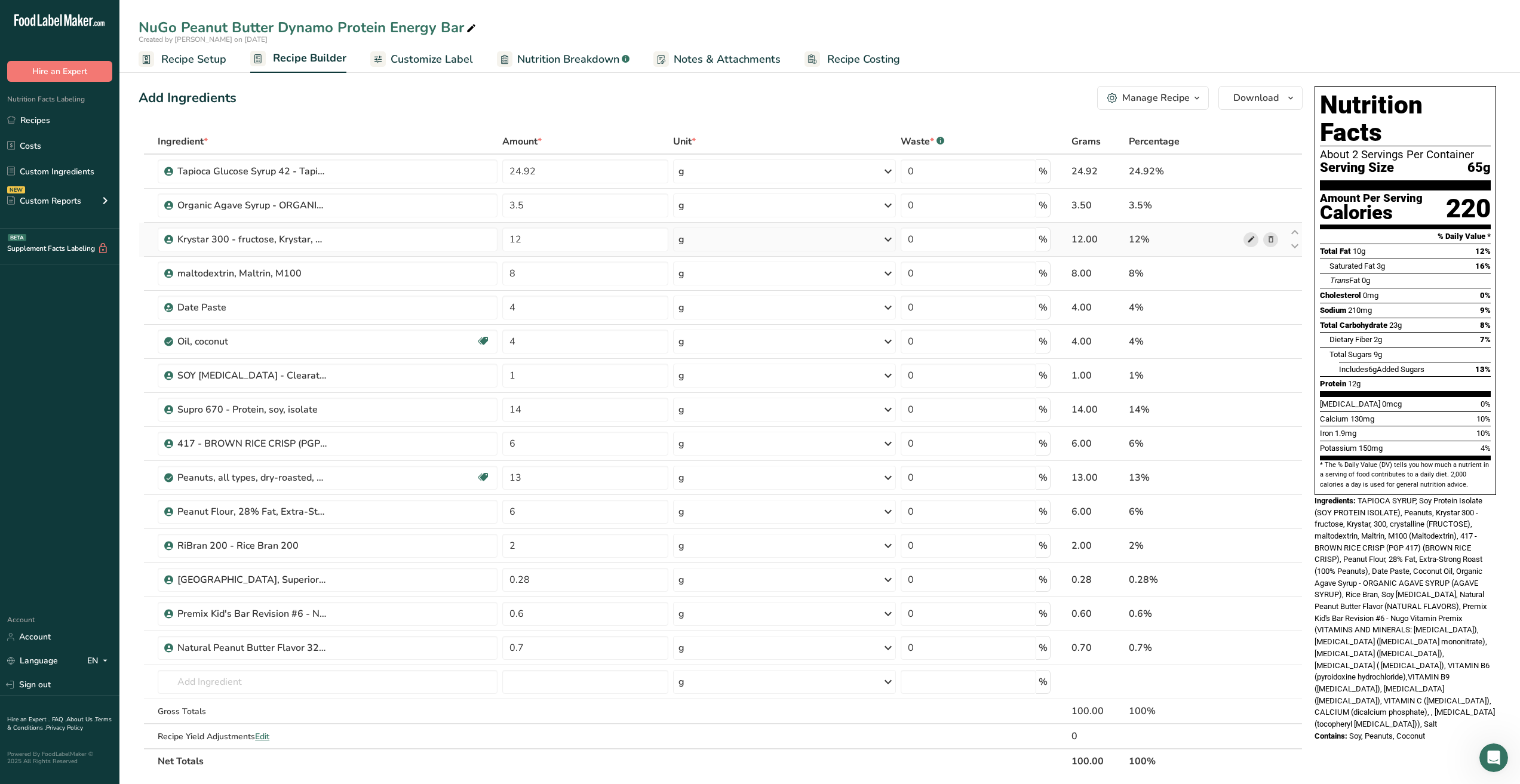
click at [1248, 241] on icon at bounding box center [1251, 240] width 9 height 13
click at [549, 57] on span "Nutrition Breakdown" at bounding box center [568, 59] width 102 height 16
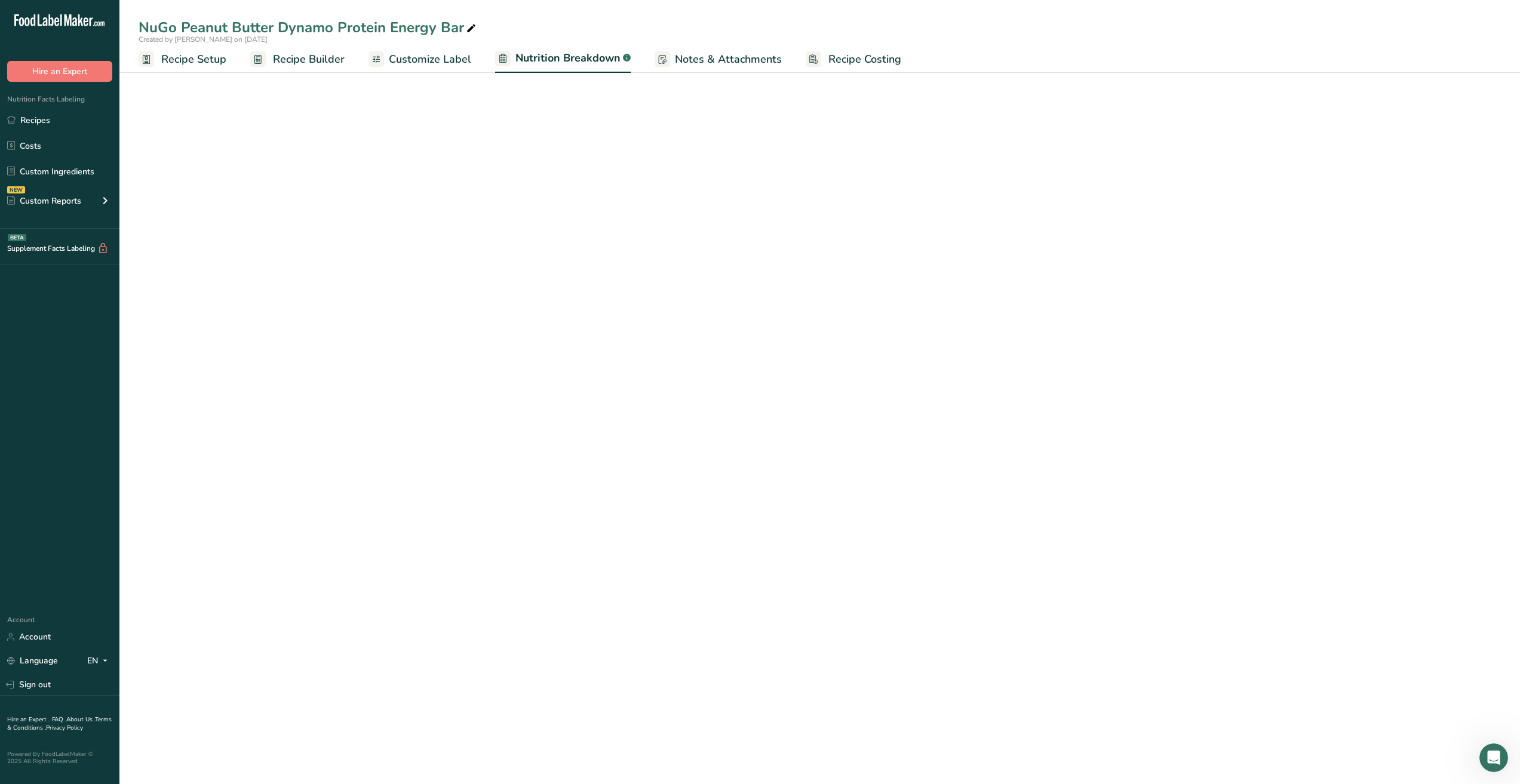
select select "Calories"
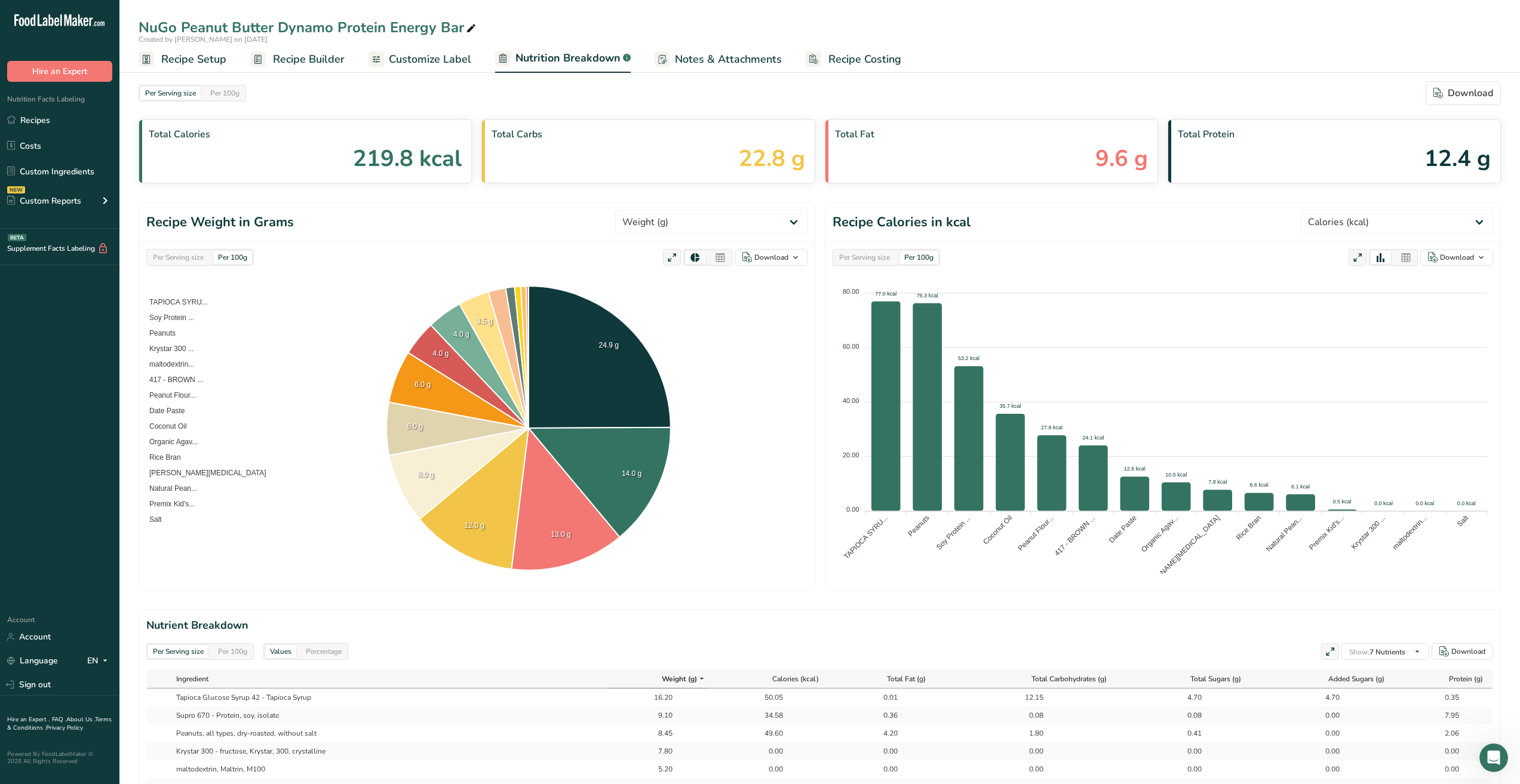
click at [305, 62] on span "Recipe Builder" at bounding box center [309, 59] width 72 height 16
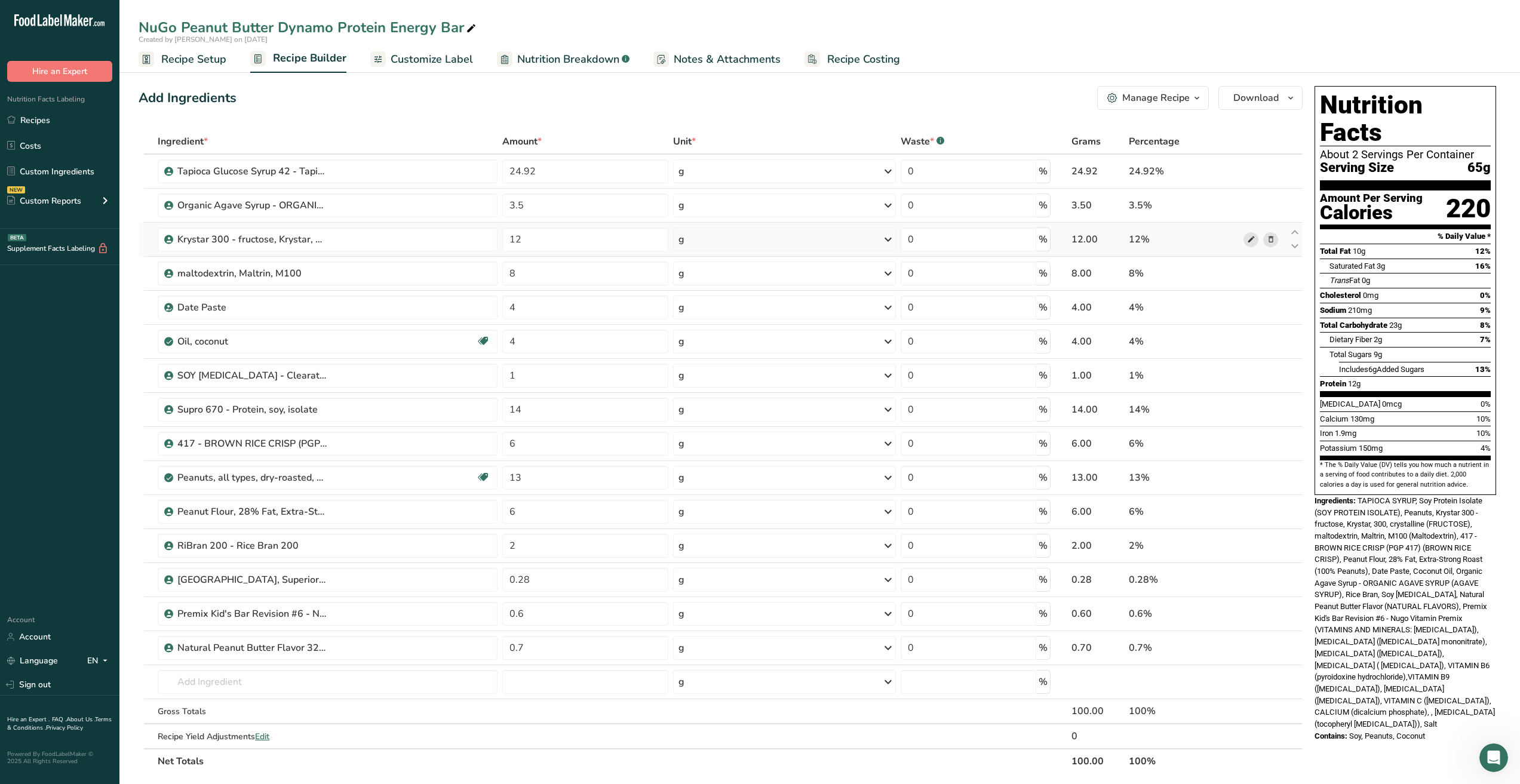
click at [1254, 237] on icon at bounding box center [1251, 240] width 9 height 13
click at [42, 119] on link "Recipes" at bounding box center [60, 120] width 119 height 23
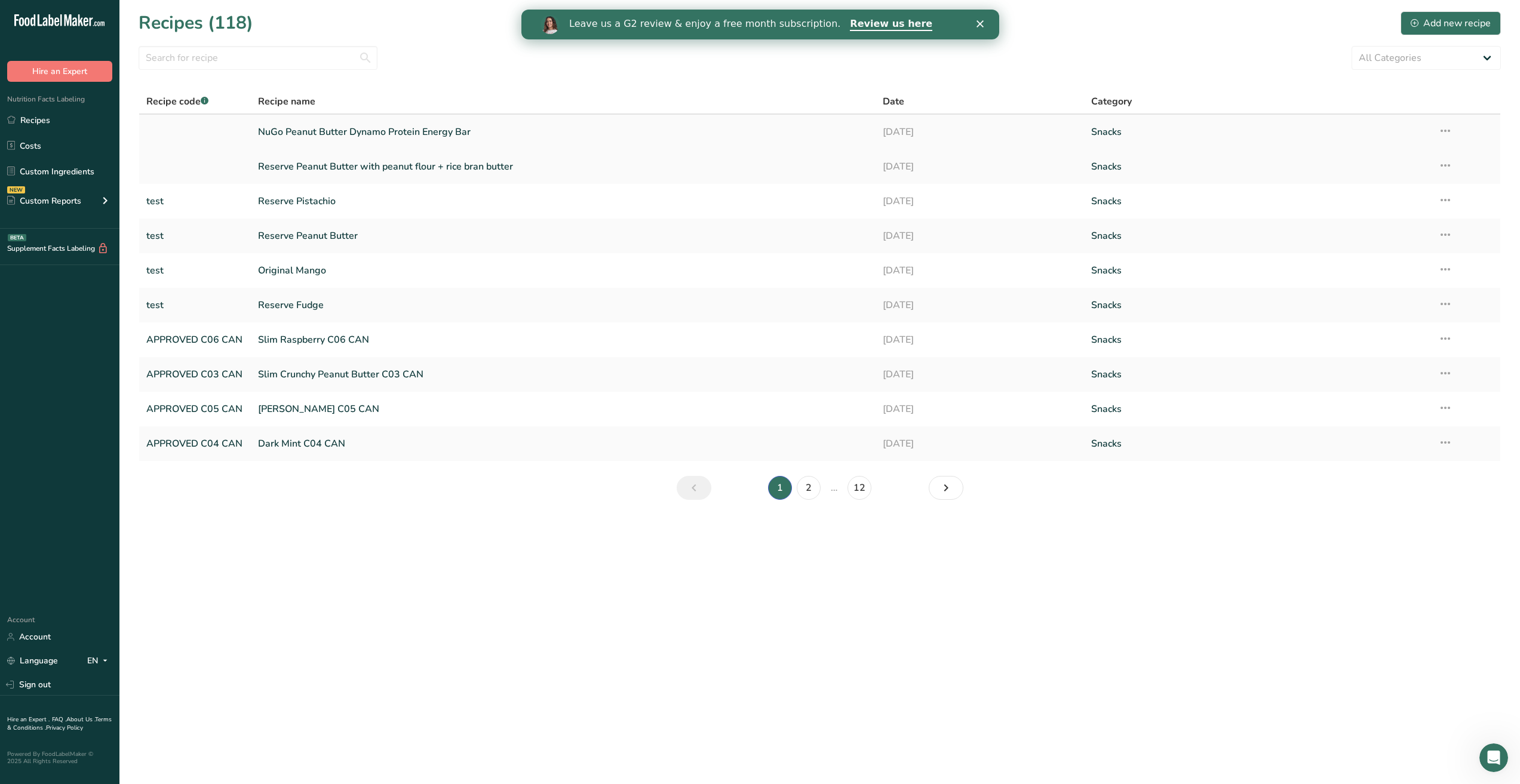
click at [377, 131] on link "NuGo Peanut Butter Dynamo Protein Energy Bar" at bounding box center [563, 131] width 610 height 25
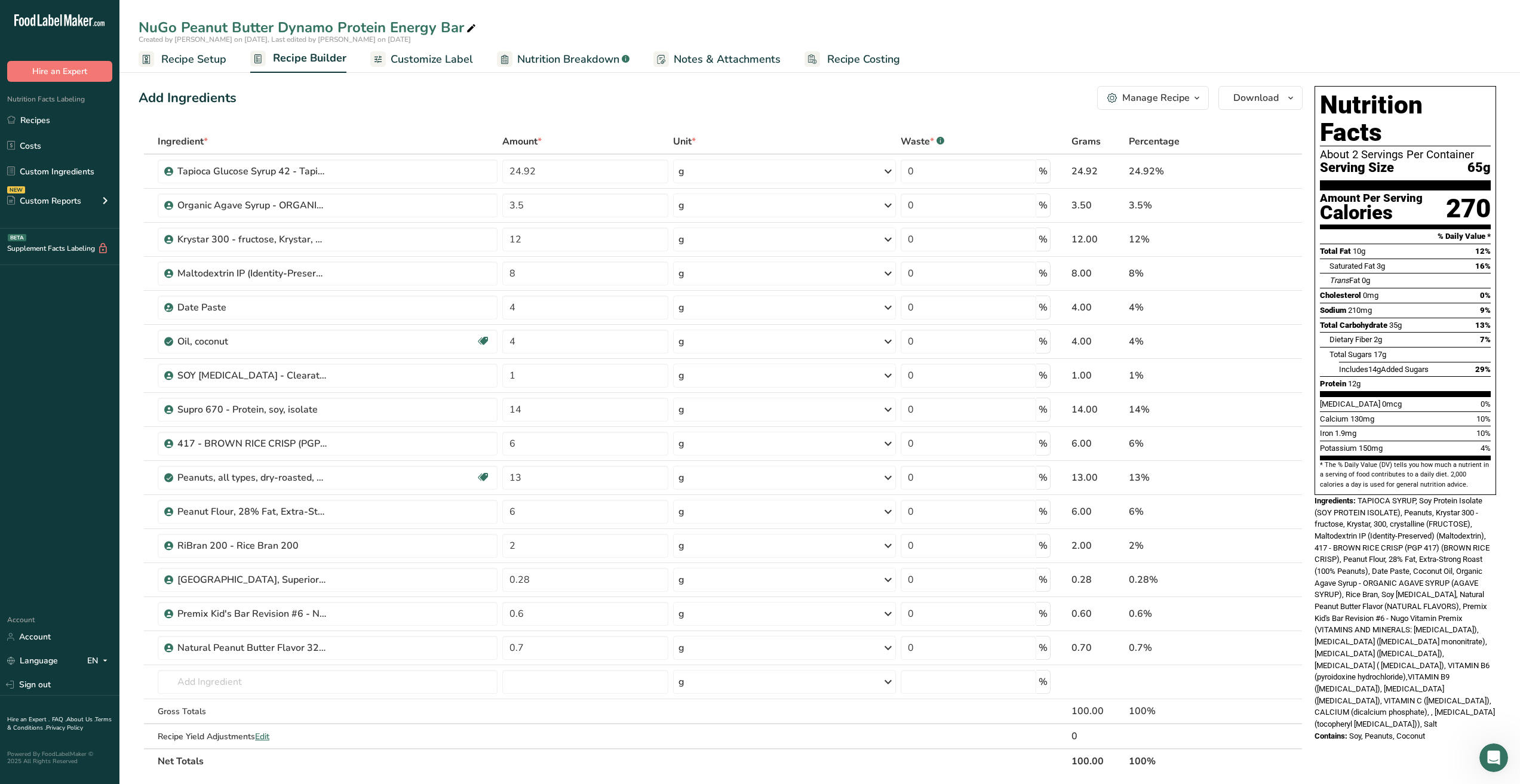
click at [589, 61] on span "Nutrition Breakdown" at bounding box center [568, 59] width 102 height 16
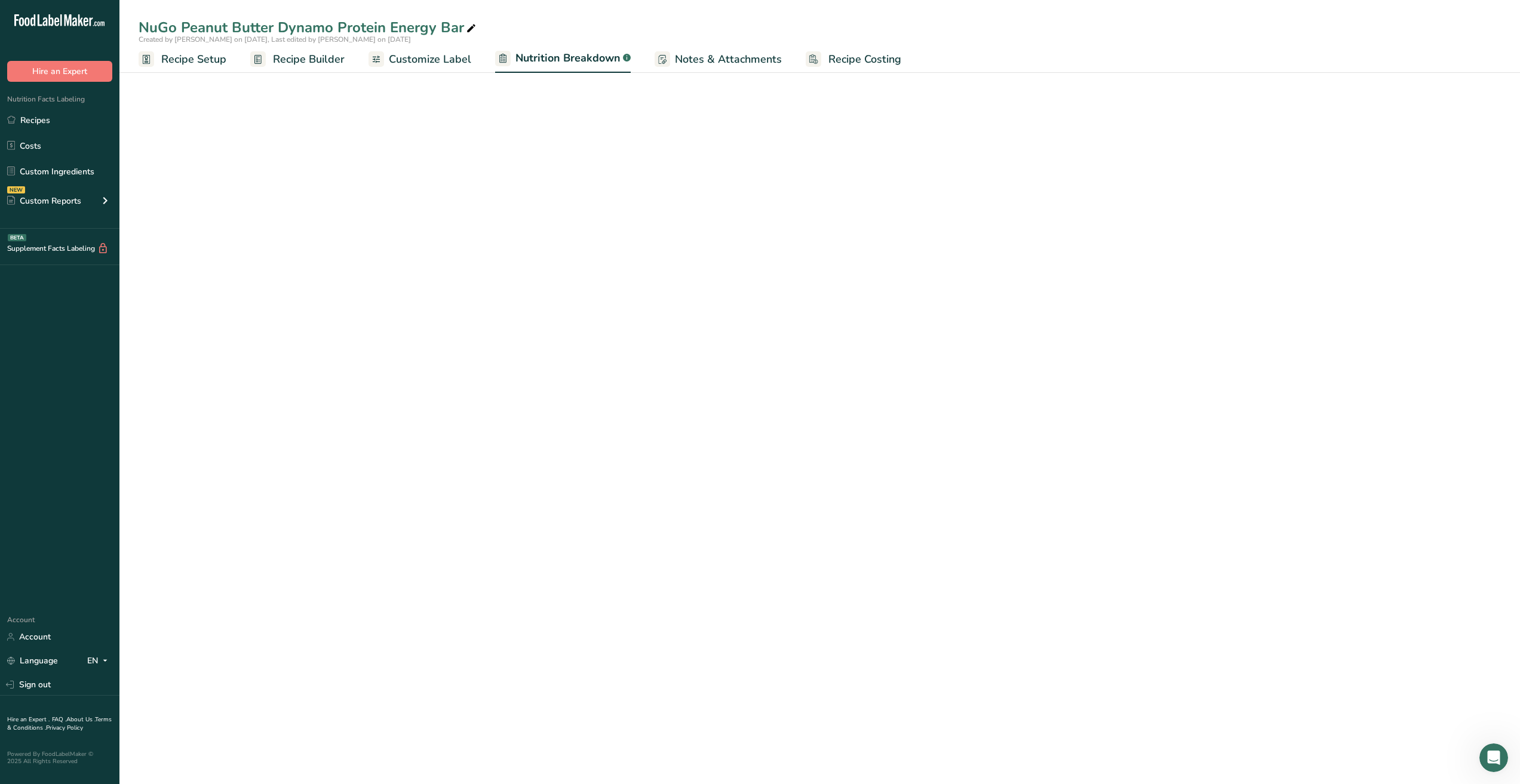
select select "Calories"
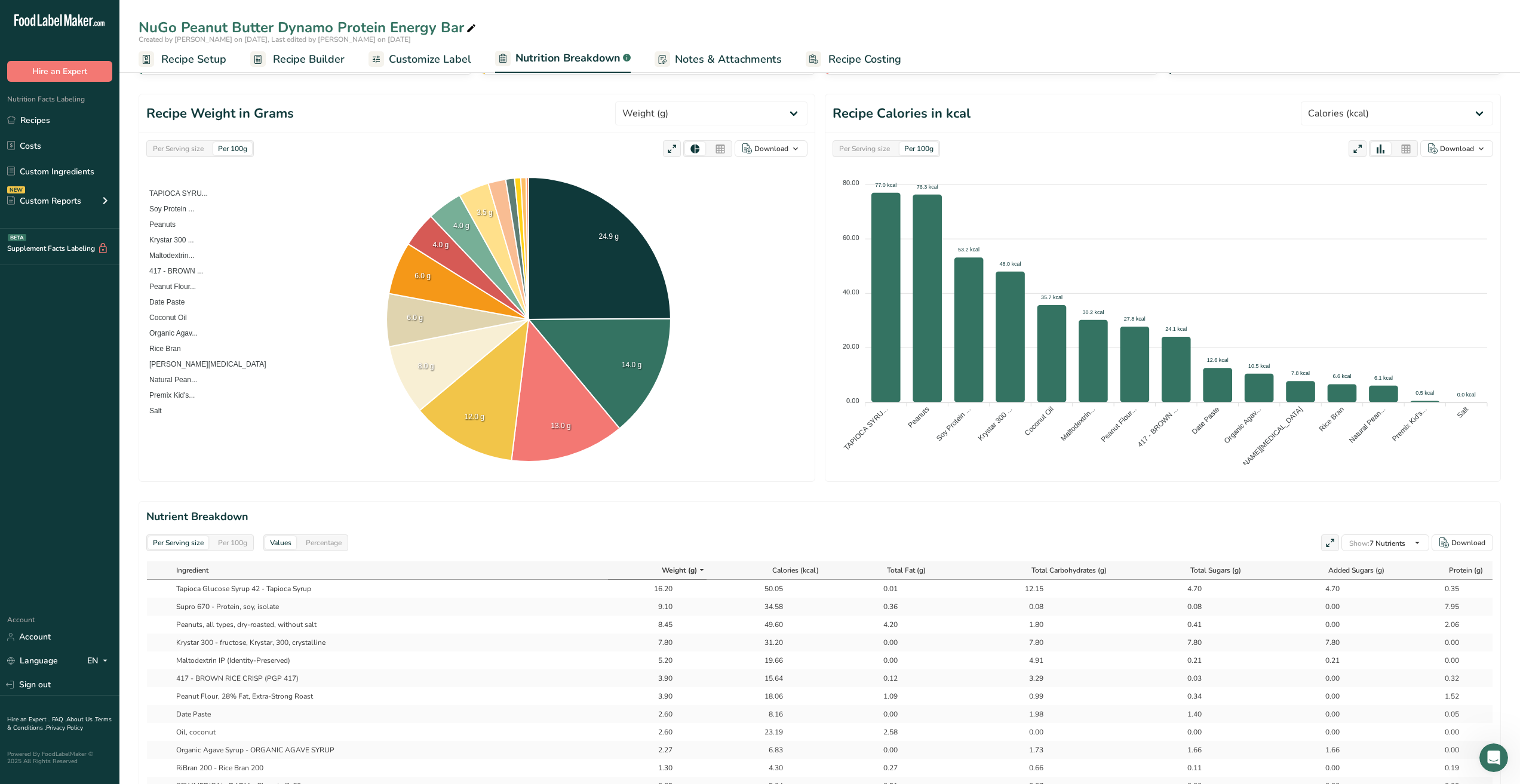
scroll to position [358, 0]
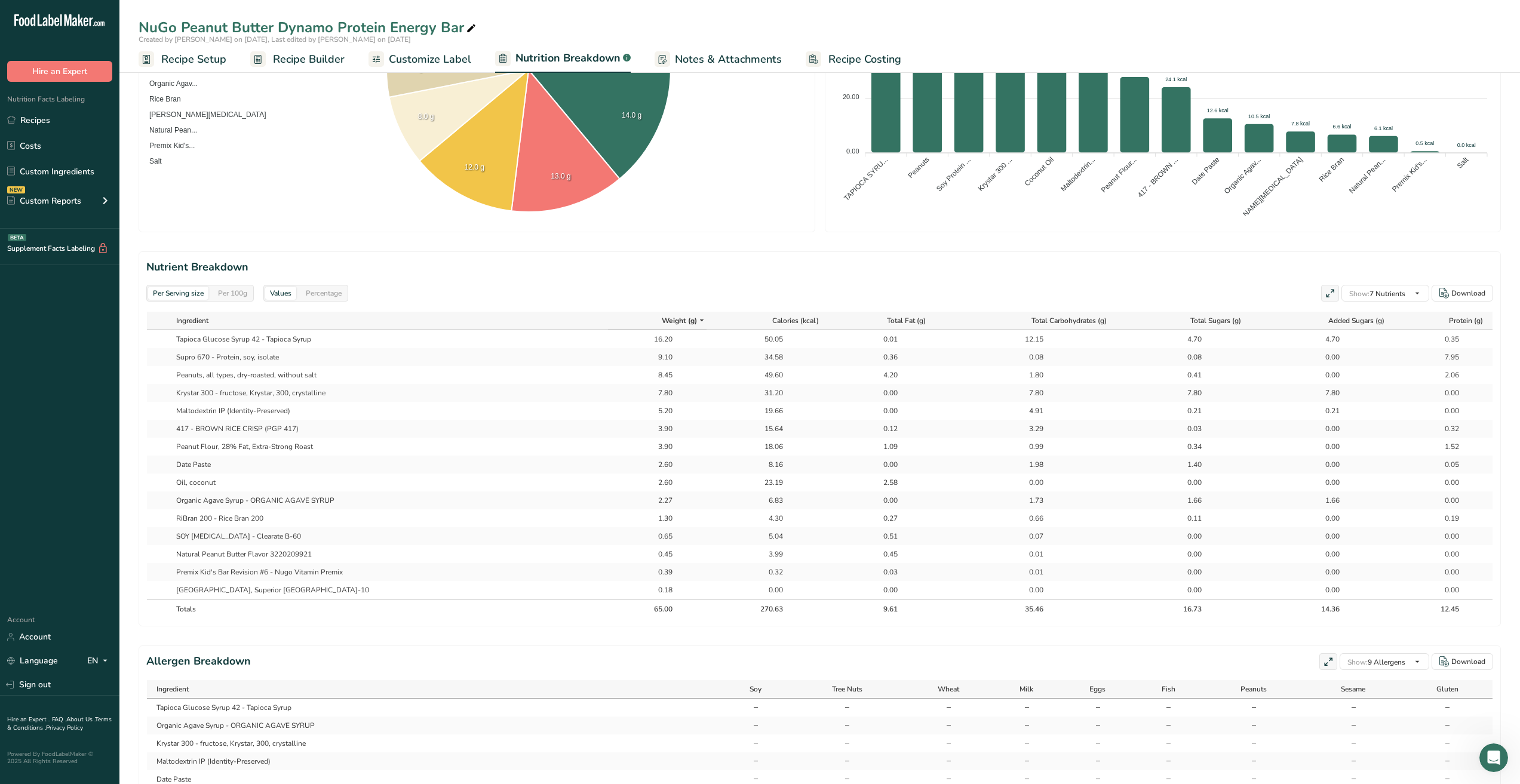
drag, startPoint x: 869, startPoint y: 566, endPoint x: 618, endPoint y: 560, distance: 251.1
click at [618, 560] on tr "Natural Peanut Butter Flavor 3220209921 0.45 3.99 0.45 0.01 0.00 0.00 0.00" at bounding box center [820, 553] width 1345 height 18
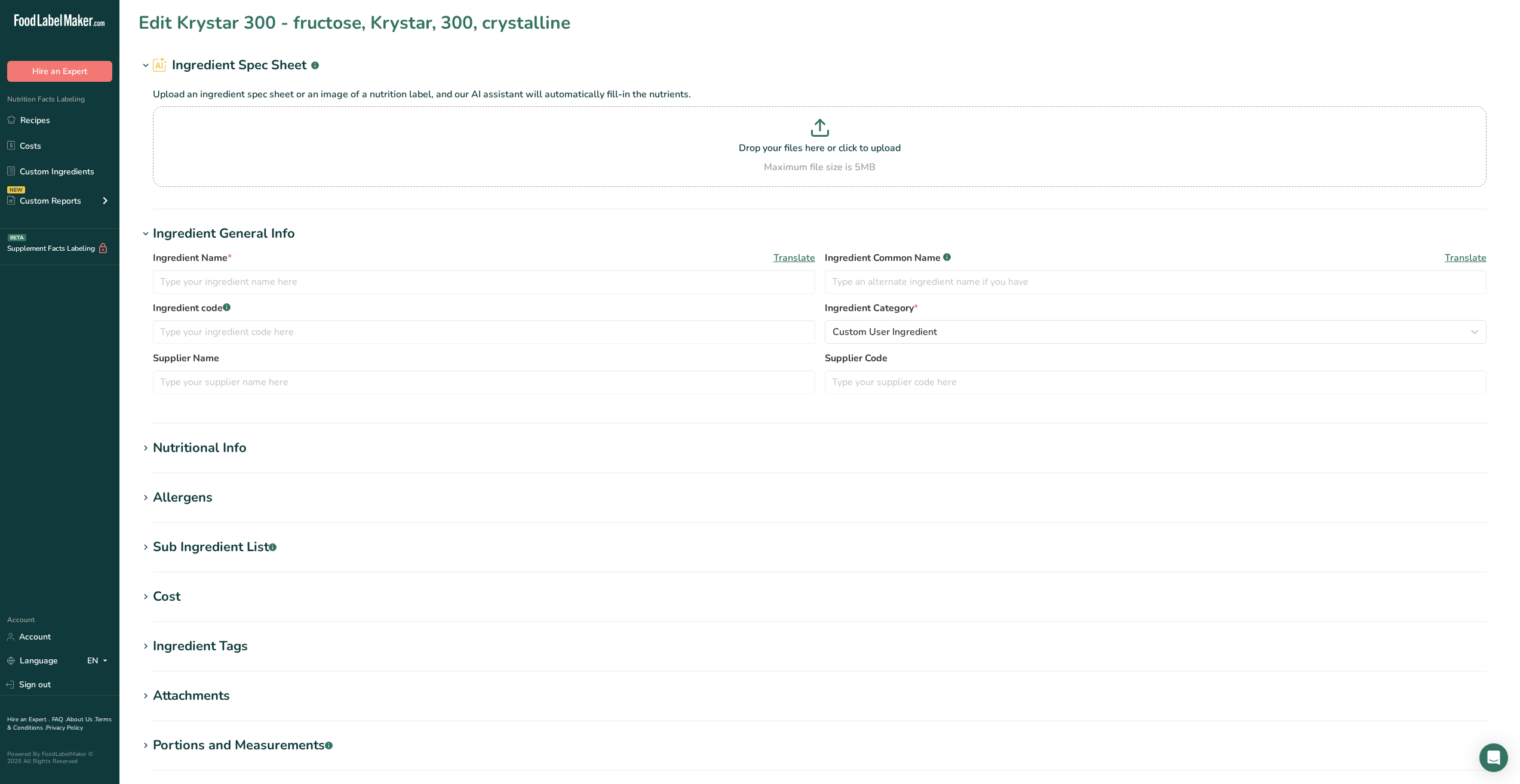
type input "Krystar 300 - fructose, Krystar, 300, crystalline"
type input "80000000"
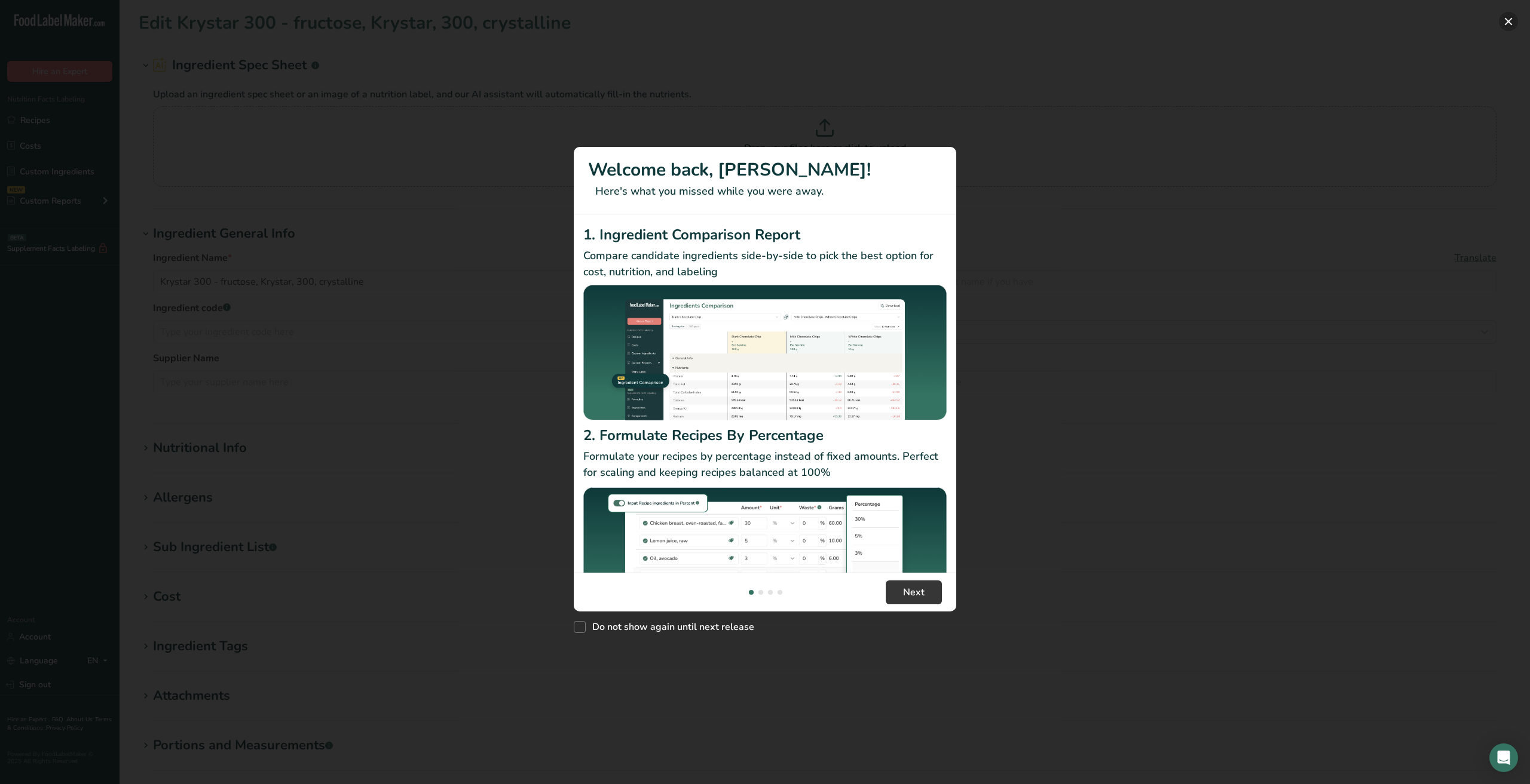
click at [1507, 19] on button "New Features" at bounding box center [1508, 21] width 19 height 19
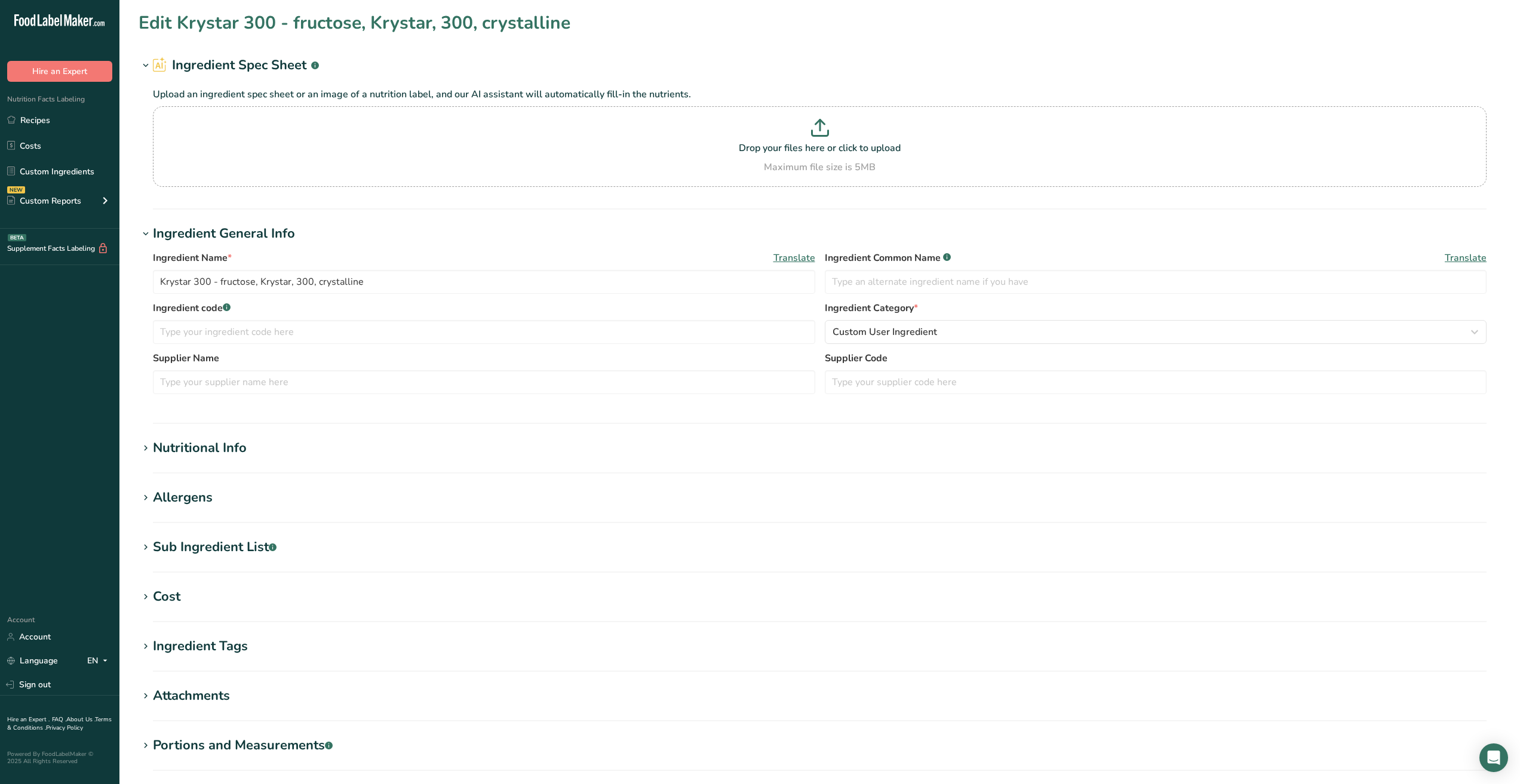
click at [145, 448] on icon at bounding box center [146, 448] width 11 height 16
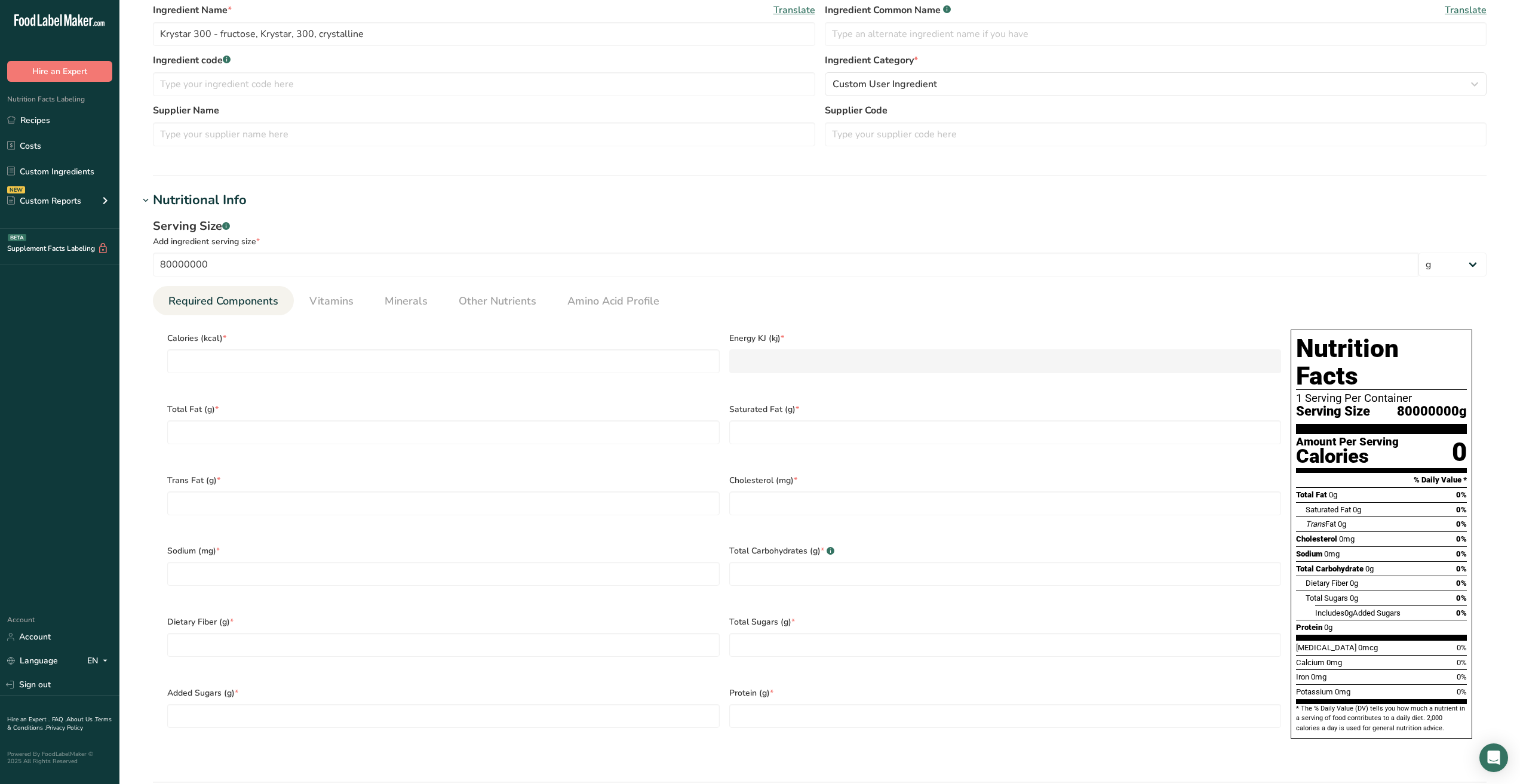
scroll to position [60, 0]
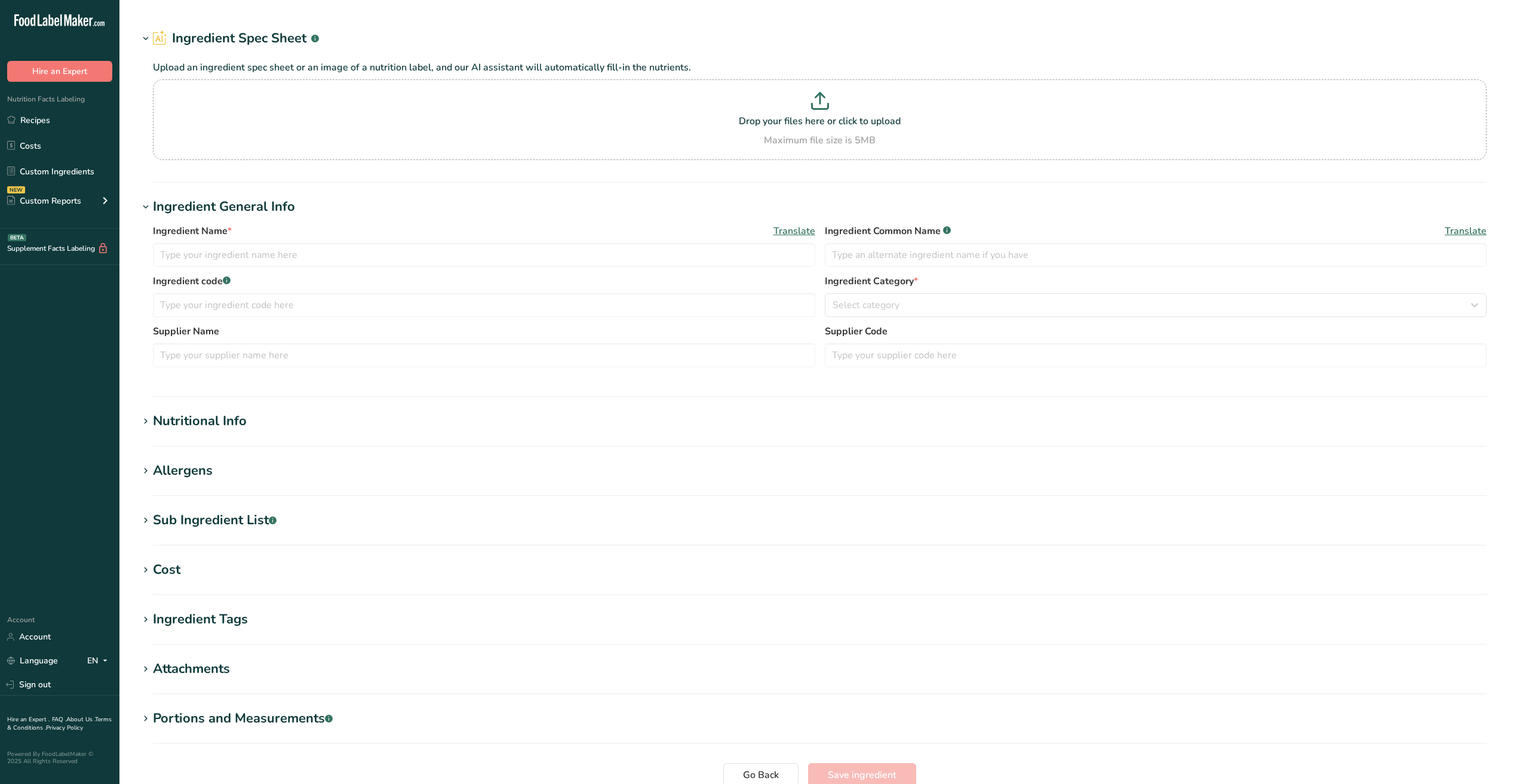
type input "Supro 670 - Protein, soy, isolate"
type input "Soy Protein Isolate"
type input "Solae/Gillco"
type input "Supro 670"
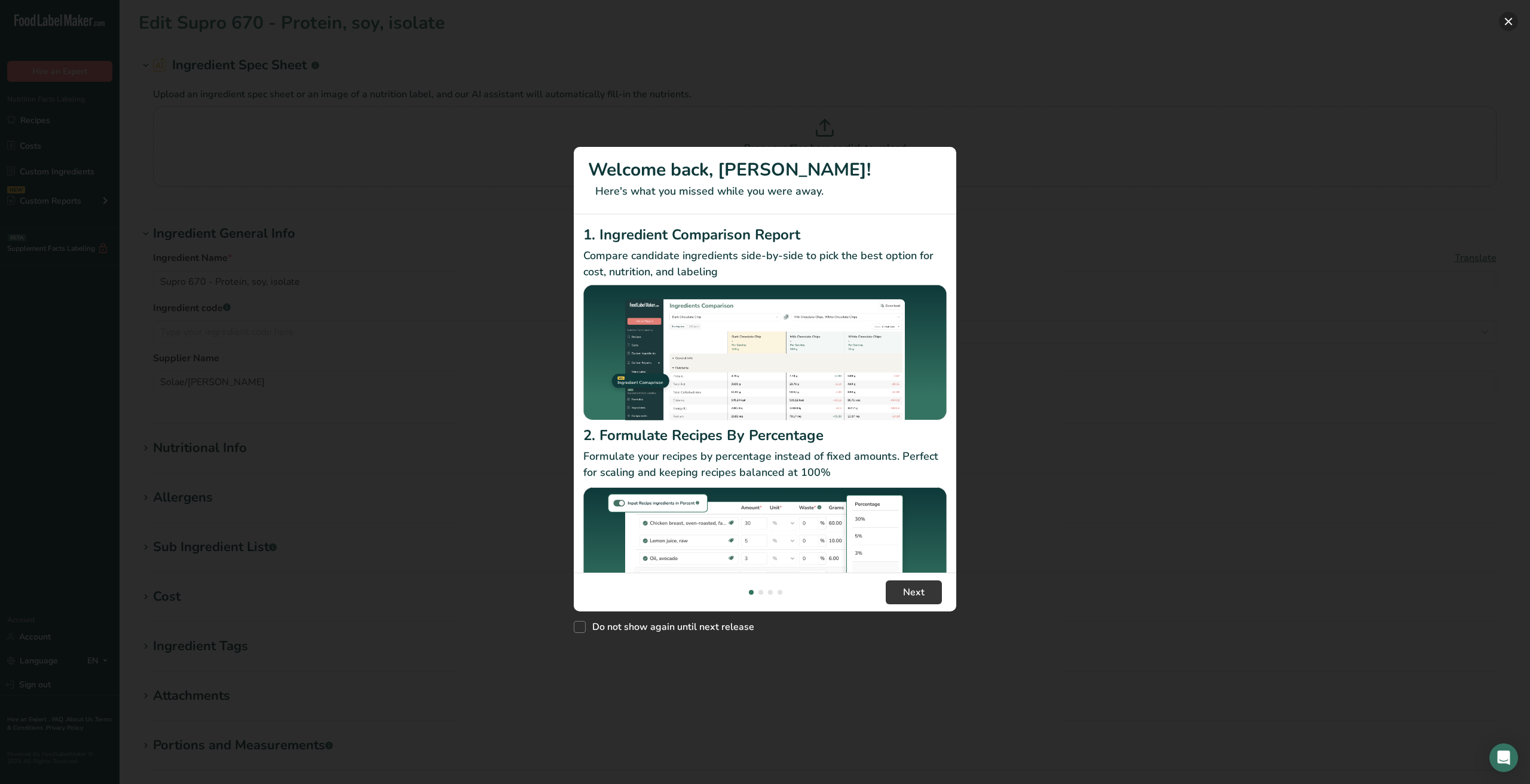
click at [1507, 27] on button "New Features" at bounding box center [1508, 21] width 19 height 19
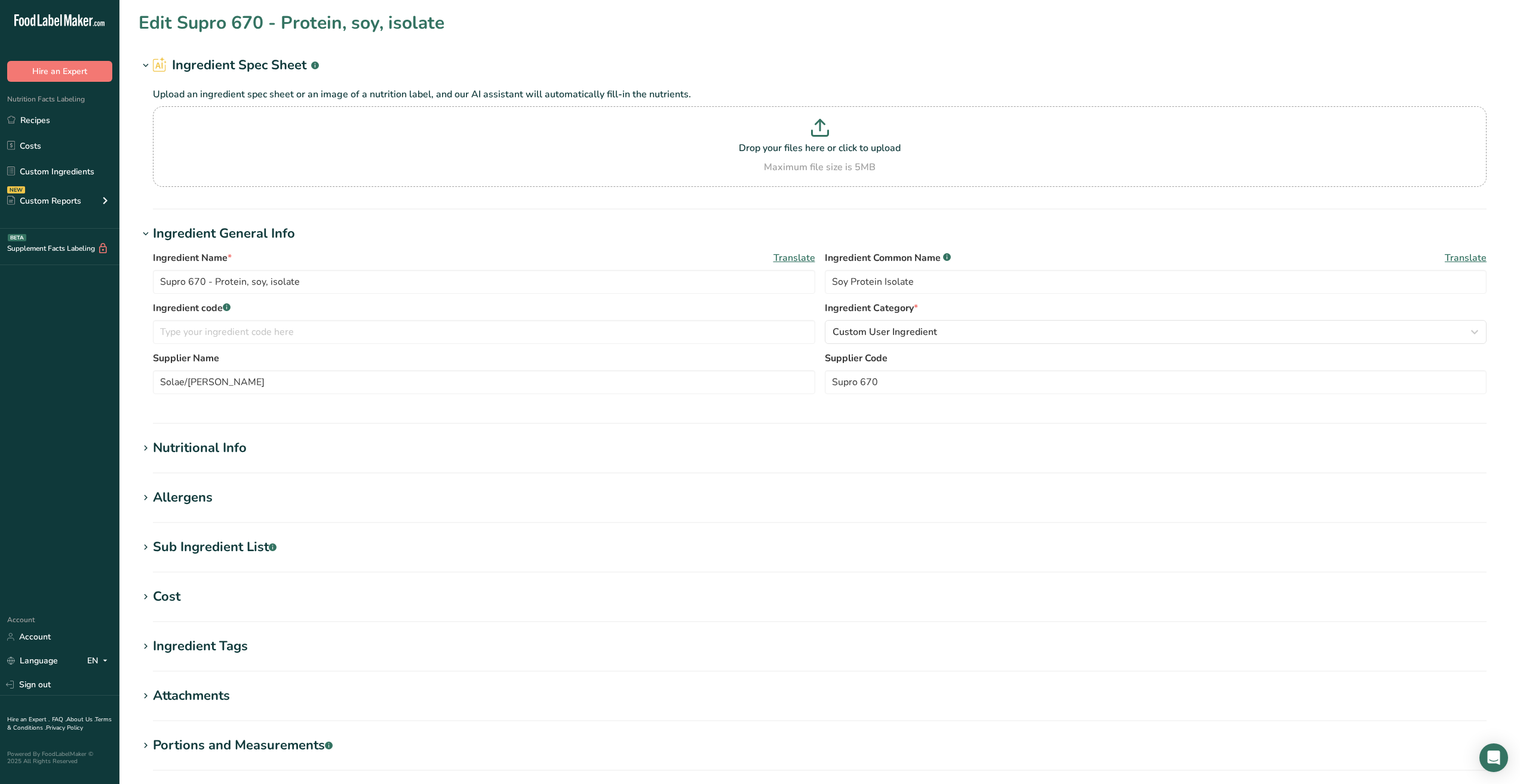
click at [144, 448] on icon at bounding box center [146, 448] width 11 height 16
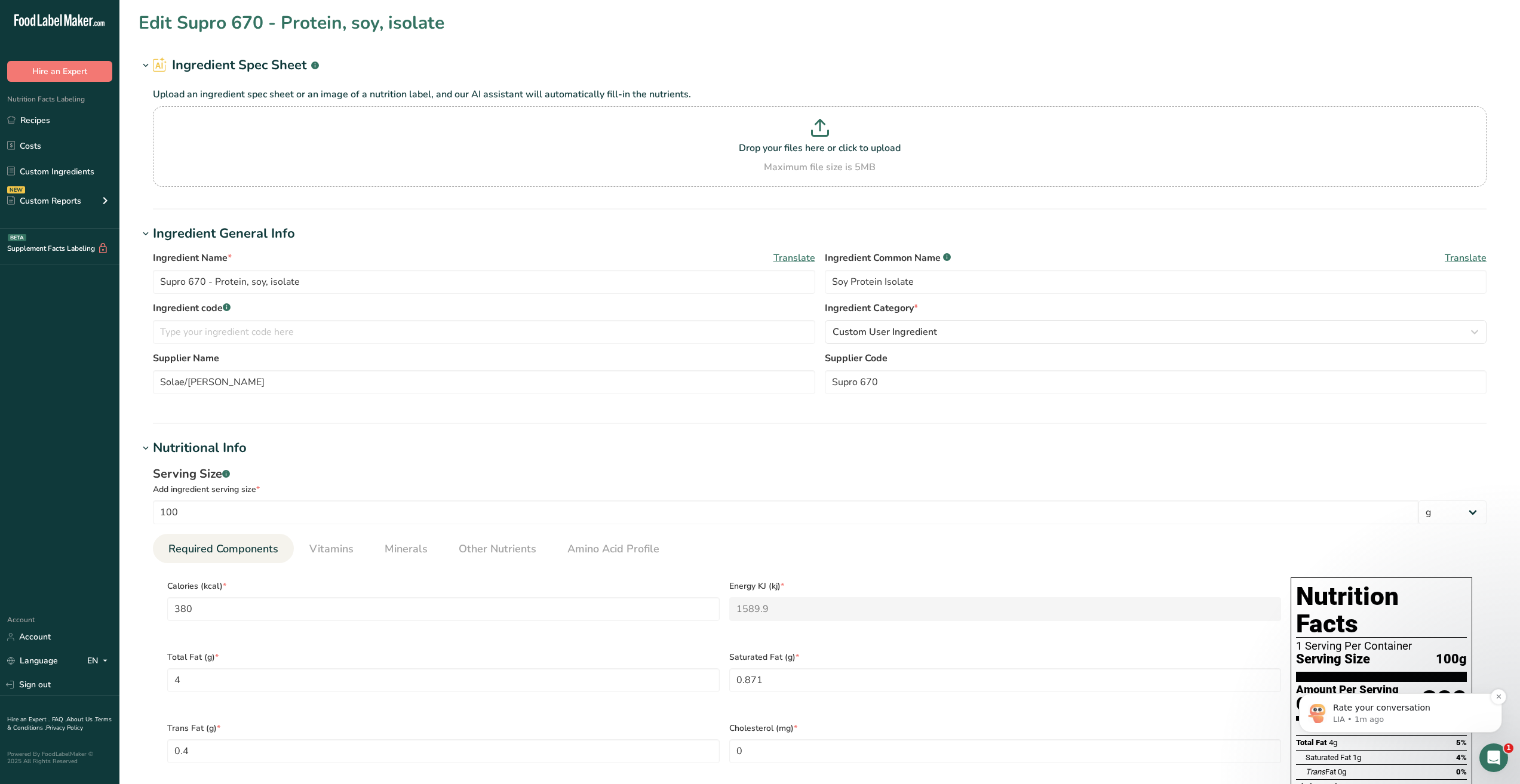
click at [1387, 715] on p "LIA • 1m ago" at bounding box center [1410, 720] width 154 height 11
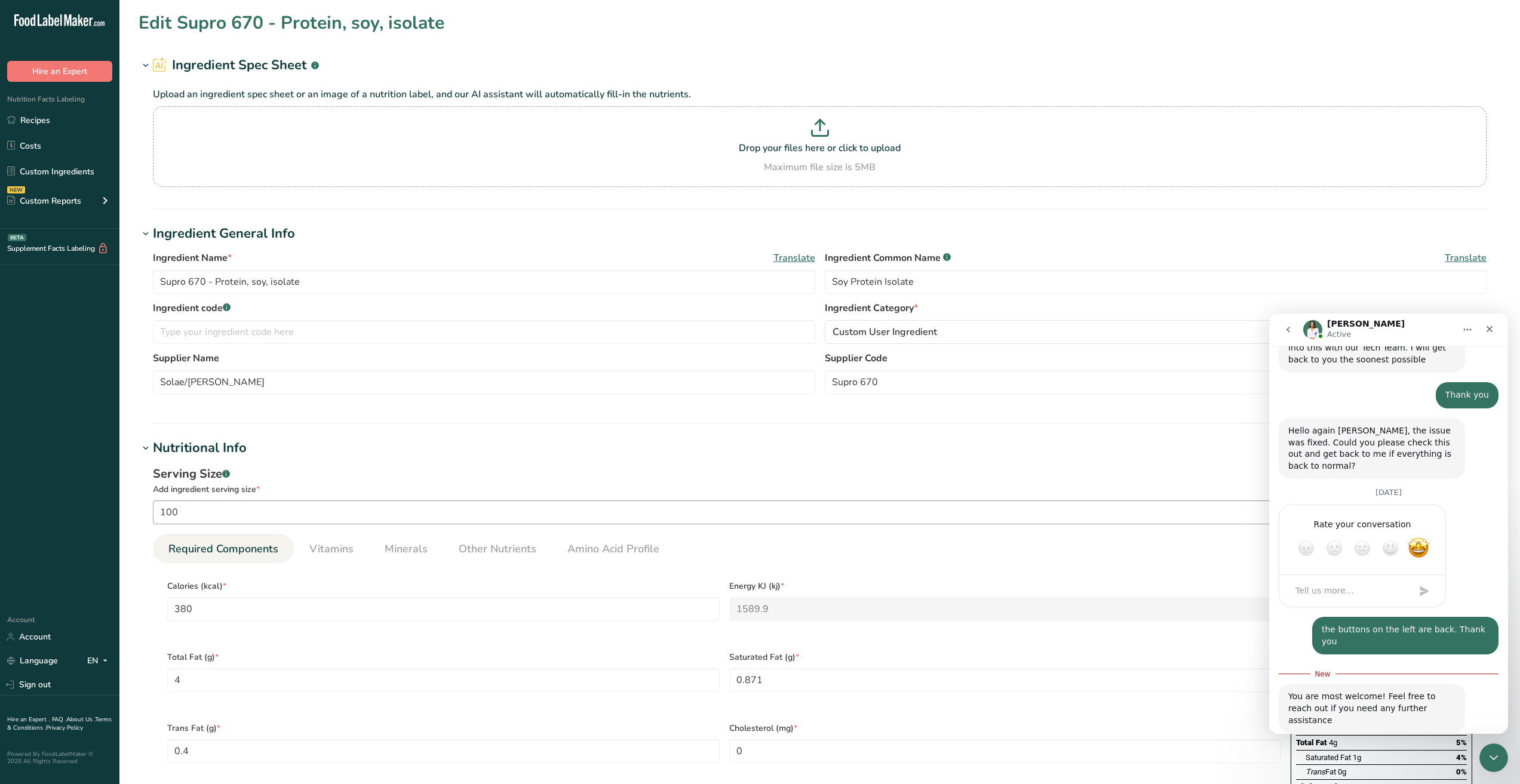
scroll to position [1556, 0]
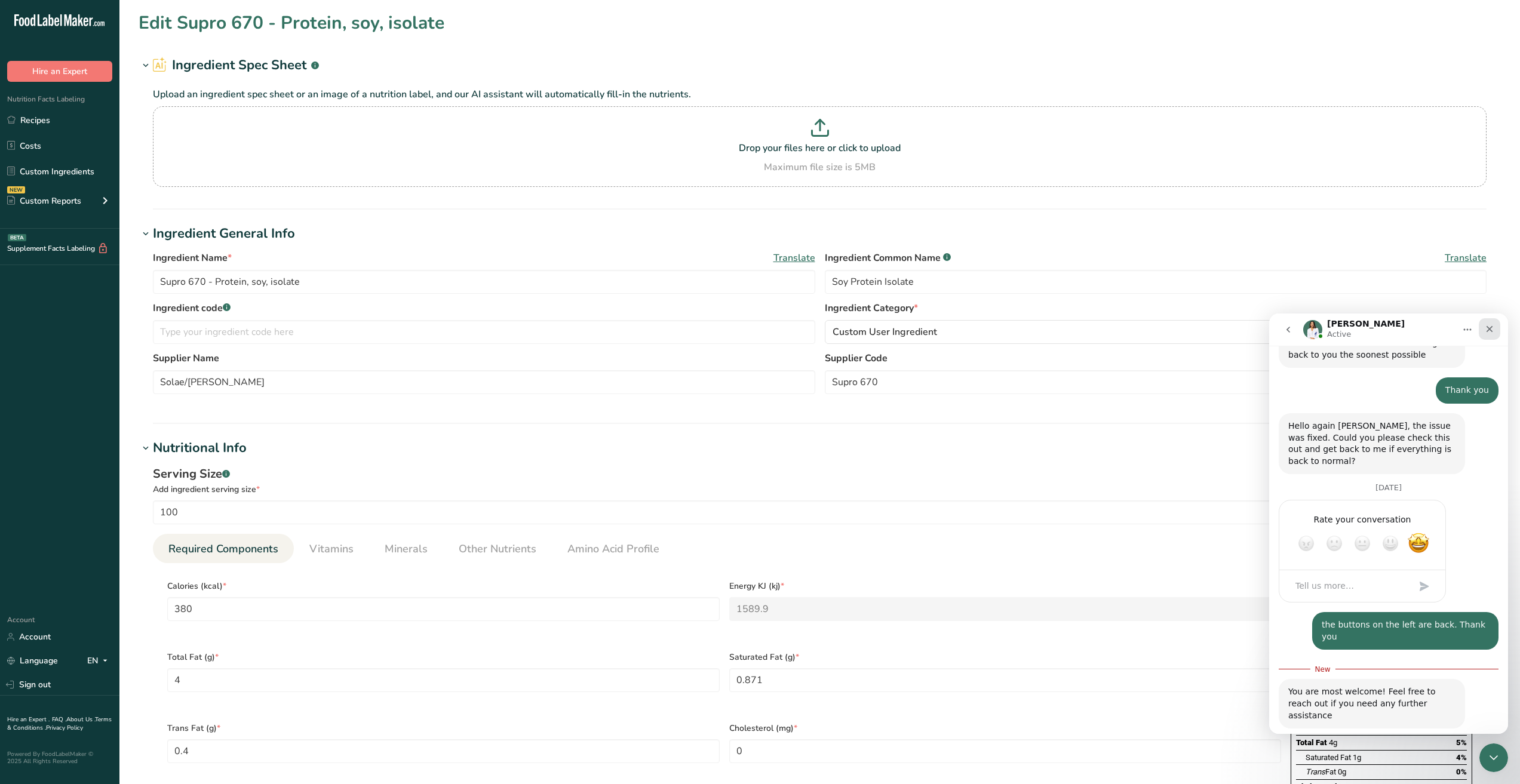
click at [1491, 329] on icon "Close" at bounding box center [1490, 329] width 10 height 10
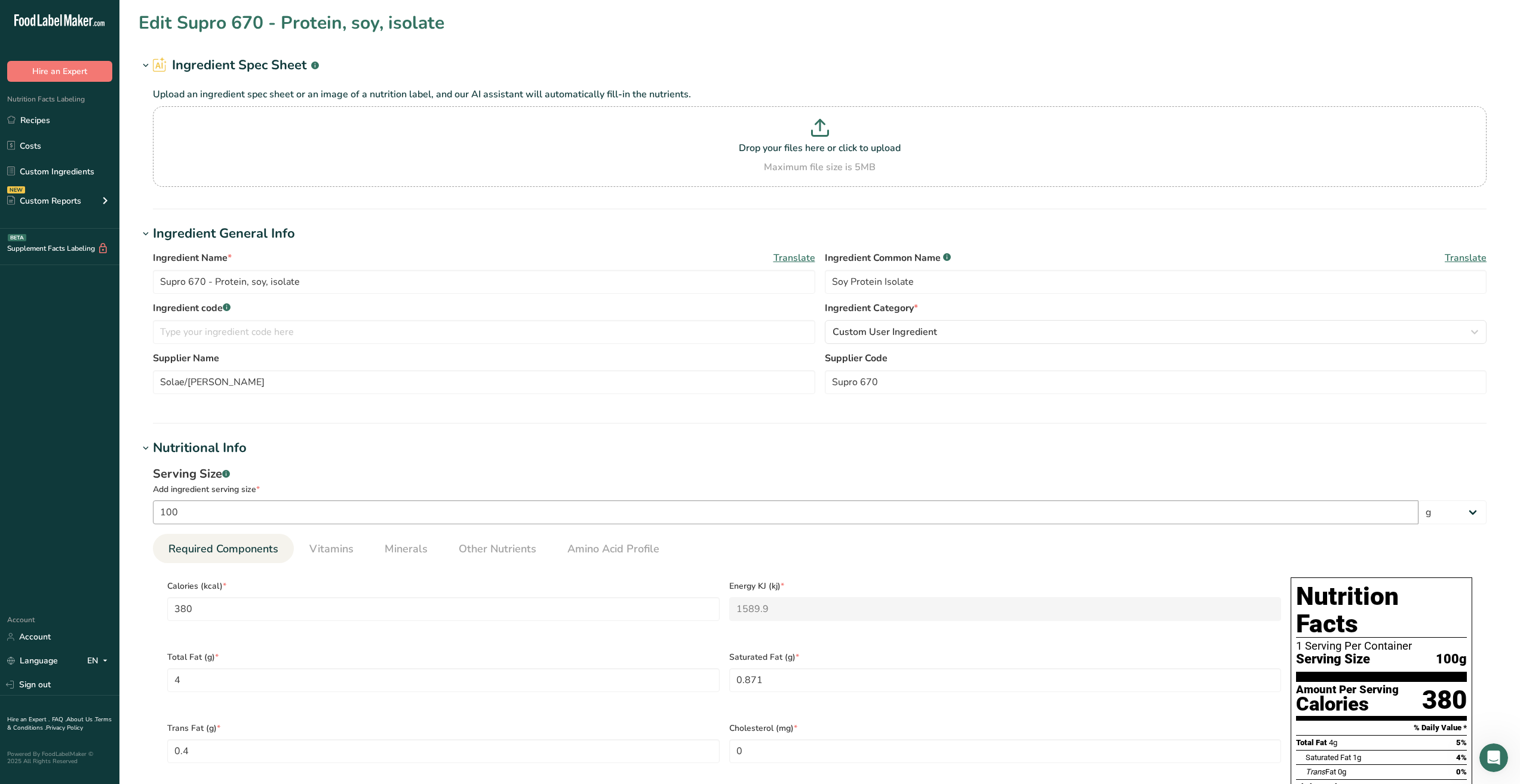
scroll to position [1536, 0]
click at [563, 466] on div "Serving Size .a-a{fill:#347362;}.b-a{fill:#fff;}" at bounding box center [819, 474] width 1334 height 18
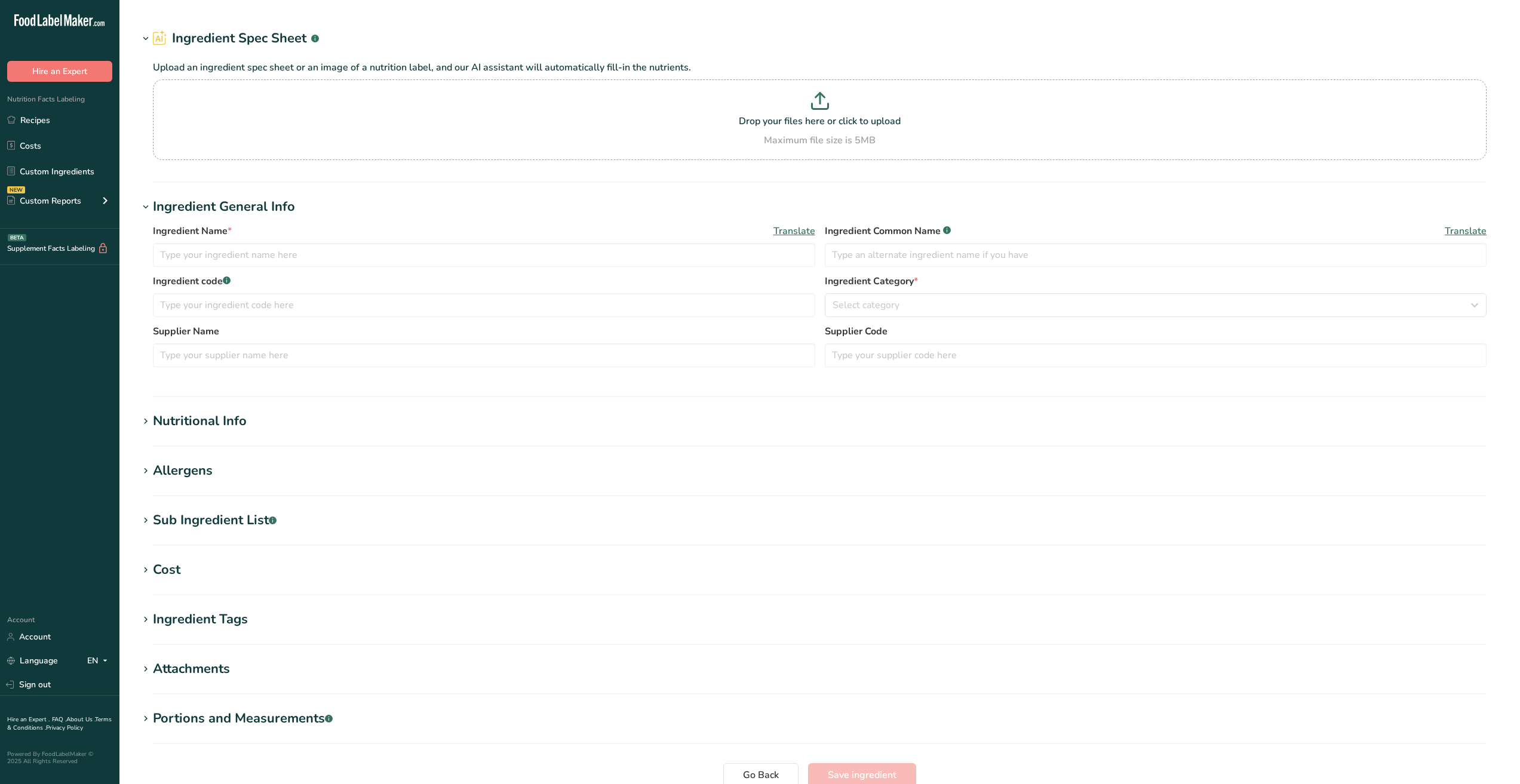
type input "Krystar 300 - fructose, Krystar, 300, crystalline"
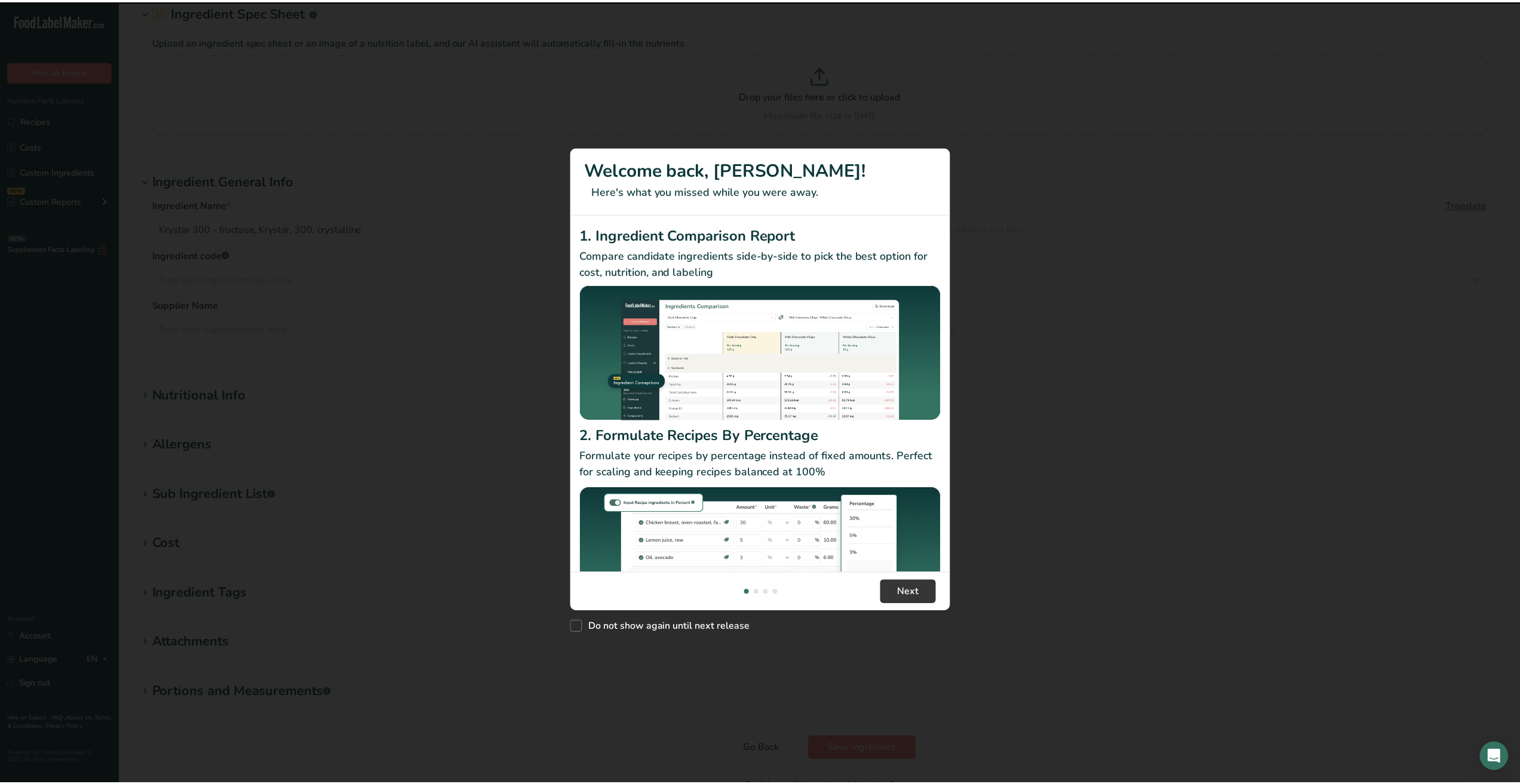
scroll to position [60, 0]
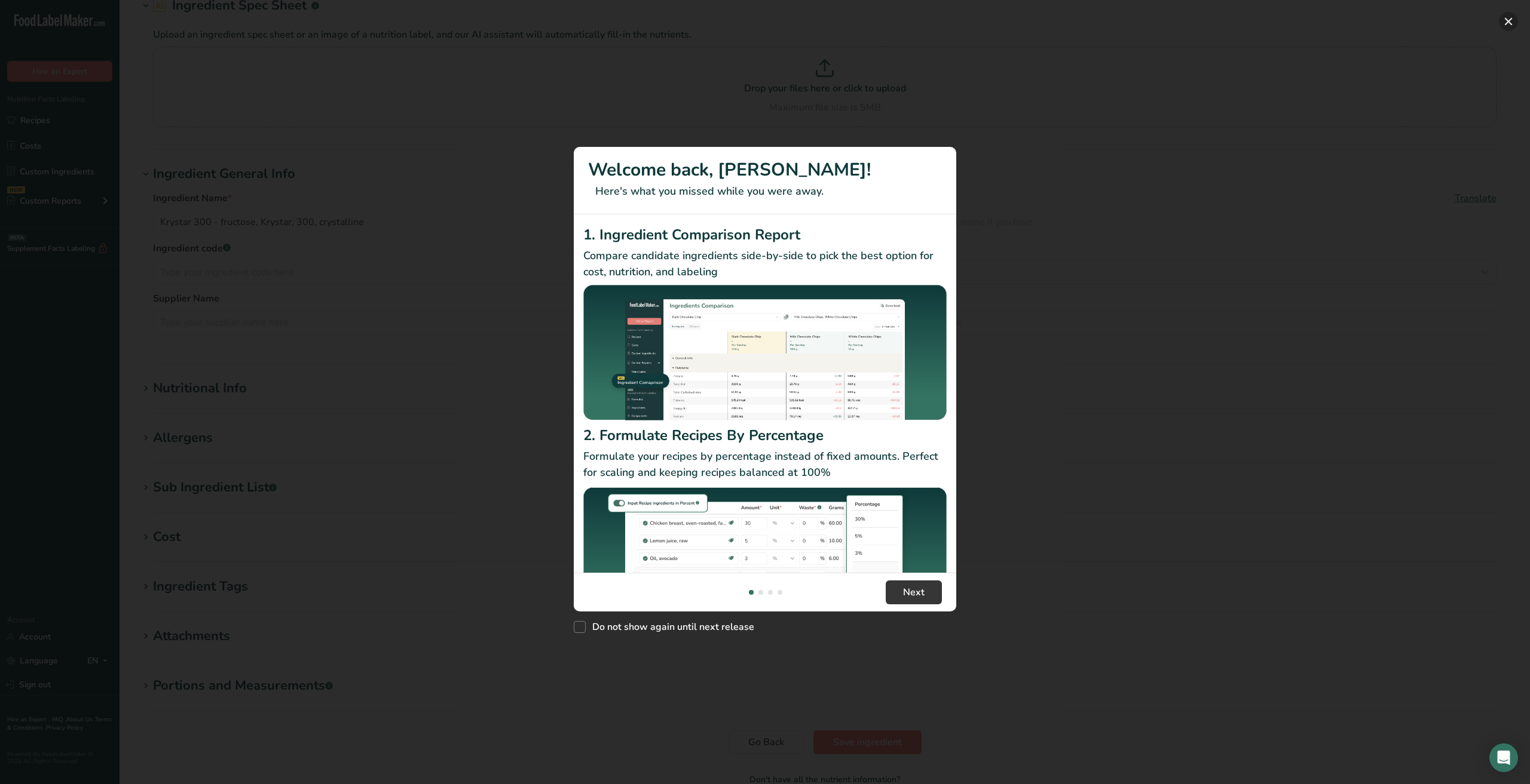
click at [1504, 21] on button "New Features" at bounding box center [1508, 21] width 19 height 19
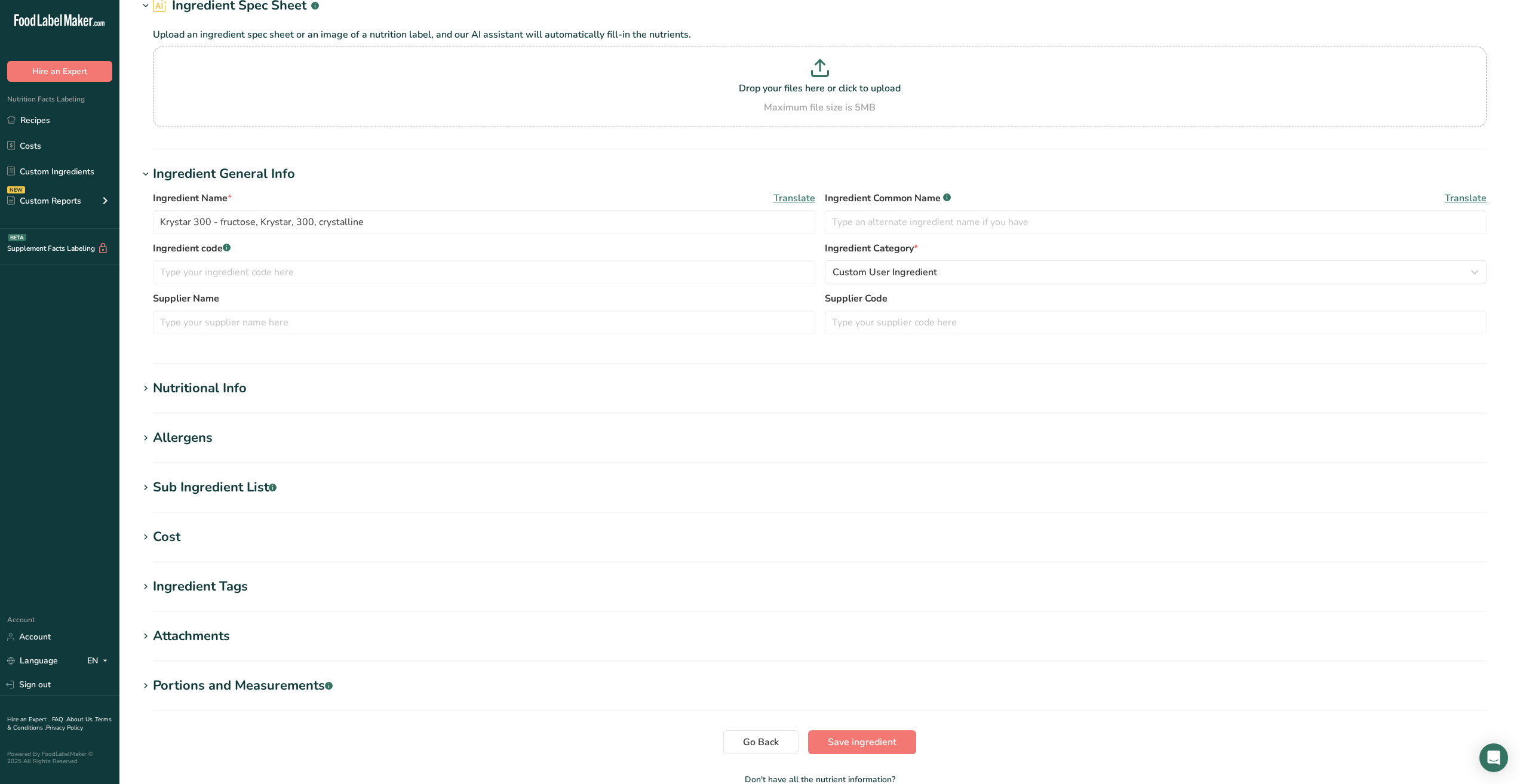
click at [147, 389] on icon at bounding box center [146, 388] width 11 height 16
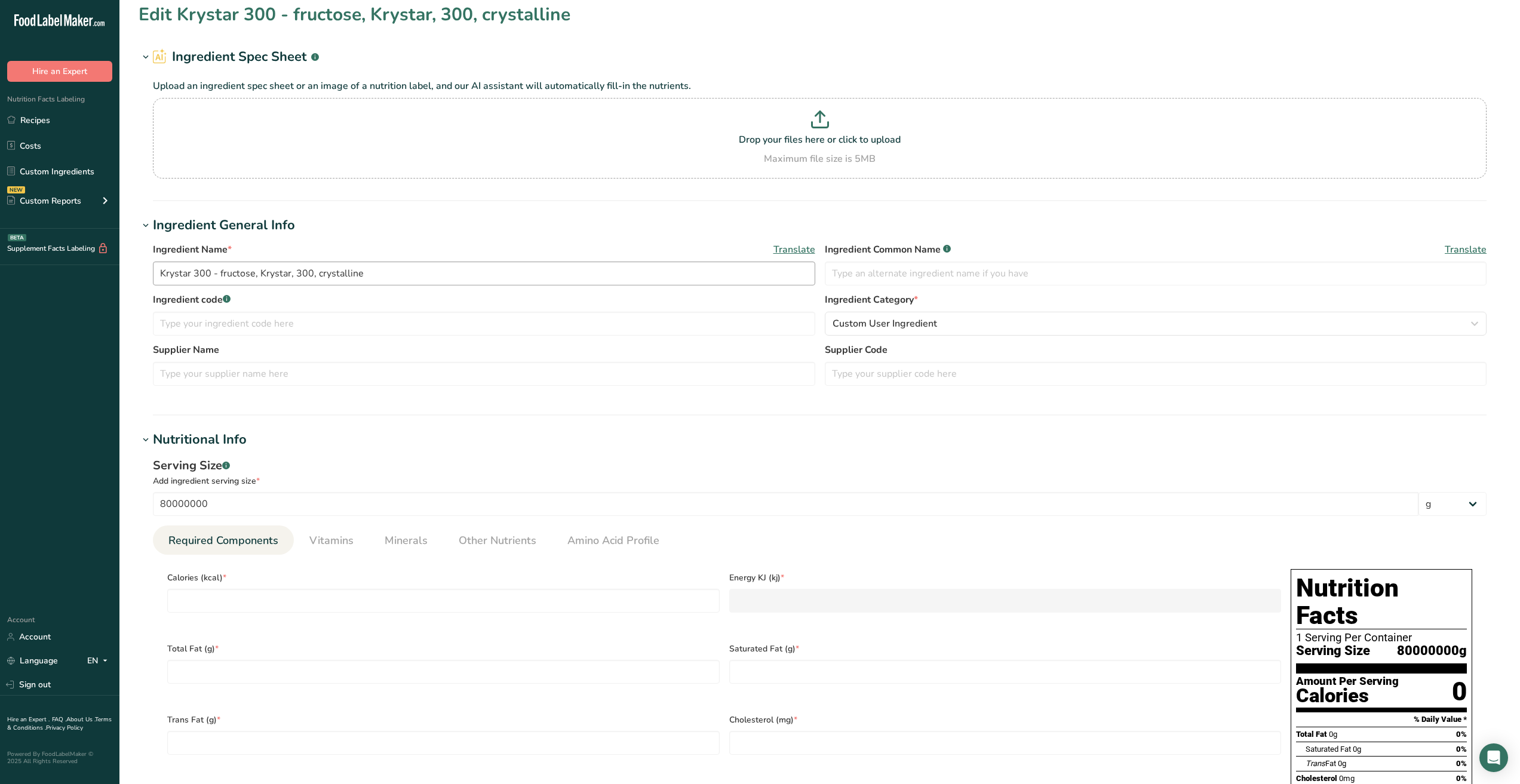
scroll to position [0, 0]
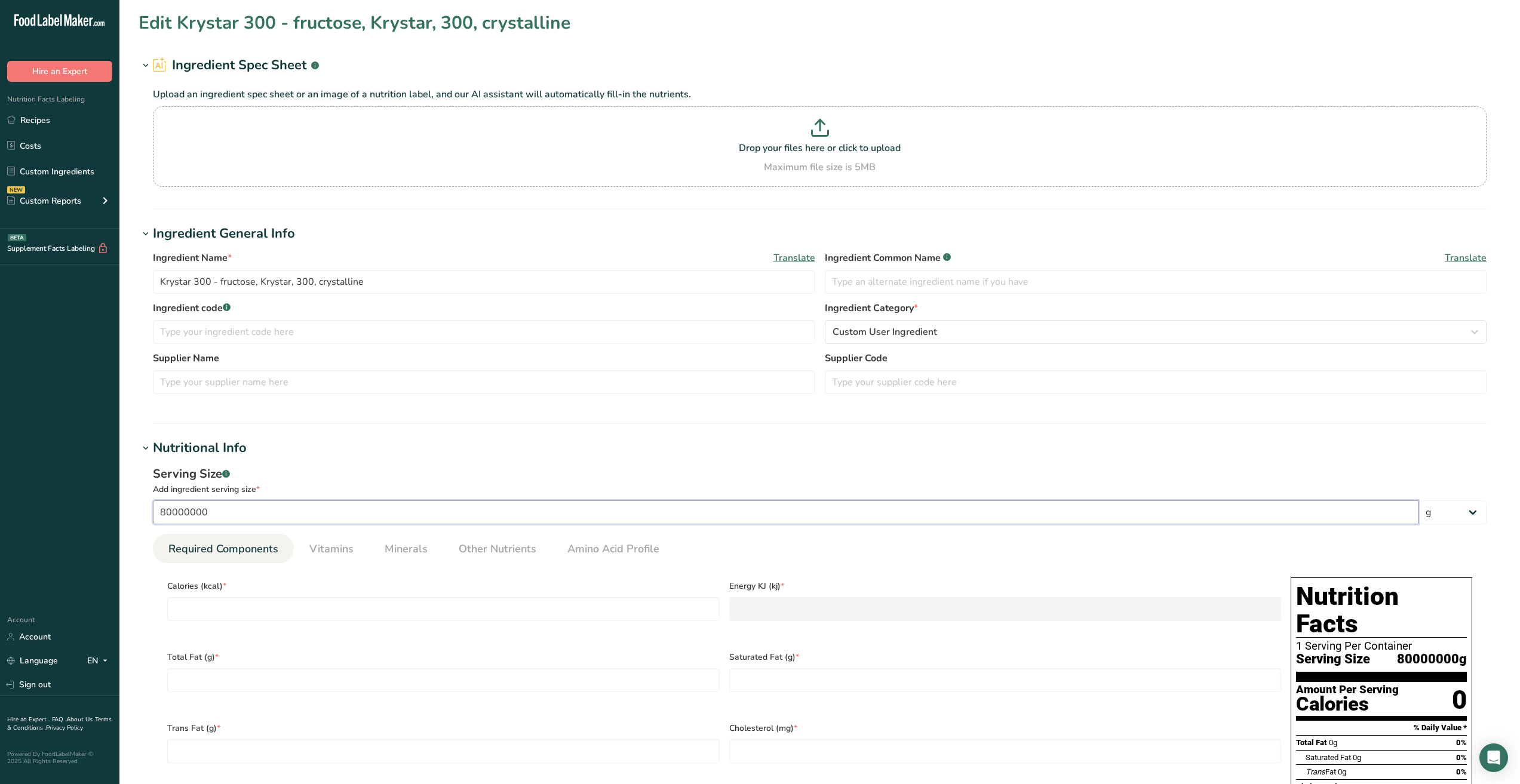
drag, startPoint x: 237, startPoint y: 513, endPoint x: 0, endPoint y: 513, distance: 237.0
click at [0, 513] on div ".a-20{fill:#fff;} Hire an Expert Nutrition Facts Labeling Recipes Costs Custom …" at bounding box center [760, 736] width 1520 height 1473
type input "100"
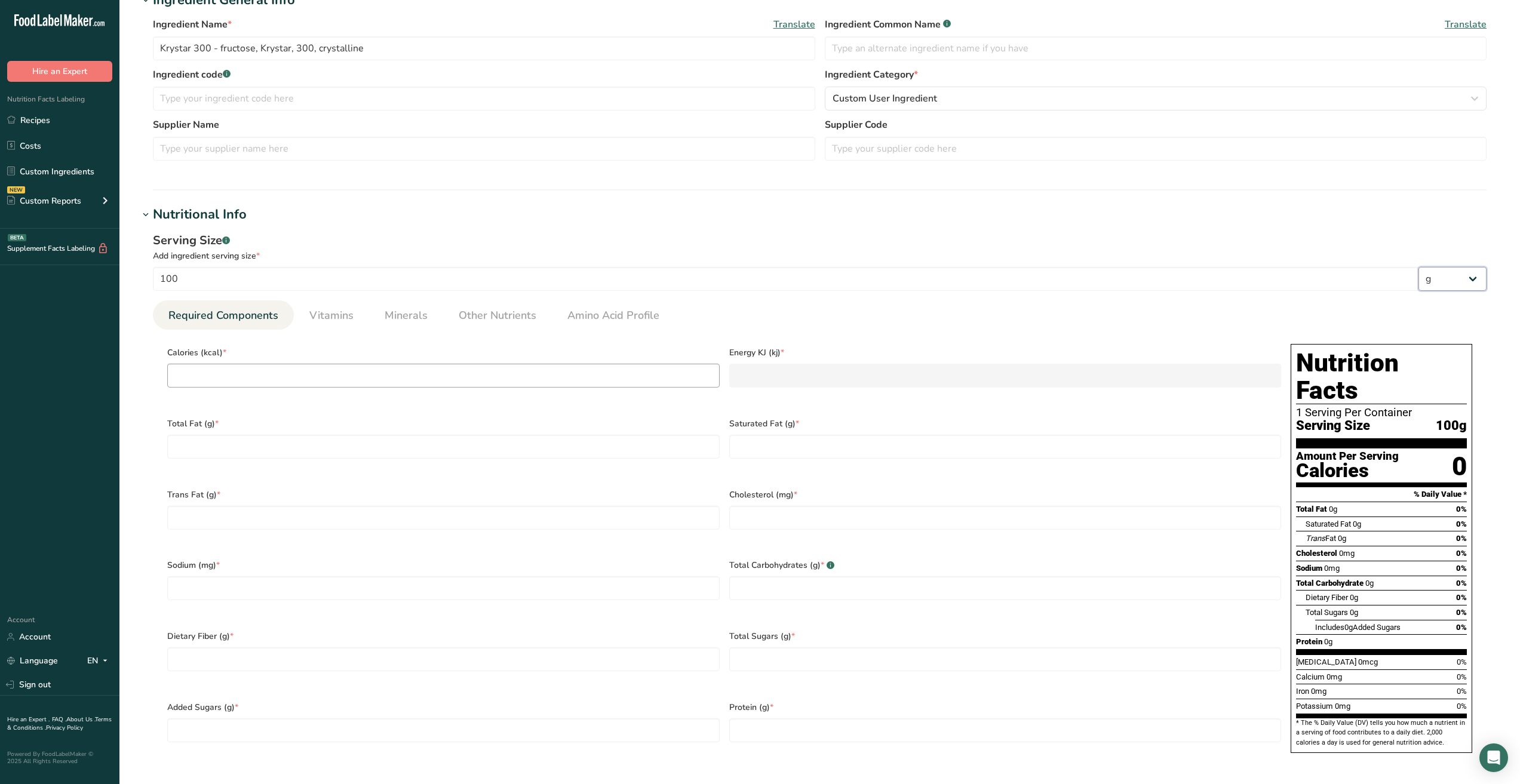
scroll to position [239, 0]
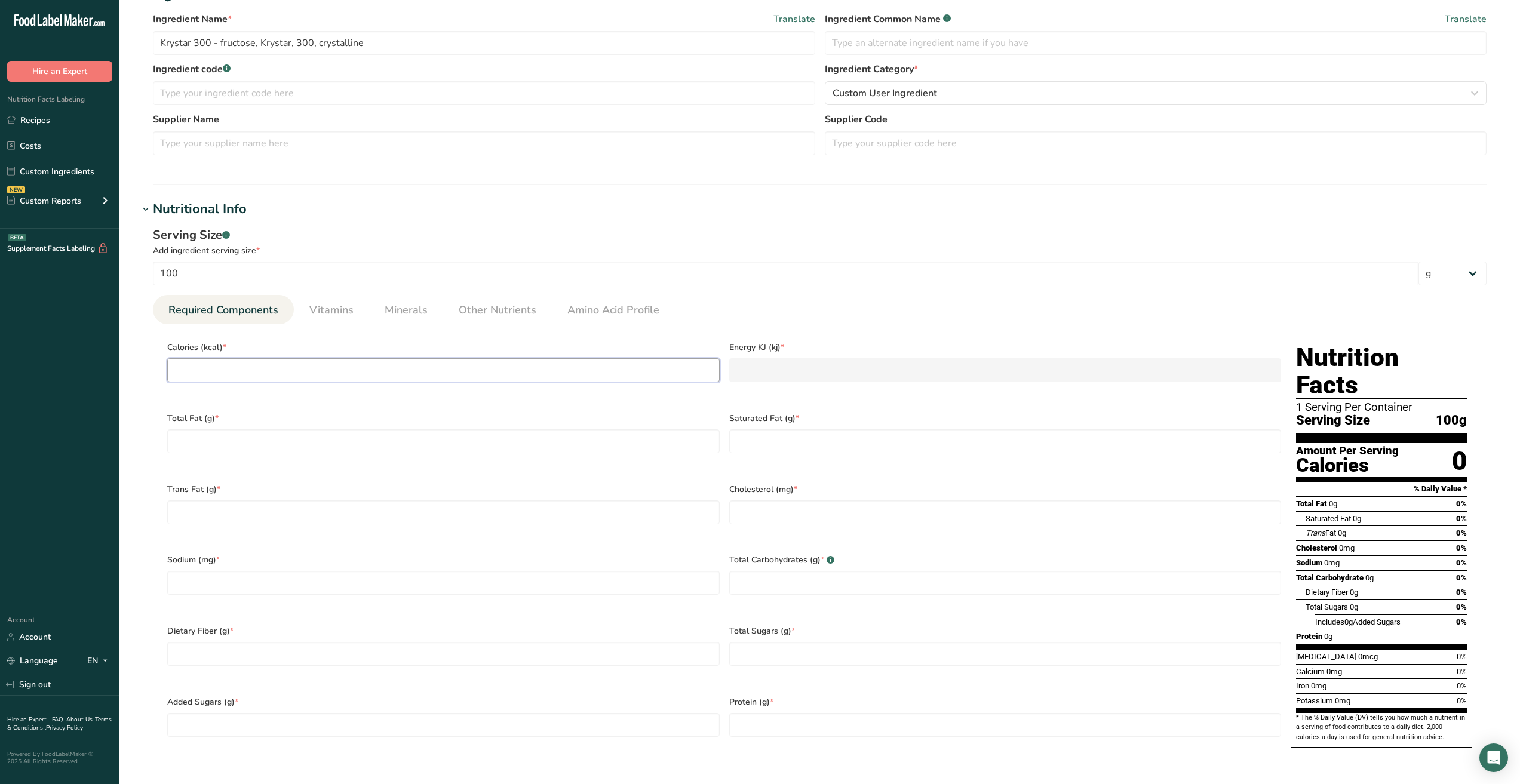
click at [321, 366] on input "number" at bounding box center [443, 370] width 552 height 24
type input "4"
type KJ "16.7"
type input "40"
type KJ "167.4"
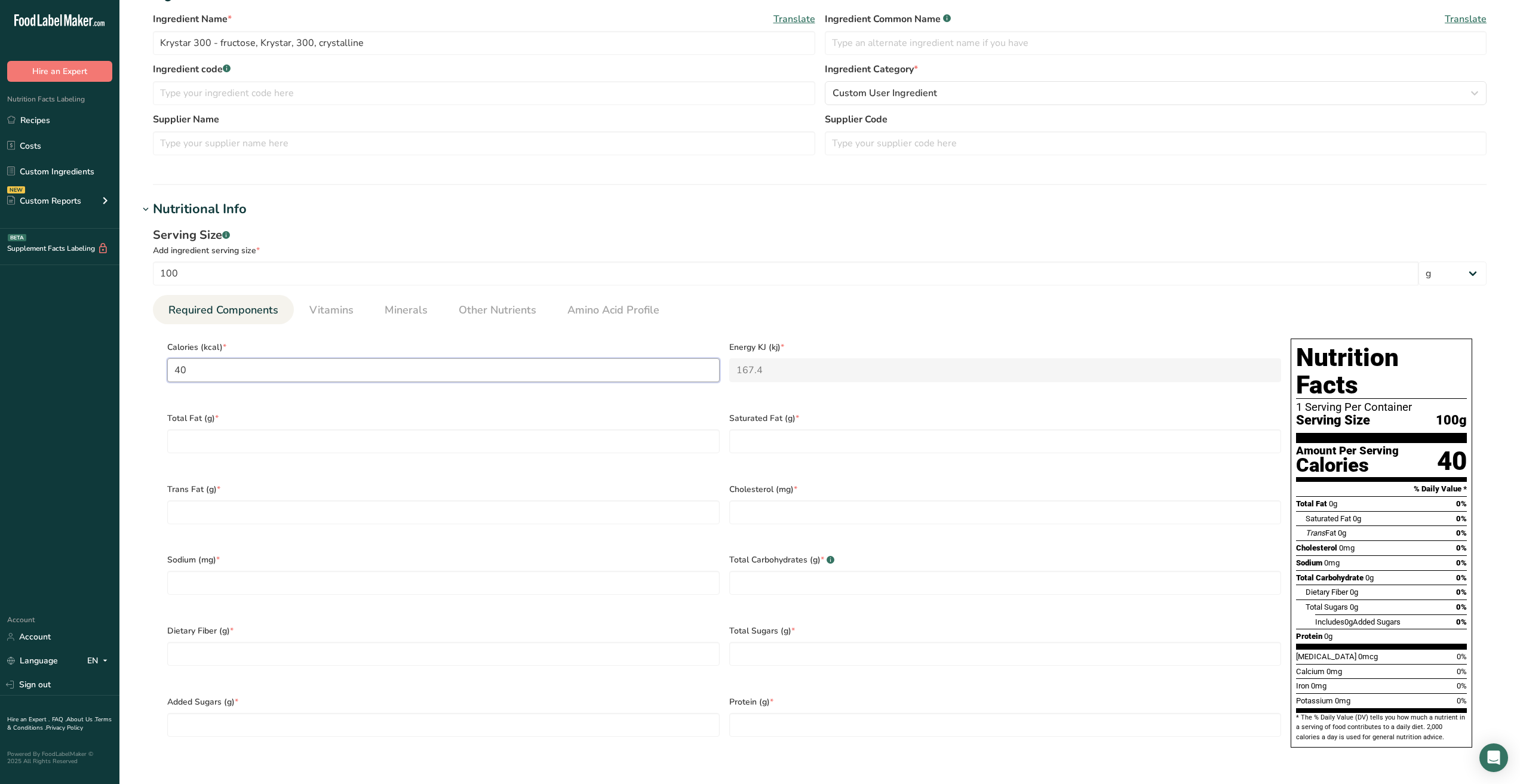
type input "400"
type KJ "1673.6"
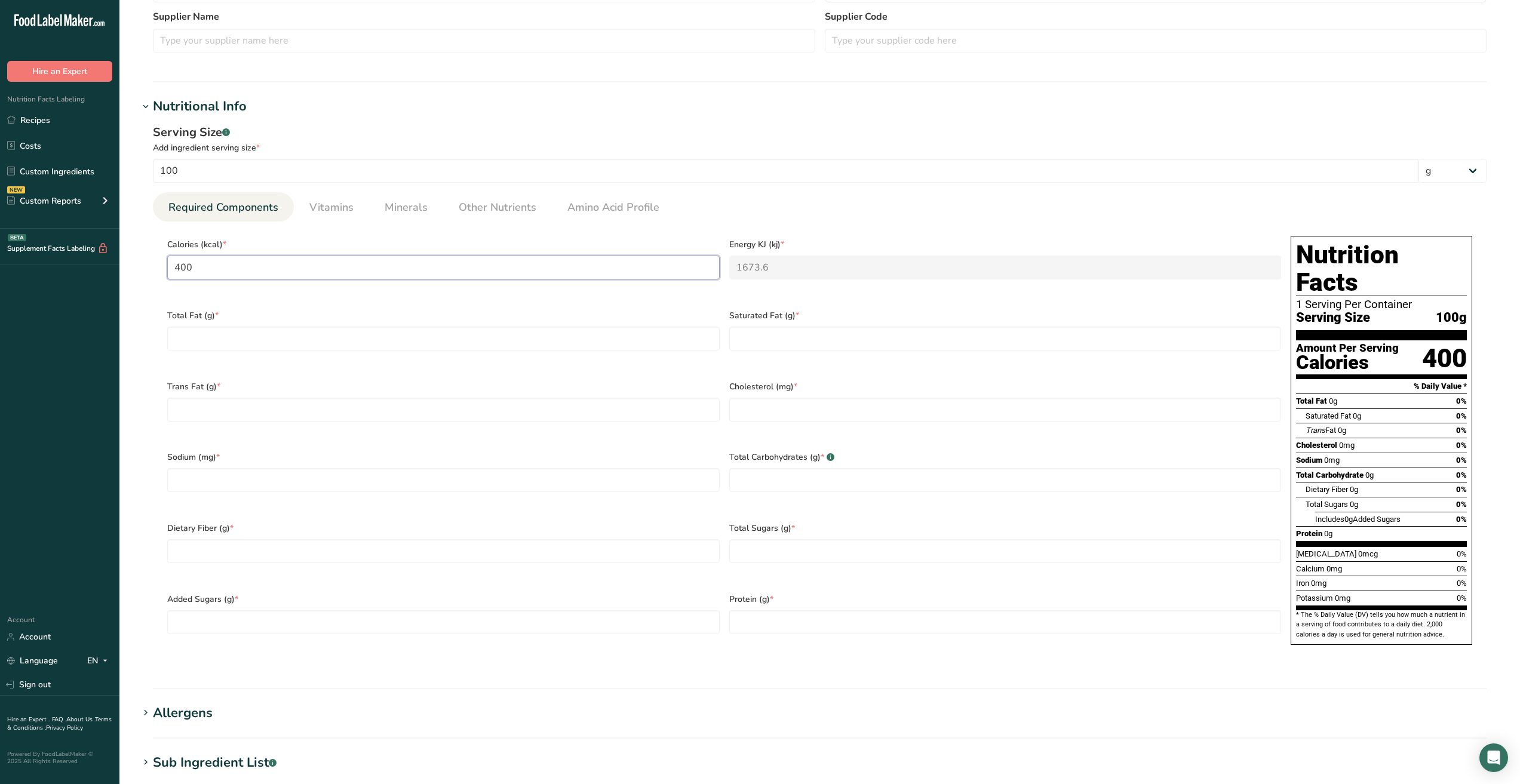
scroll to position [358, 0]
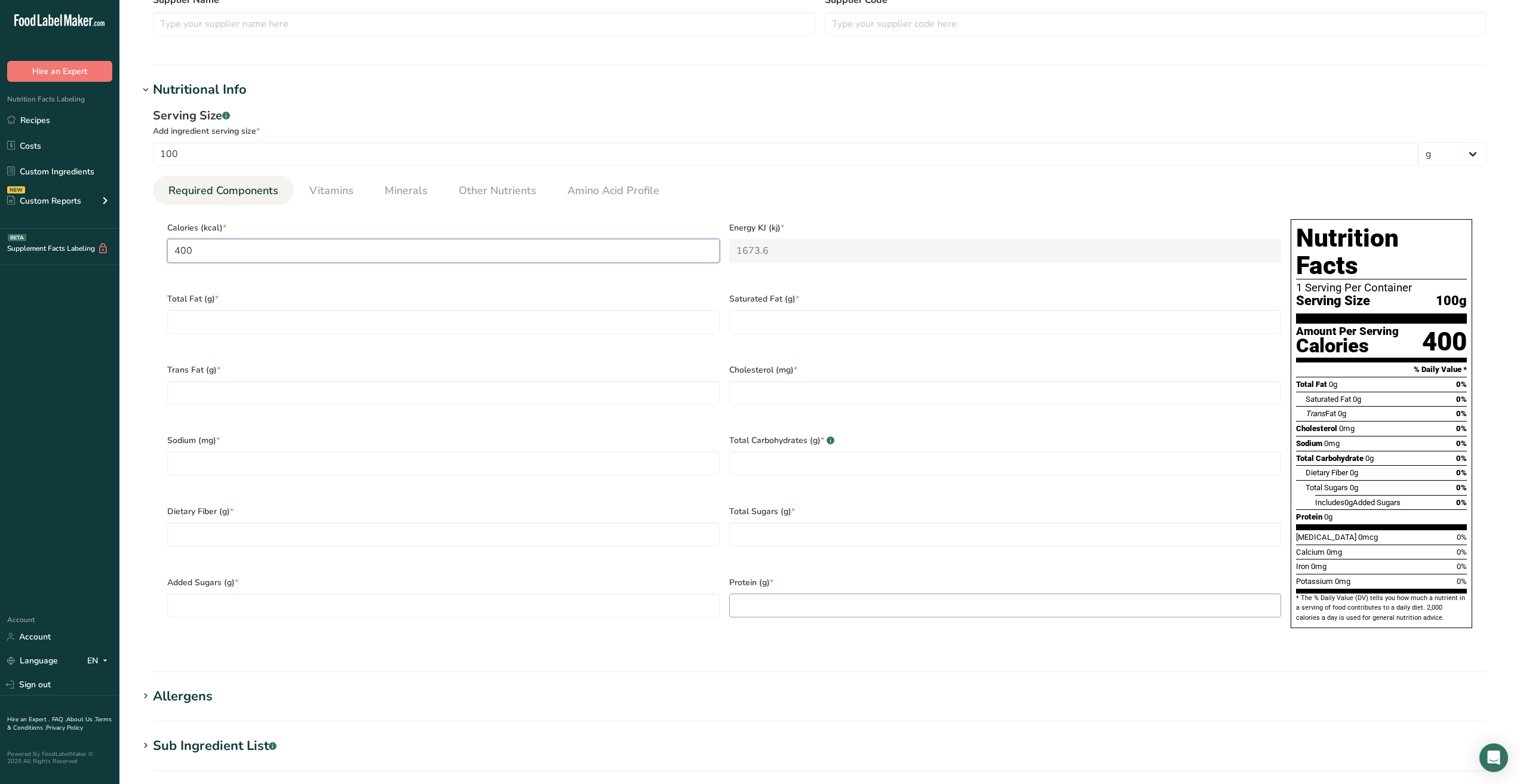
type input "400"
click at [766, 594] on input "number" at bounding box center [1005, 605] width 552 height 24
type input "1"
click at [765, 524] on Sugars "number" at bounding box center [1005, 534] width 552 height 24
type Sugars "99.95"
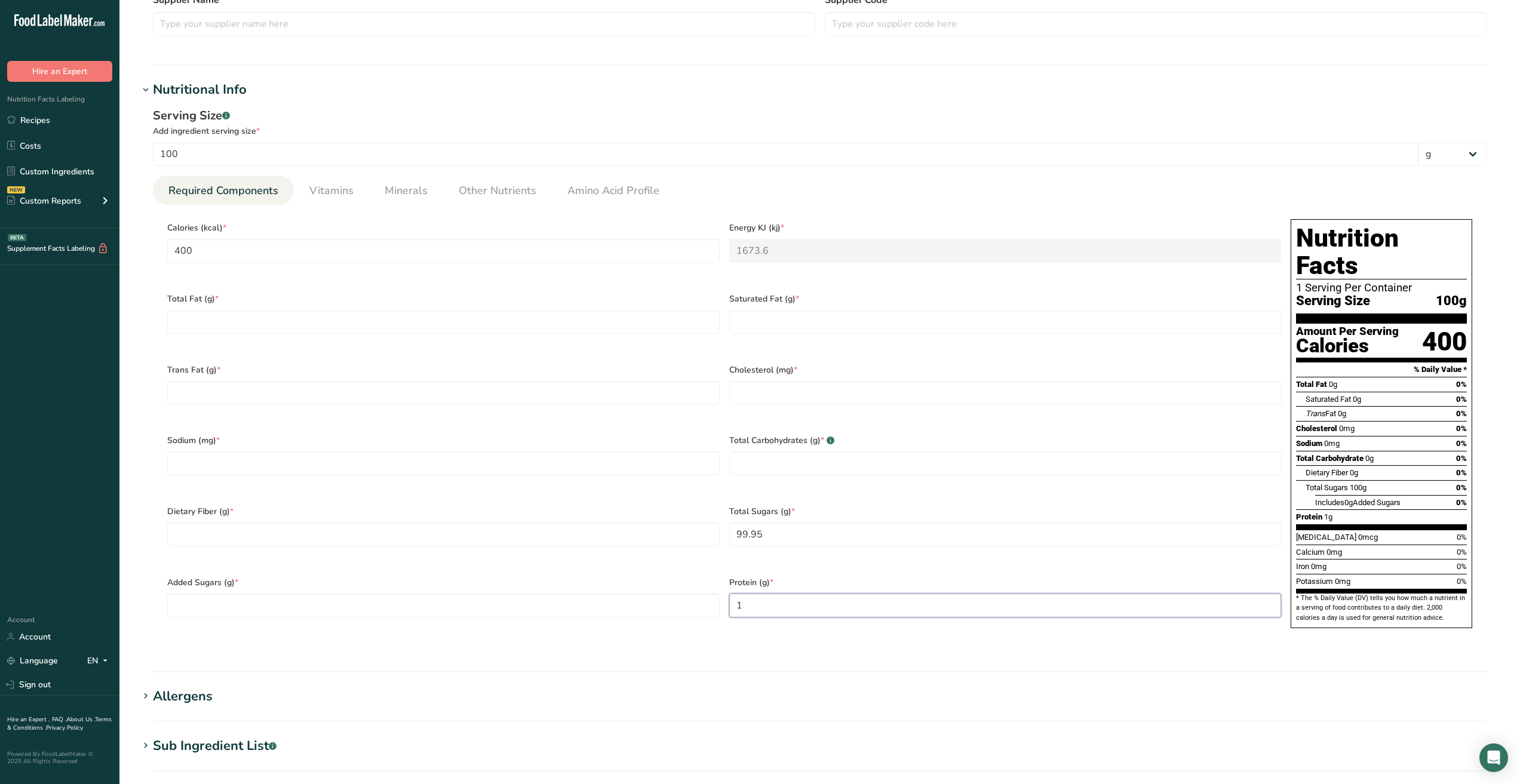
click at [754, 602] on input "1" at bounding box center [1005, 605] width 552 height 24
drag, startPoint x: 755, startPoint y: 600, endPoint x: 706, endPoint y: 598, distance: 49.0
click at [706, 598] on div "Calories (kcal) * 400 Energy KJ (kj) * 1673.6 Total Fat (g) * Saturated Fat (g)…" at bounding box center [724, 427] width 1123 height 426
type input "0"
click at [742, 461] on Carbohydrates "number" at bounding box center [1005, 463] width 552 height 24
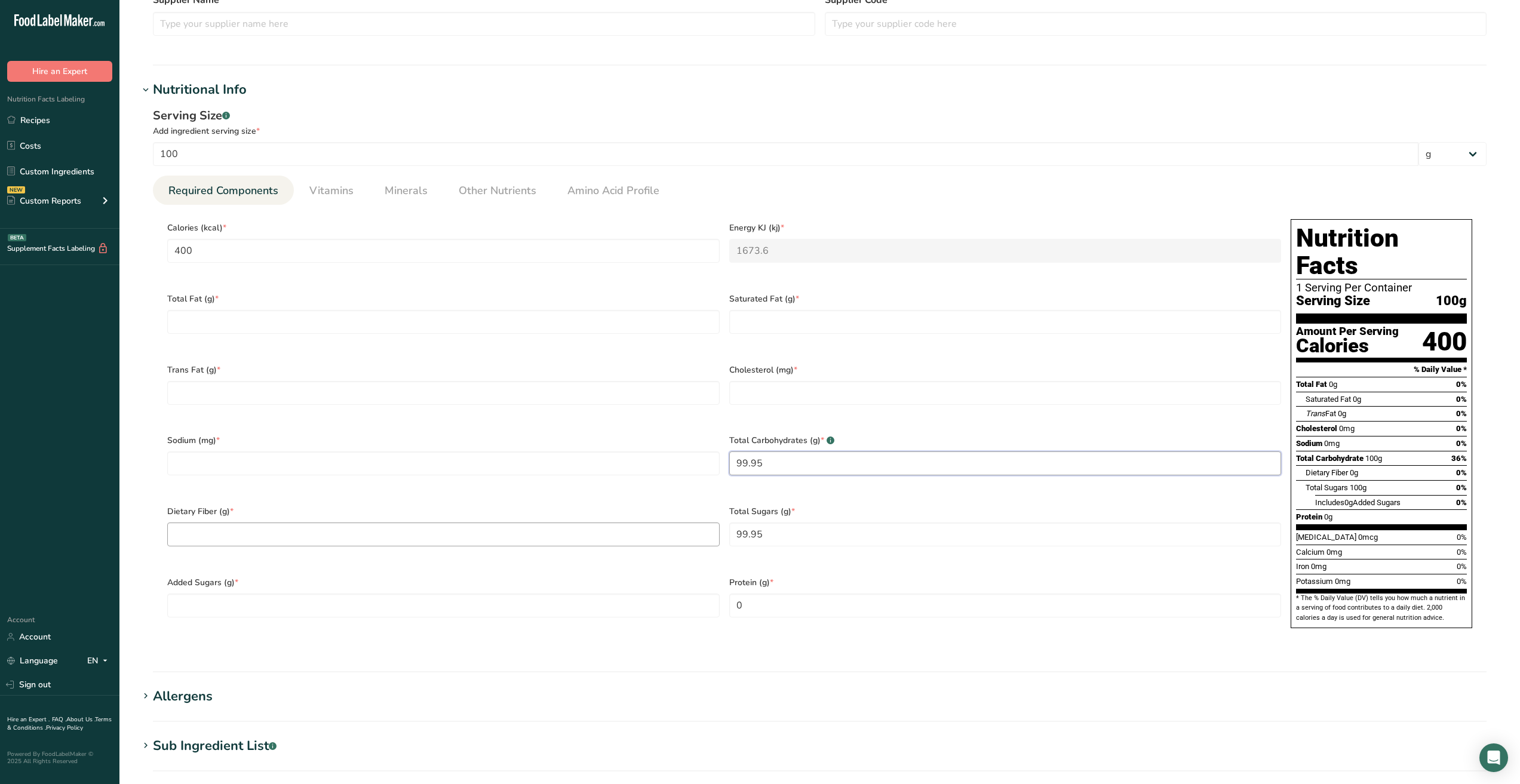
type Carbohydrates "99.95"
click at [358, 538] on Fiber "number" at bounding box center [443, 534] width 552 height 24
type Fiber "0"
click at [259, 381] on Fat "number" at bounding box center [443, 392] width 552 height 24
type Fat "0"
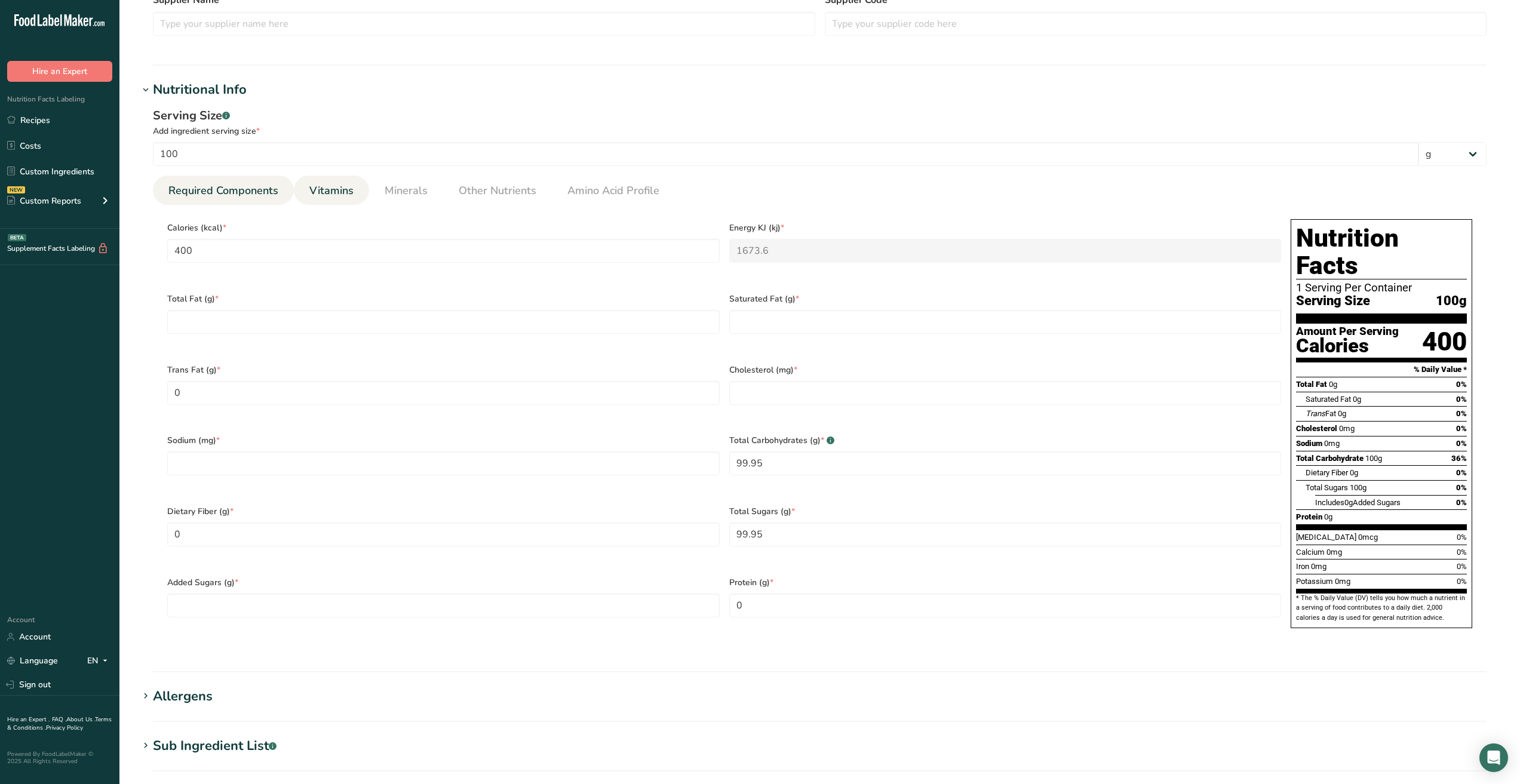
click at [336, 192] on span "Vitamins" at bounding box center [331, 190] width 44 height 16
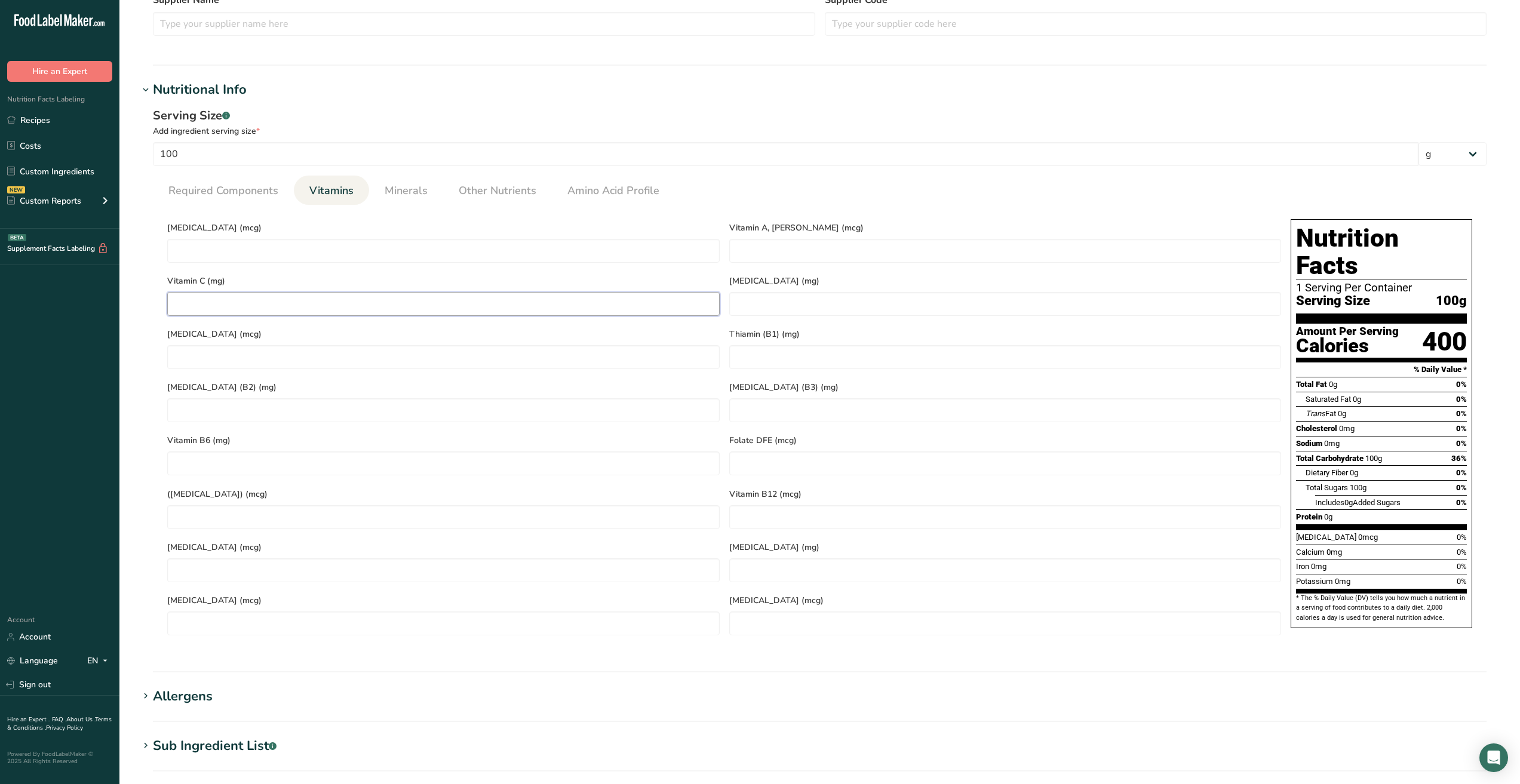
click at [285, 307] on C "number" at bounding box center [443, 304] width 552 height 24
type C "0"
click at [765, 268] on div "Vitamin E (mg)" at bounding box center [1005, 294] width 562 height 53
click at [765, 256] on RAE "number" at bounding box center [1005, 251] width 552 height 24
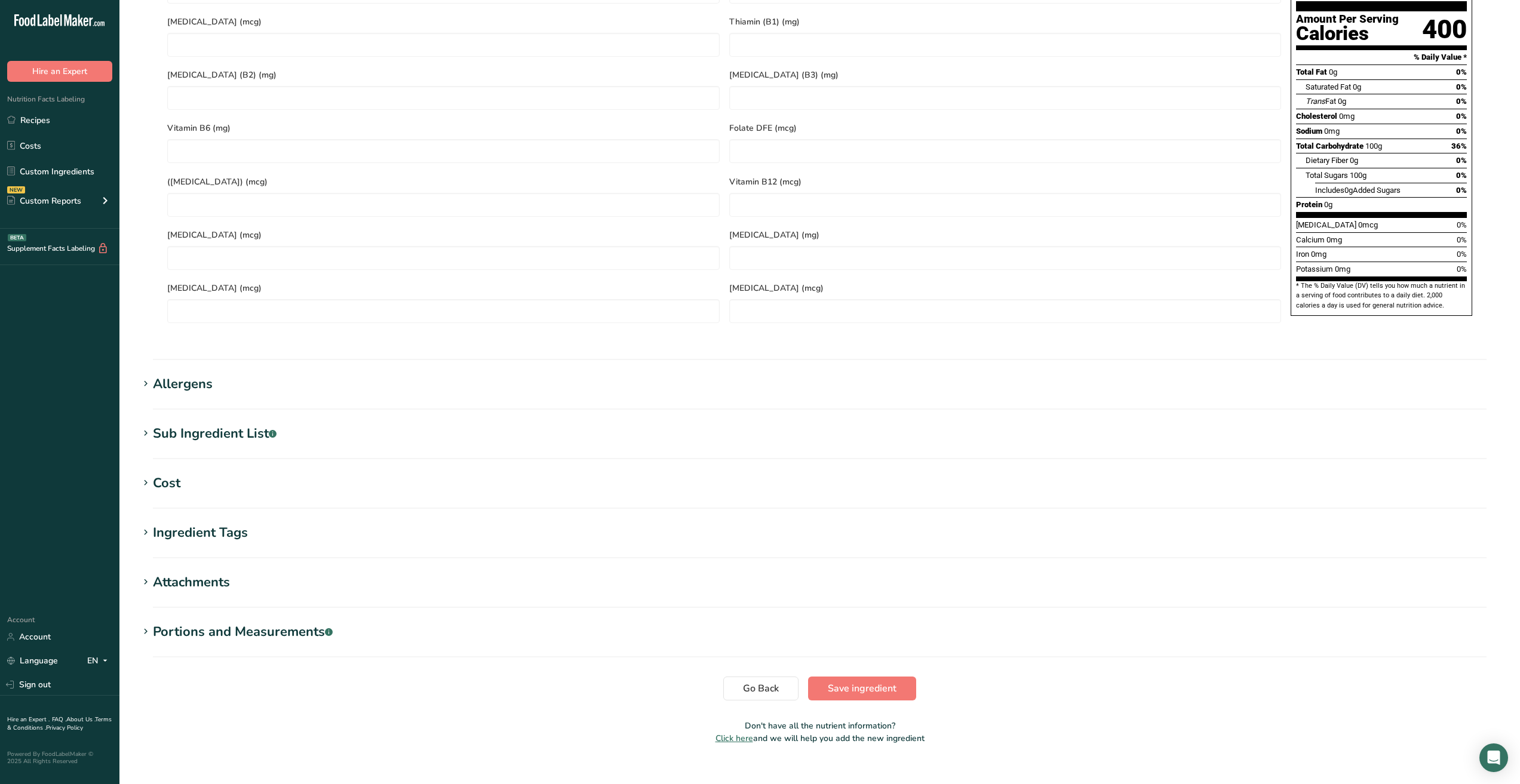
scroll to position [678, 0]
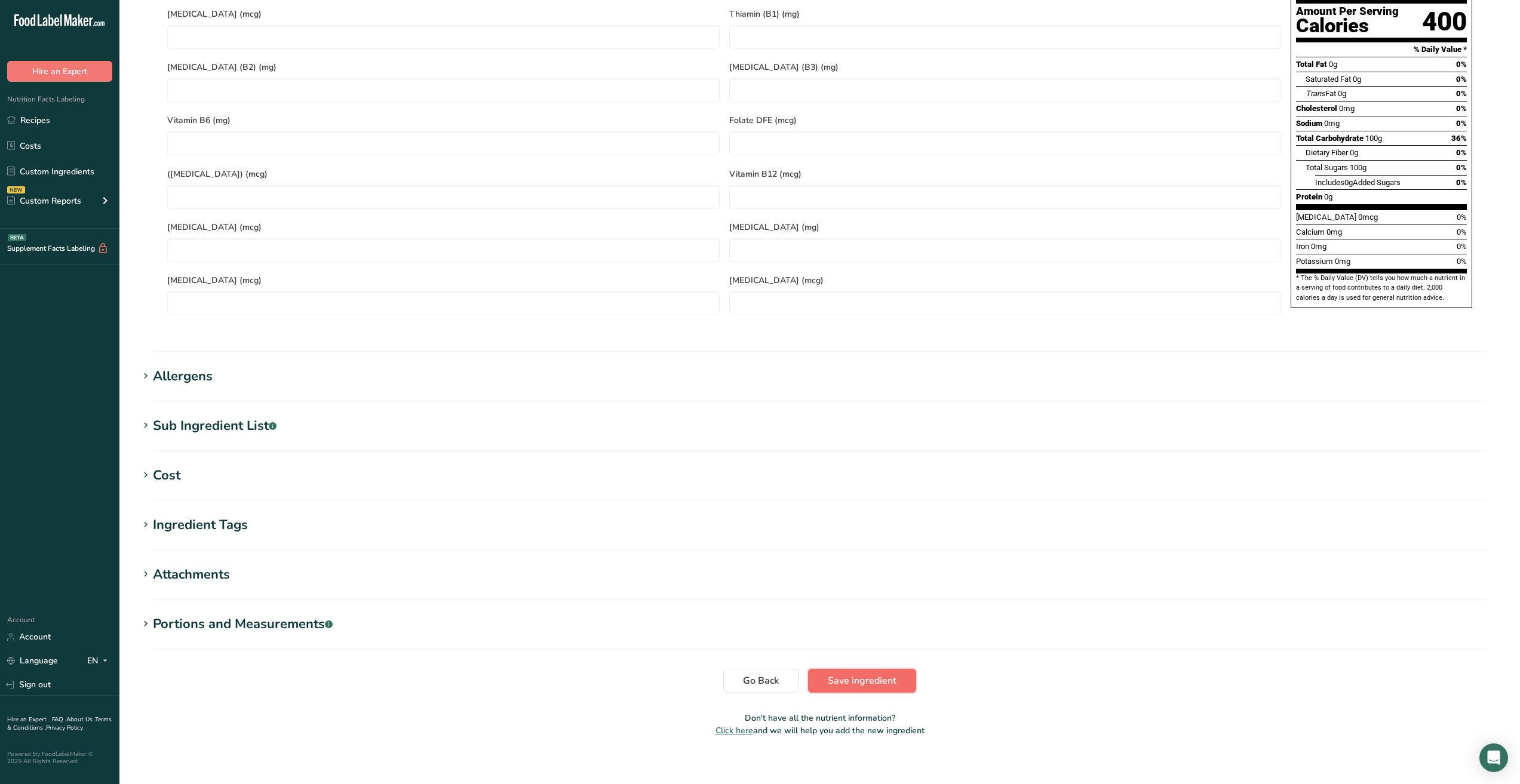
click at [845, 674] on span "Save ingredient" at bounding box center [862, 681] width 69 height 15
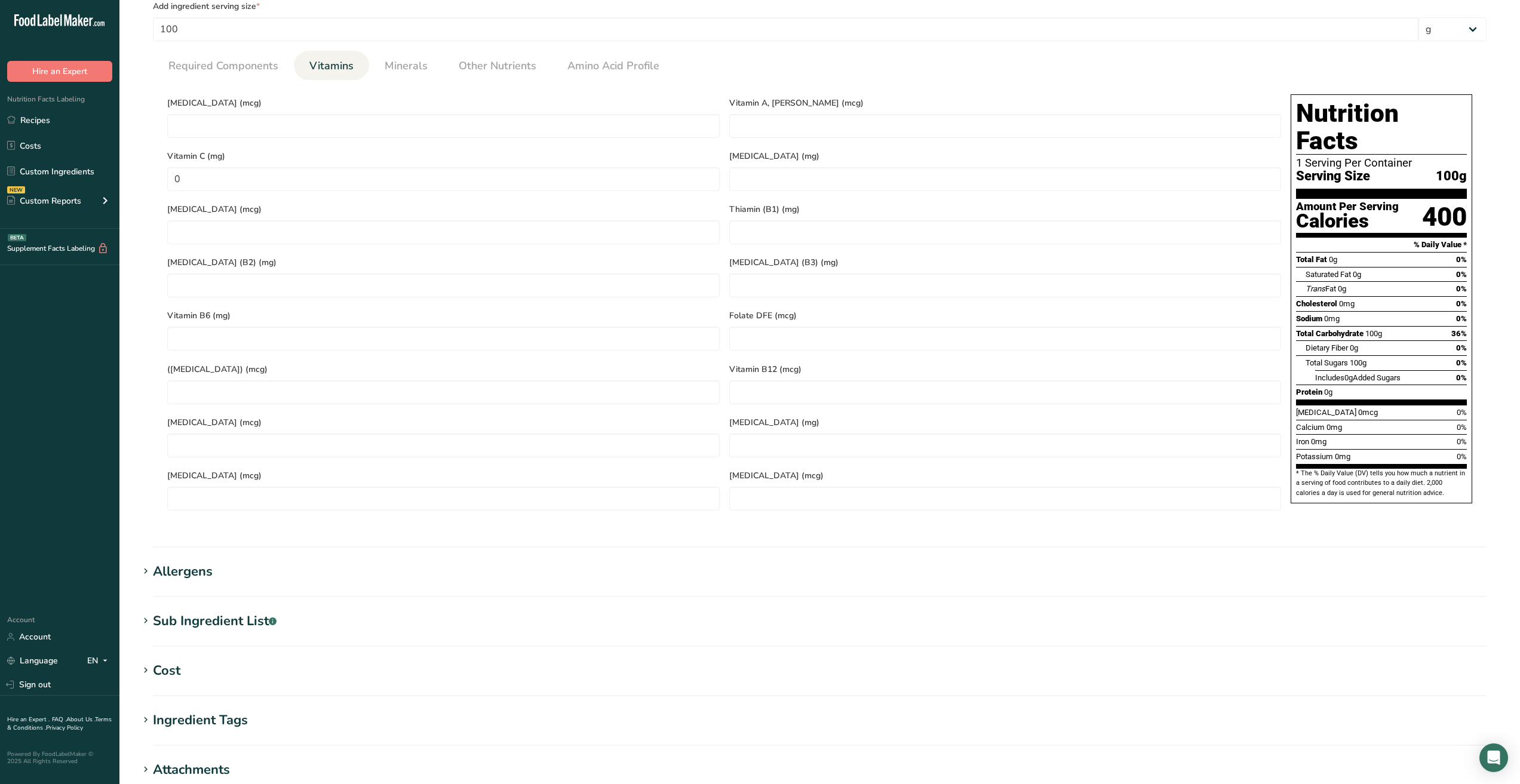
scroll to position [0, 0]
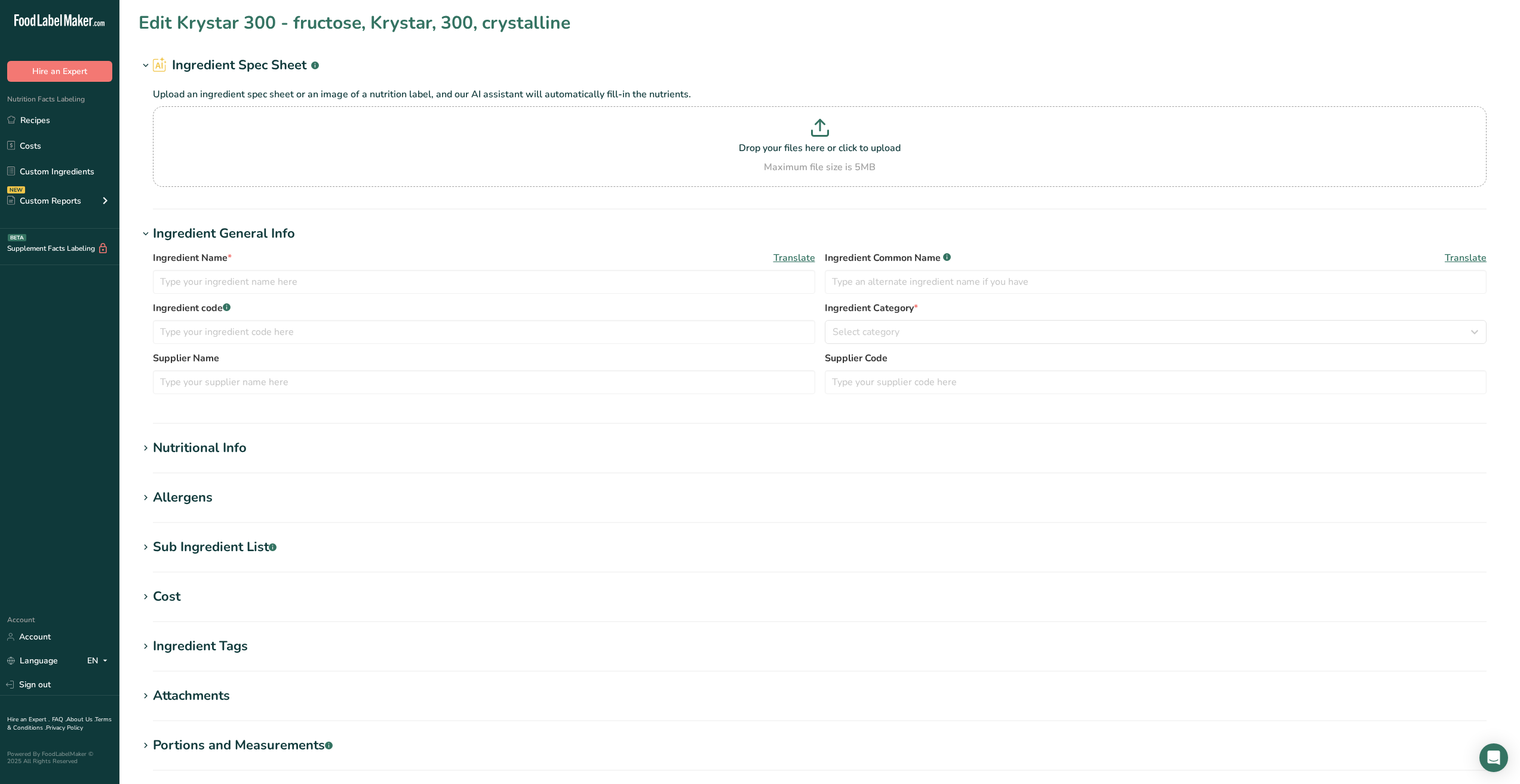
type input "Krystar 300 - fructose, Krystar, 300, crystalline"
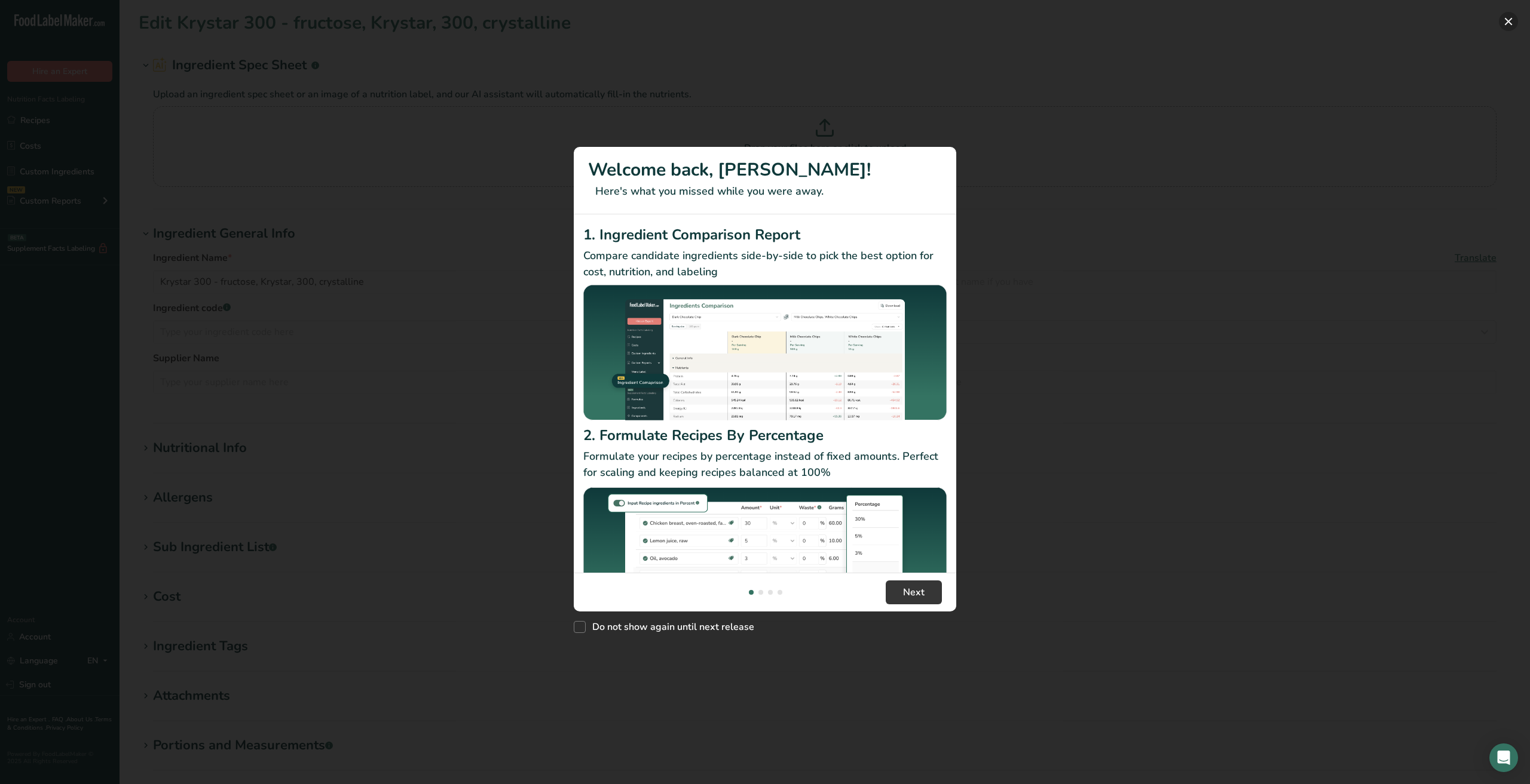
click at [1504, 22] on button "New Features" at bounding box center [1508, 21] width 19 height 19
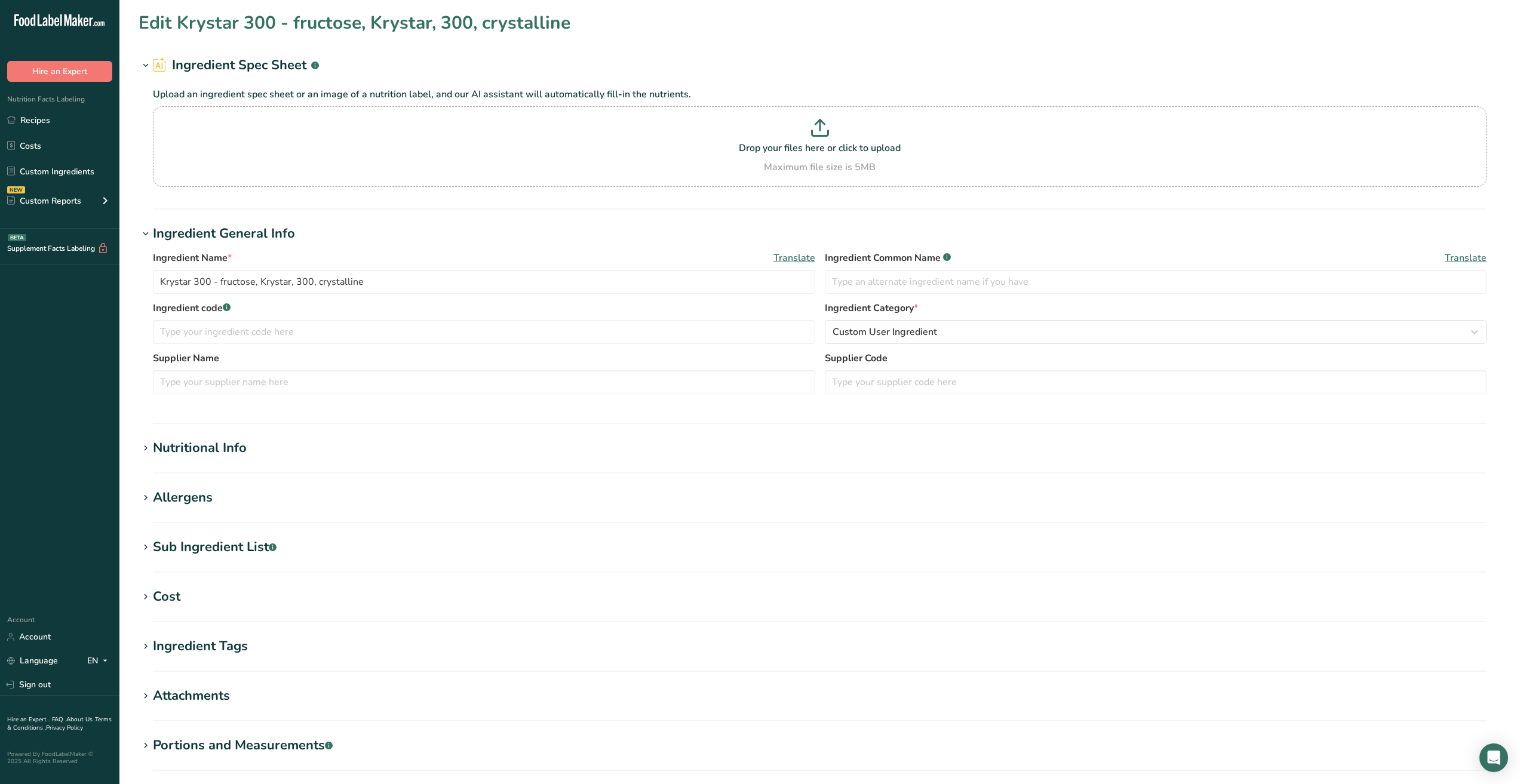
click at [148, 446] on icon at bounding box center [146, 448] width 11 height 16
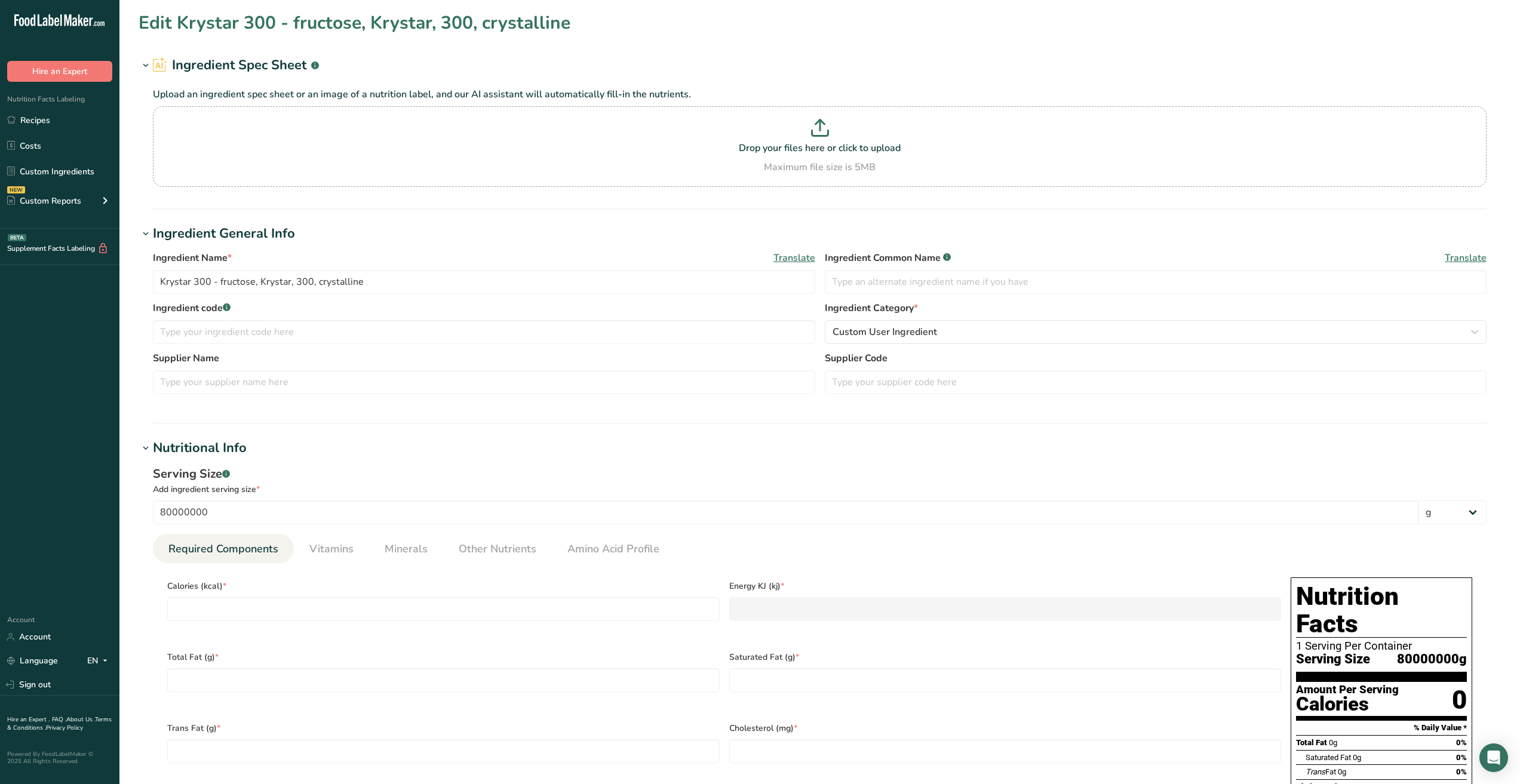
scroll to position [299, 0]
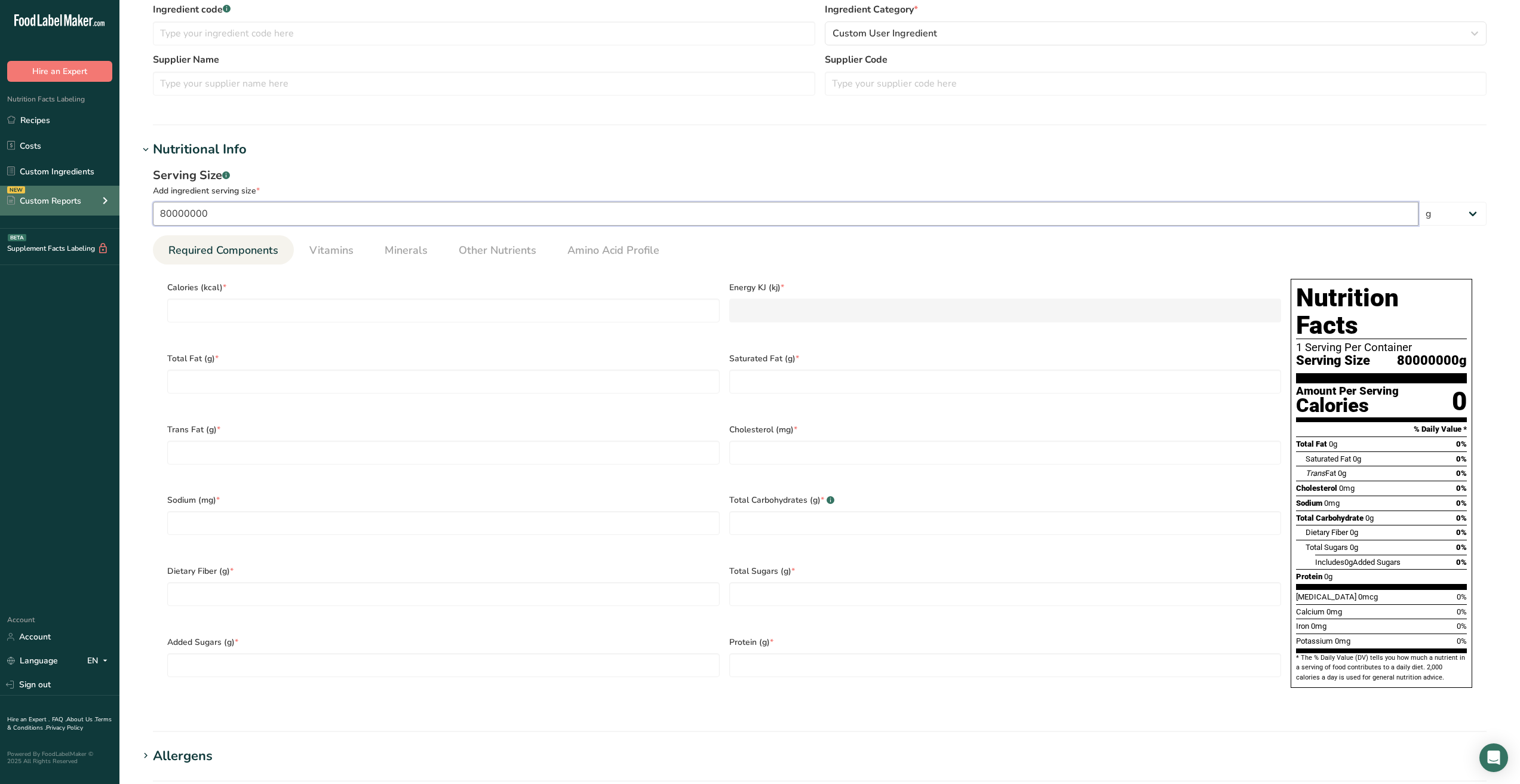
drag, startPoint x: 220, startPoint y: 217, endPoint x: 116, endPoint y: 214, distance: 104.0
click at [116, 214] on div ".a-20{fill:#fff;} Hire an Expert Nutrition Facts Labeling Recipes Costs Custom …" at bounding box center [760, 437] width 1520 height 1473
type input "100"
click at [781, 380] on Fat "number" at bounding box center [1005, 381] width 552 height 24
type Fat "0"
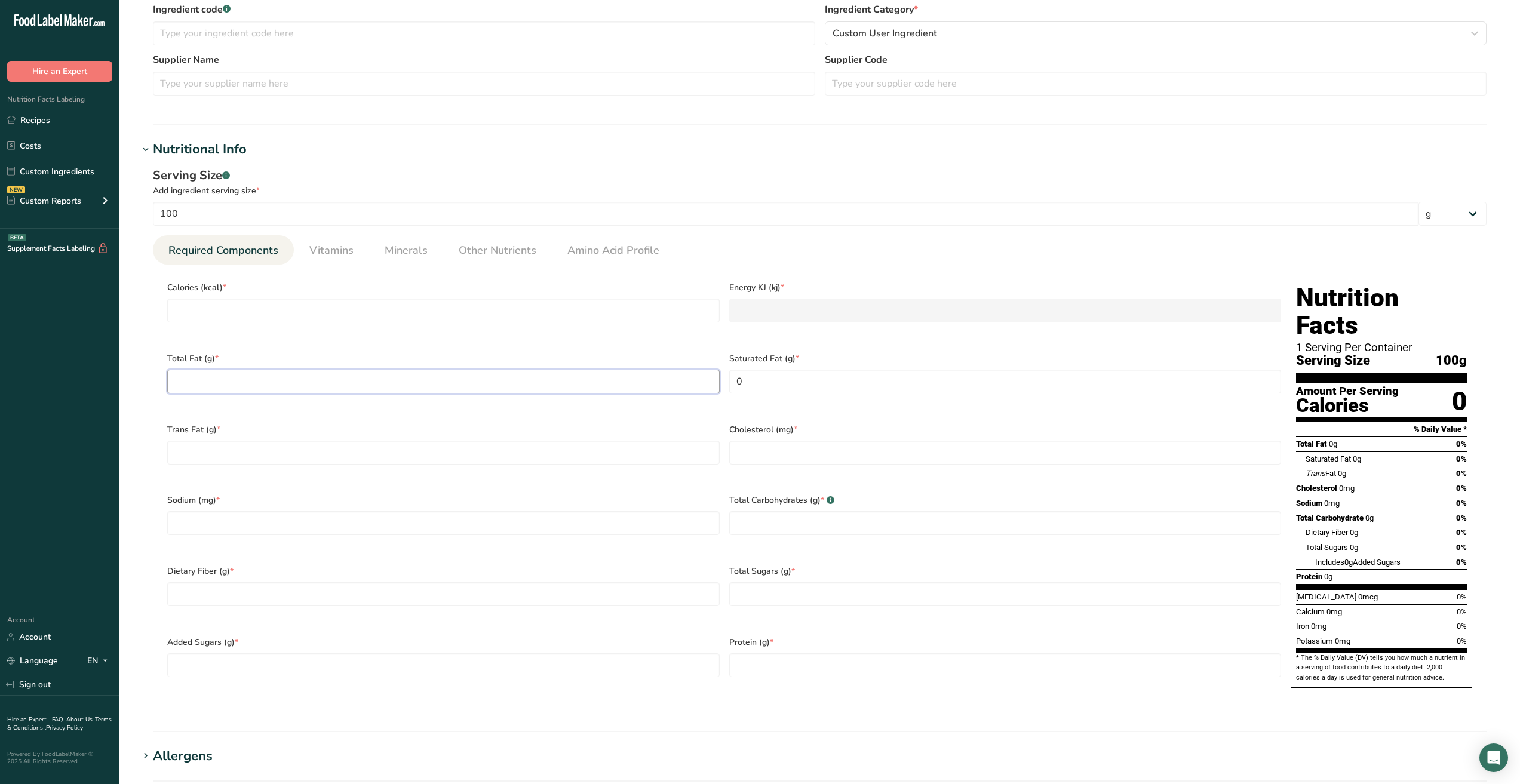
click at [355, 389] on Fat "number" at bounding box center [443, 381] width 552 height 24
click at [285, 310] on input "number" at bounding box center [443, 310] width 552 height 24
type input "4"
type KJ "16.7"
type input "40"
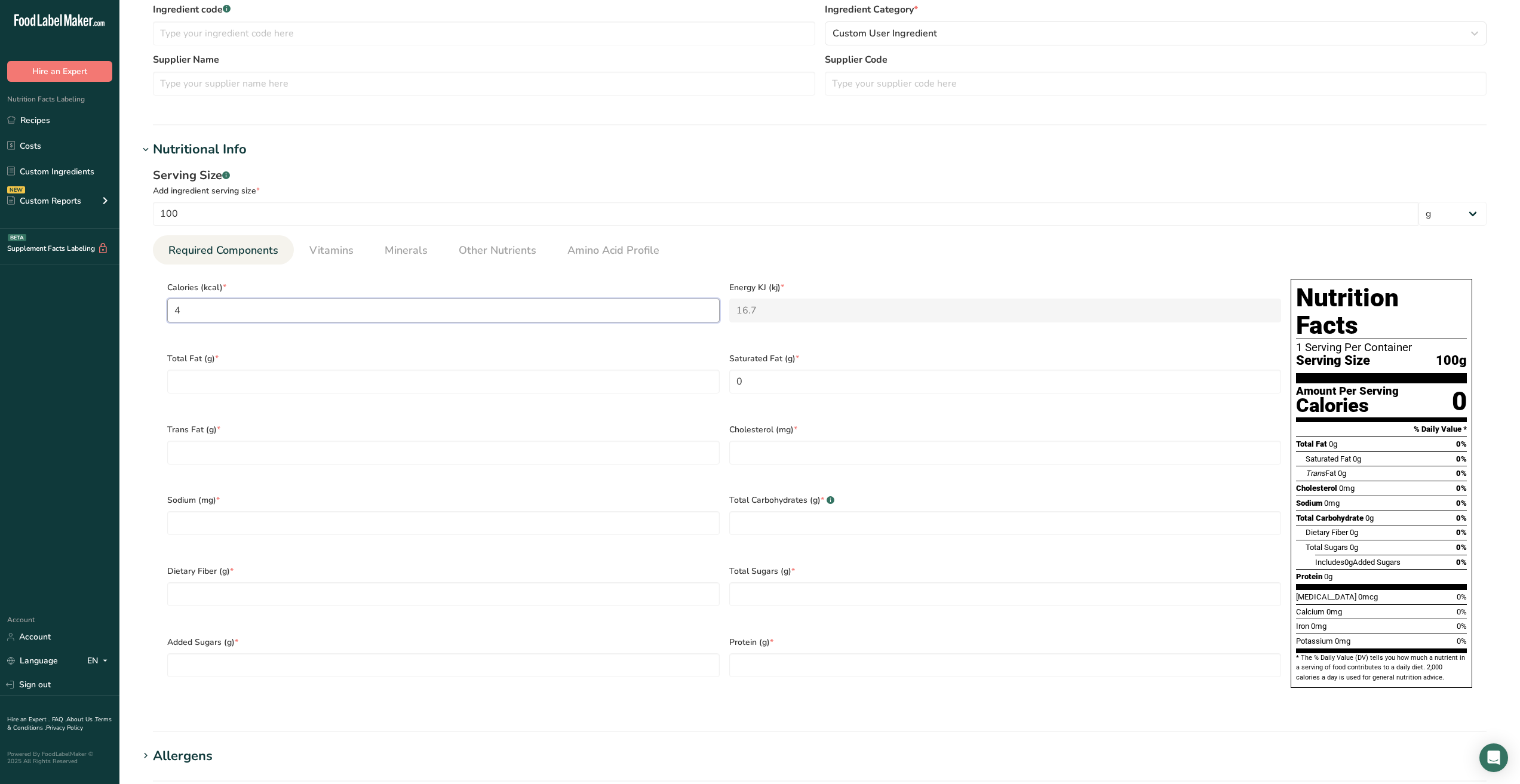
type KJ "167.4"
type input "400"
type KJ "1673.6"
type input "400"
click at [274, 386] on Fat "number" at bounding box center [443, 381] width 552 height 24
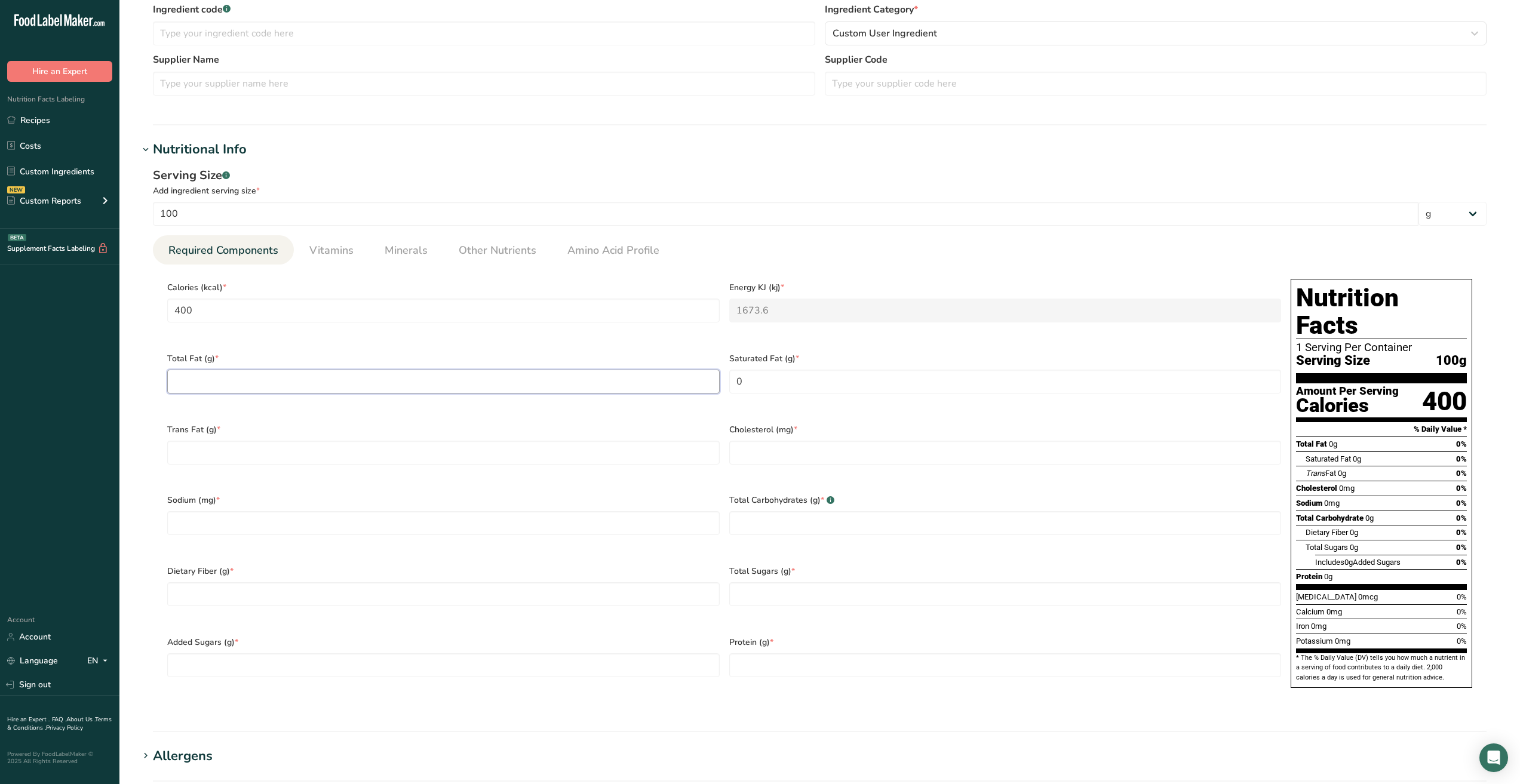
type Fat "0"
click at [238, 442] on Fat "number" at bounding box center [443, 453] width 552 height 24
type Fat "0"
click at [763, 588] on Sugars "number" at bounding box center [1005, 594] width 552 height 24
type Sugars "99.95"
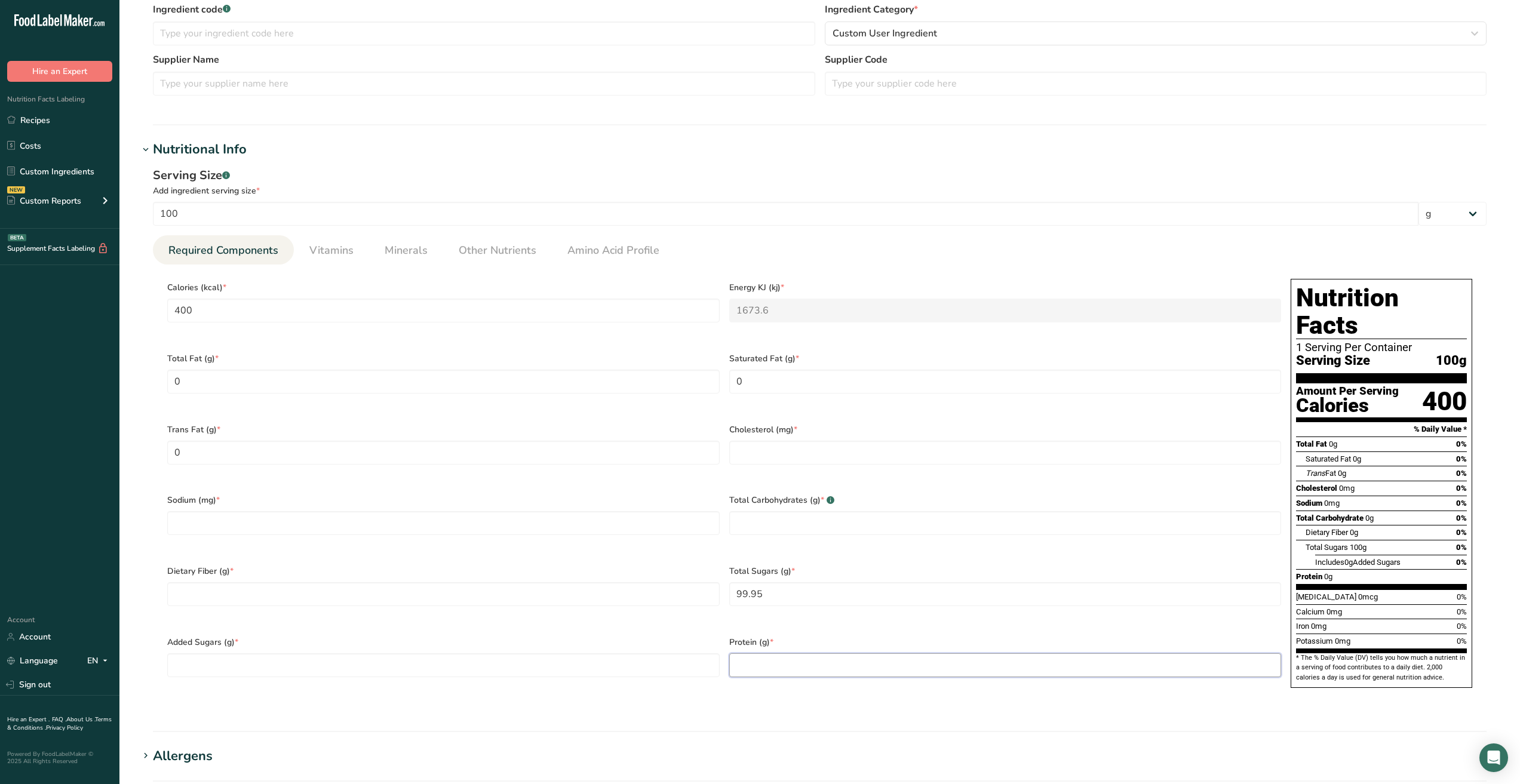
click at [778, 653] on input "number" at bounding box center [1005, 665] width 552 height 24
type input "0"
click at [703, 692] on section "Calories (kcal) * 400 Energy KJ (kj) * 1673.6 Total Fat (g) * 0 Saturated Fat (…" at bounding box center [819, 487] width 1334 height 445
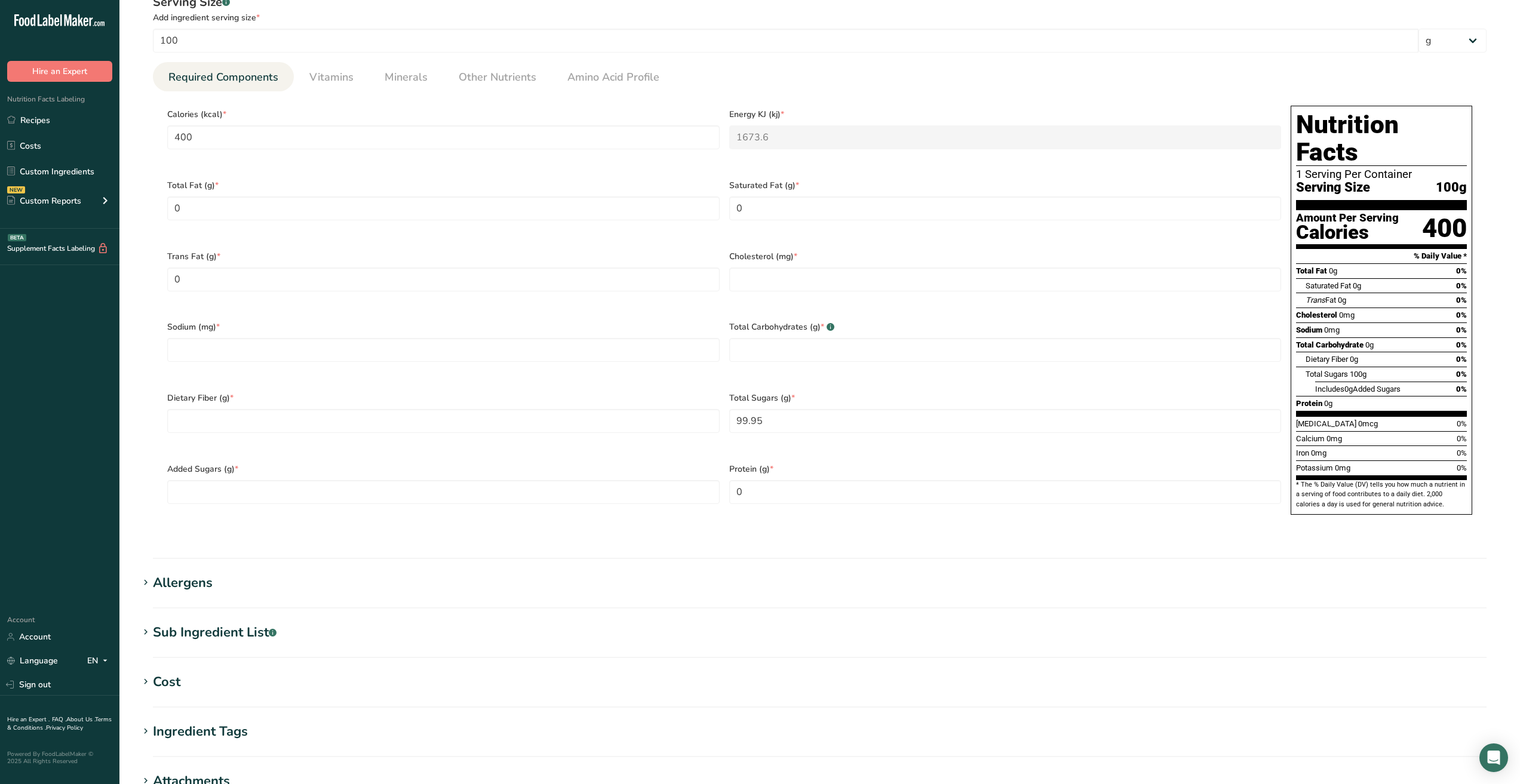
scroll to position [478, 0]
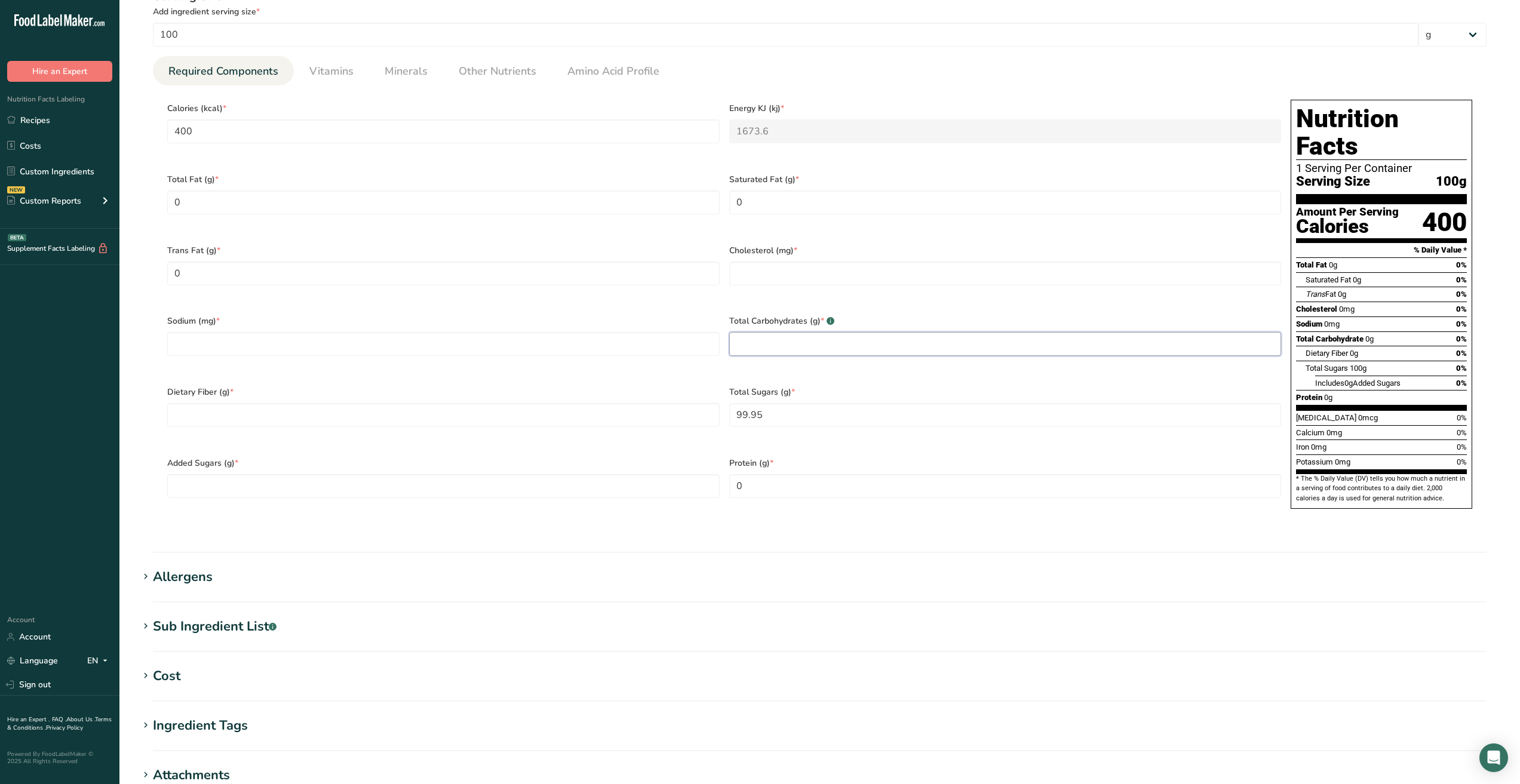
drag, startPoint x: 762, startPoint y: 341, endPoint x: 737, endPoint y: 335, distance: 25.7
click at [760, 339] on Carbohydrates "number" at bounding box center [1005, 344] width 552 height 24
type Carbohydrates "99.95"
click at [459, 532] on section "Nutritional Info Serving Size .a-a{fill:#347362;}.b-a{fill:#fff;} Add ingredien…" at bounding box center [820, 257] width 1362 height 592
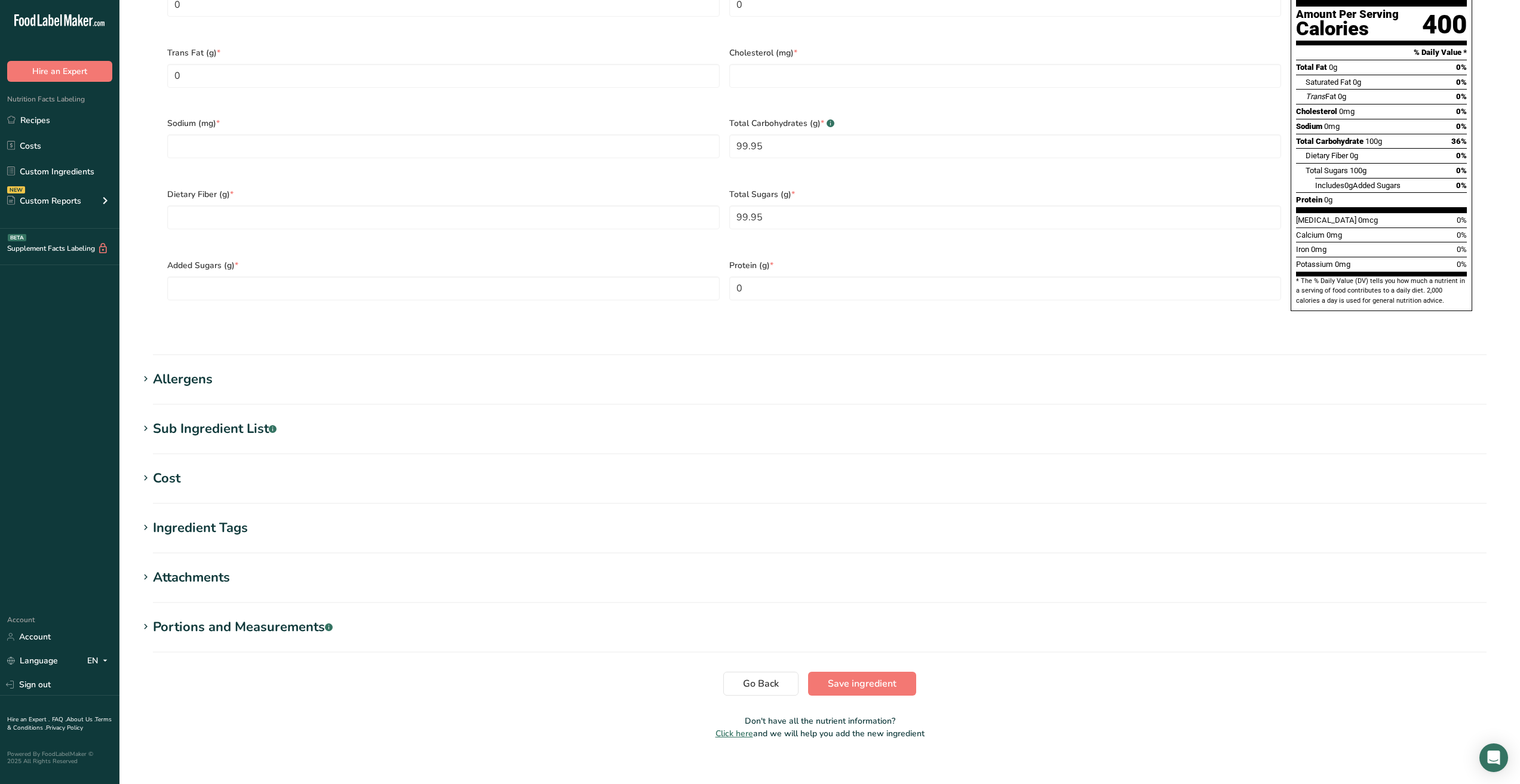
scroll to position [678, 0]
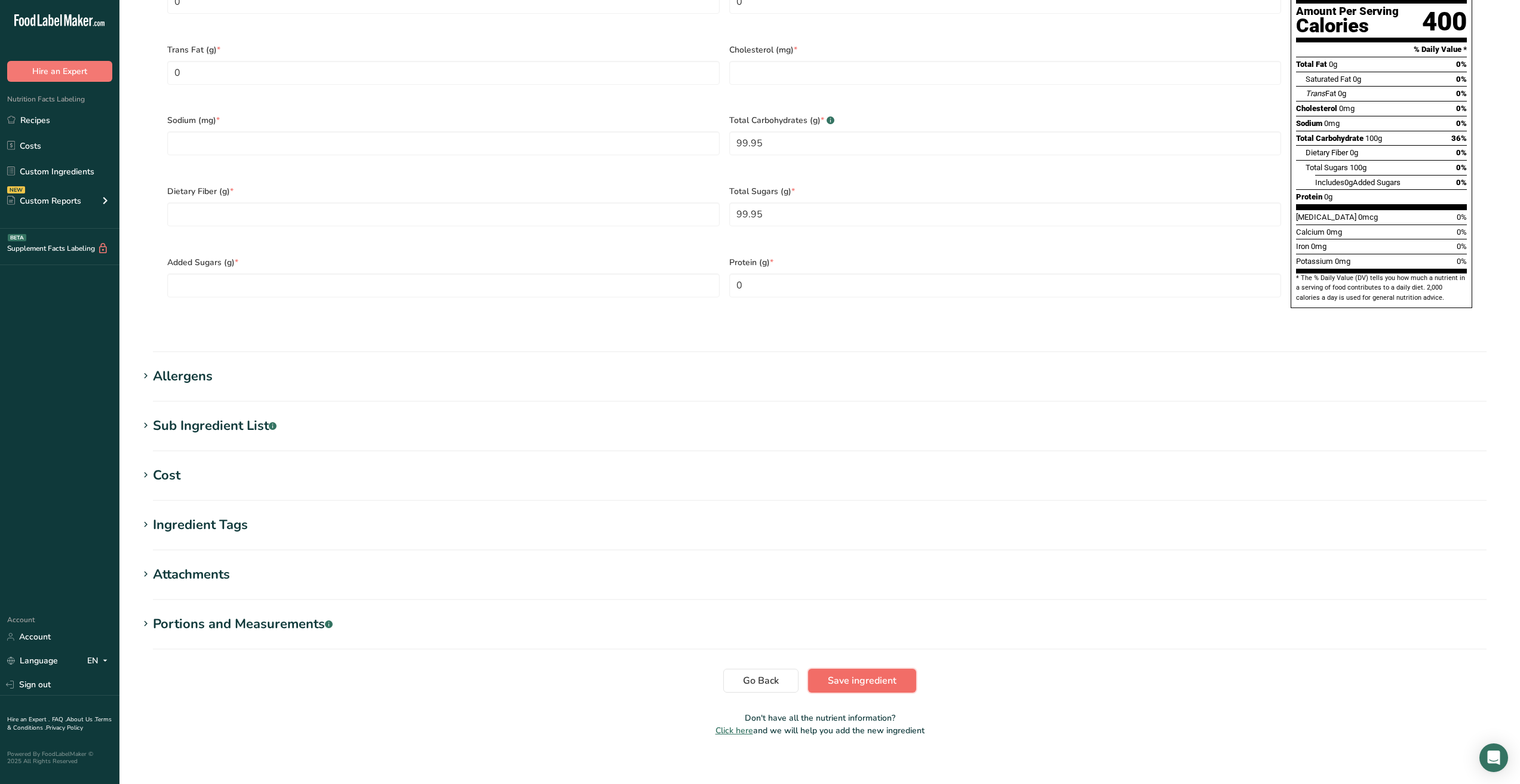
click at [853, 674] on span "Save ingredient" at bounding box center [862, 681] width 69 height 15
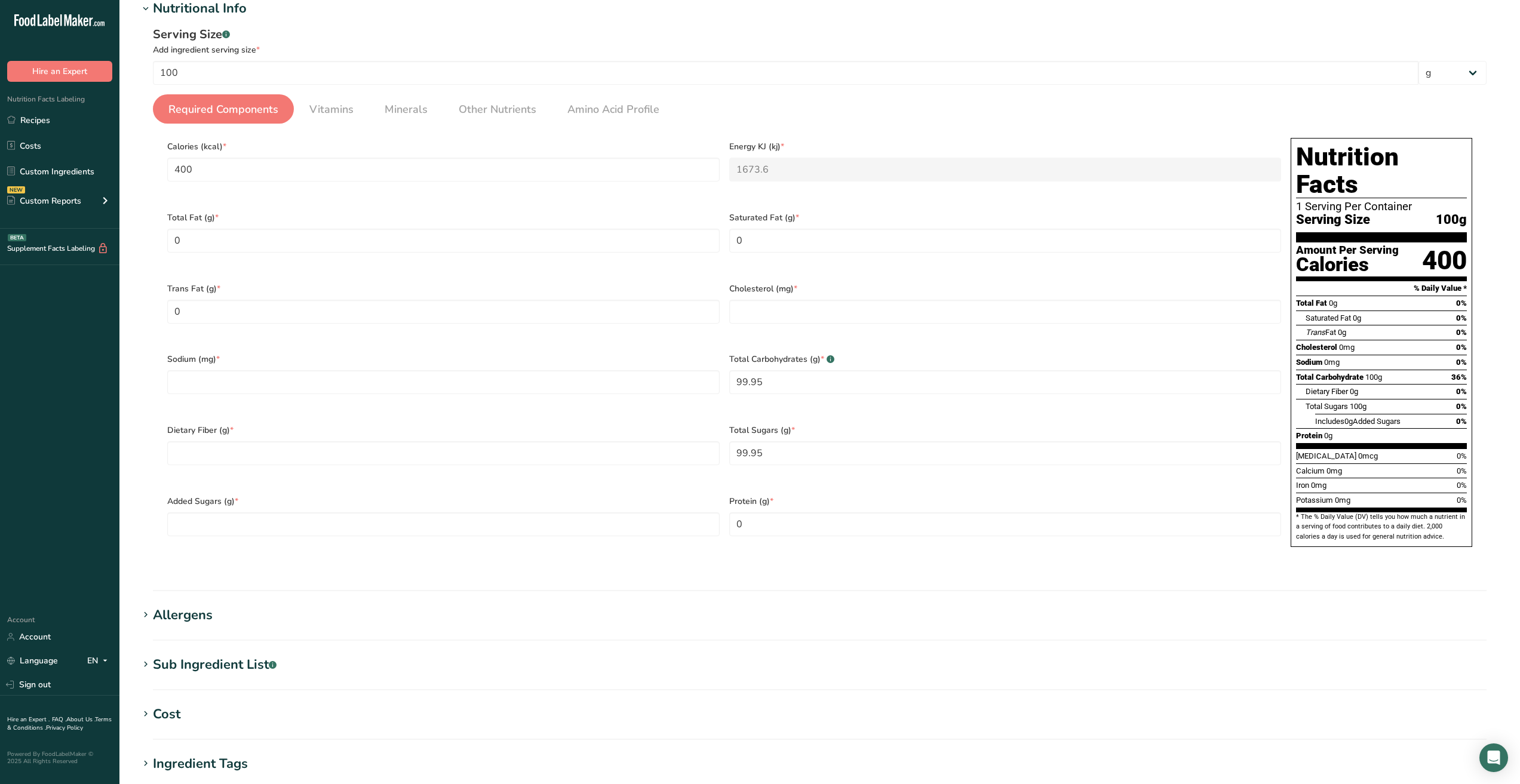
scroll to position [0, 0]
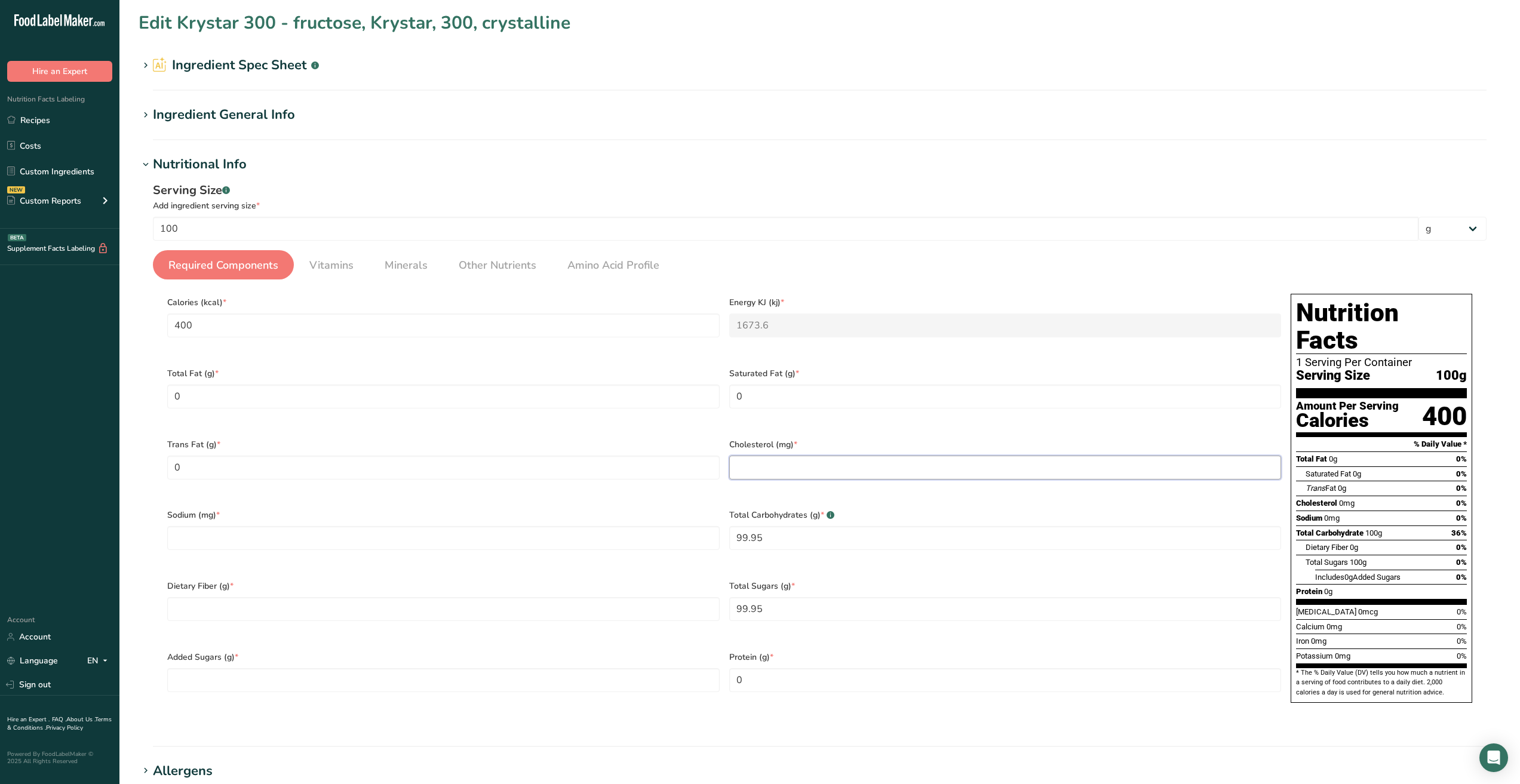
click at [771, 464] on input "number" at bounding box center [1005, 467] width 552 height 24
type input "0"
click at [253, 539] on input "number" at bounding box center [443, 538] width 552 height 24
type input "0"
click at [248, 585] on span "Dietary Fiber (g) *" at bounding box center [443, 586] width 552 height 13
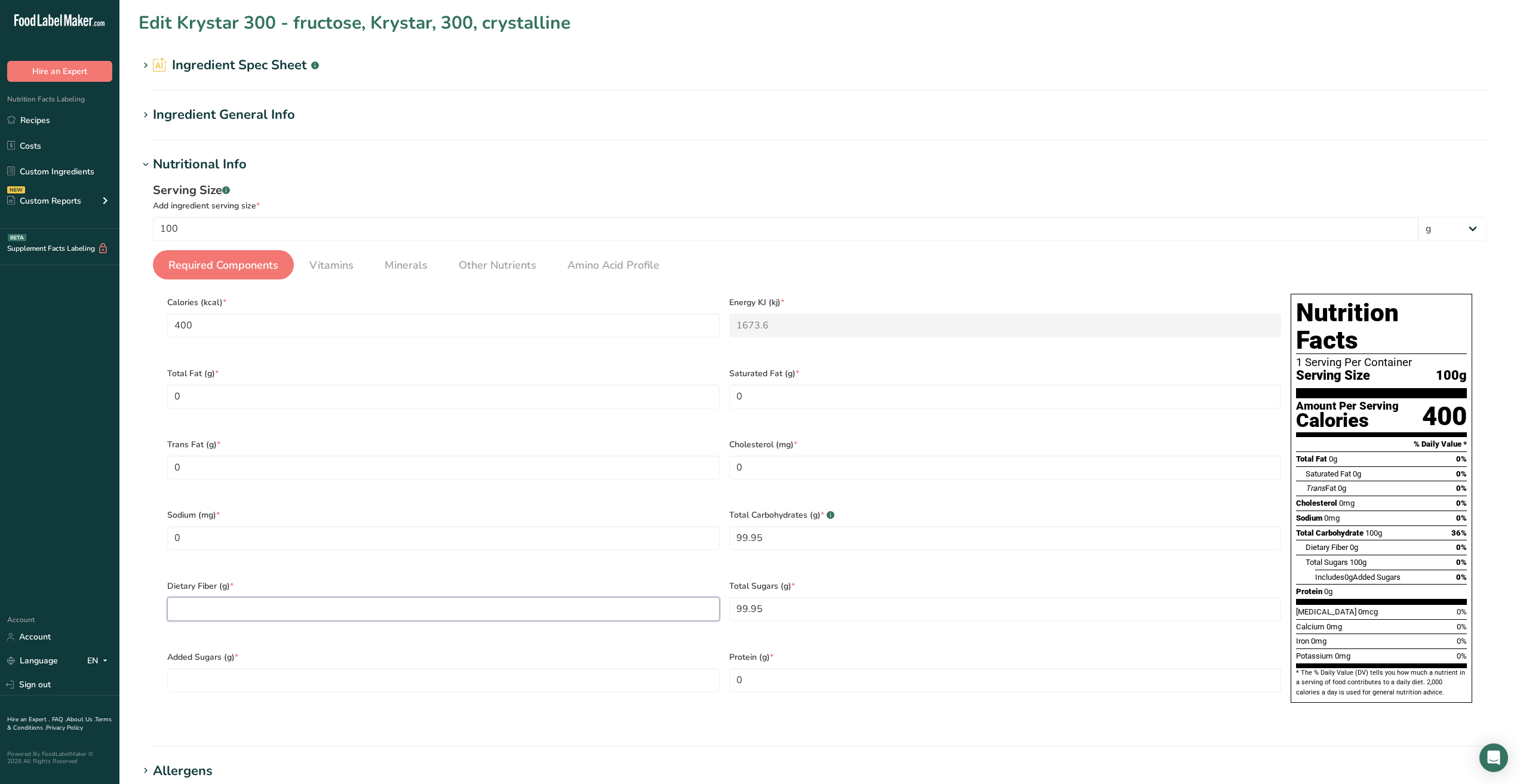
click at [249, 599] on Fiber "number" at bounding box center [443, 609] width 552 height 24
type Fiber "0"
click at [285, 668] on Sugars "number" at bounding box center [443, 680] width 552 height 24
type Sugars "99.95"
click at [684, 701] on div "Added Sugars (g) * 99.95" at bounding box center [443, 679] width 562 height 71
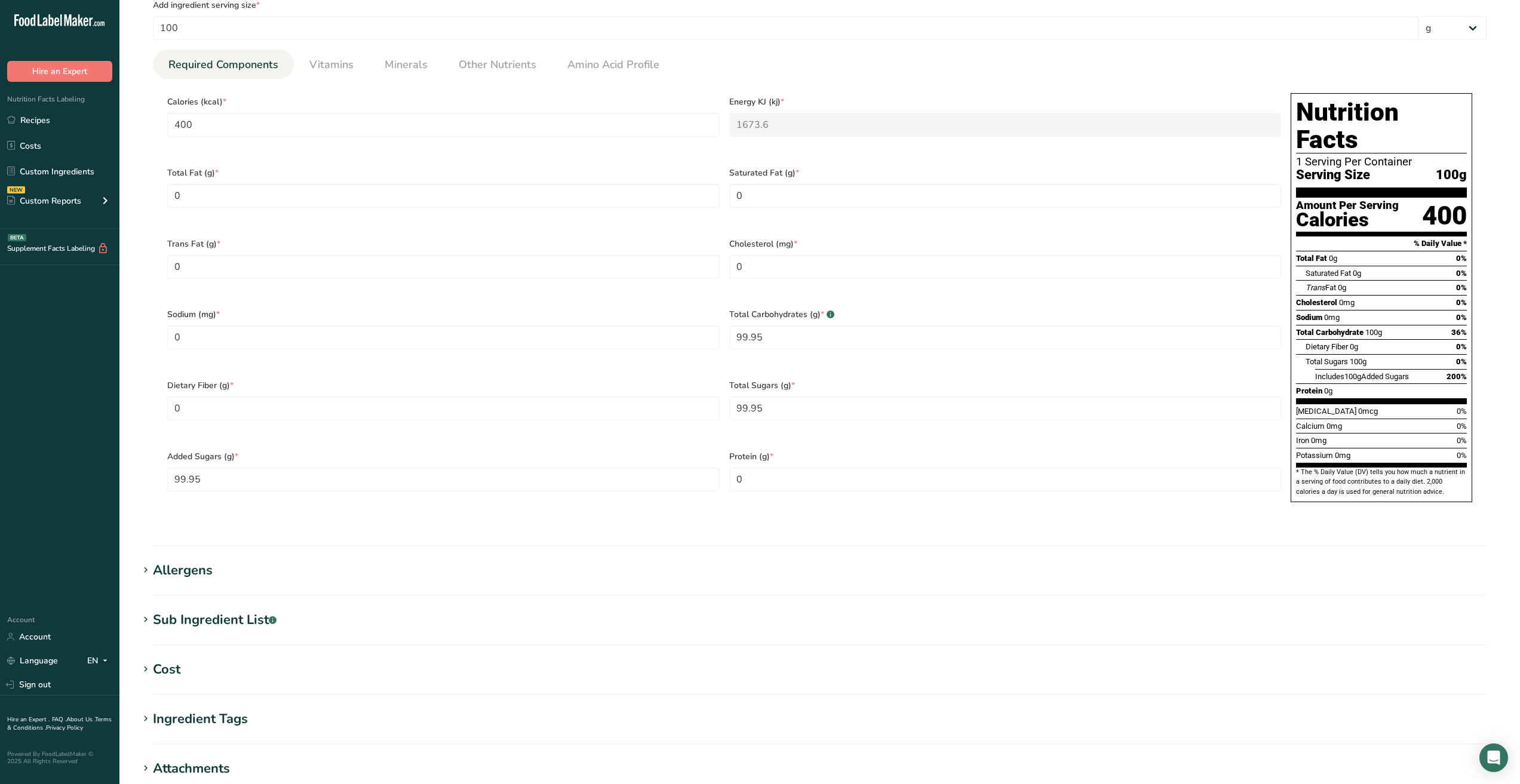
scroll to position [395, 0]
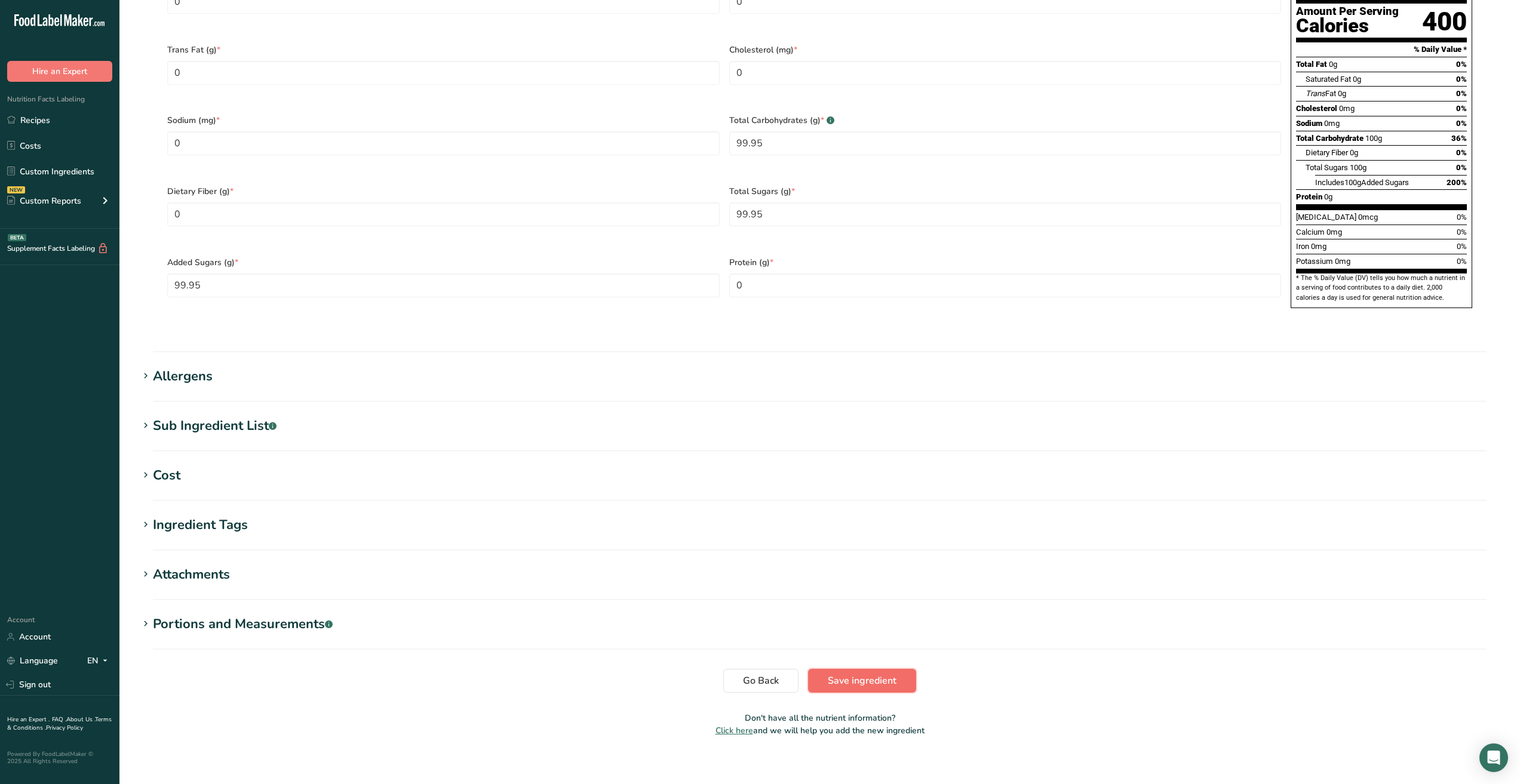
click at [888, 674] on span "Save ingredient" at bounding box center [862, 681] width 69 height 15
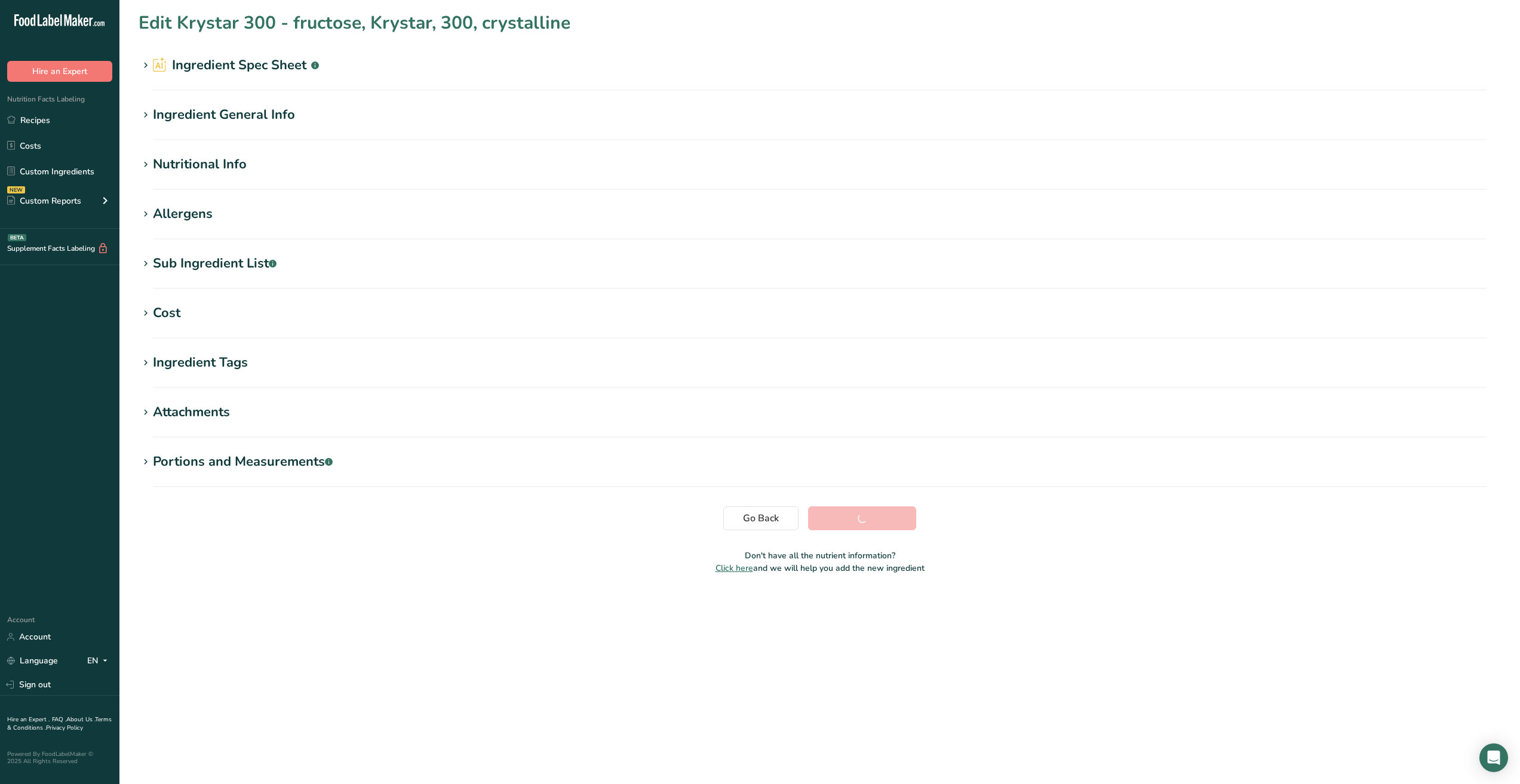
scroll to position [0, 0]
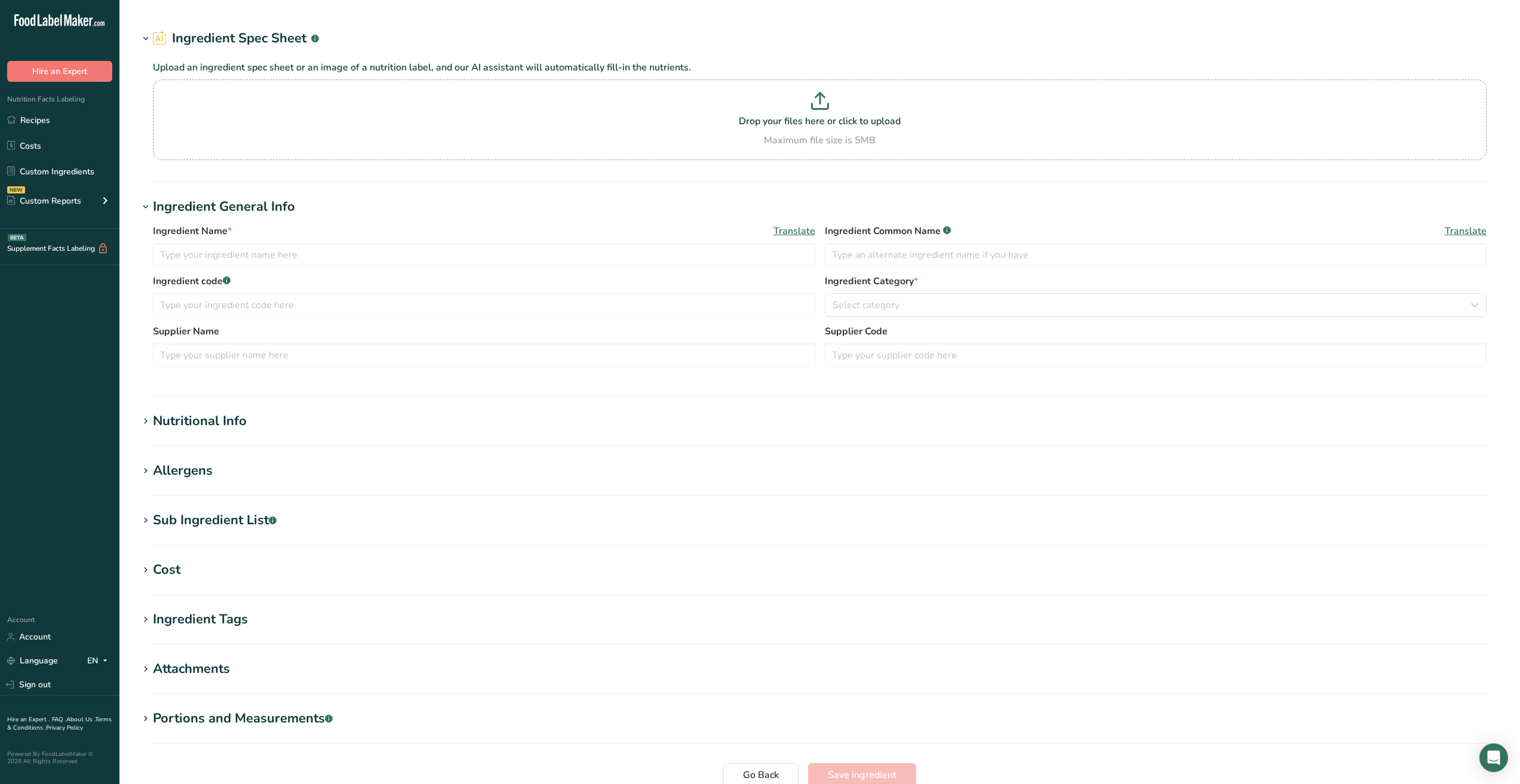
type input "Krystar 300 - fructose, Krystar, 300, crystalline"
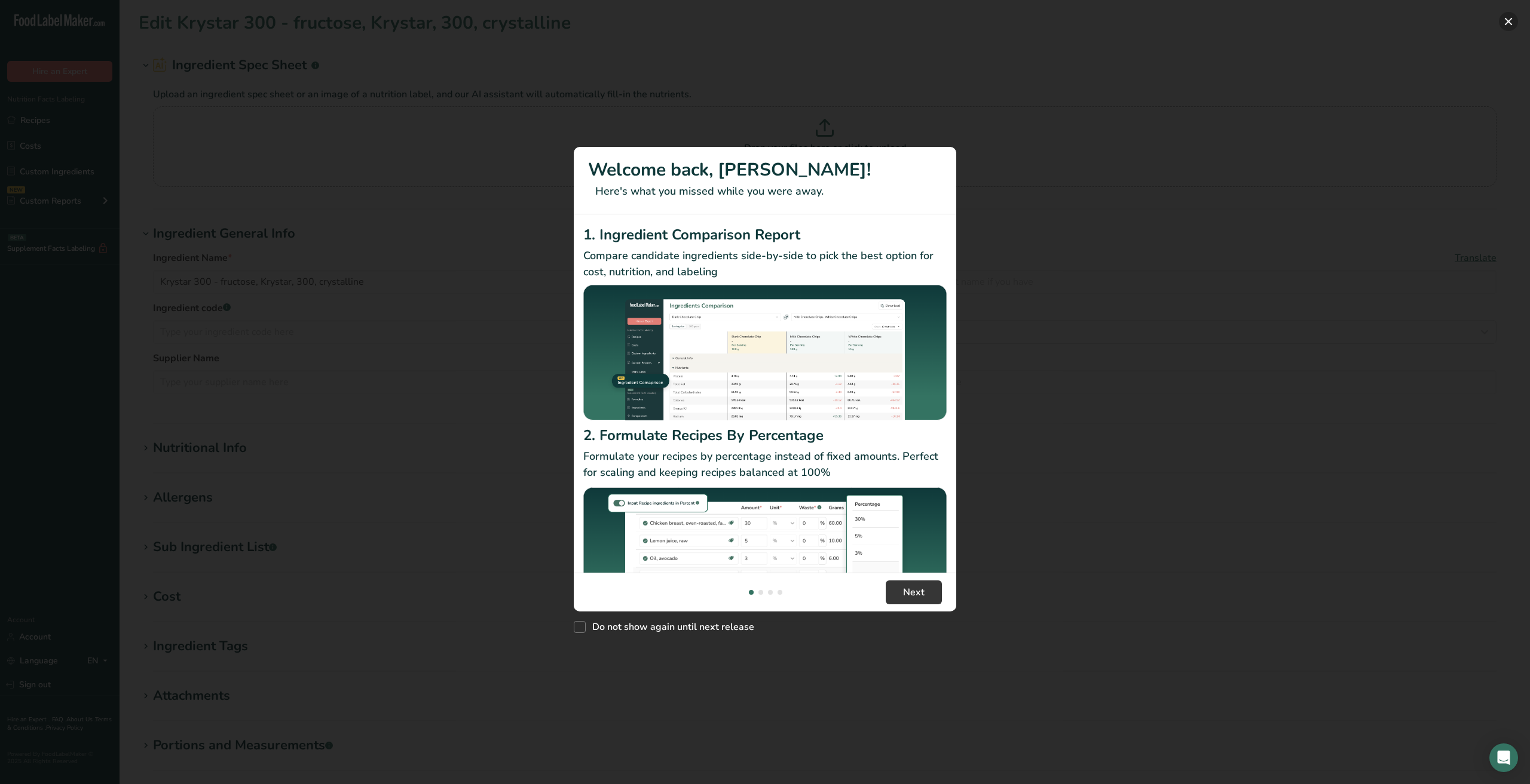
click at [1513, 19] on button "New Features" at bounding box center [1508, 21] width 19 height 19
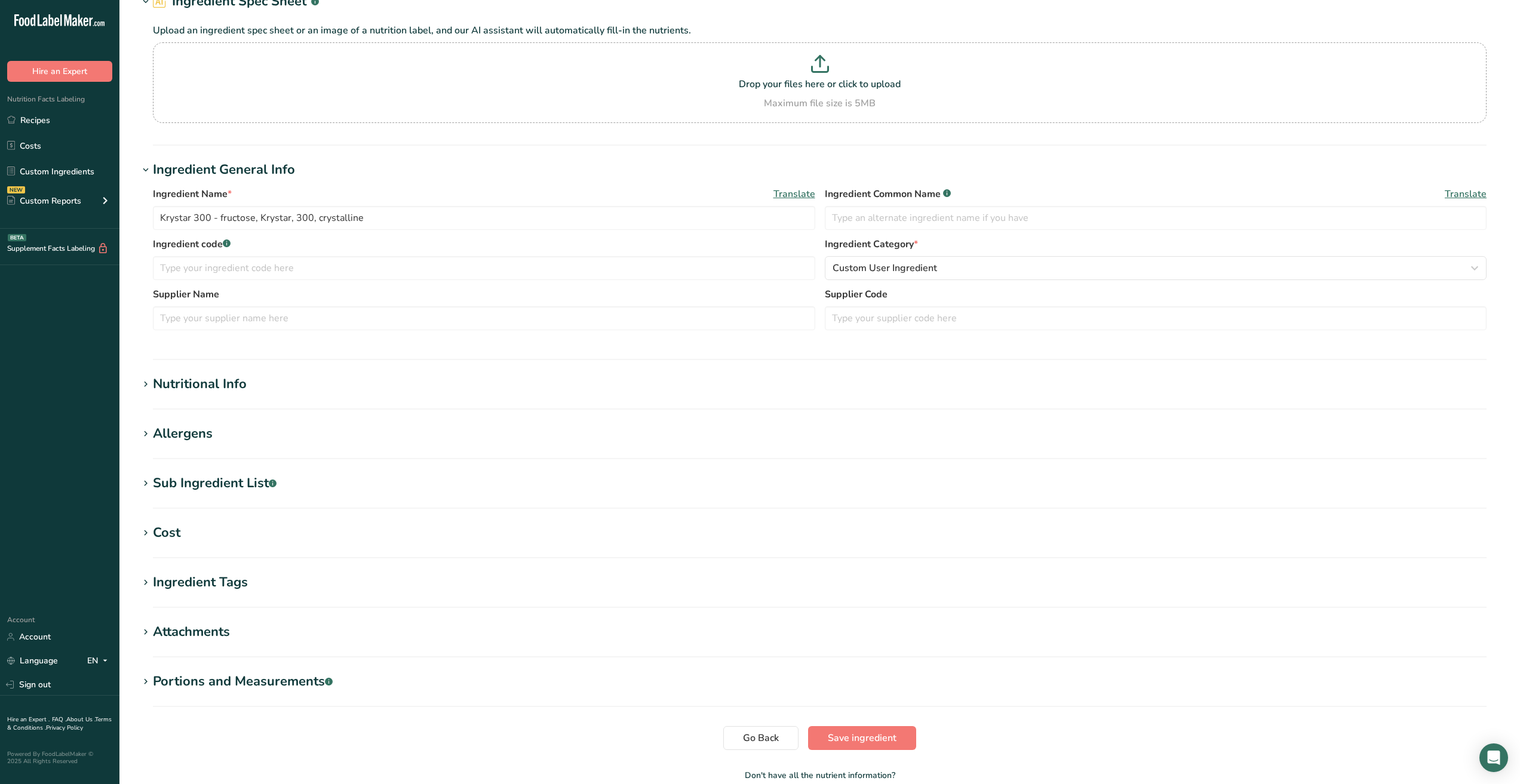
scroll to position [131, 0]
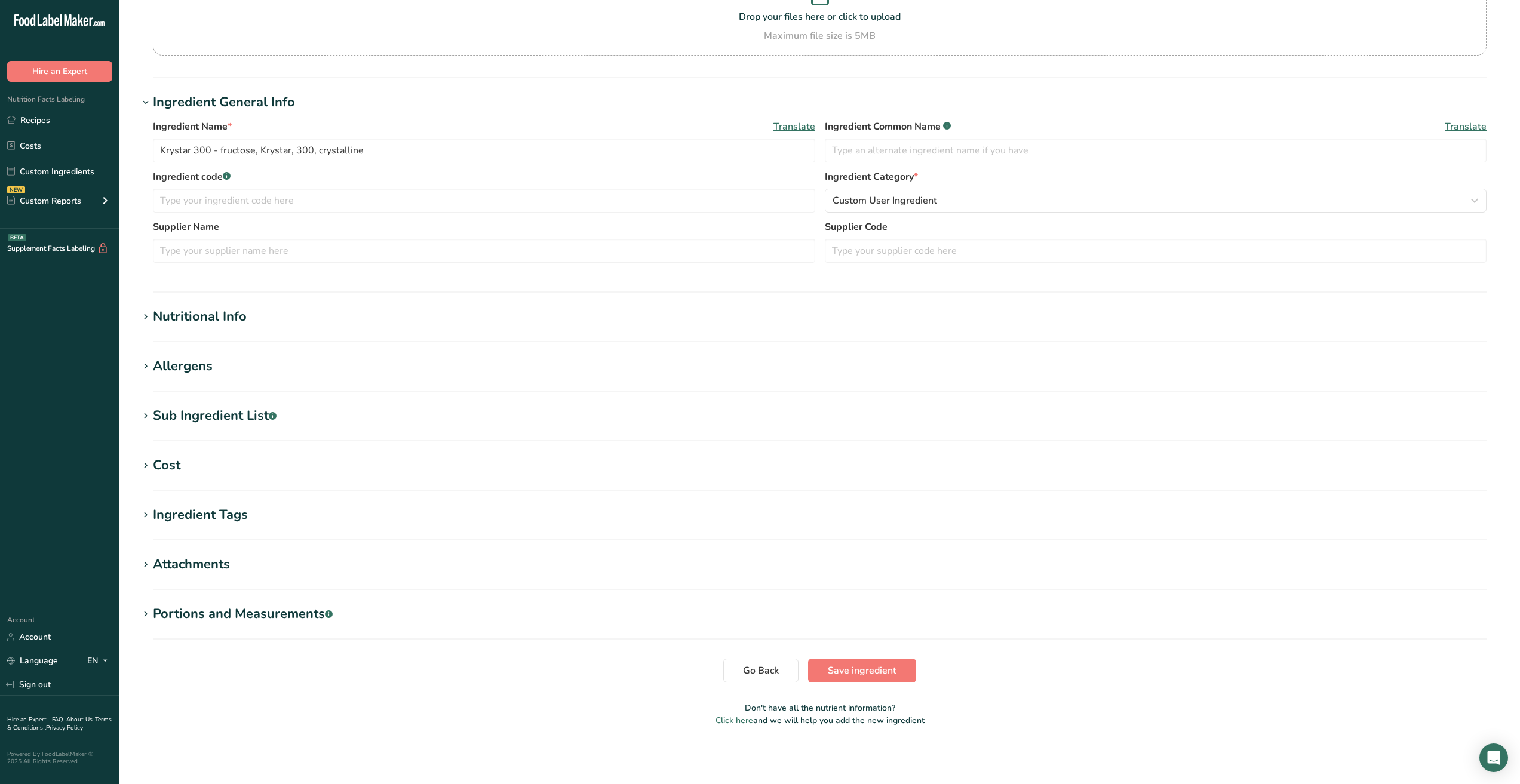
click at [145, 313] on icon at bounding box center [146, 317] width 11 height 16
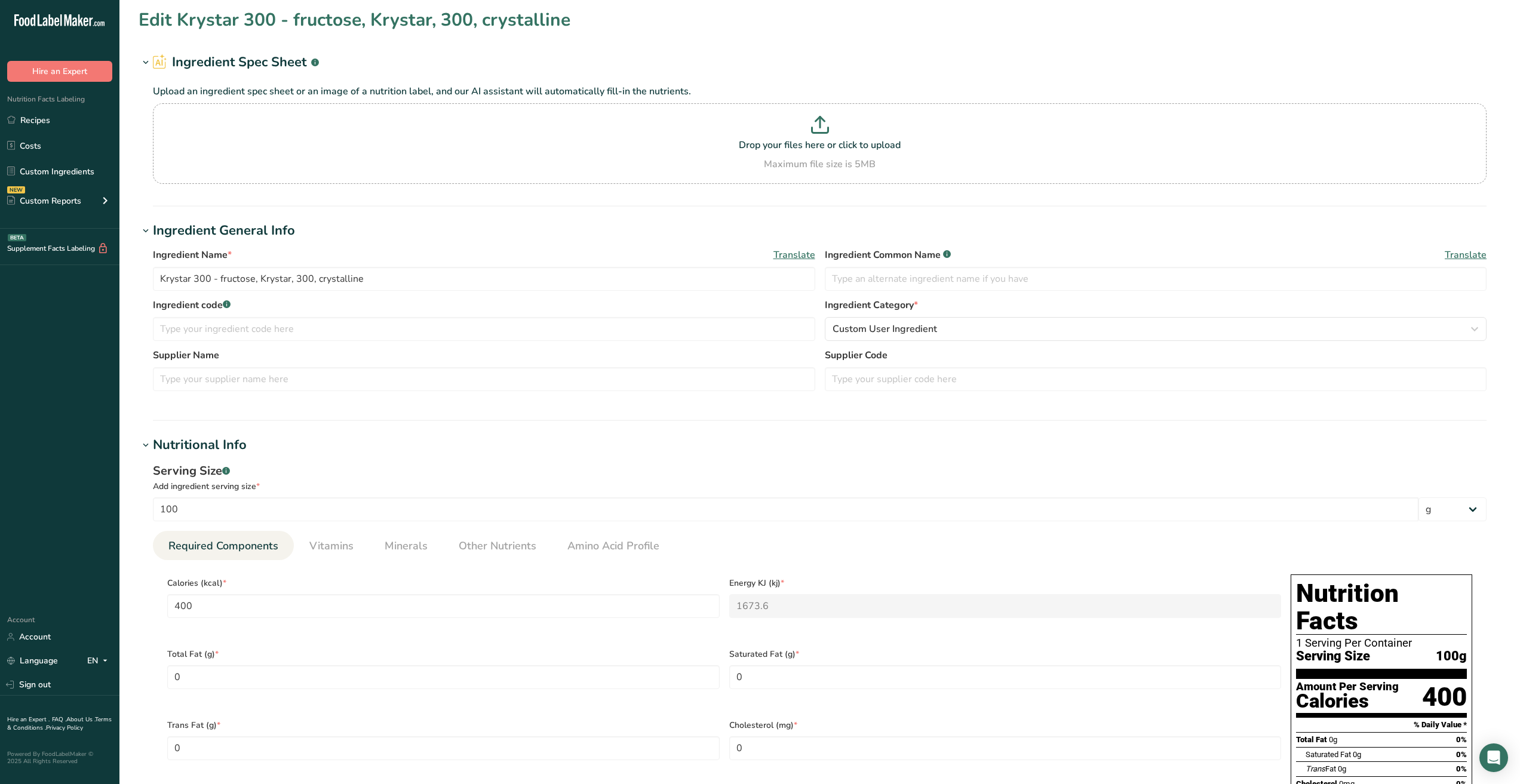
scroll to position [0, 0]
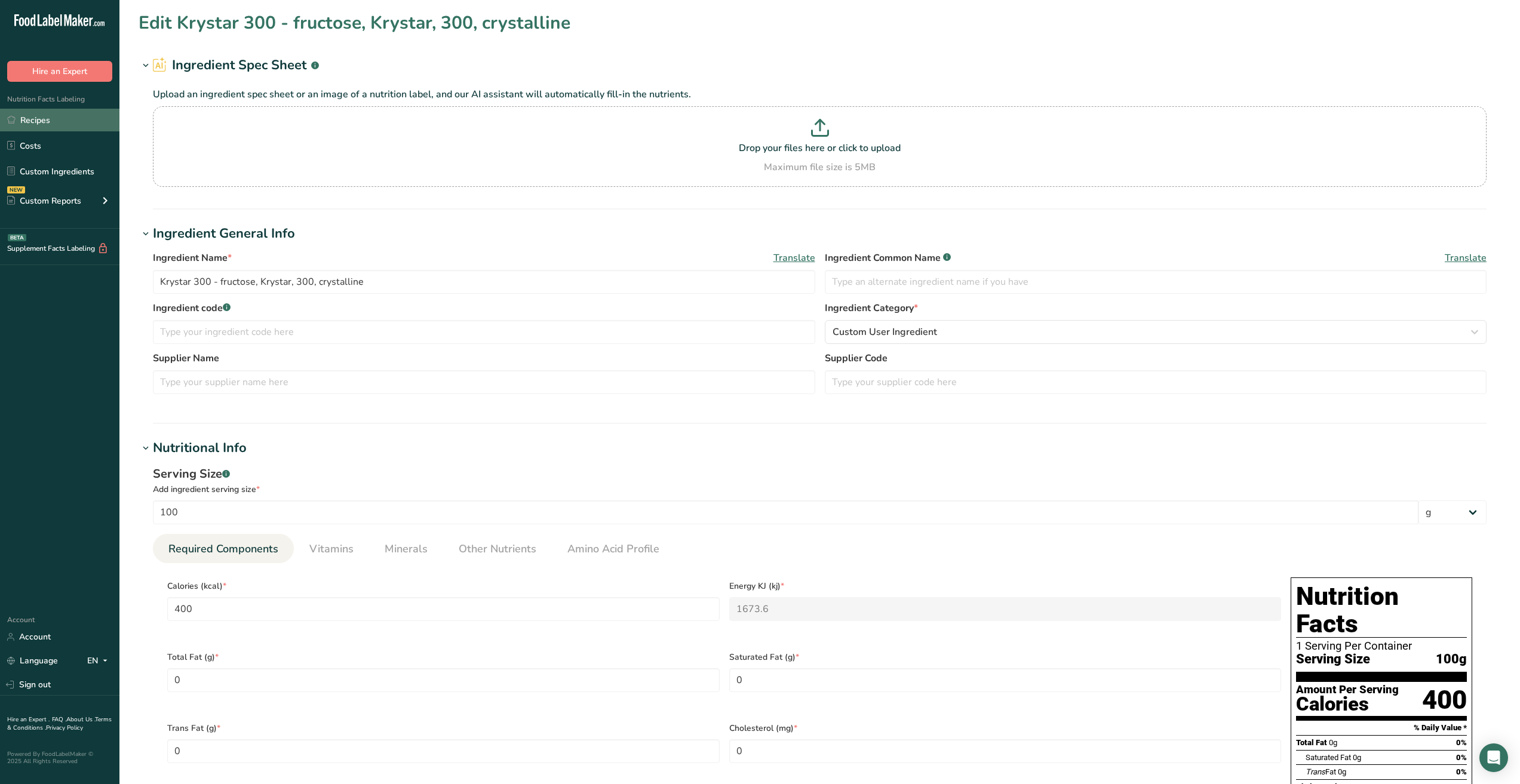
click at [58, 116] on link "Recipes" at bounding box center [60, 120] width 119 height 23
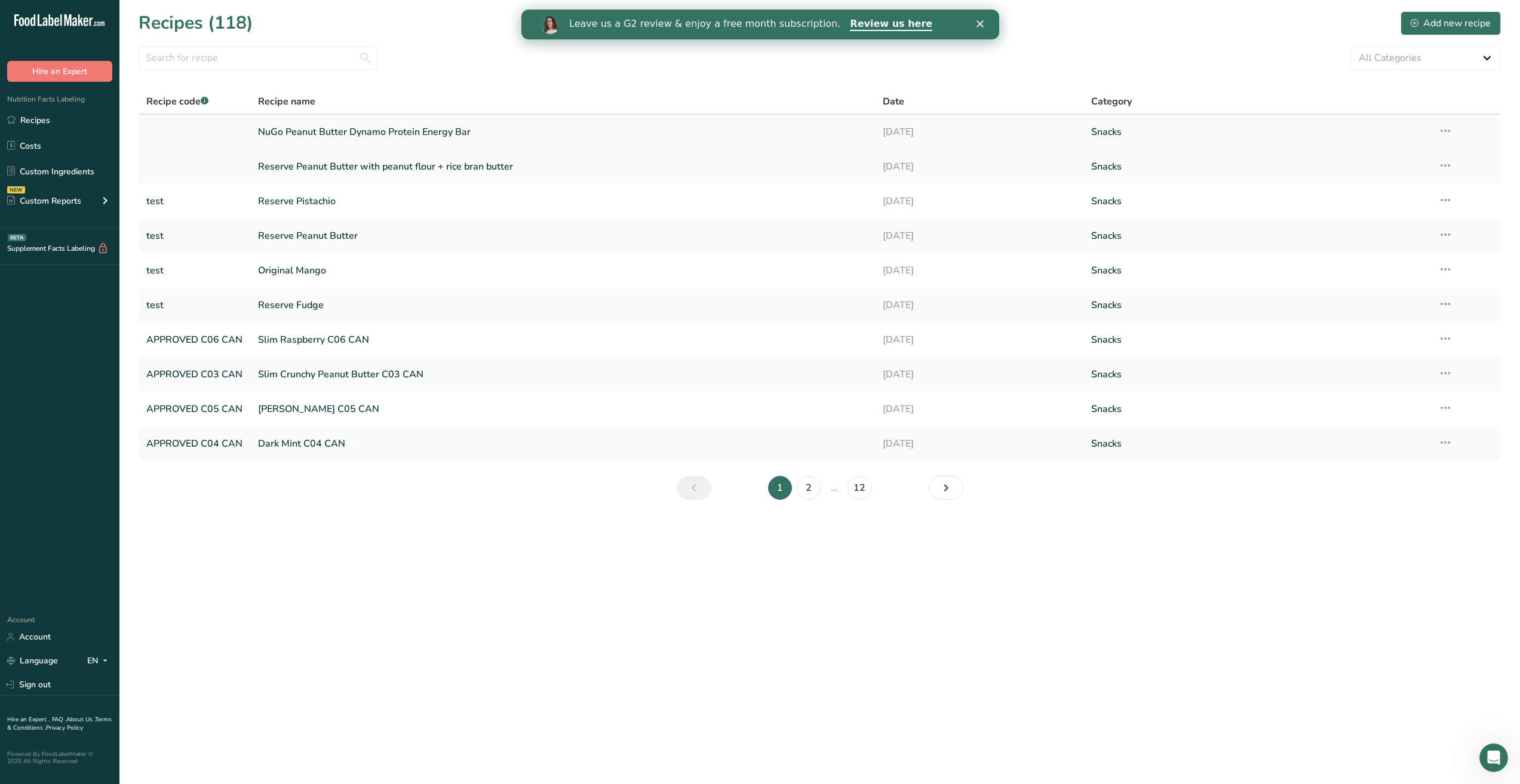
click at [345, 129] on link "NuGo Peanut Butter Dynamo Protein Energy Bar" at bounding box center [563, 131] width 610 height 25
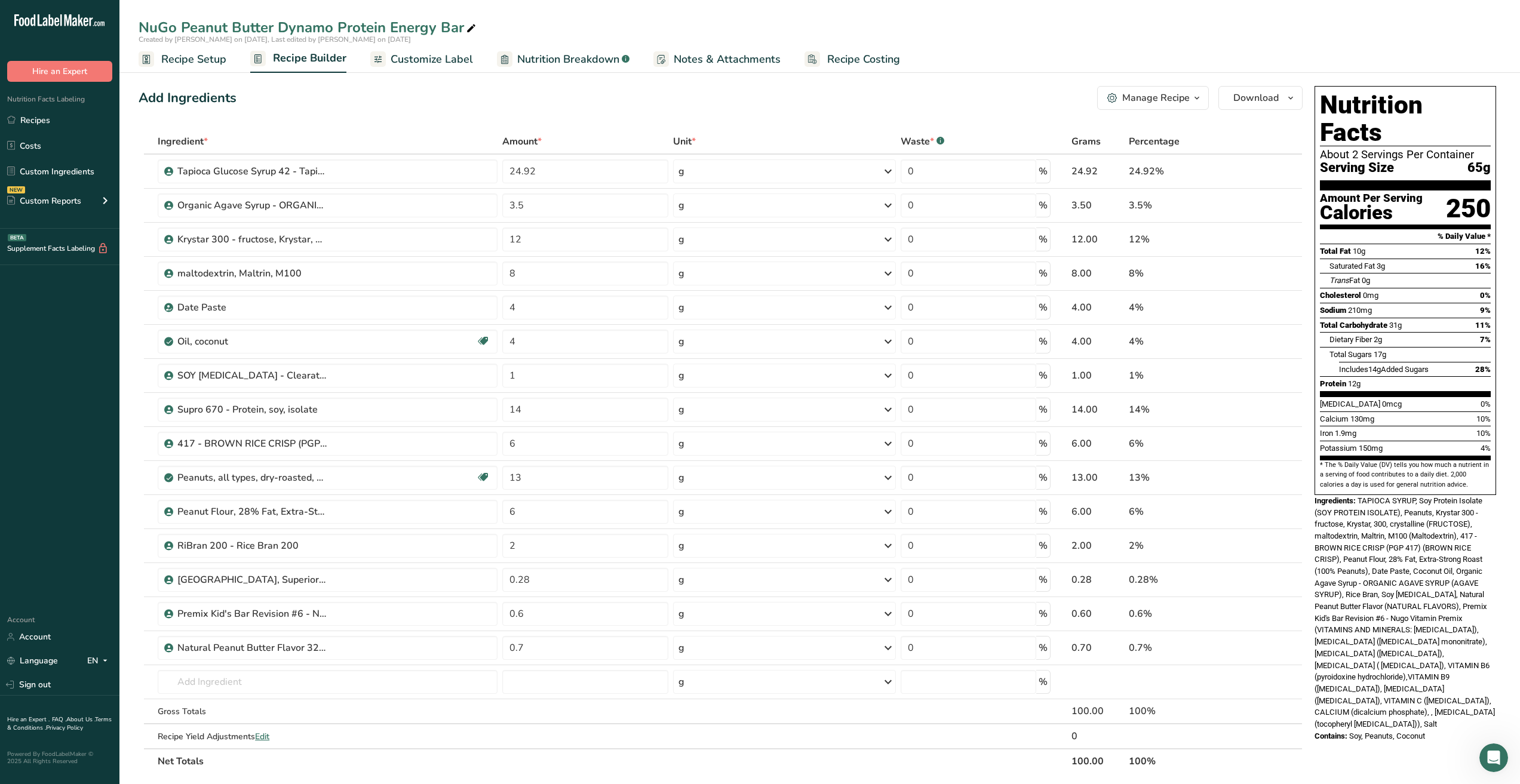
click at [571, 58] on span "Nutrition Breakdown" at bounding box center [568, 59] width 102 height 16
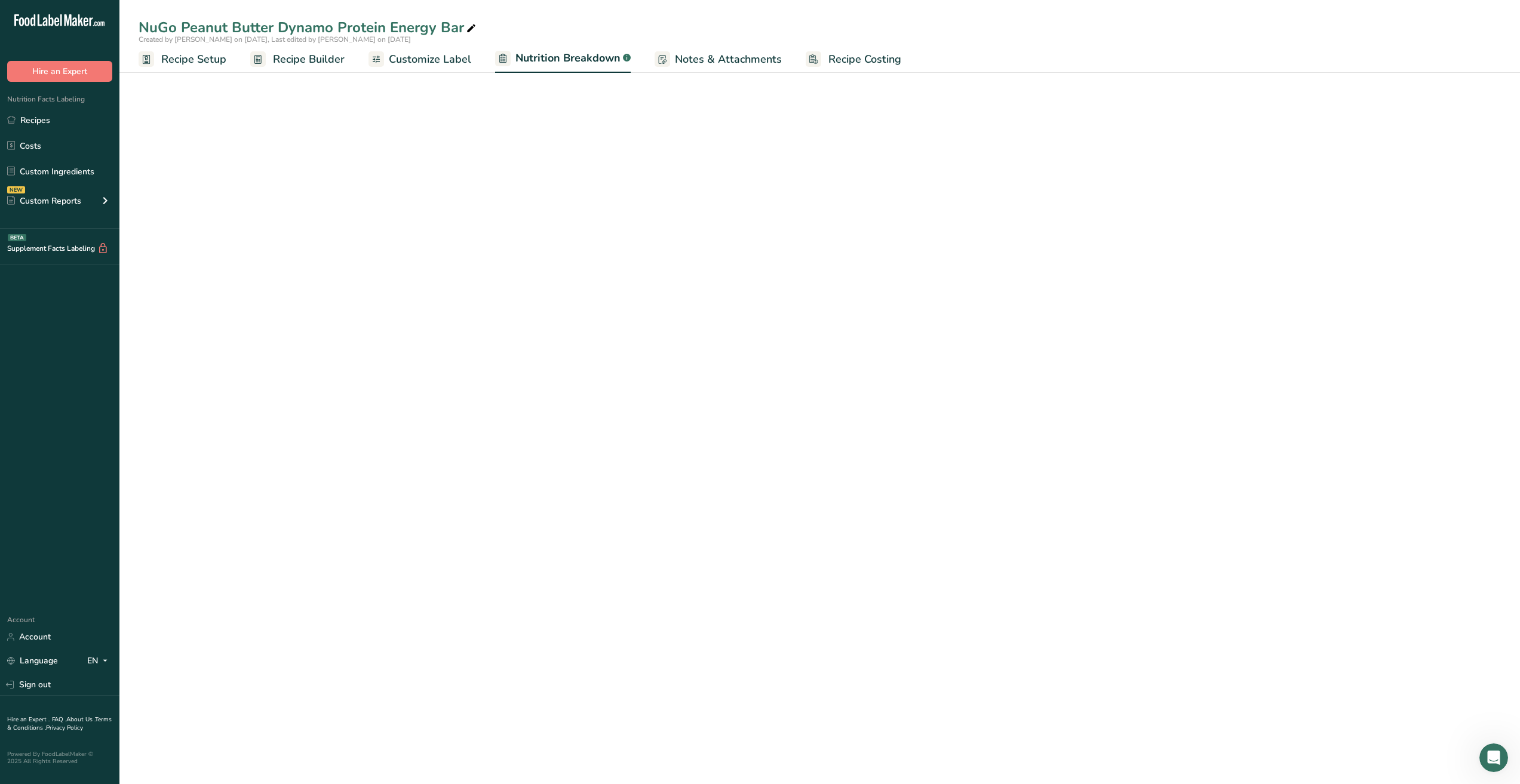
select select "Calories"
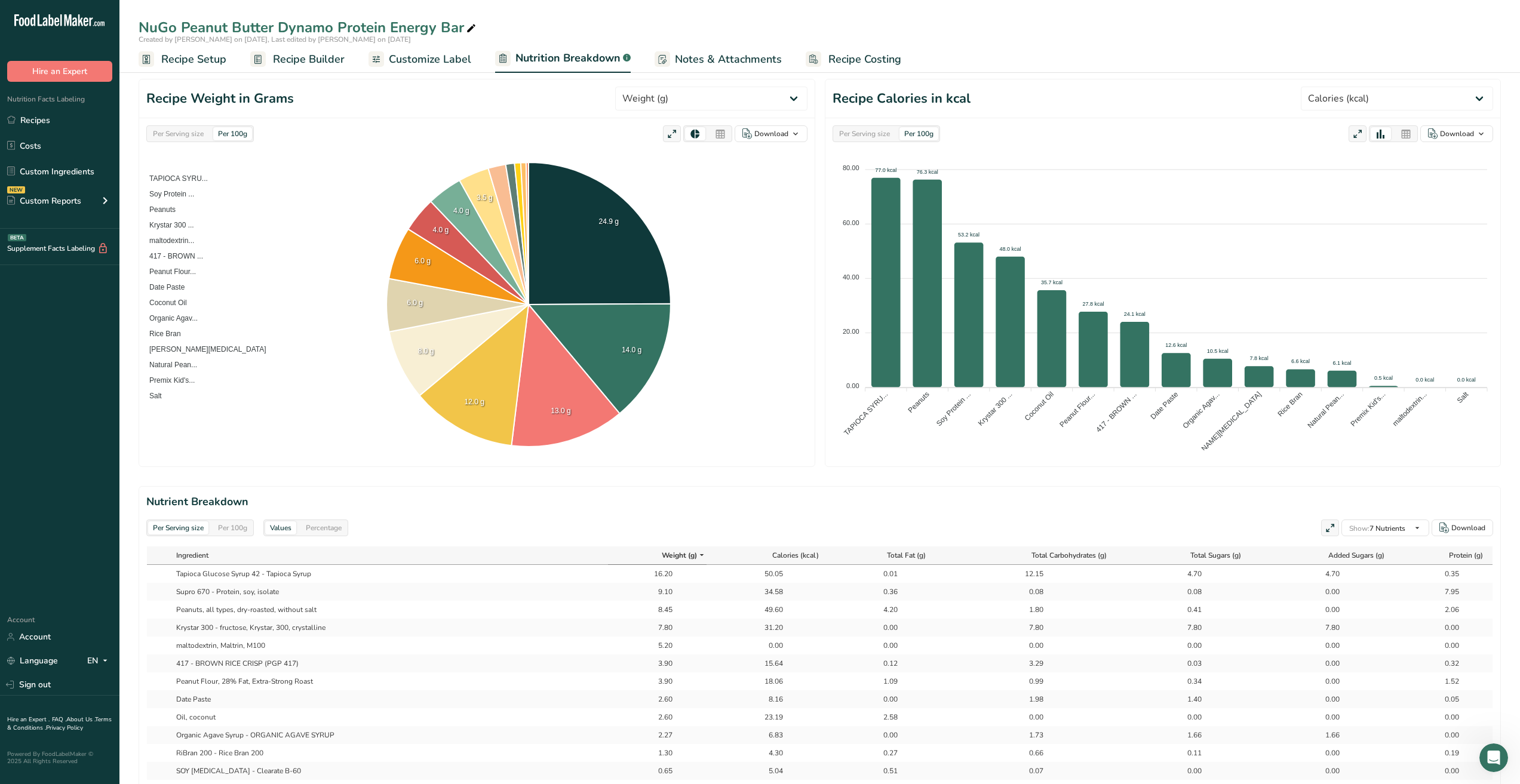
scroll to position [119, 0]
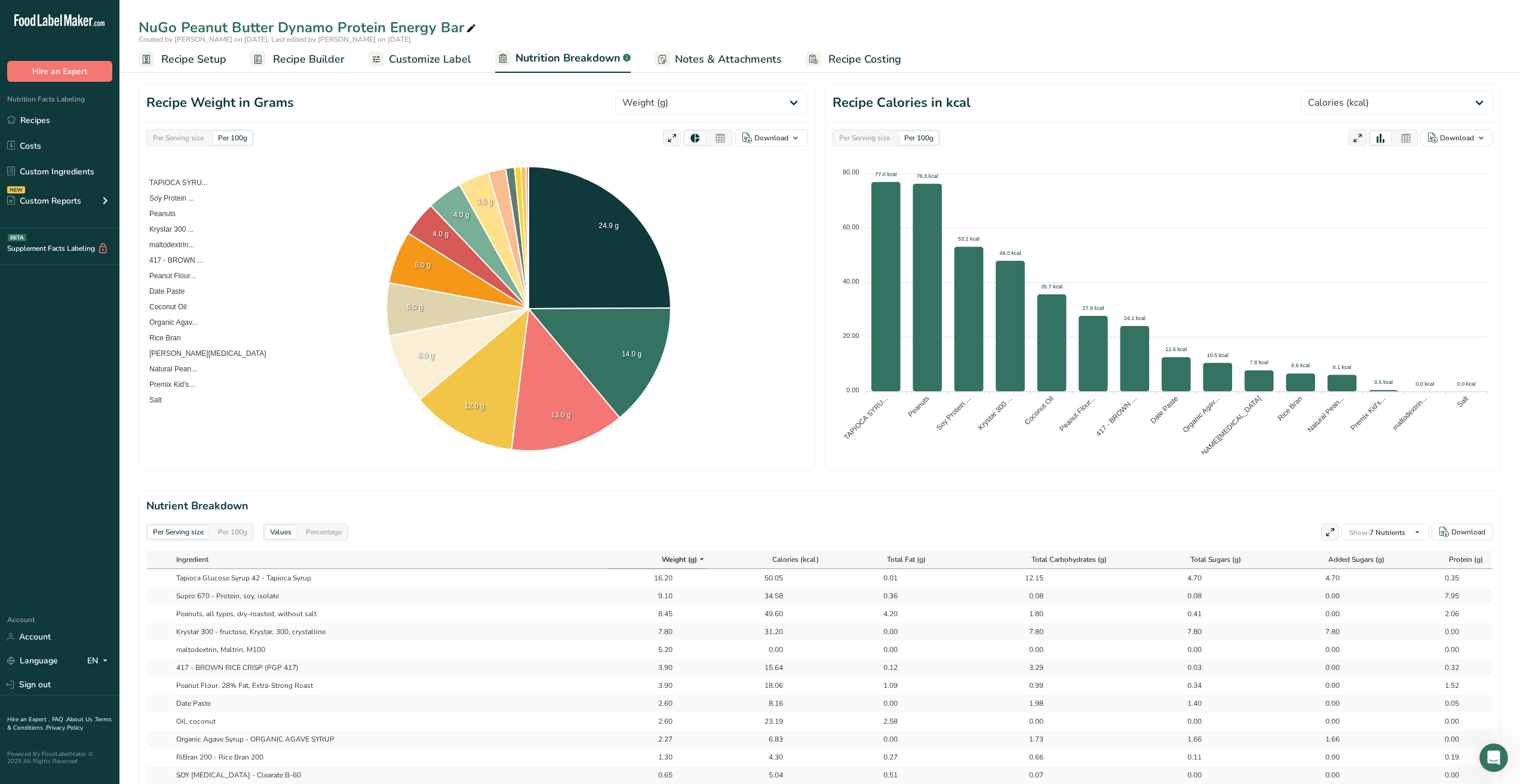
click at [316, 60] on span "Recipe Builder" at bounding box center [309, 59] width 72 height 16
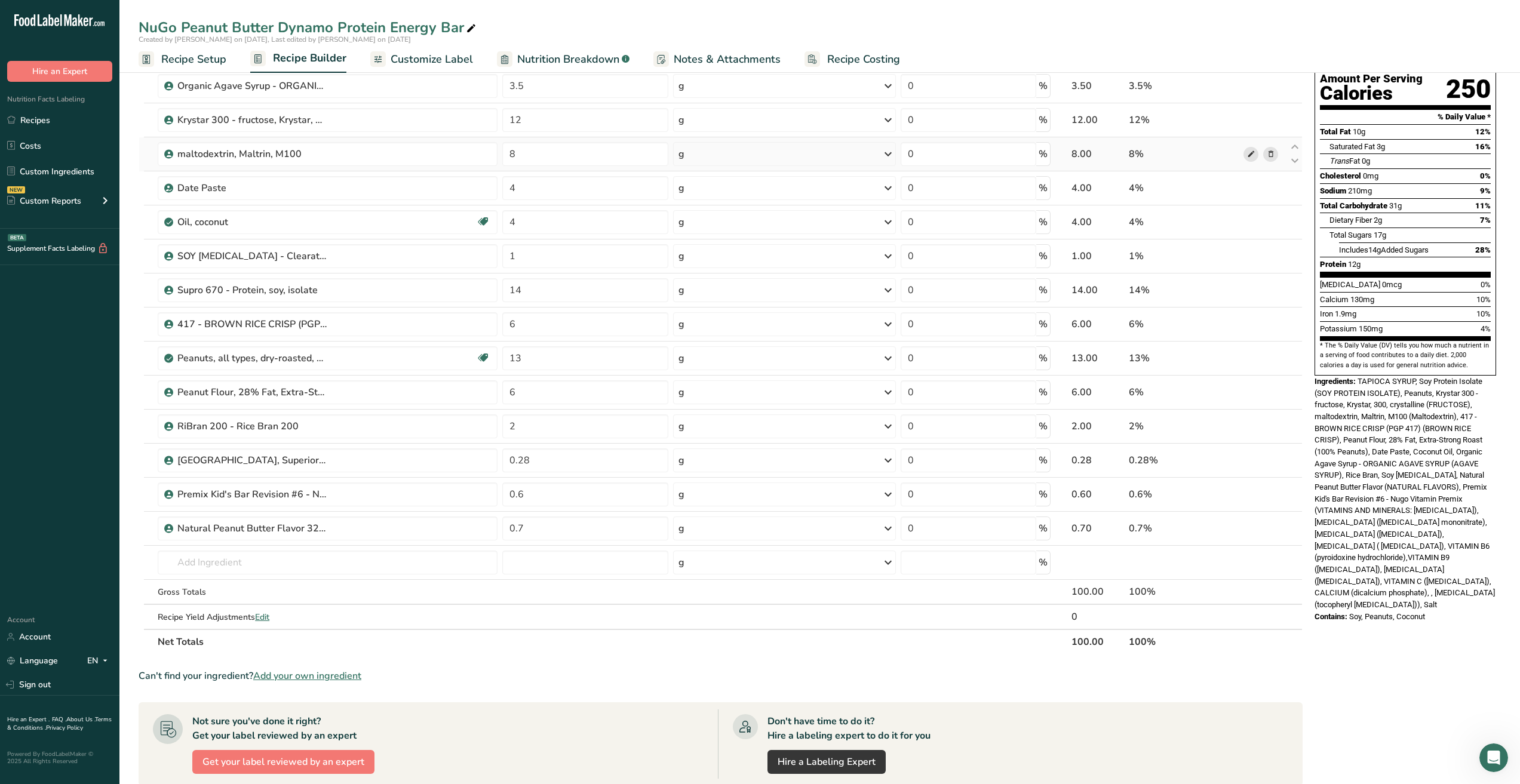
click at [1247, 155] on icon at bounding box center [1251, 154] width 9 height 13
click at [544, 57] on span "Nutrition Breakdown" at bounding box center [568, 59] width 102 height 16
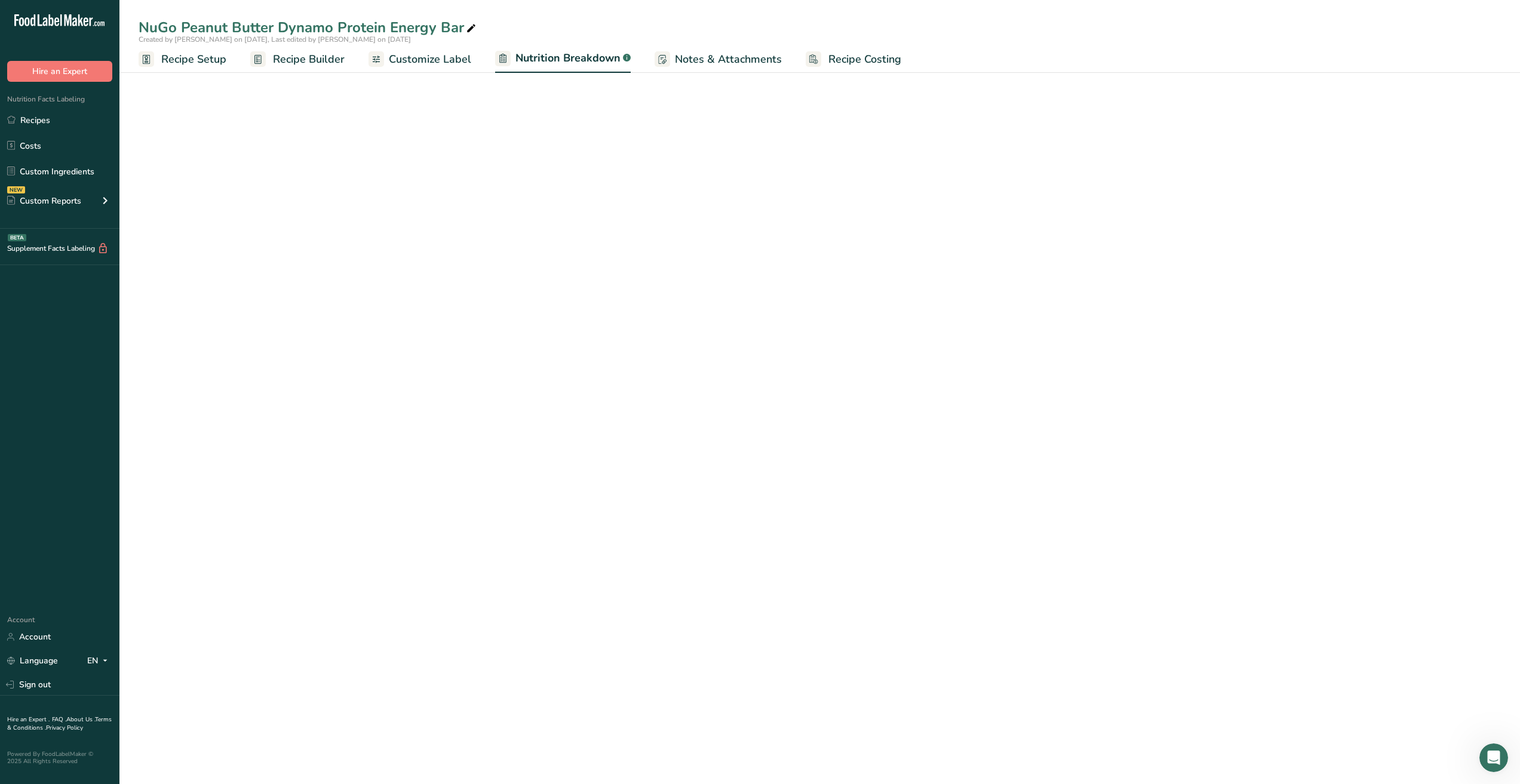
select select "Calories"
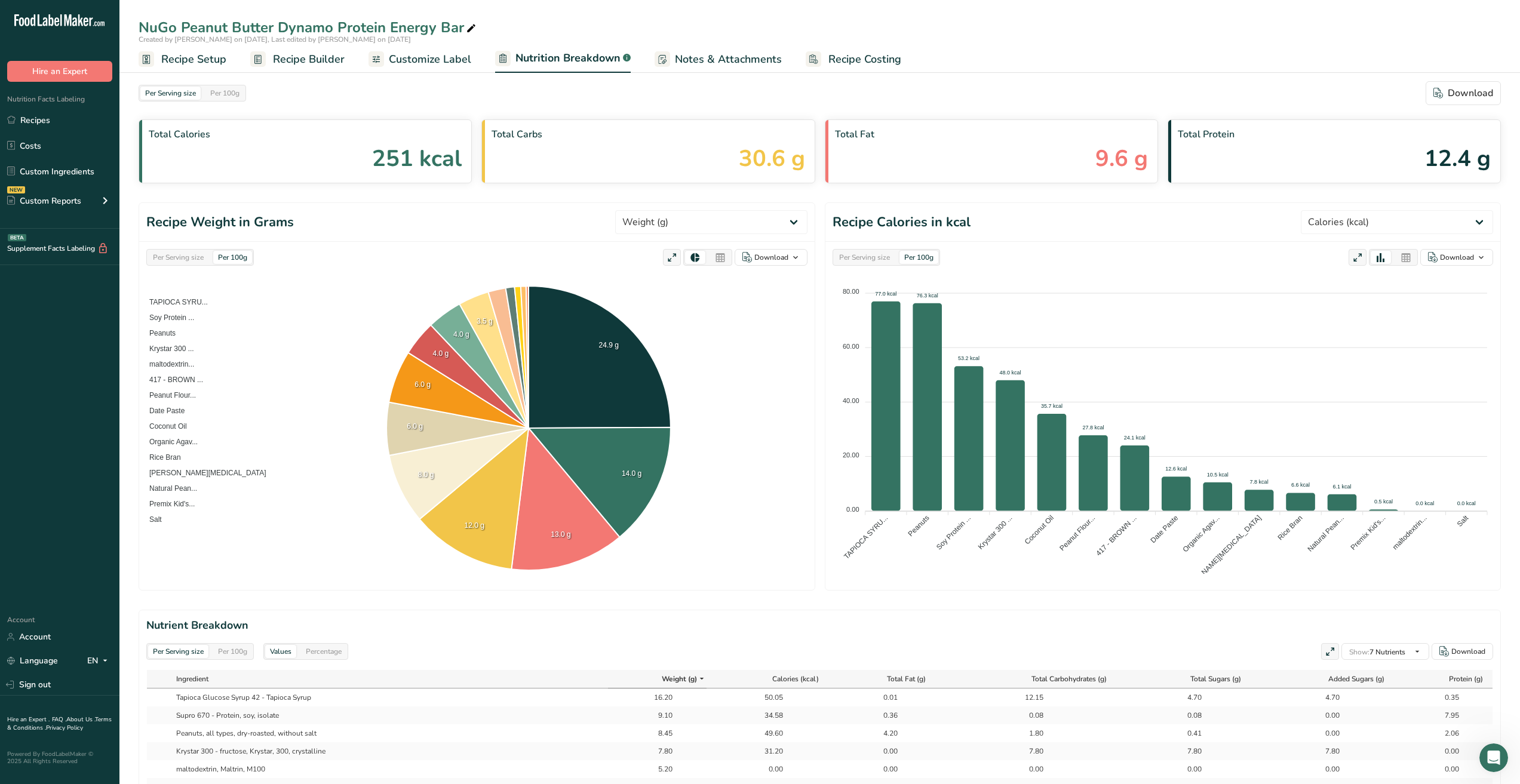
click at [335, 59] on span "Recipe Builder" at bounding box center [309, 59] width 72 height 16
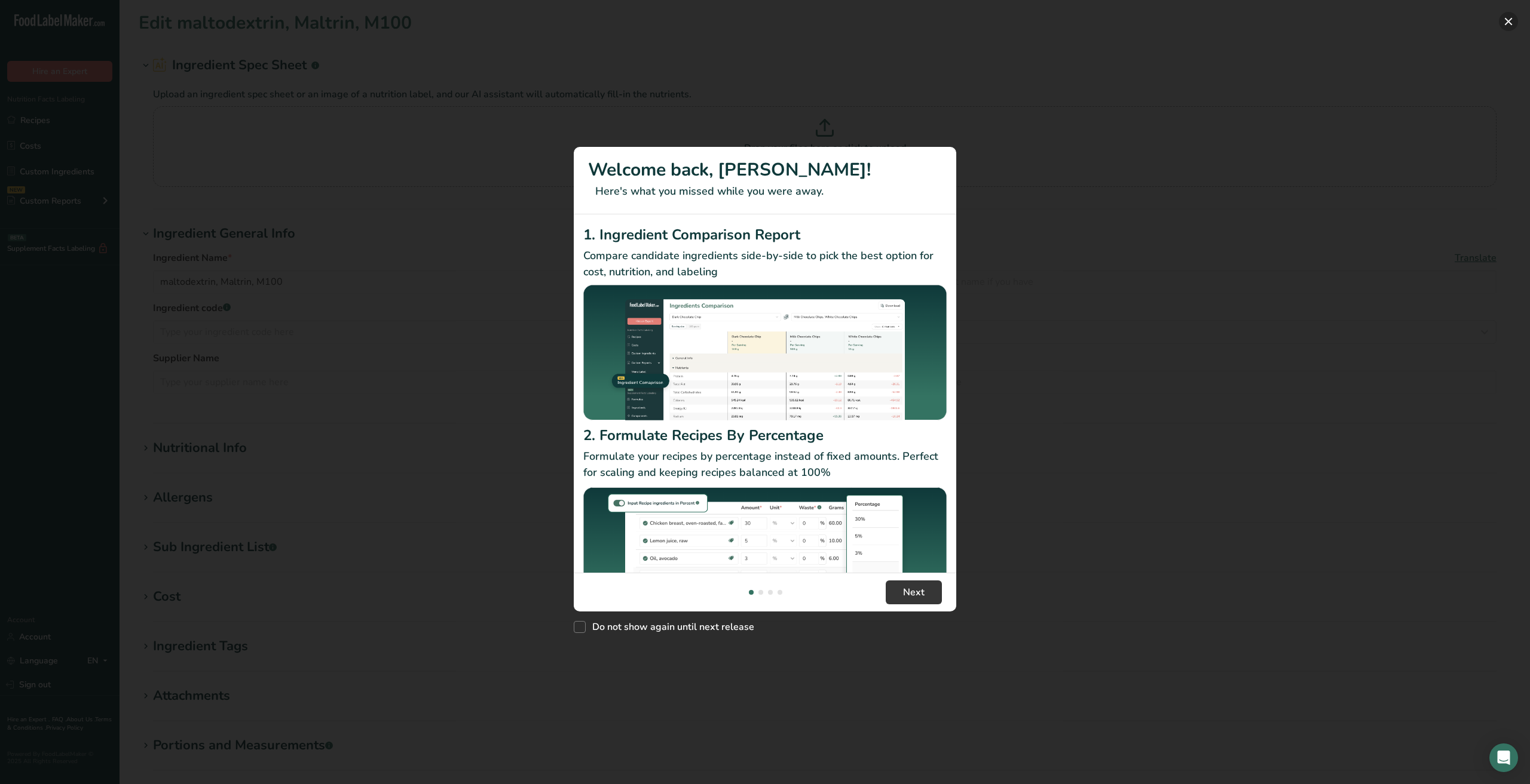
click at [1509, 19] on button "New Features" at bounding box center [1508, 21] width 19 height 19
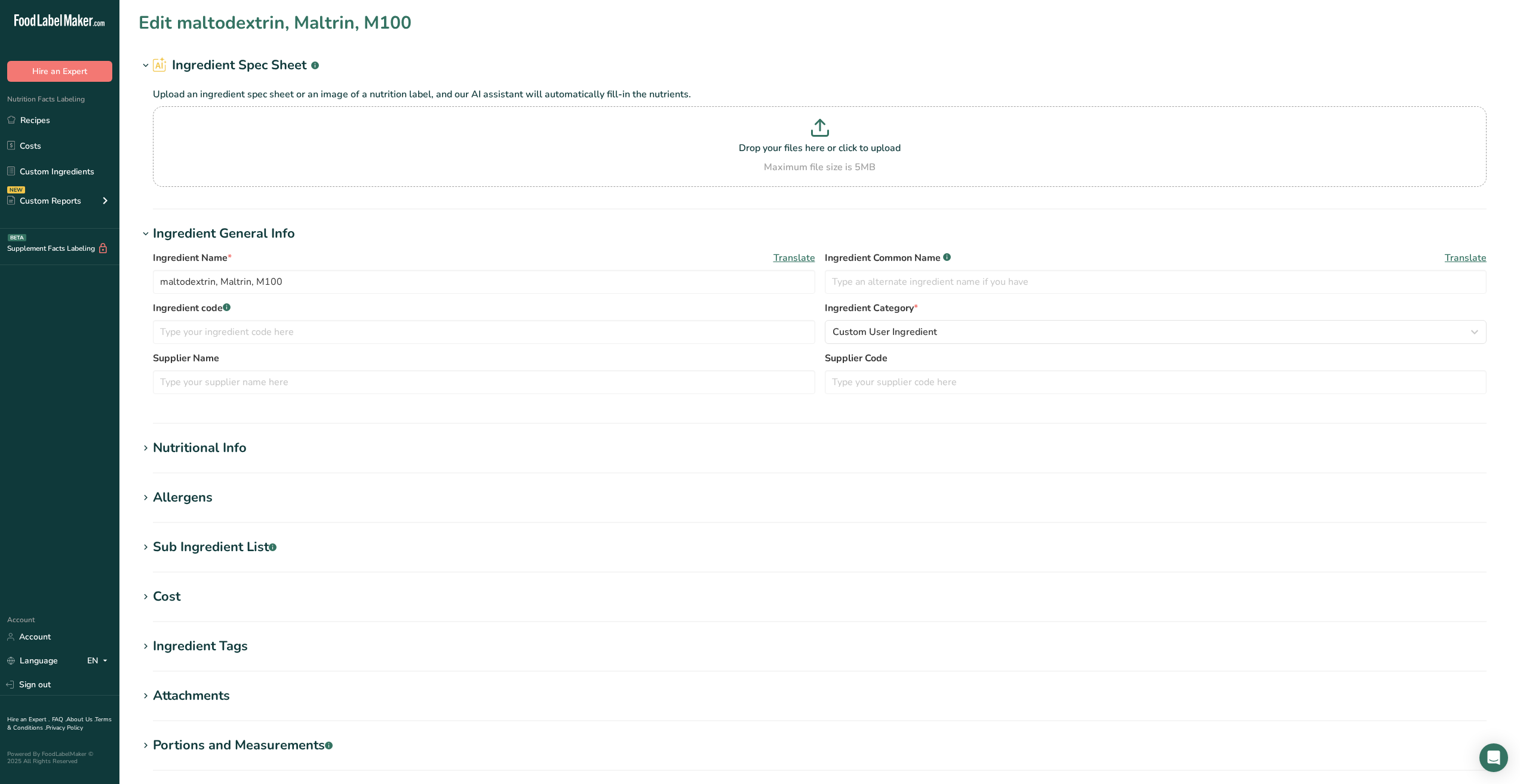
click at [145, 448] on icon at bounding box center [146, 448] width 11 height 16
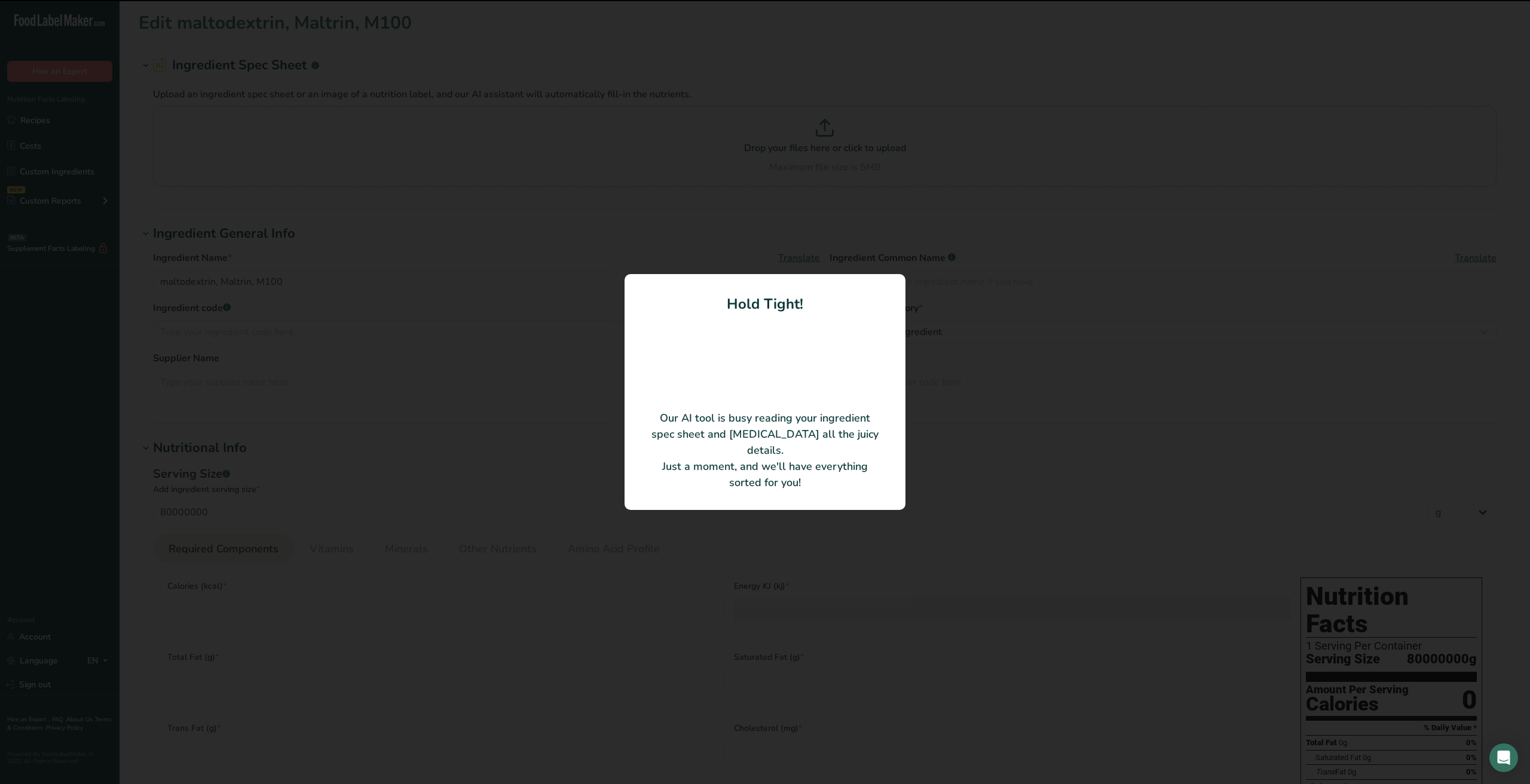
type input "Maltodextrin IP (Identity-Preserved)"
type input "Grain Processing Corporation"
type input "100"
type input "378"
type KJ "1581.55"
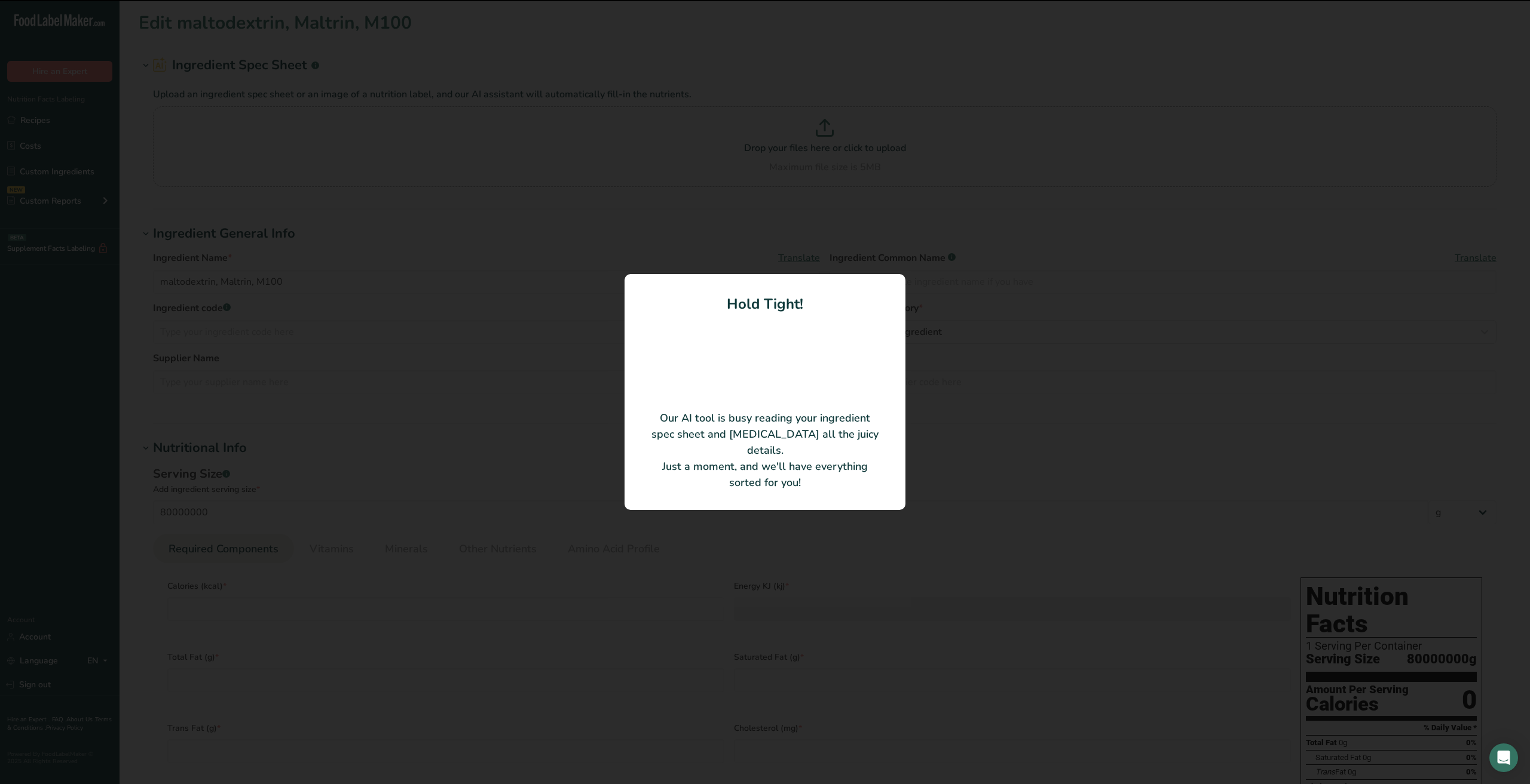
type Fat "0"
type input "0"
type input "90"
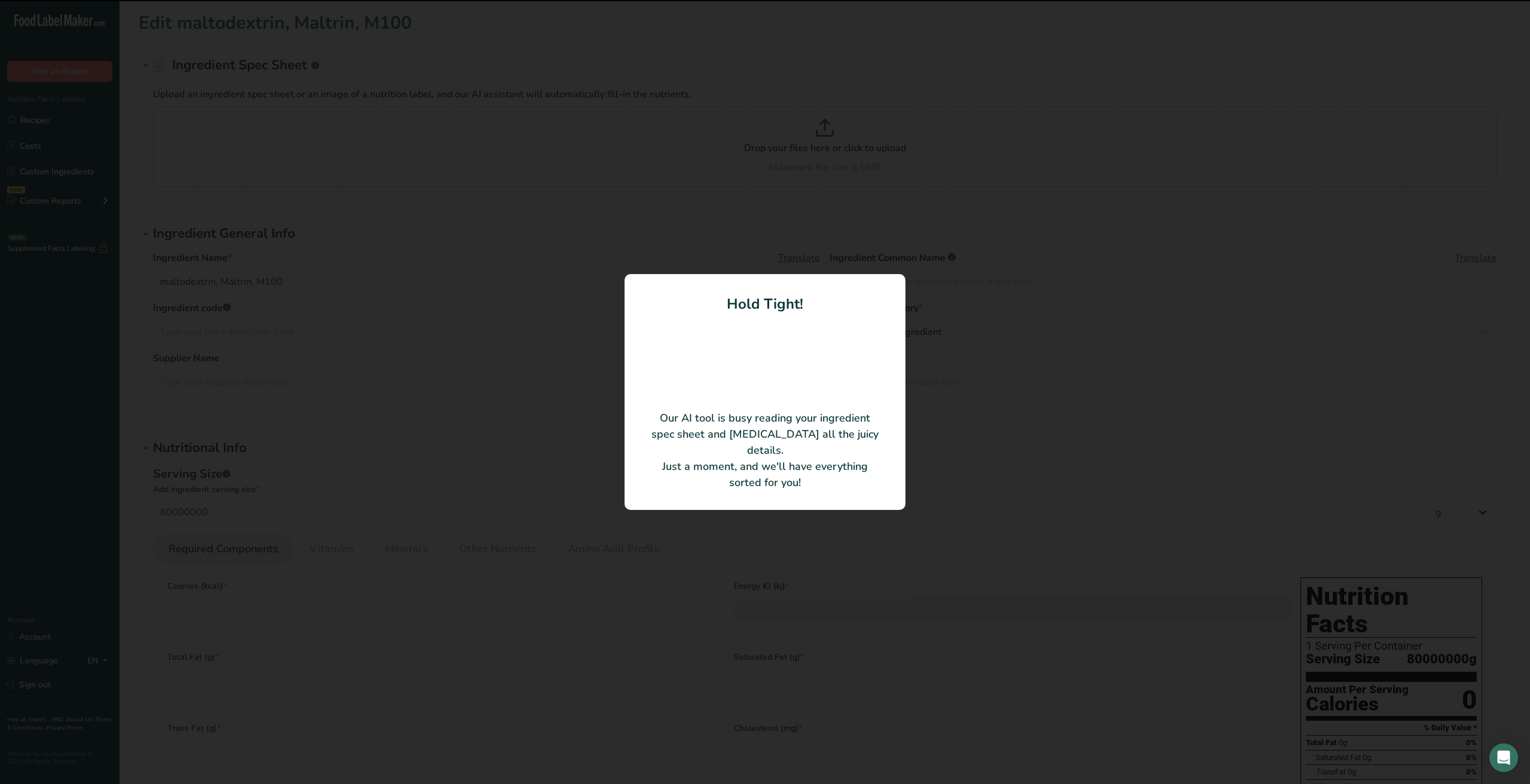
type Carbohydrates "94.5"
type Fiber "0"
type Sugars "0"
type input "0"
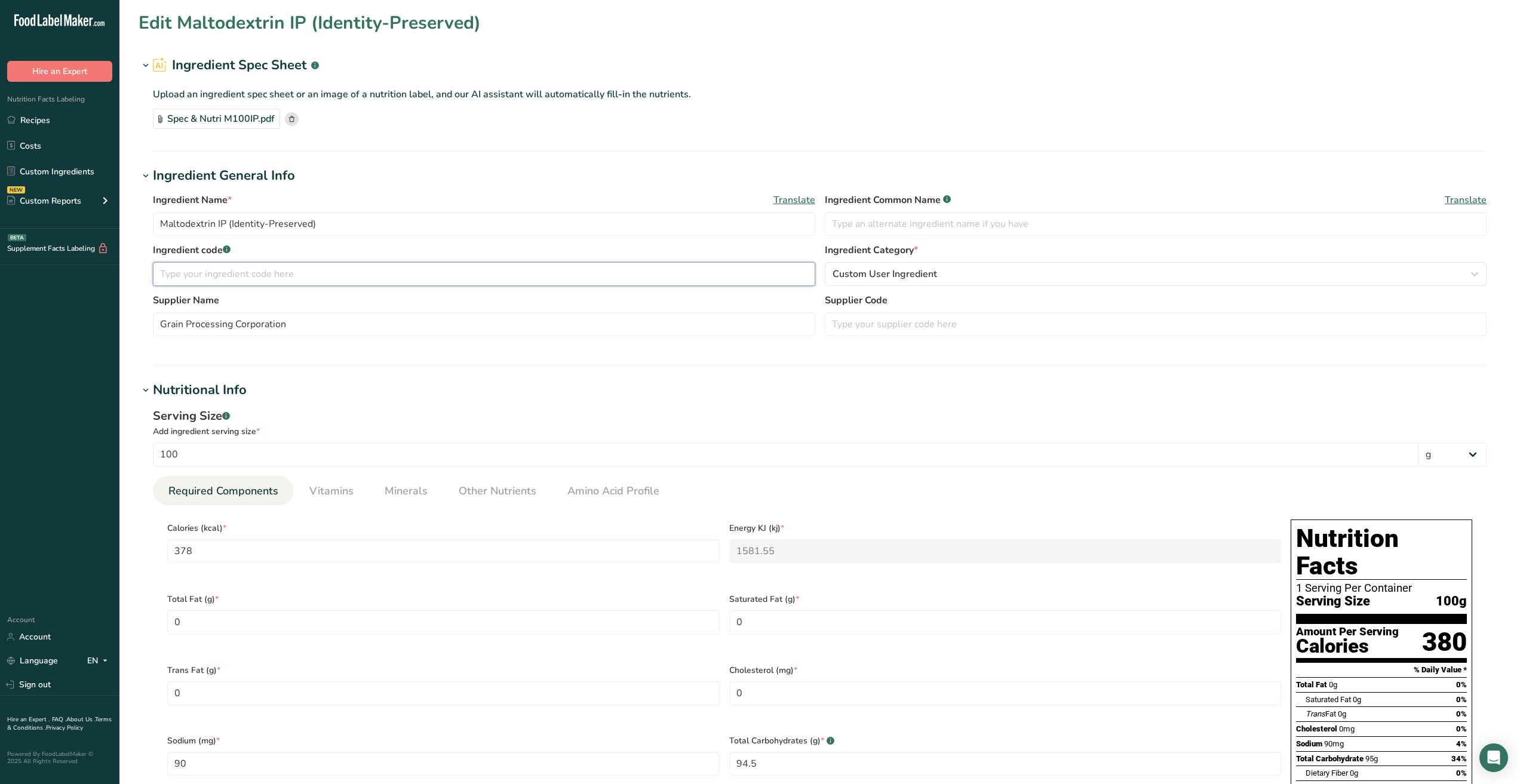
drag, startPoint x: 294, startPoint y: 277, endPoint x: 287, endPoint y: 280, distance: 7.6
click at [294, 277] on input "text" at bounding box center [484, 274] width 662 height 24
click at [287, 280] on input "M100" at bounding box center [484, 274] width 662 height 24
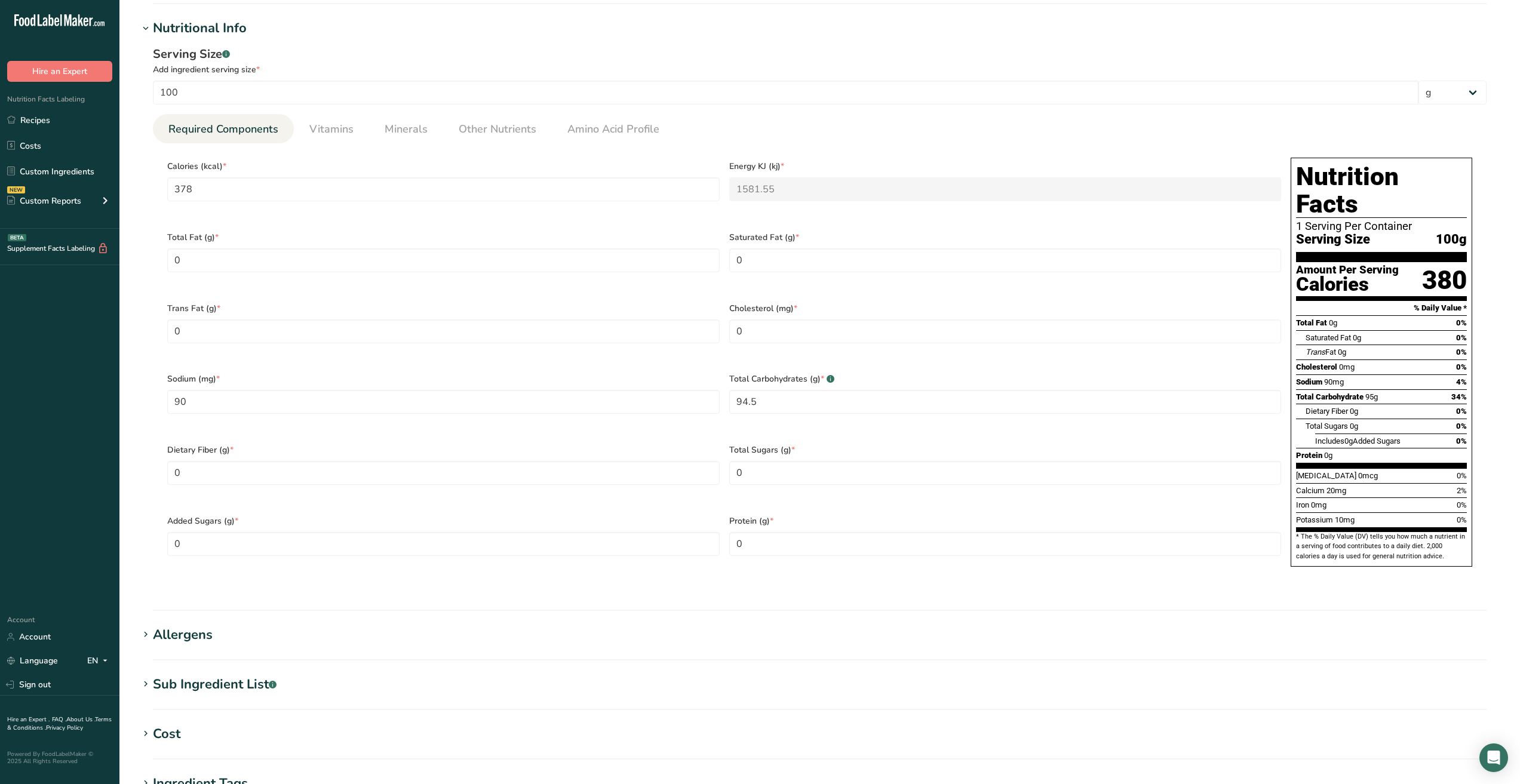
scroll to position [358, 0]
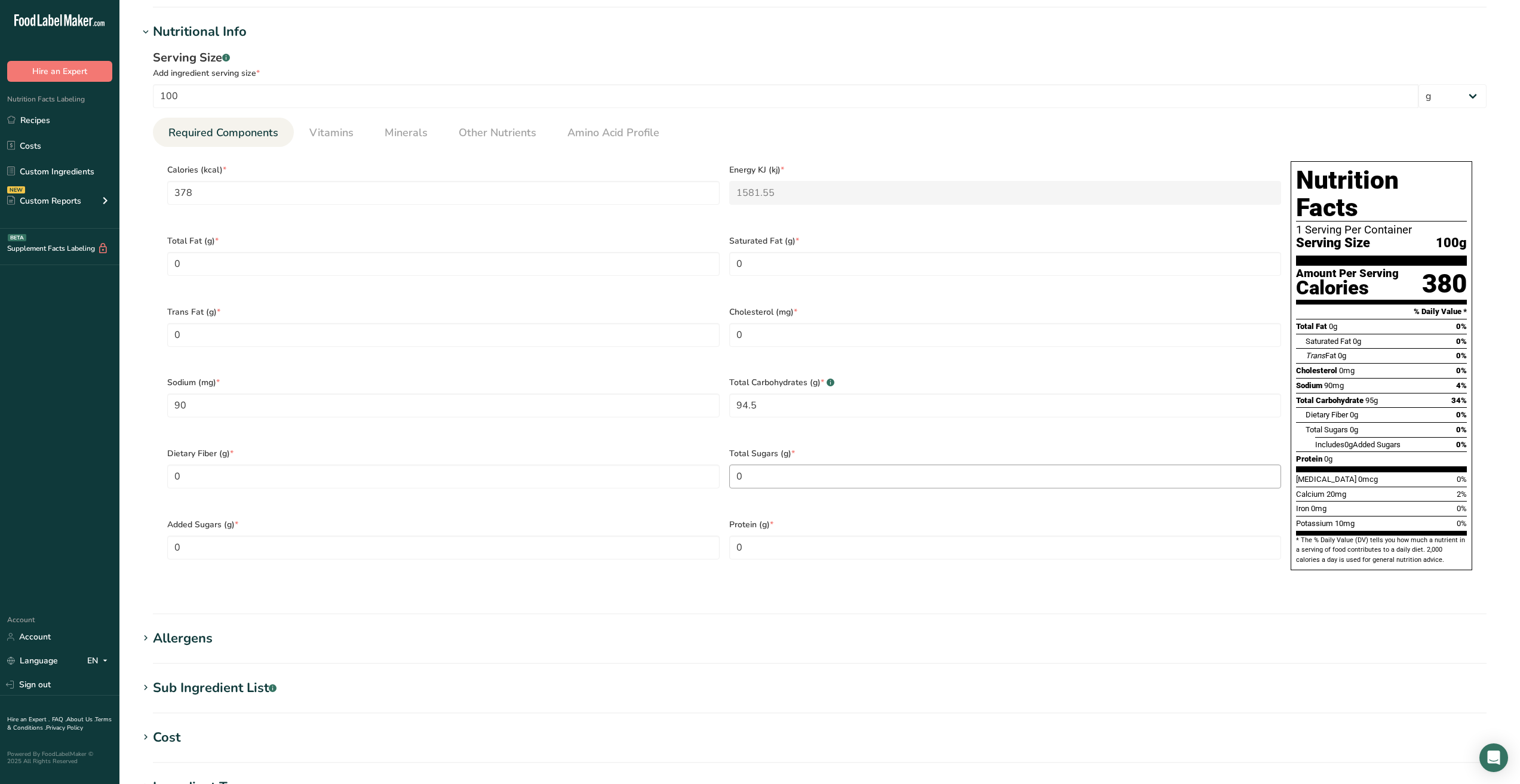
type input "M100"
drag, startPoint x: 762, startPoint y: 474, endPoint x: 656, endPoint y: 471, distance: 106.0
click at [656, 471] on div "Calories (kcal) * 378 Energy KJ (kj) * 1581.55 Total Fat (g) * 0 Saturated Fat …" at bounding box center [724, 369] width 1123 height 426
type Sugars "4"
drag, startPoint x: 469, startPoint y: 543, endPoint x: 151, endPoint y: 543, distance: 318.0
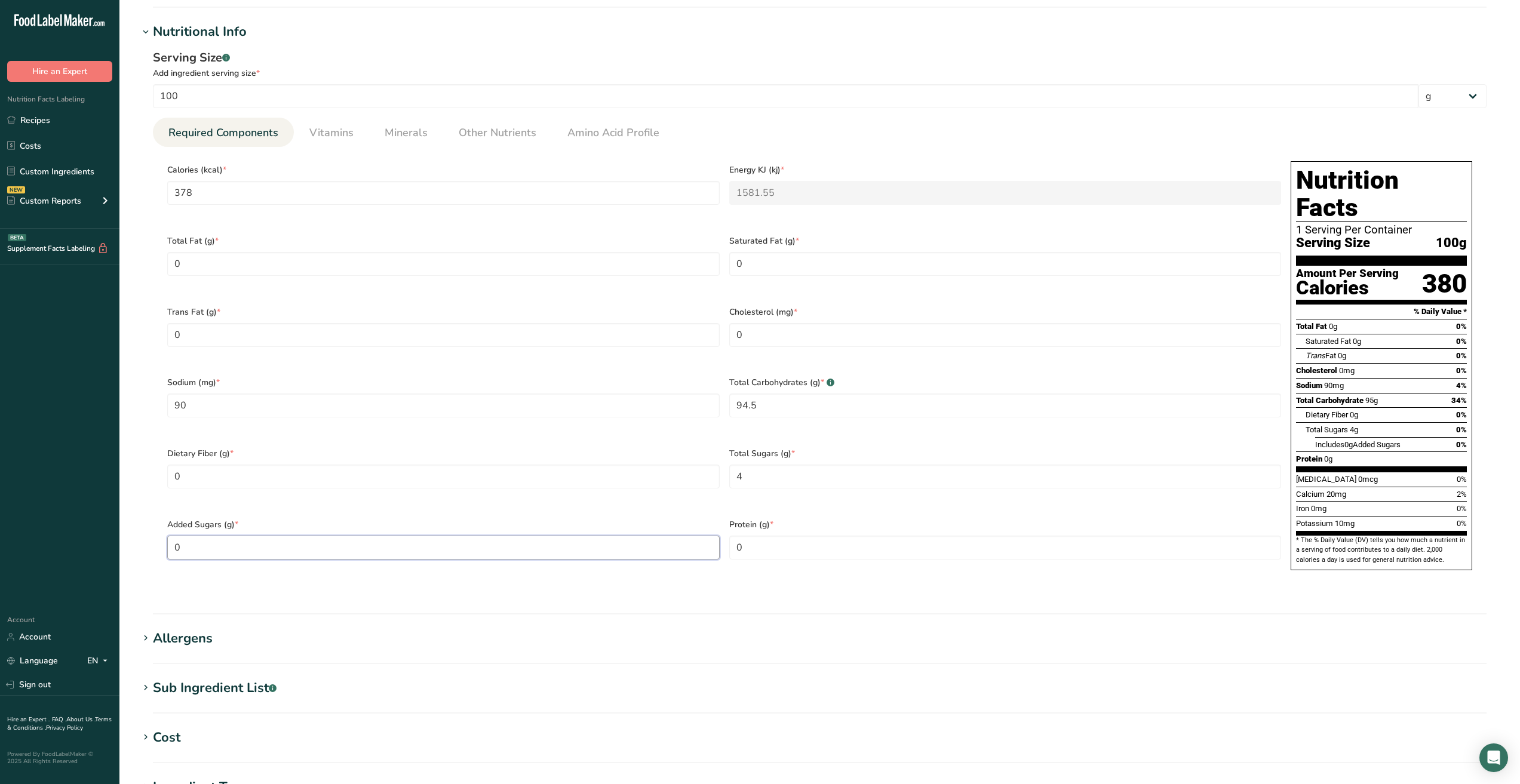
click at [151, 543] on div "Serving Size .a-a{fill:#347362;}.b-a{fill:#fff;} Add ingredient serving size * …" at bounding box center [820, 321] width 1362 height 557
type Sugars "4"
click at [586, 577] on section "Calories (kcal) * 378 Energy KJ (kj) * 1581.55 Total Fat (g) * 0 Saturated Fat …" at bounding box center [819, 369] width 1334 height 445
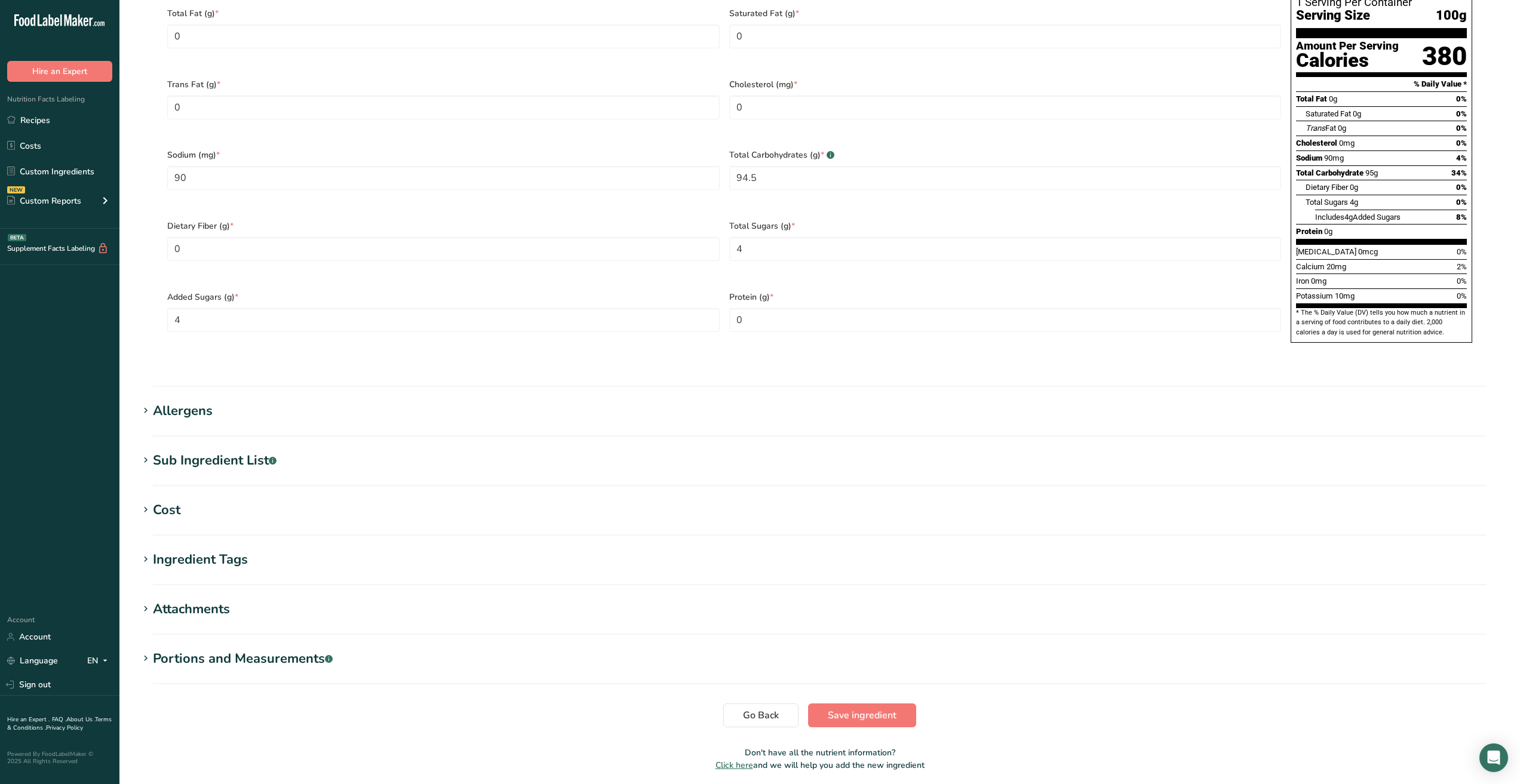
scroll to position [597, 0]
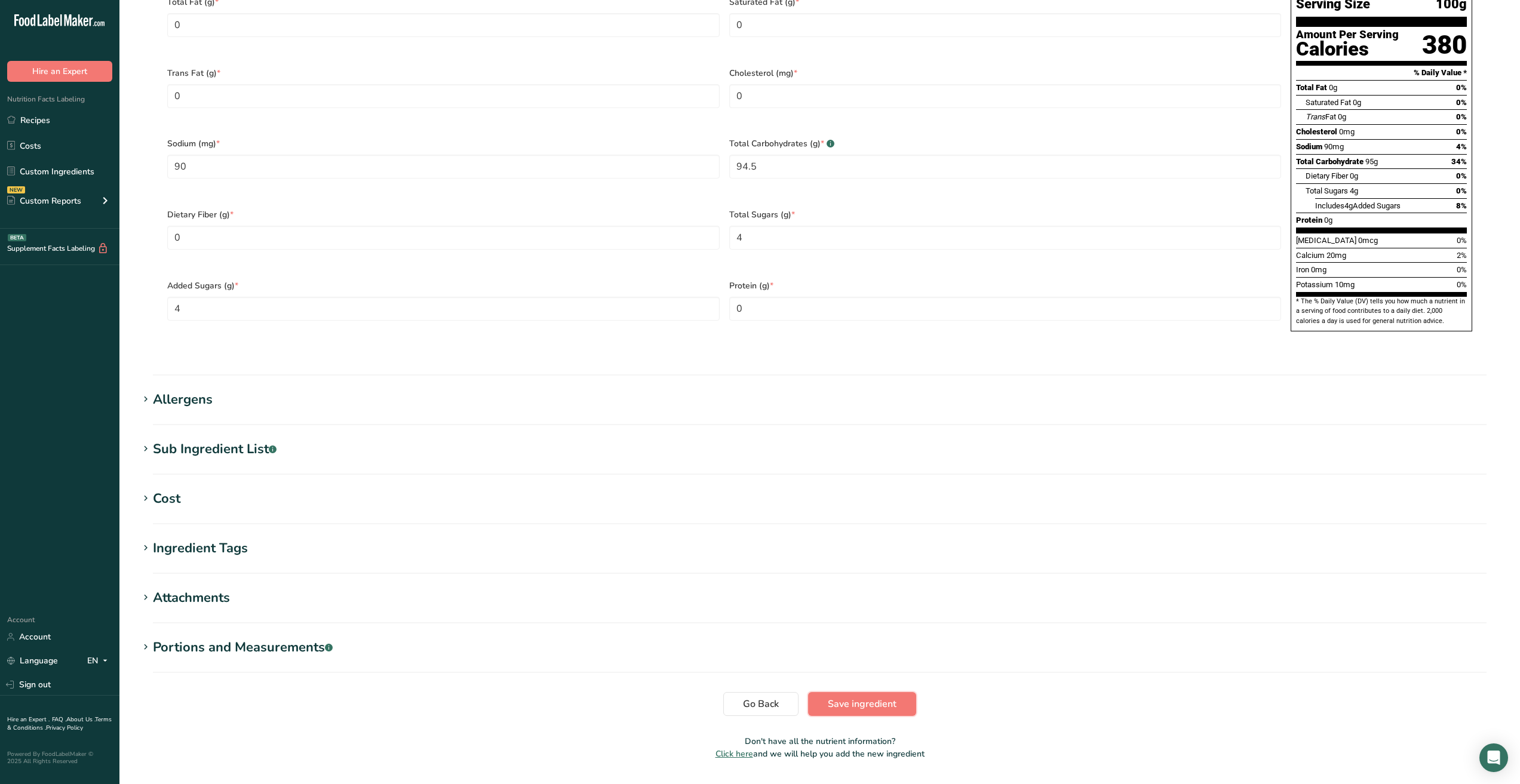
click at [843, 697] on span "Save ingredient" at bounding box center [862, 704] width 69 height 15
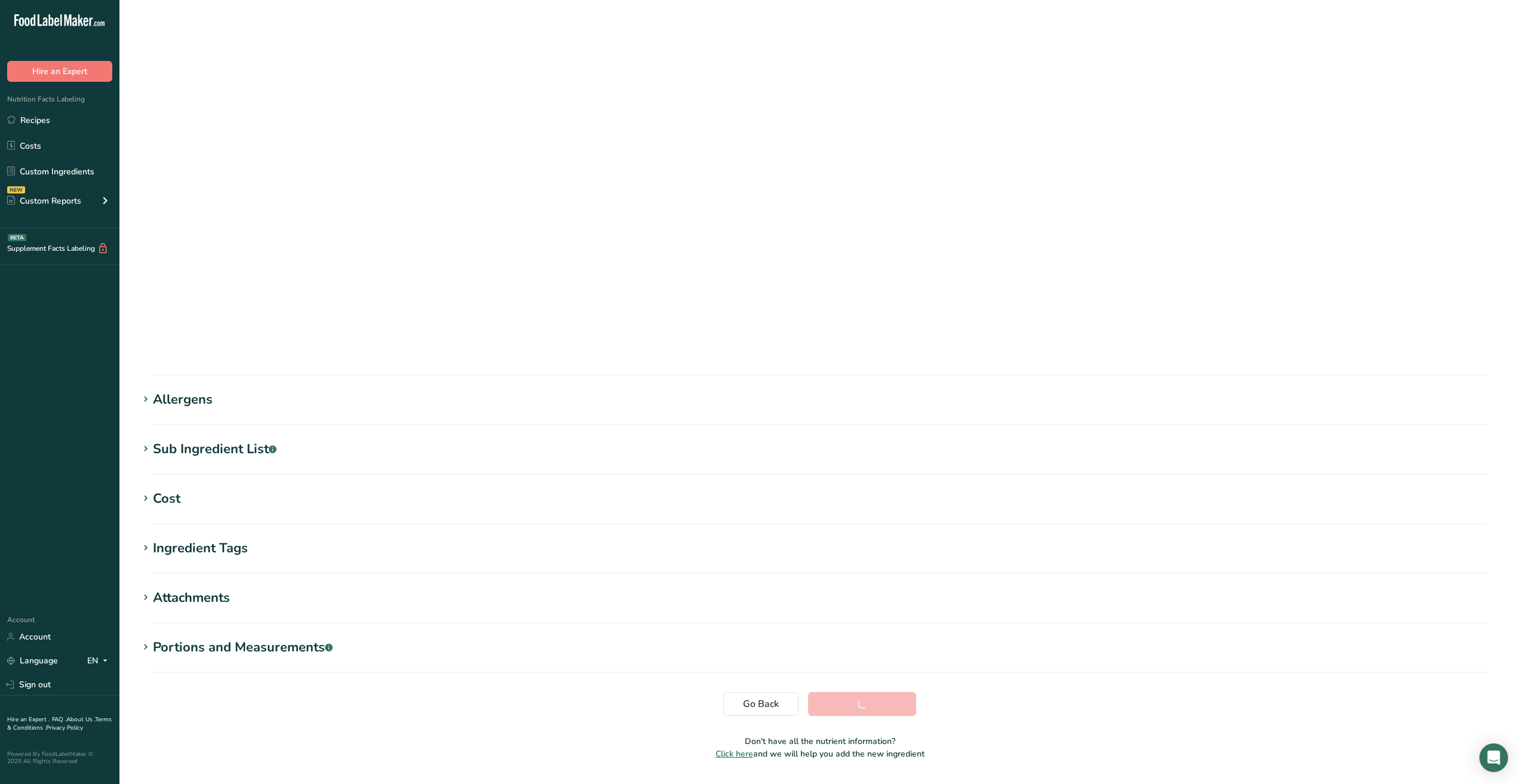
scroll to position [0, 0]
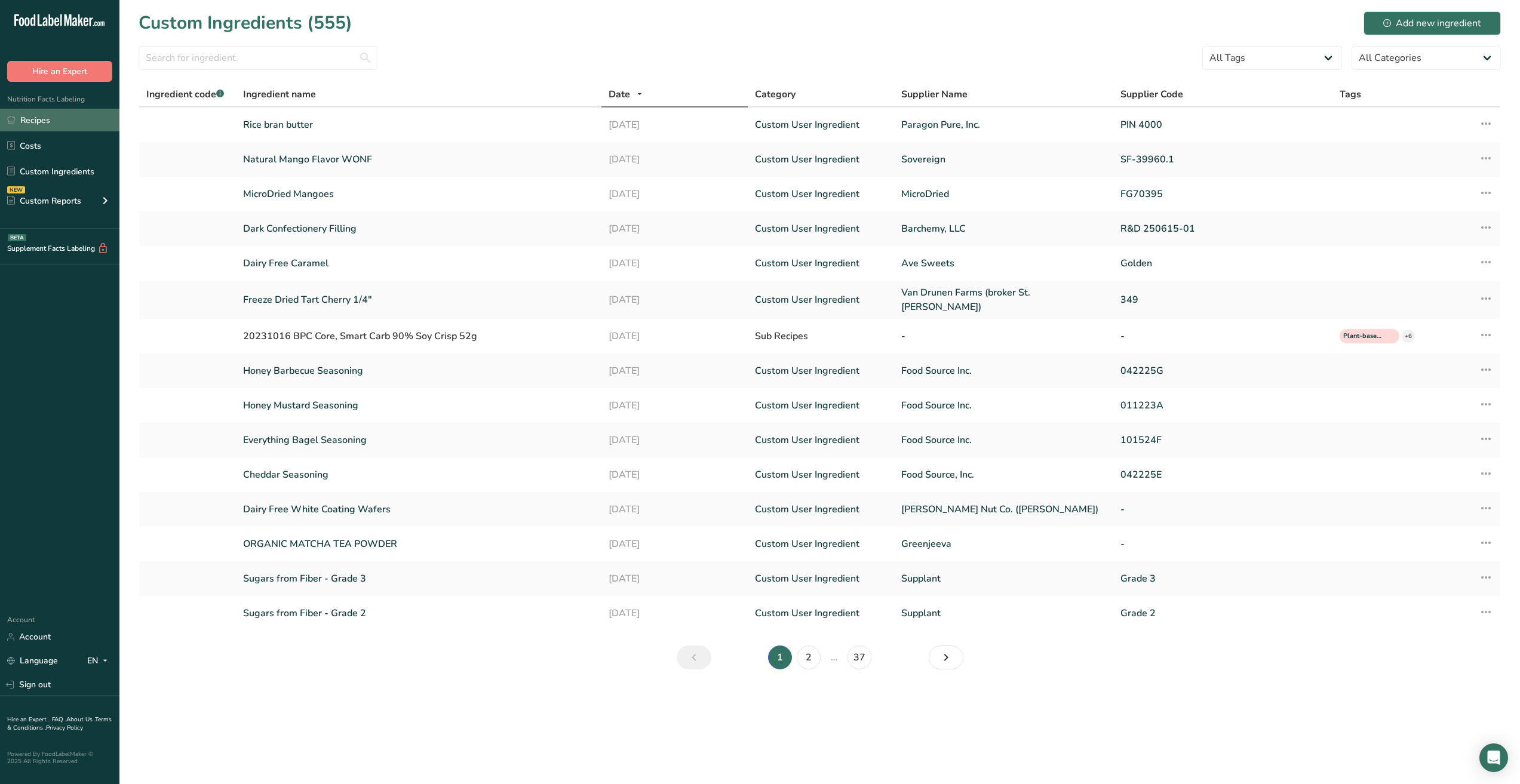
click at [49, 120] on link "Recipes" at bounding box center [60, 120] width 119 height 23
